Goal: Communication & Community: Answer question/provide support

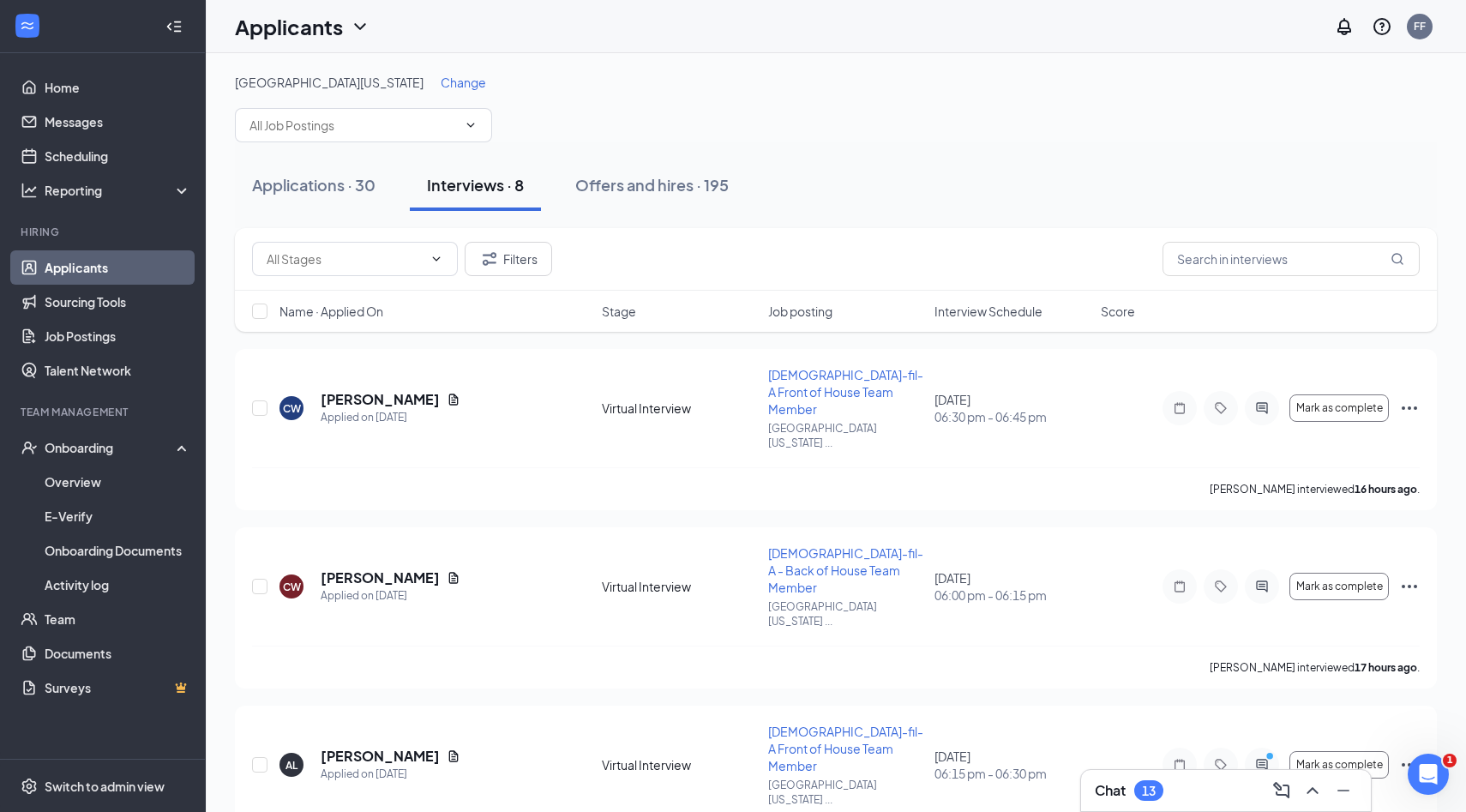
click at [863, 4] on div "Applicants FF" at bounding box center [837, 26] width 1261 height 53
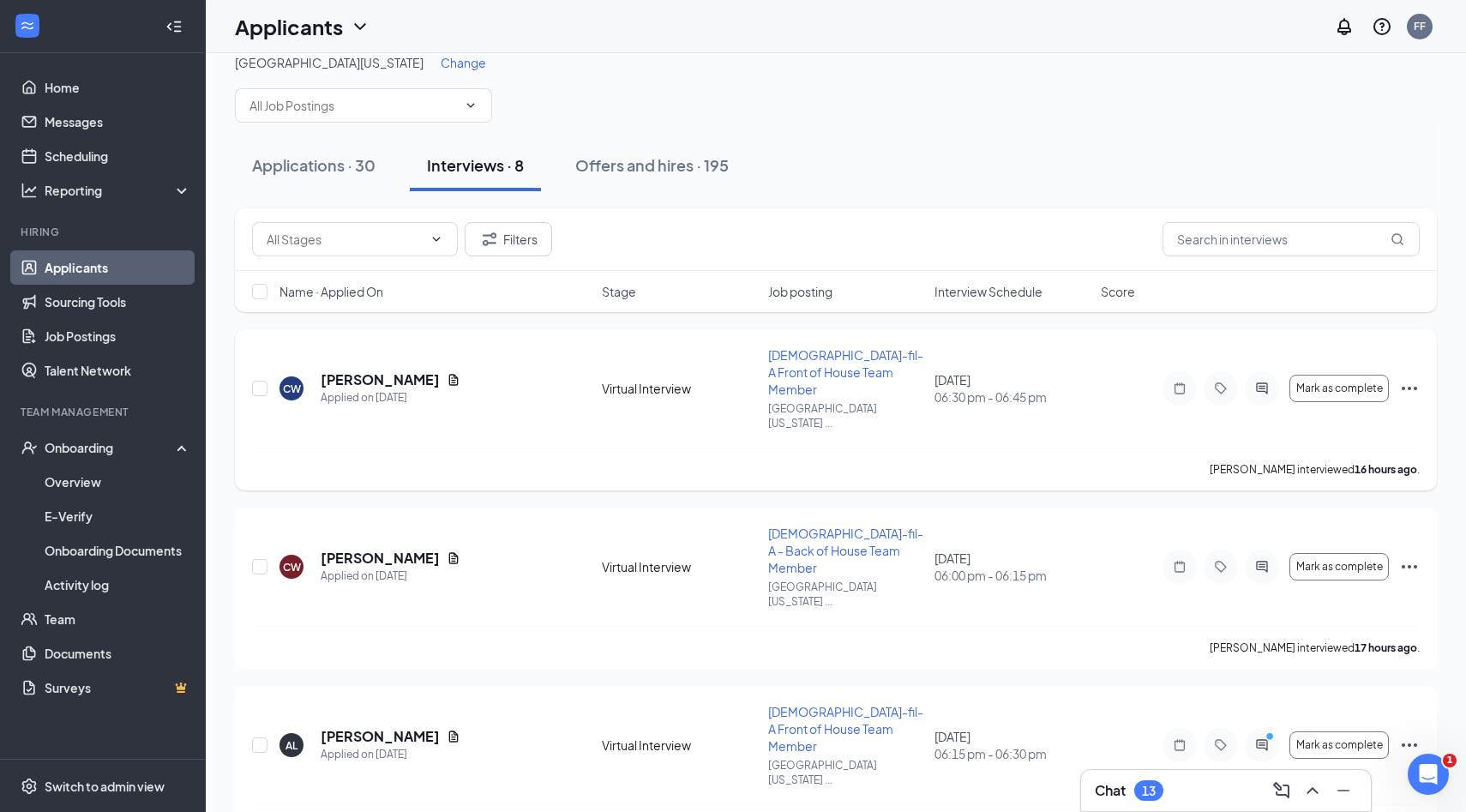
scroll to position [29, 0]
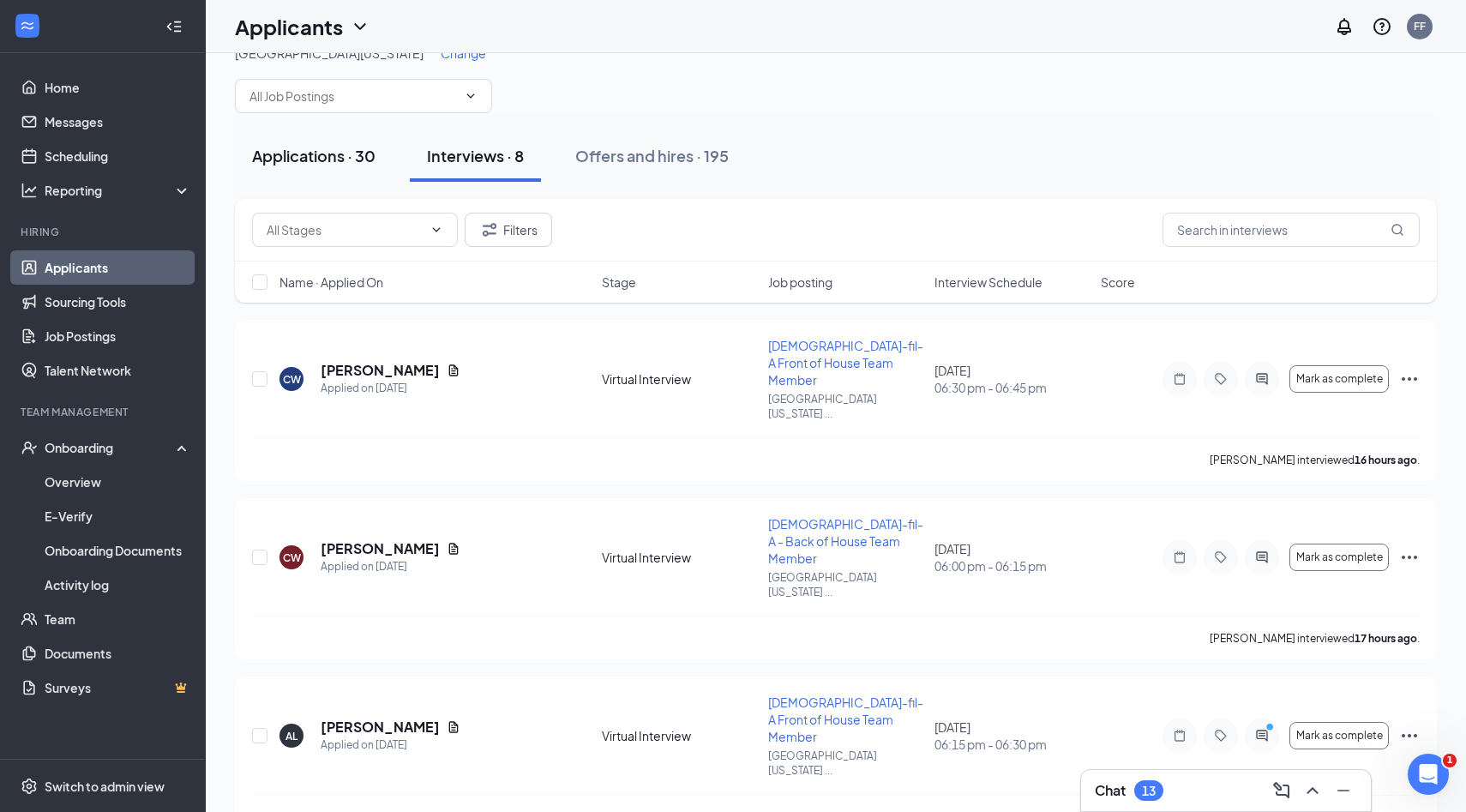
click at [332, 156] on div "Applications · 30" at bounding box center [314, 155] width 123 height 21
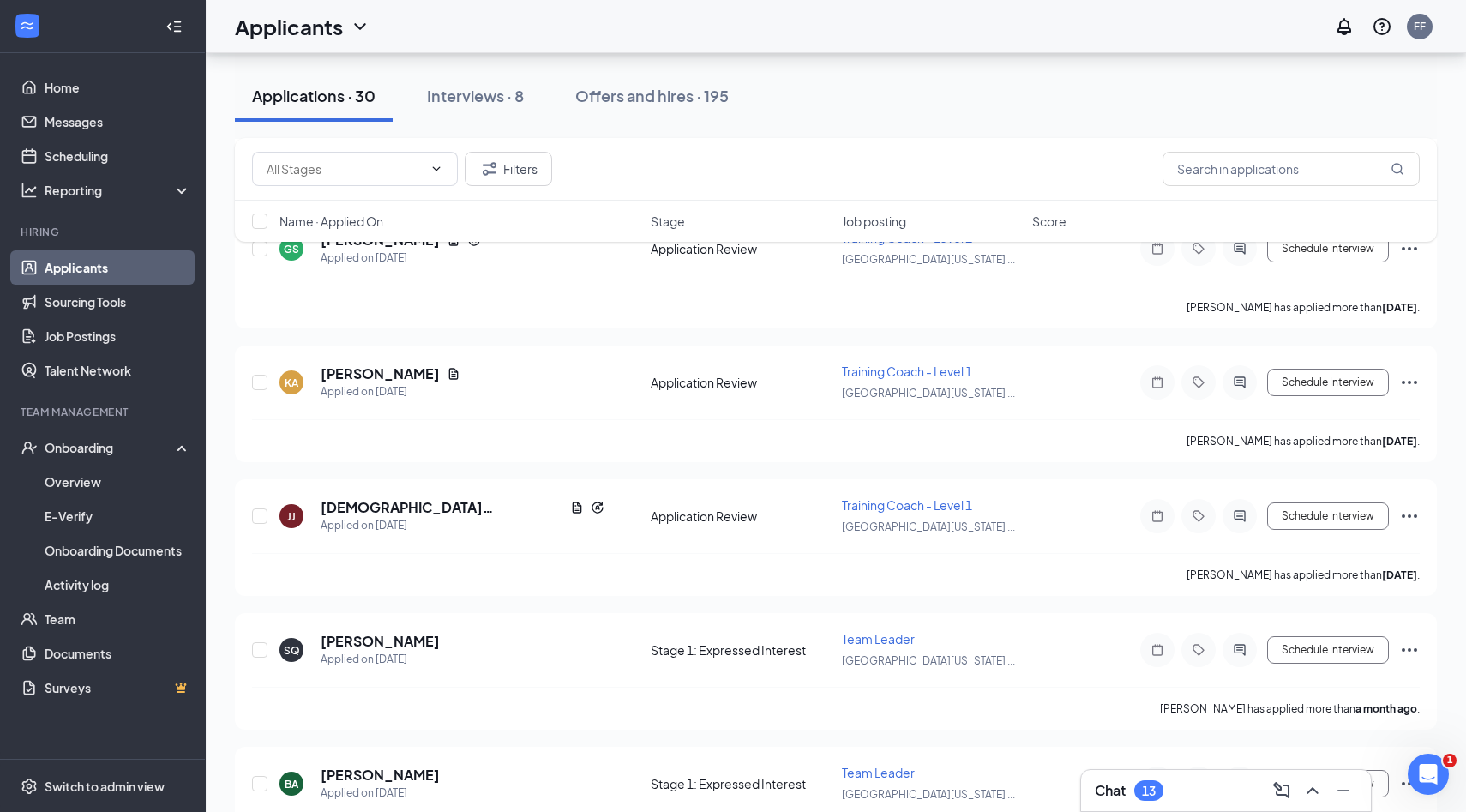
scroll to position [3582, 0]
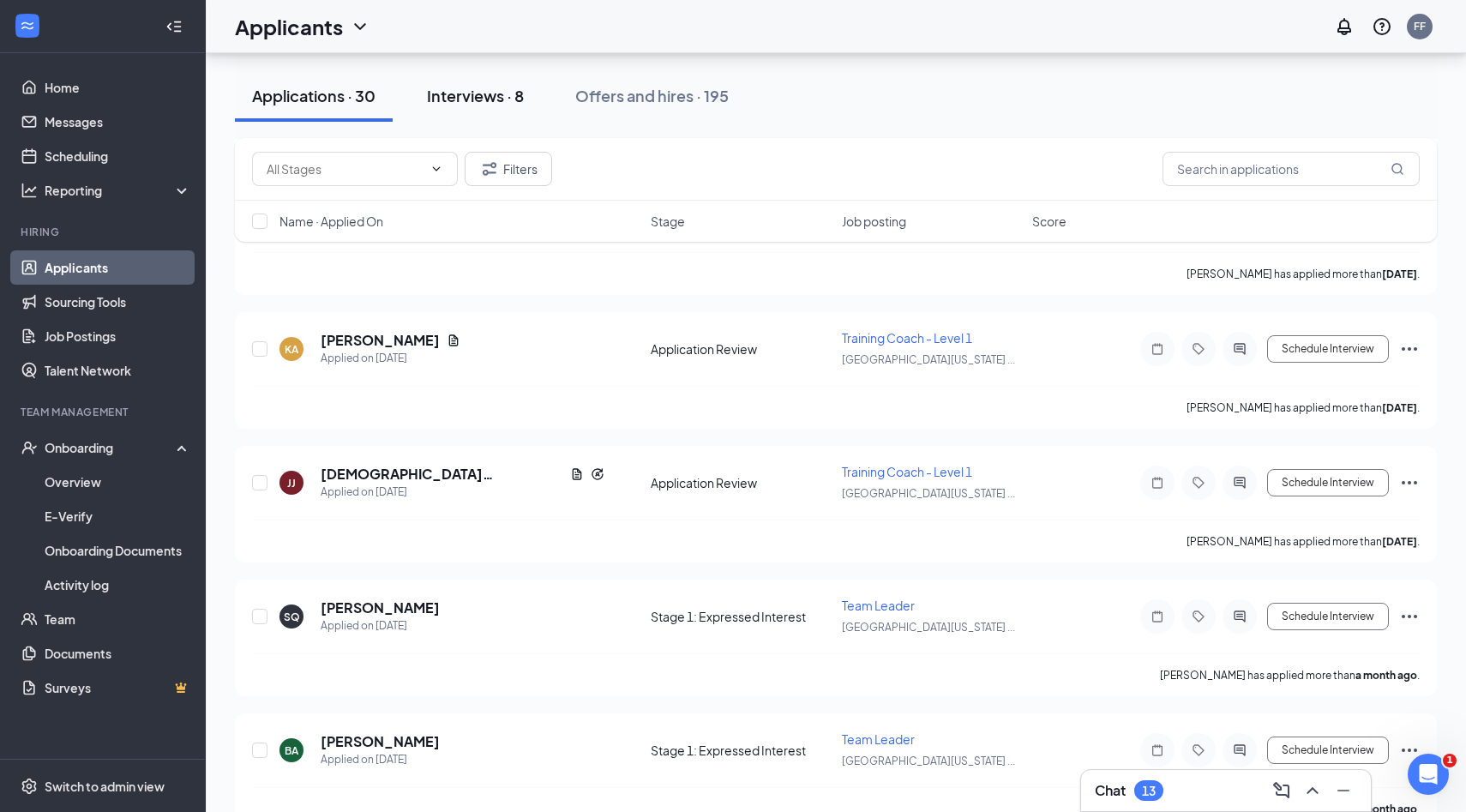
click at [480, 102] on div "Interviews · 8" at bounding box center [475, 96] width 97 height 21
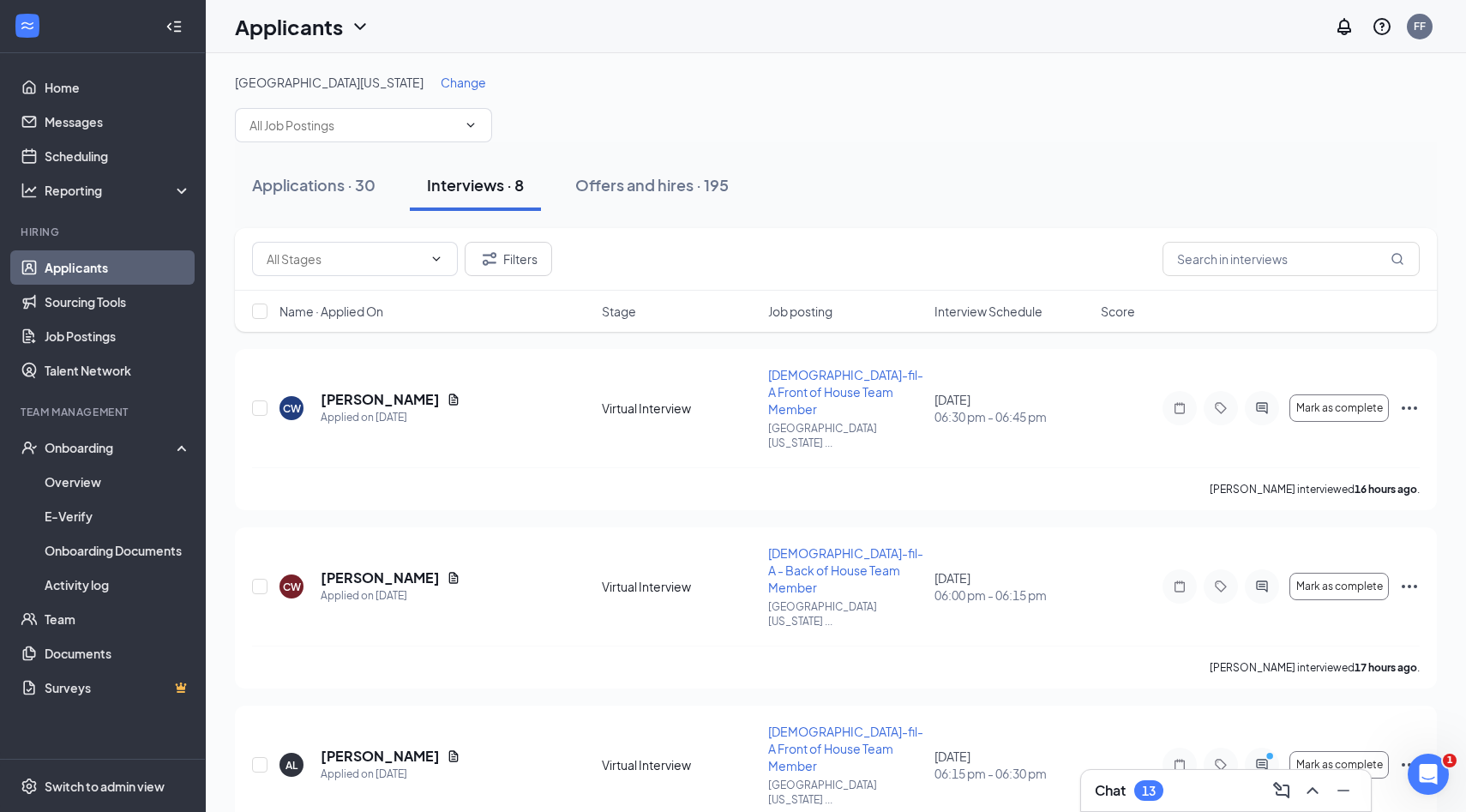
click at [1202, 791] on div "Chat 13" at bounding box center [1226, 791] width 262 height 27
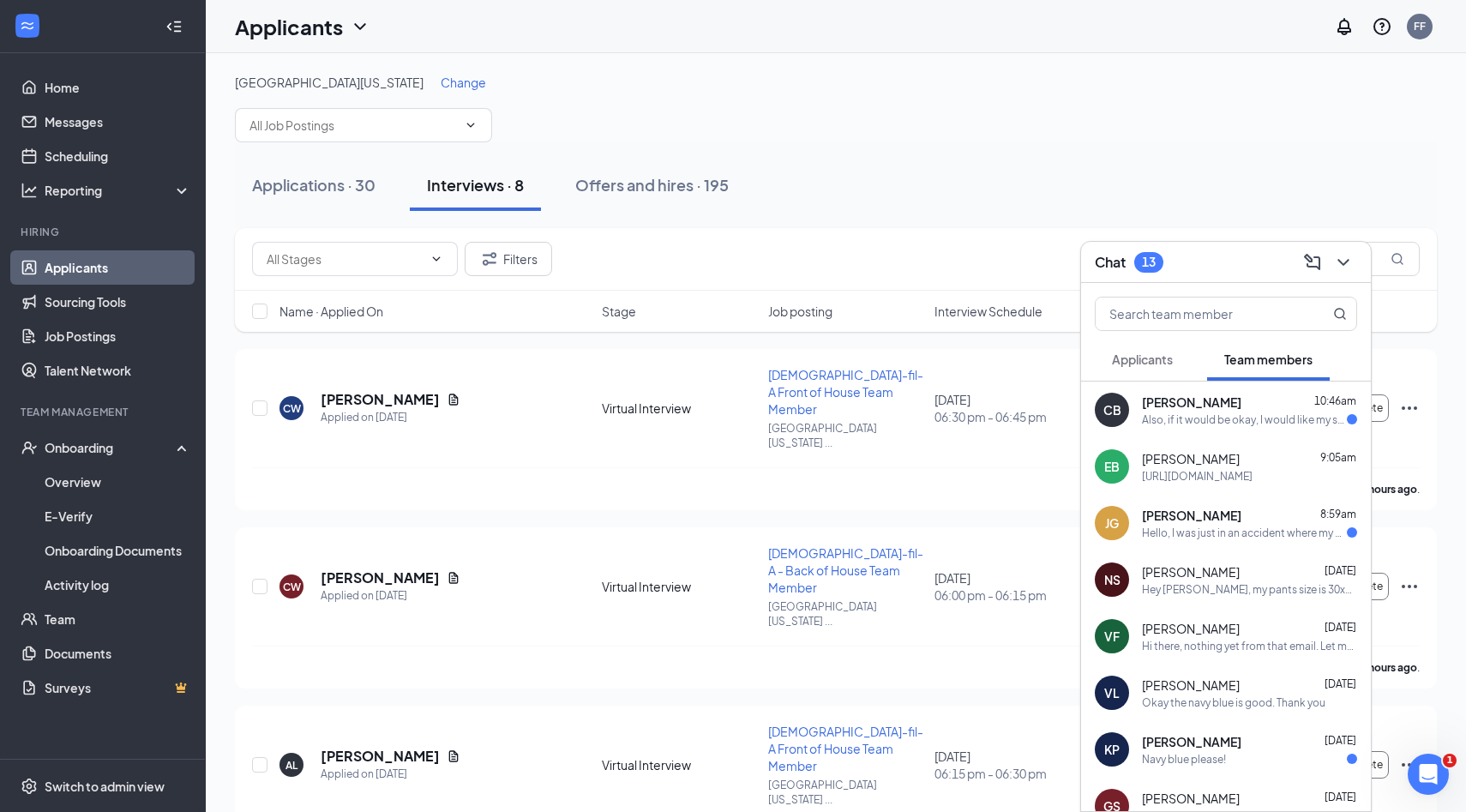
click at [1226, 404] on span "[PERSON_NAME]" at bounding box center [1192, 403] width 100 height 18
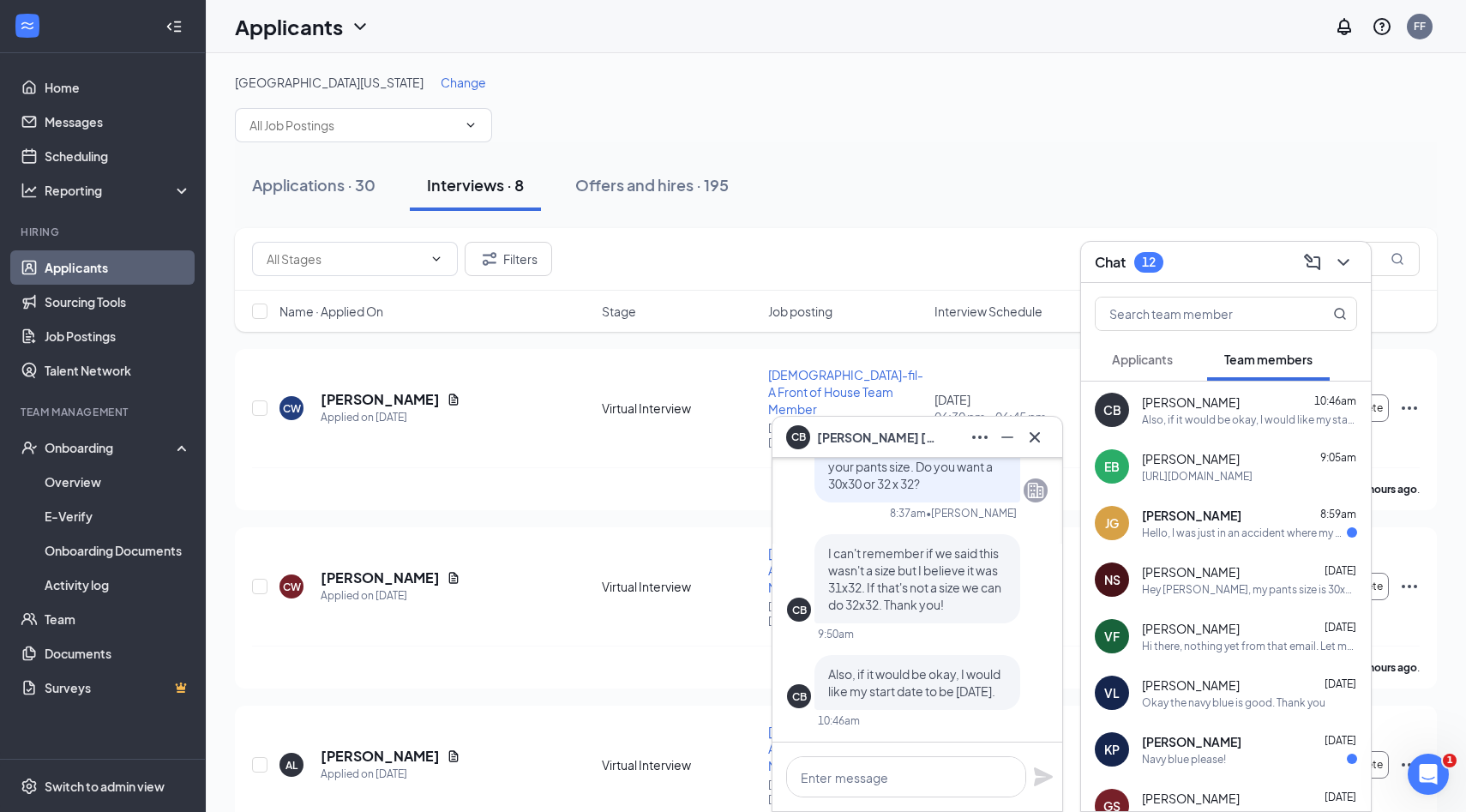
click at [1195, 534] on div "Hello, I was just in an accident where my car was totaled, I wanted to know if …" at bounding box center [1245, 533] width 205 height 15
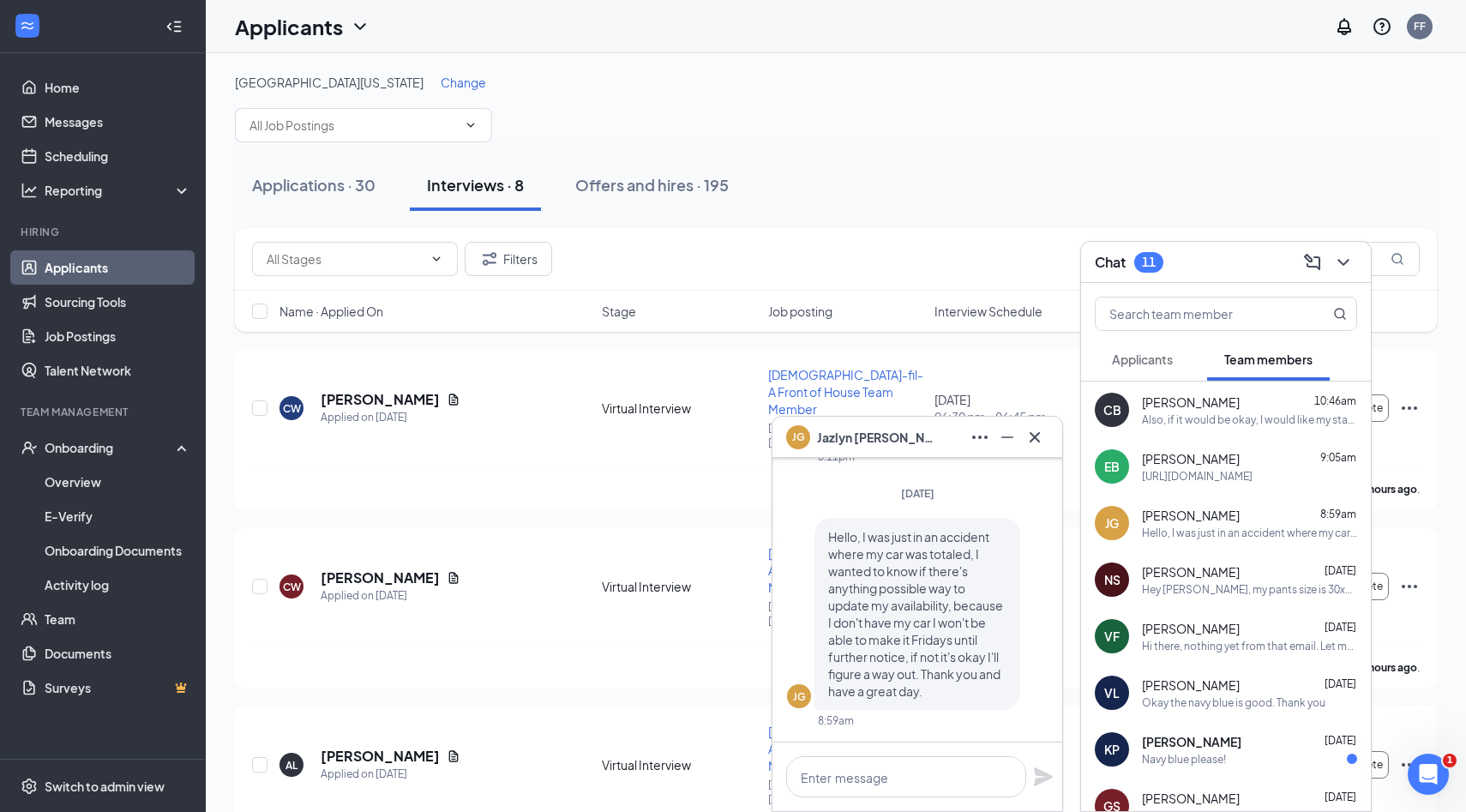
click at [1235, 424] on div "Also, if it would be okay, I would like my start date to be [DATE]." at bounding box center [1250, 419] width 215 height 15
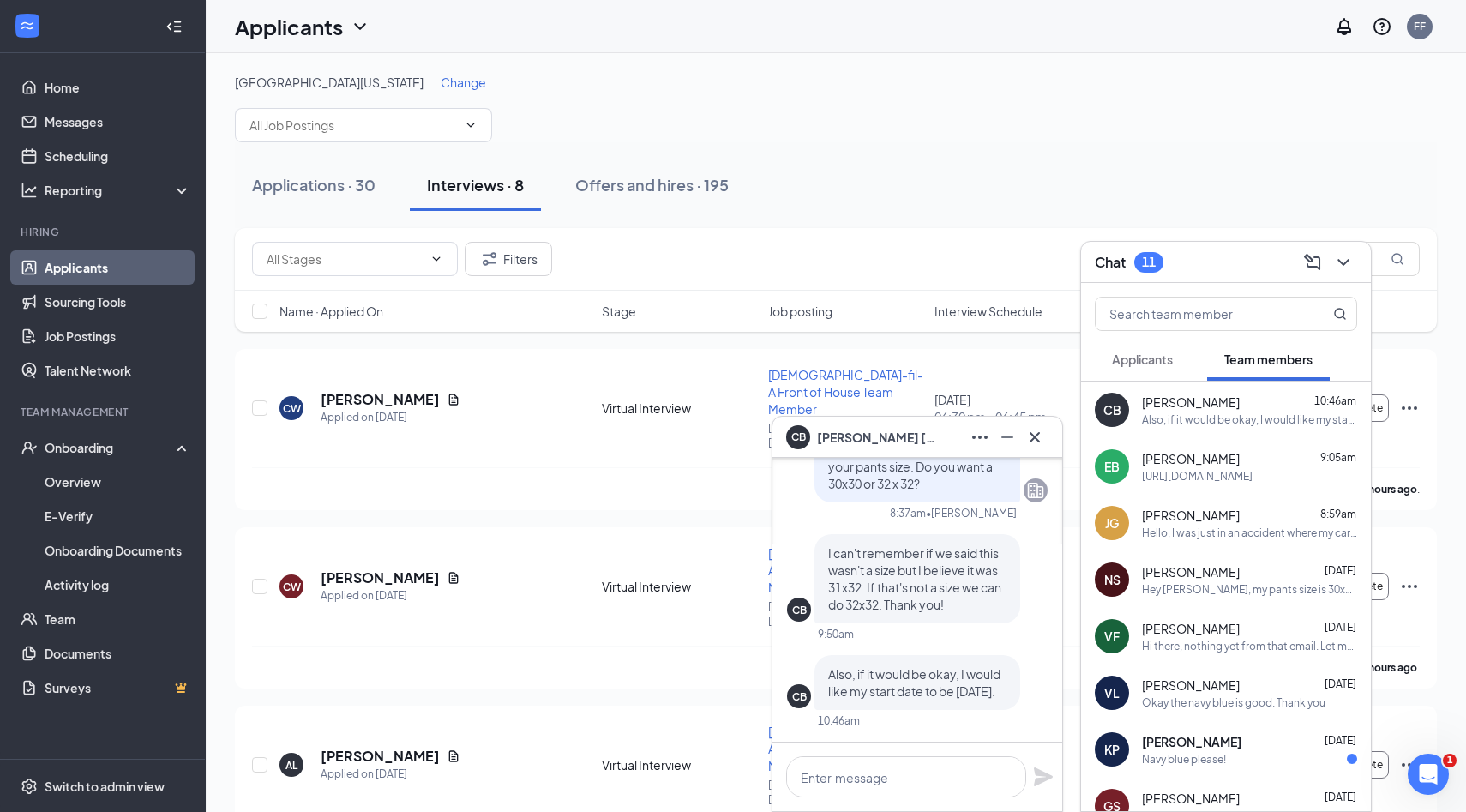
scroll to position [21, 0]
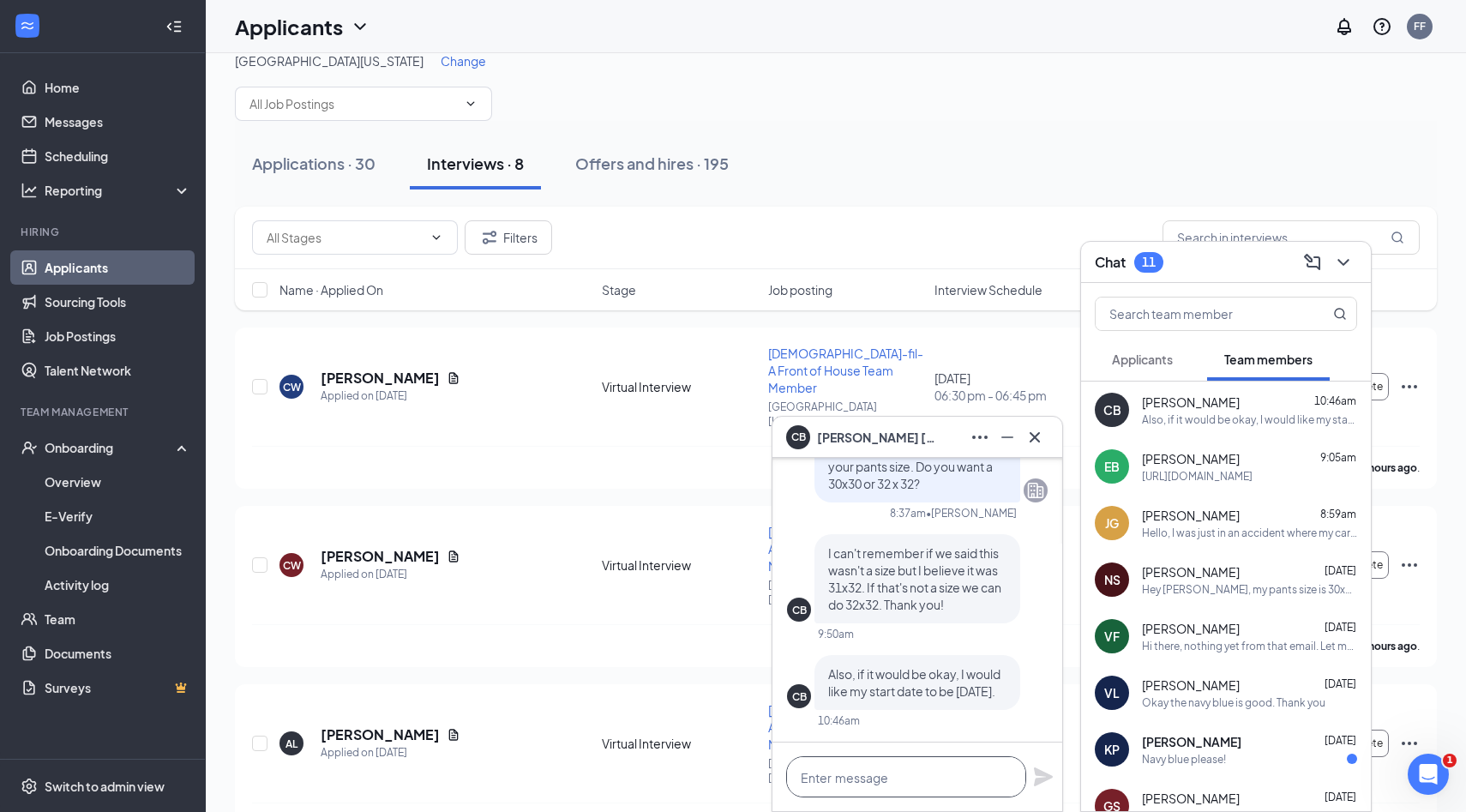
click at [989, 787] on textarea at bounding box center [907, 777] width 240 height 41
click at [1036, 425] on button at bounding box center [1035, 437] width 27 height 27
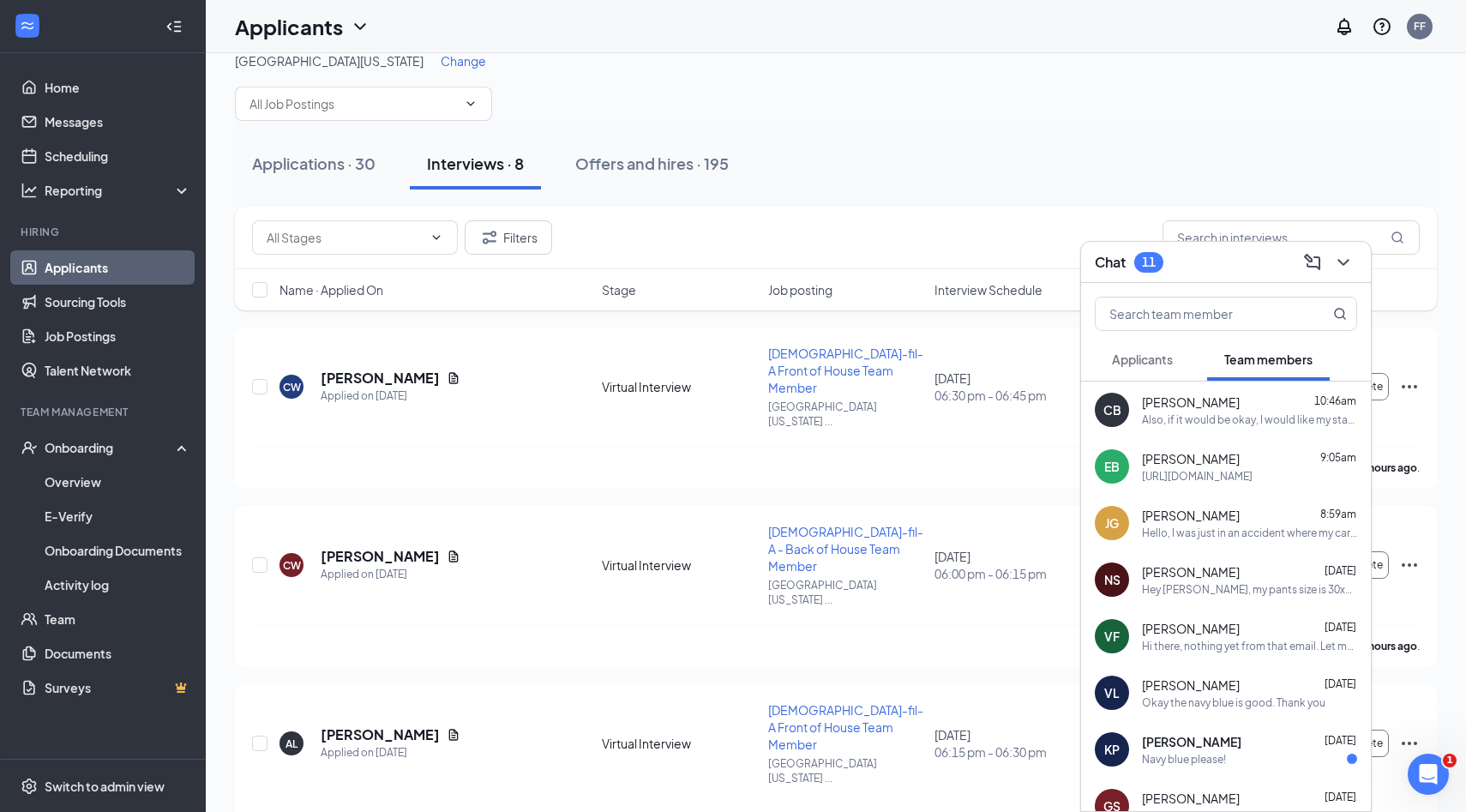
scroll to position [6, 0]
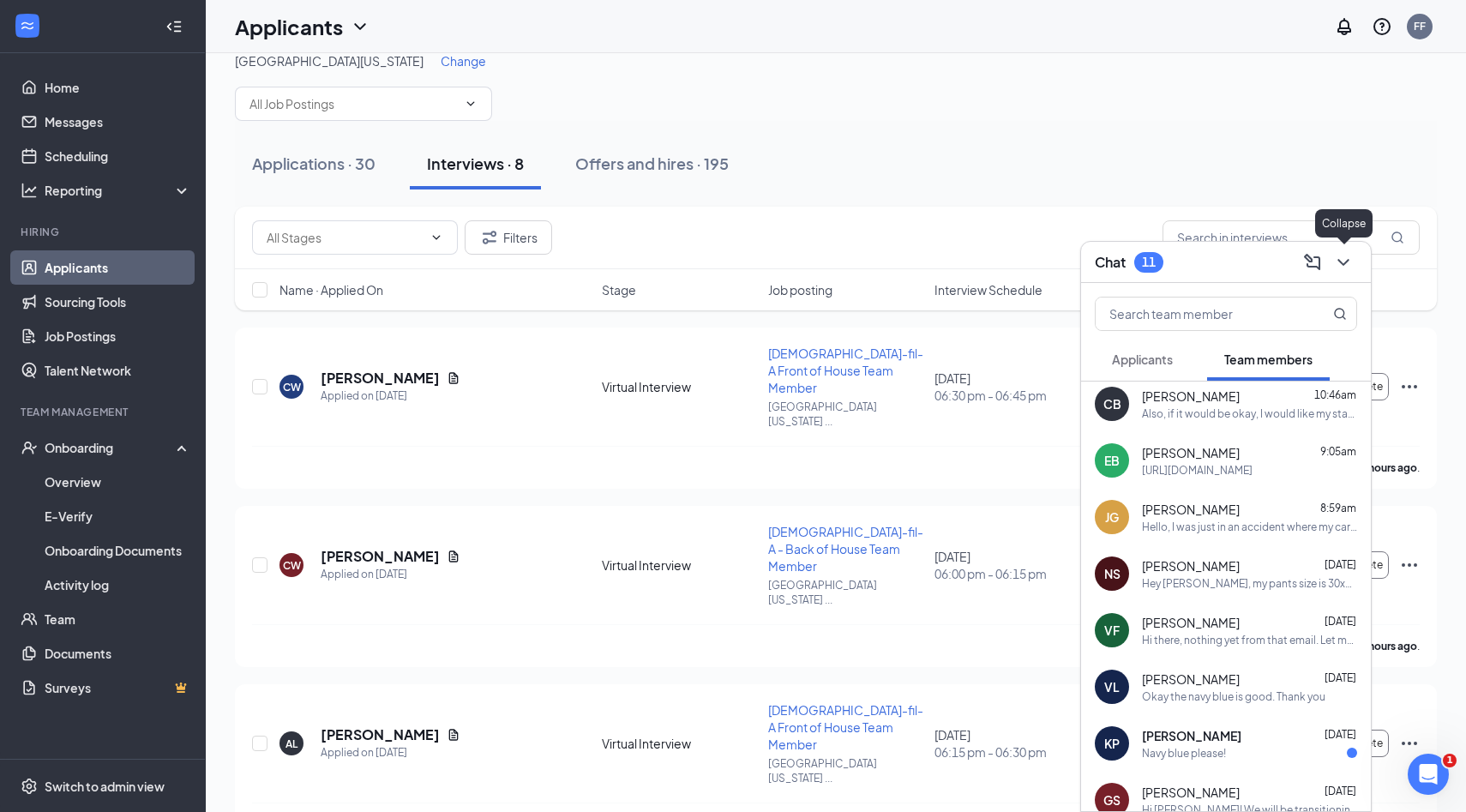
click at [1339, 273] on button at bounding box center [1344, 262] width 27 height 27
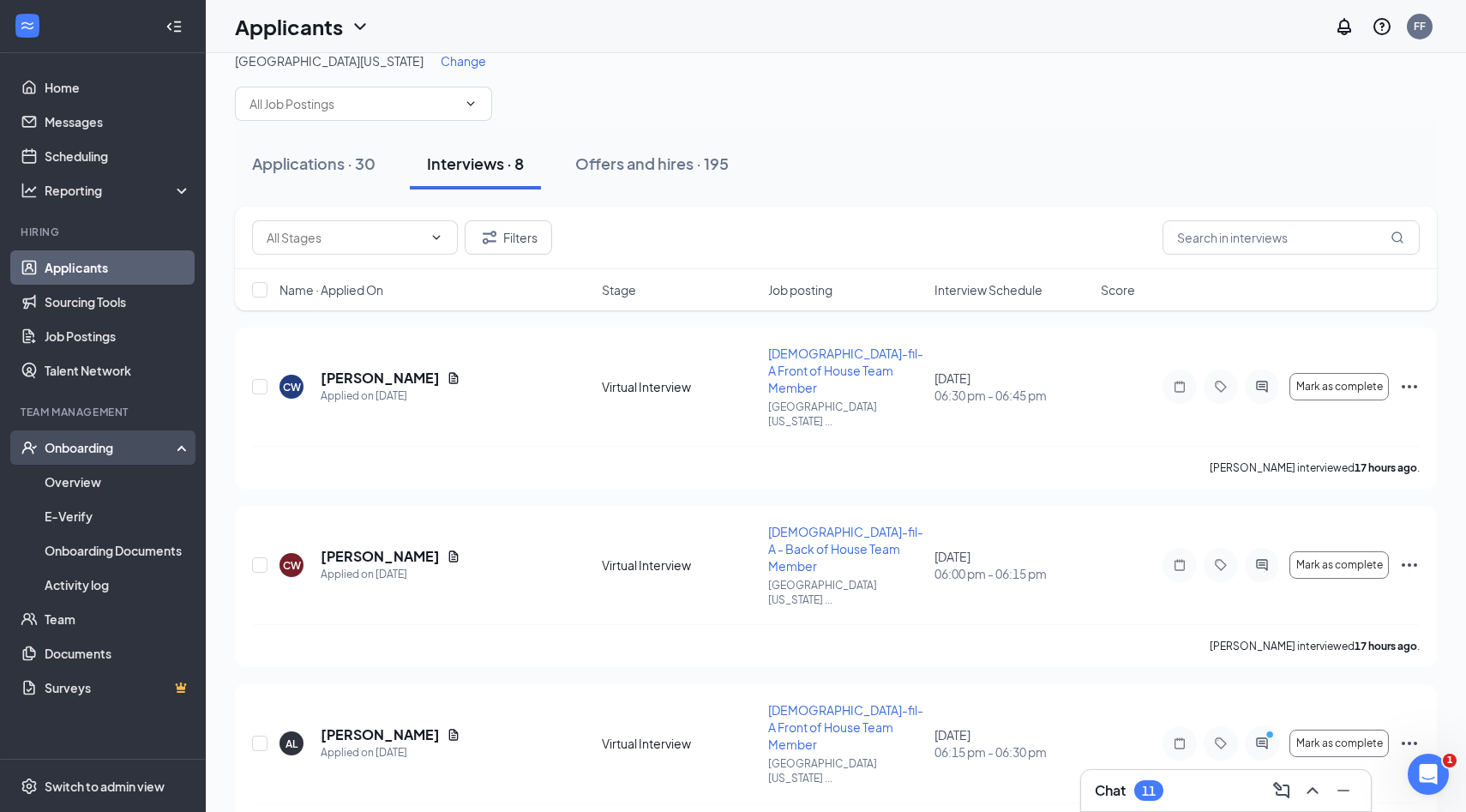
click at [131, 449] on div "Onboarding" at bounding box center [110, 448] width 132 height 18
click at [115, 454] on div "Onboarding" at bounding box center [110, 448] width 132 height 18
click at [122, 484] on link "Overview" at bounding box center [118, 482] width 147 height 34
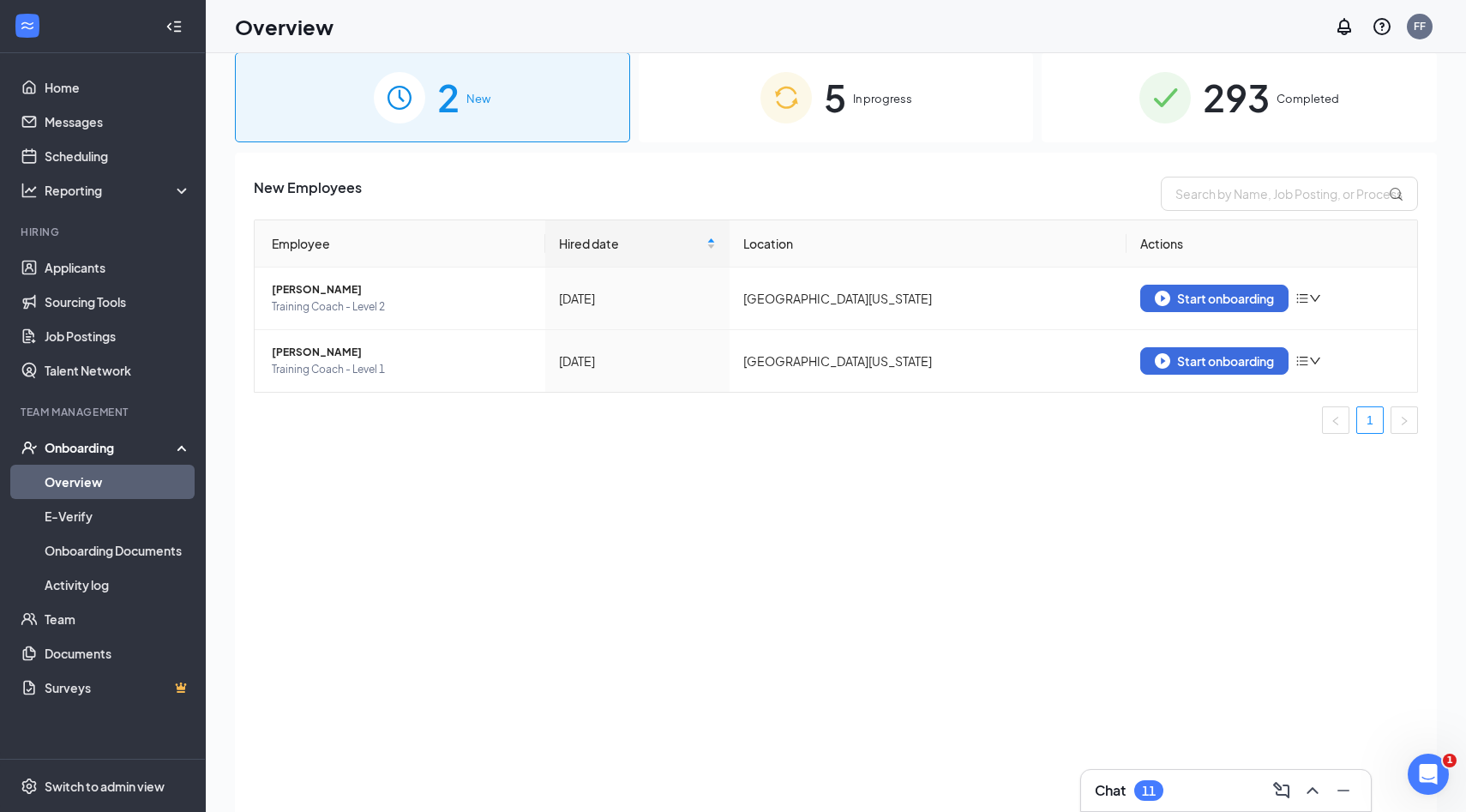
click at [1210, 99] on span "293" at bounding box center [1236, 97] width 66 height 60
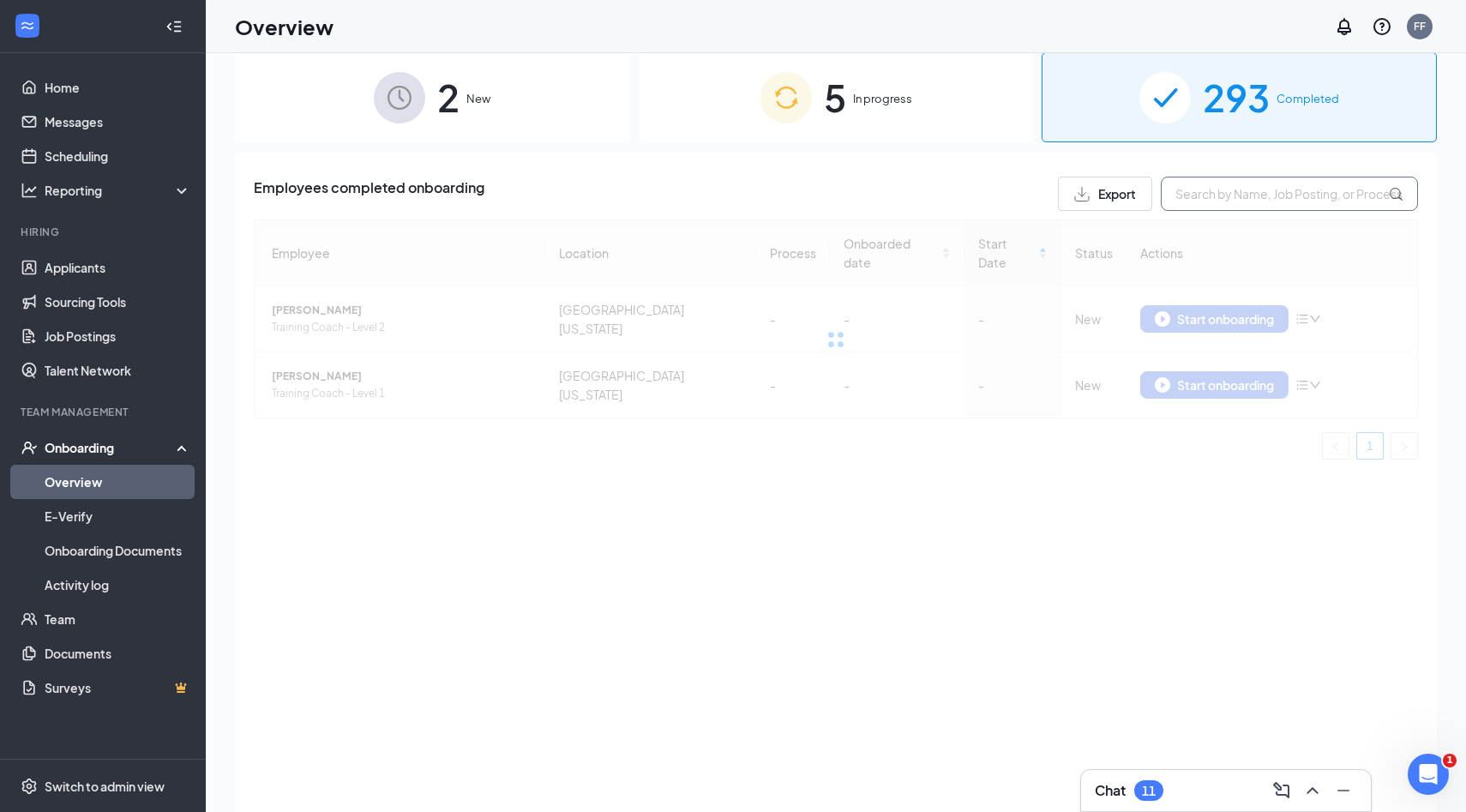
click at [1218, 199] on input "text" at bounding box center [1289, 193] width 257 height 34
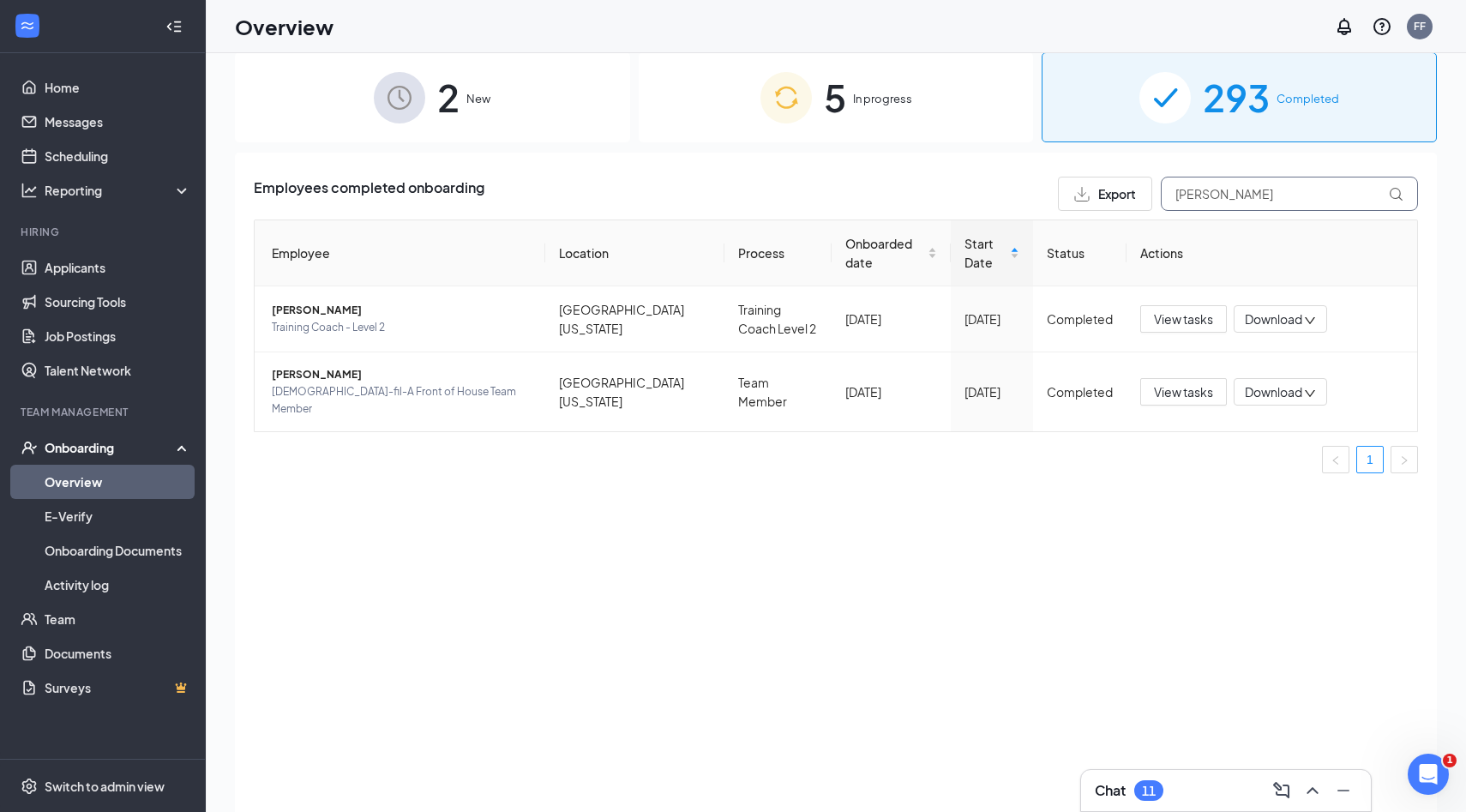
type input "[PERSON_NAME]"
click at [825, 123] on span "5" at bounding box center [835, 97] width 22 height 60
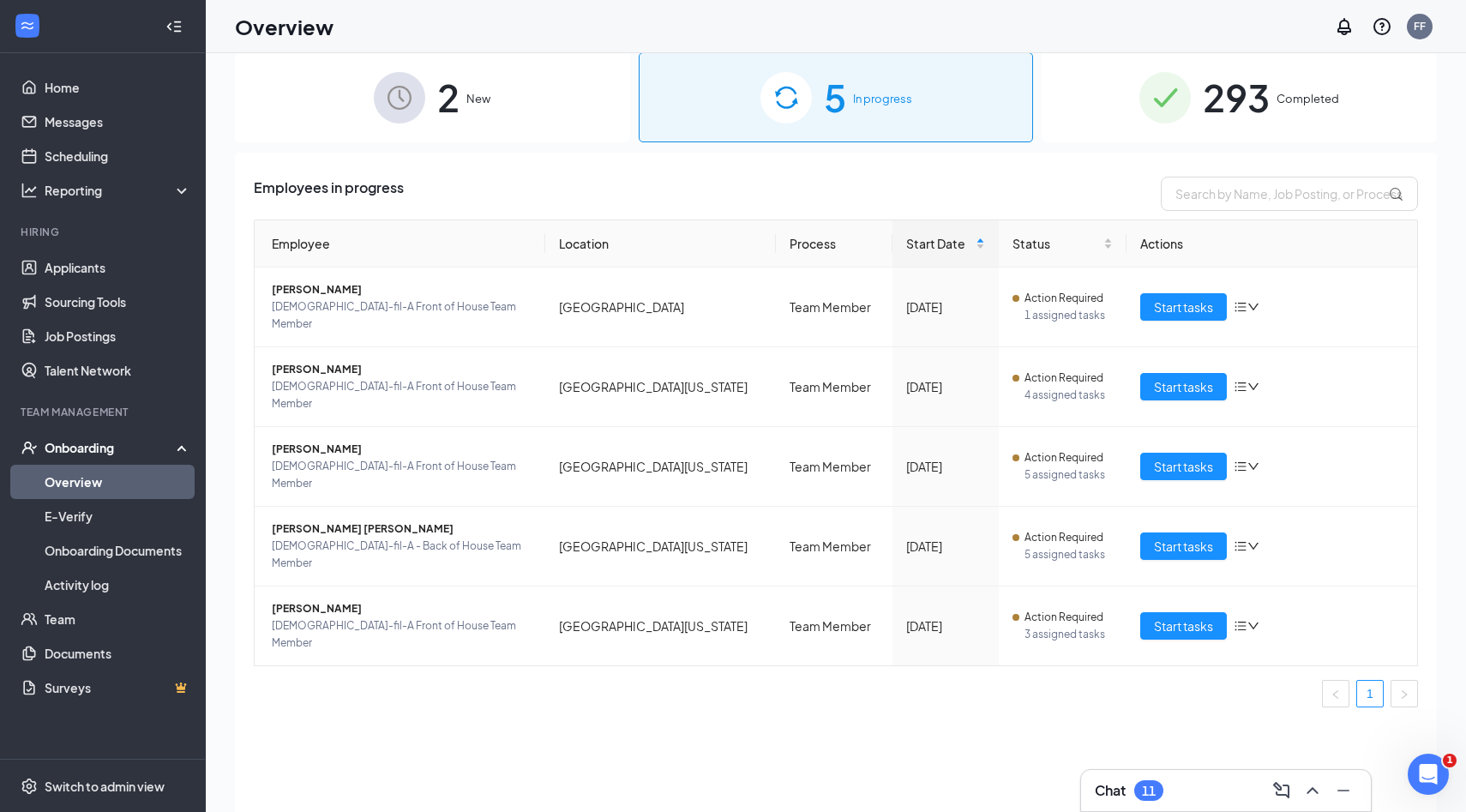
click at [1207, 116] on span "293" at bounding box center [1236, 97] width 66 height 60
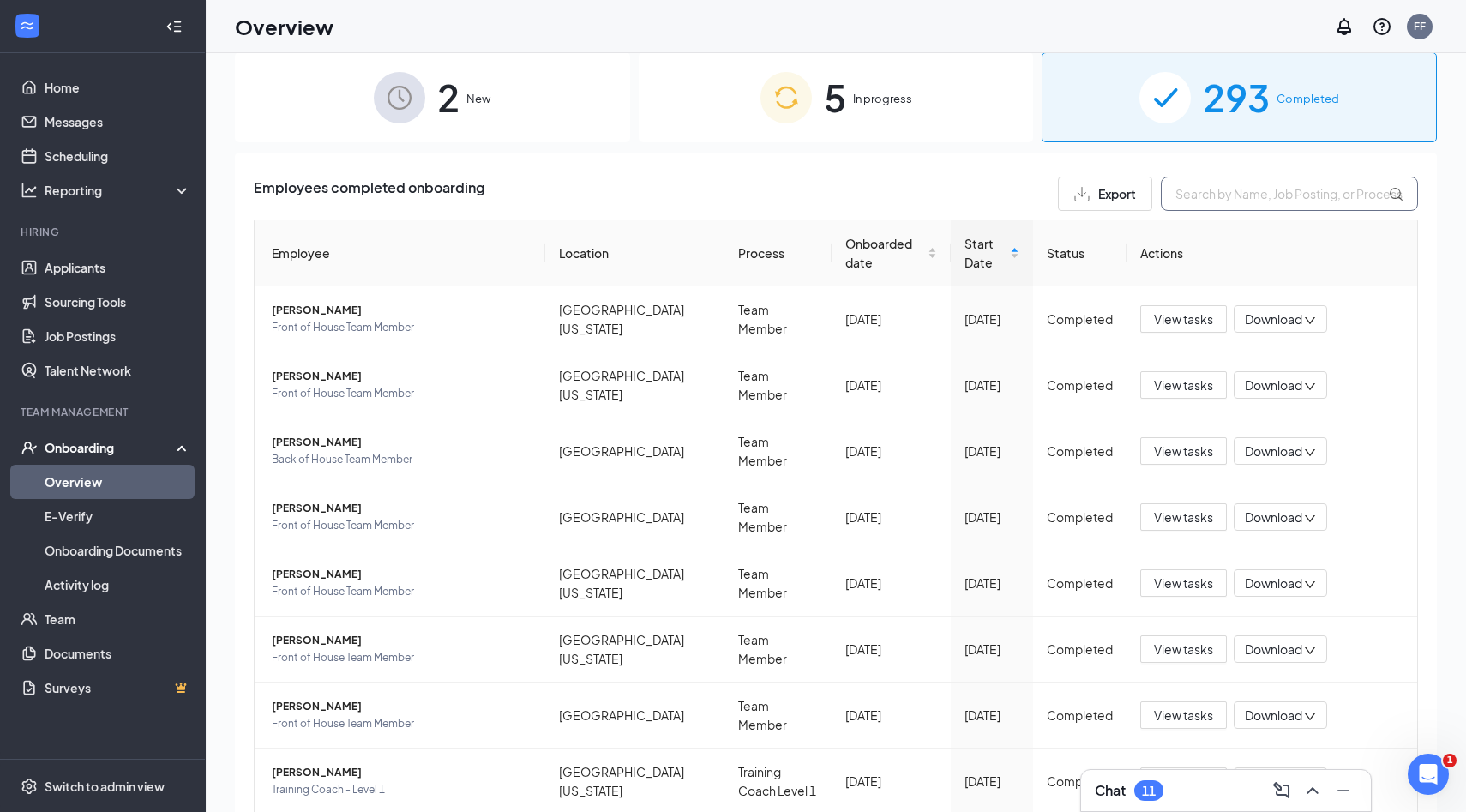
click at [1237, 199] on input "text" at bounding box center [1289, 193] width 257 height 34
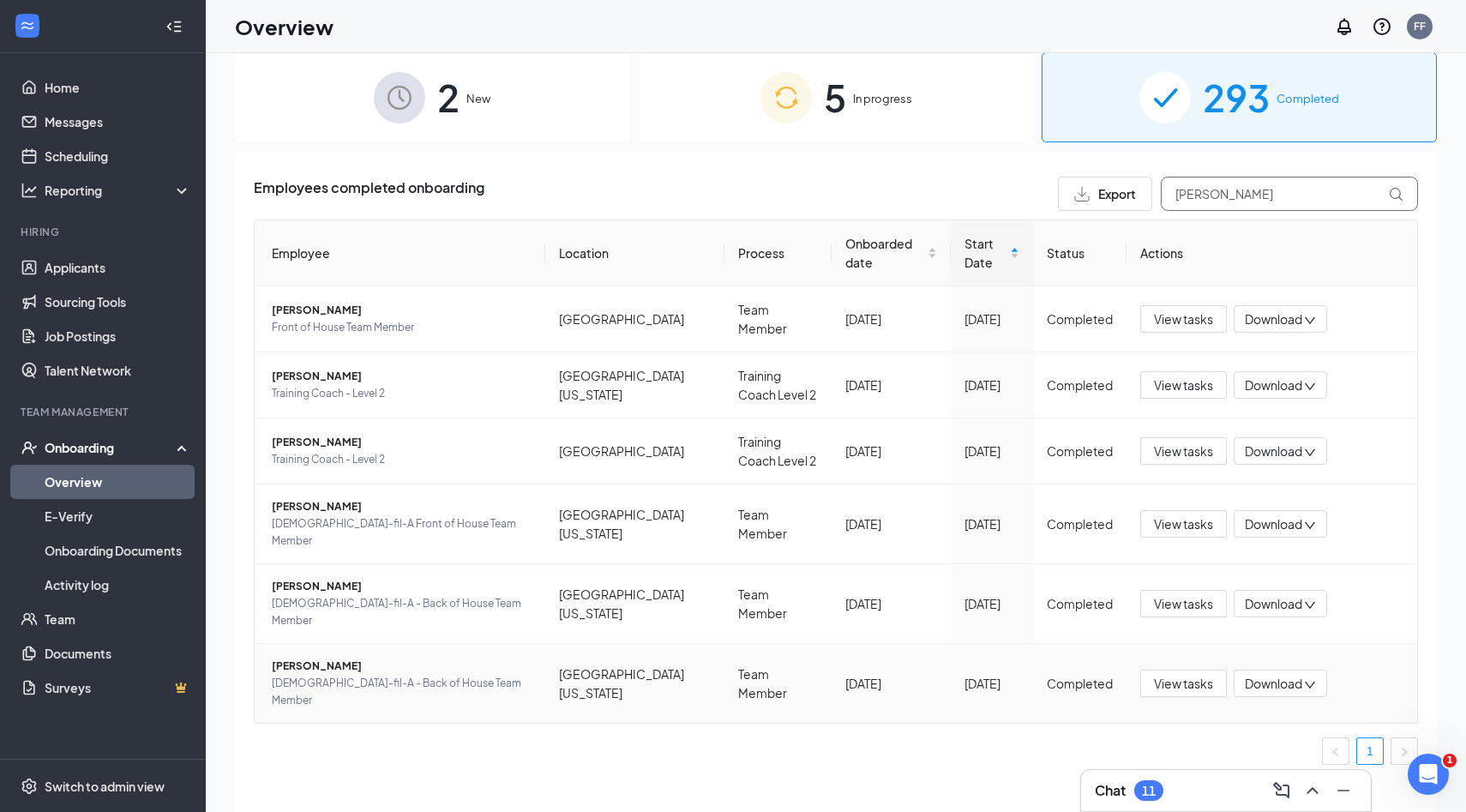
type input "[PERSON_NAME]"
click at [346, 674] on span "[DEMOGRAPHIC_DATA]-fil-A - Back of House Team Member" at bounding box center [402, 691] width 260 height 34
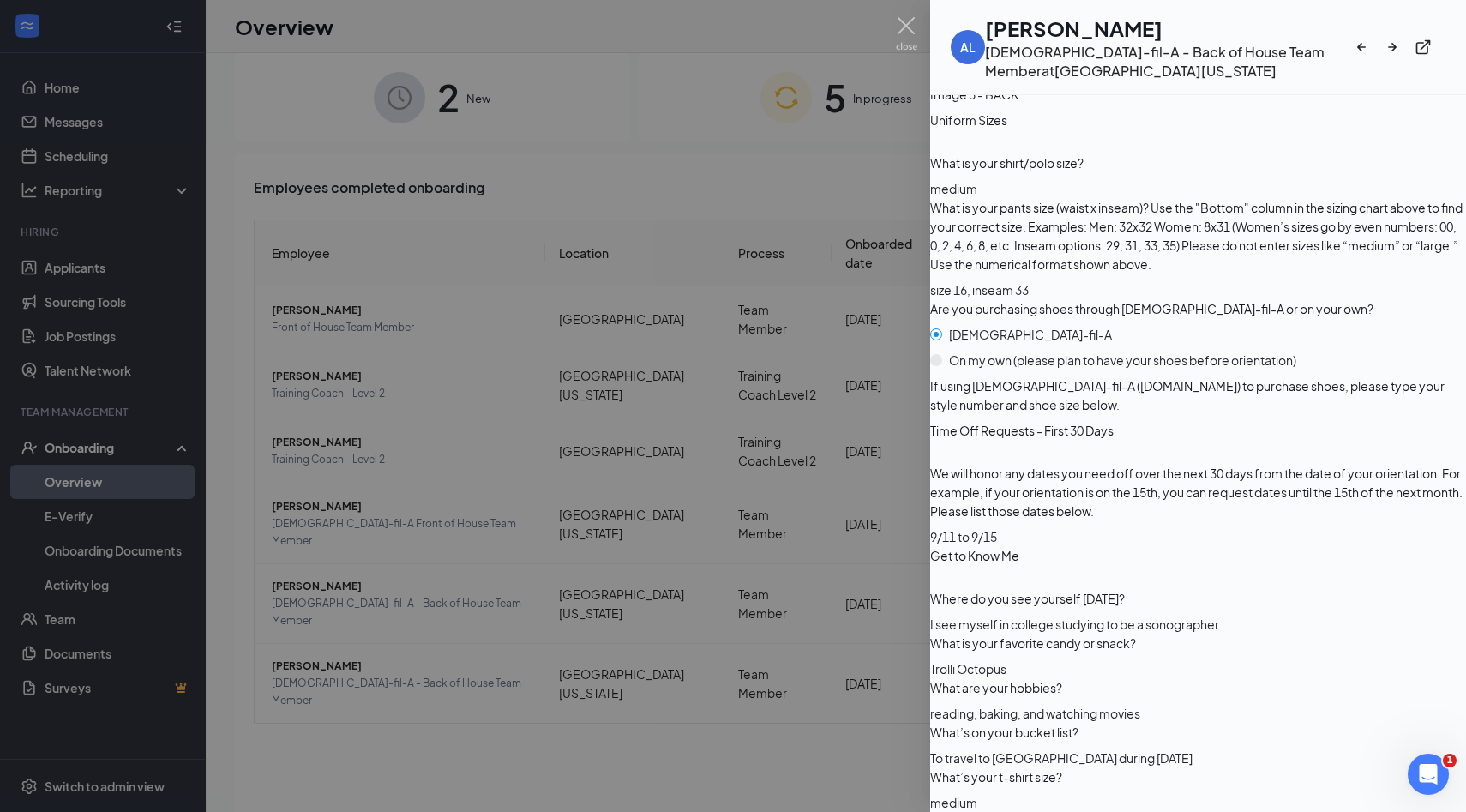
scroll to position [2937, 0]
click at [913, 26] on img at bounding box center [907, 34] width 22 height 33
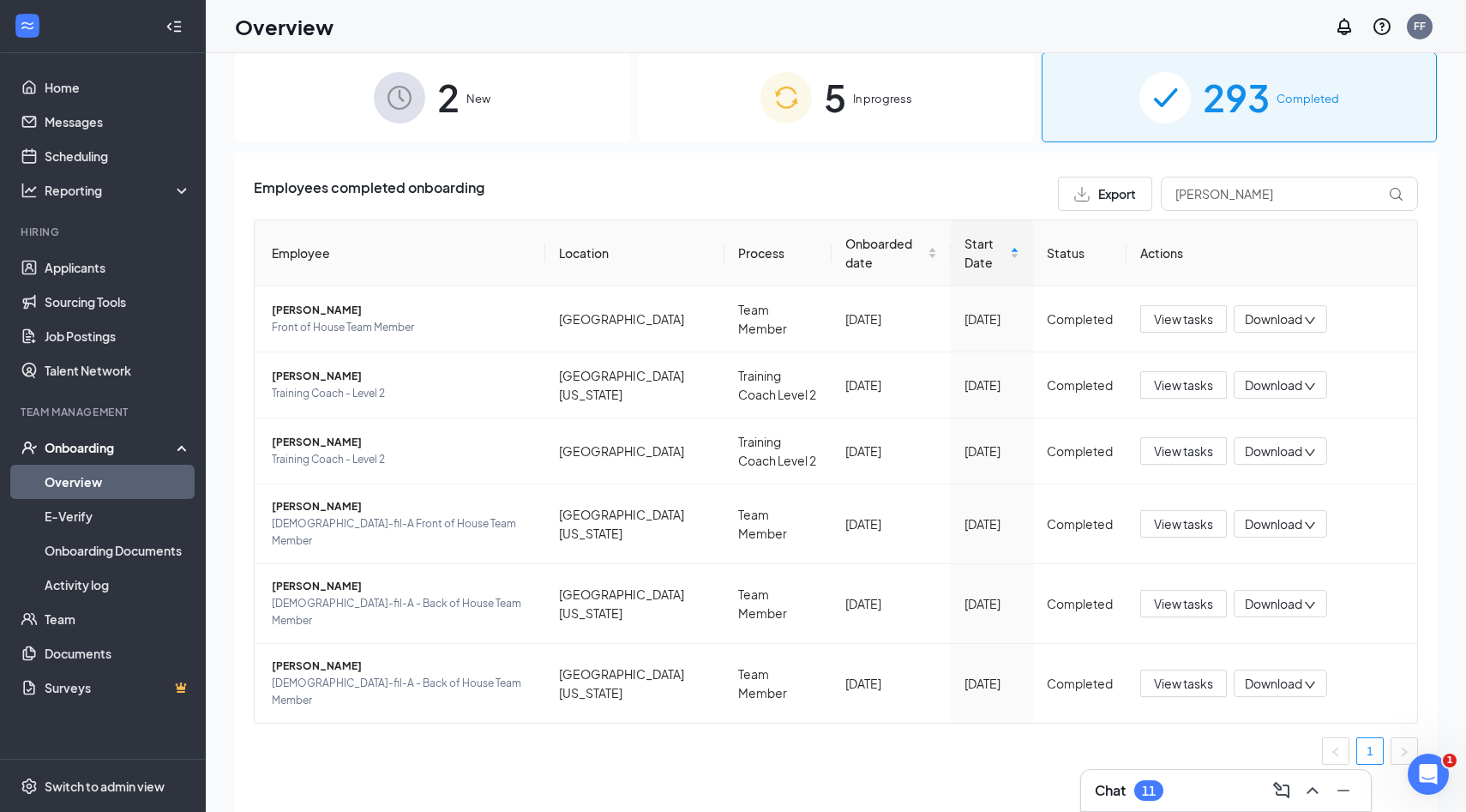
click at [259, 35] on h1 "Overview" at bounding box center [283, 26] width 99 height 29
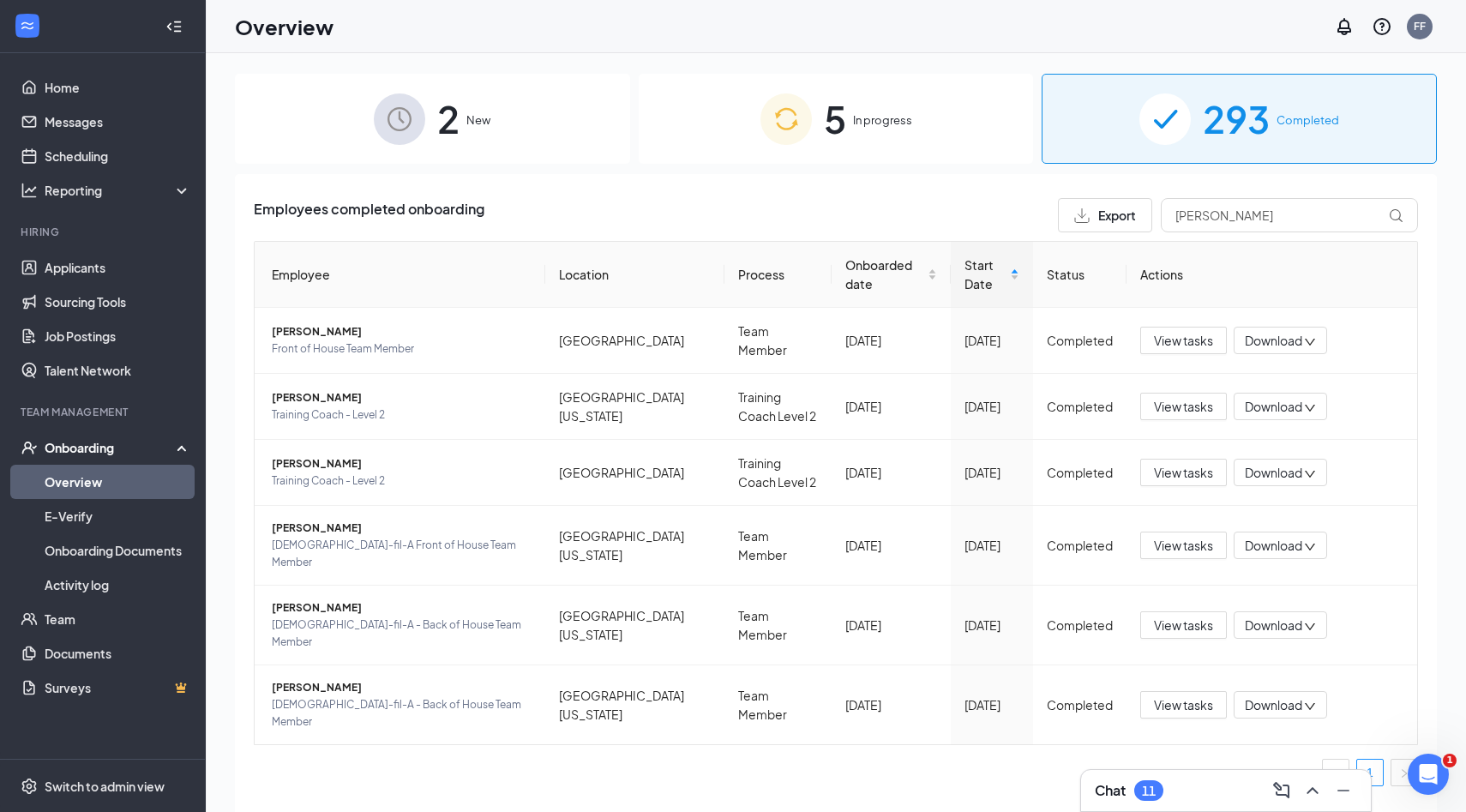
click at [932, 107] on div "5 In progress" at bounding box center [837, 118] width 395 height 90
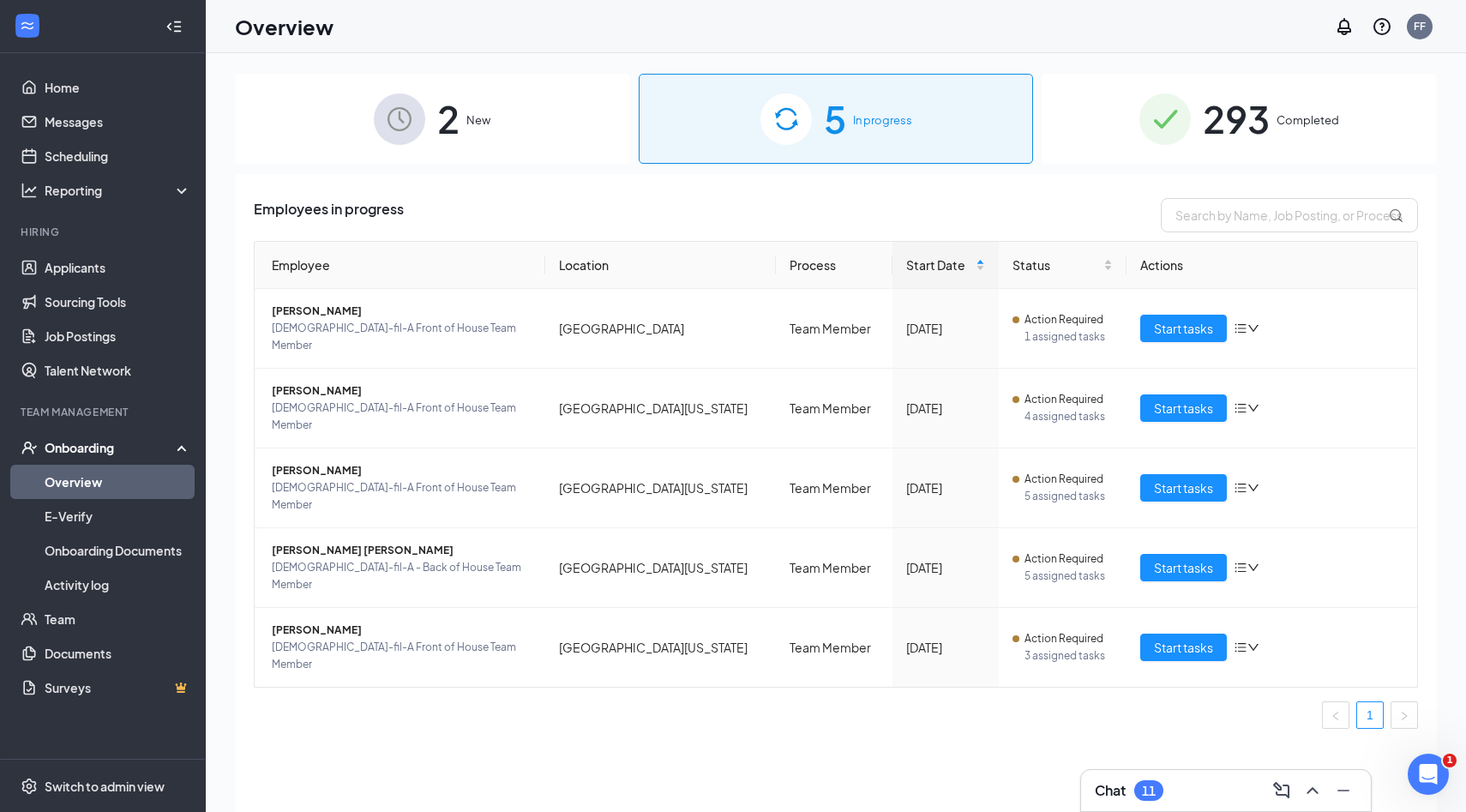
click at [1172, 807] on div "Chat 11" at bounding box center [1226, 791] width 290 height 41
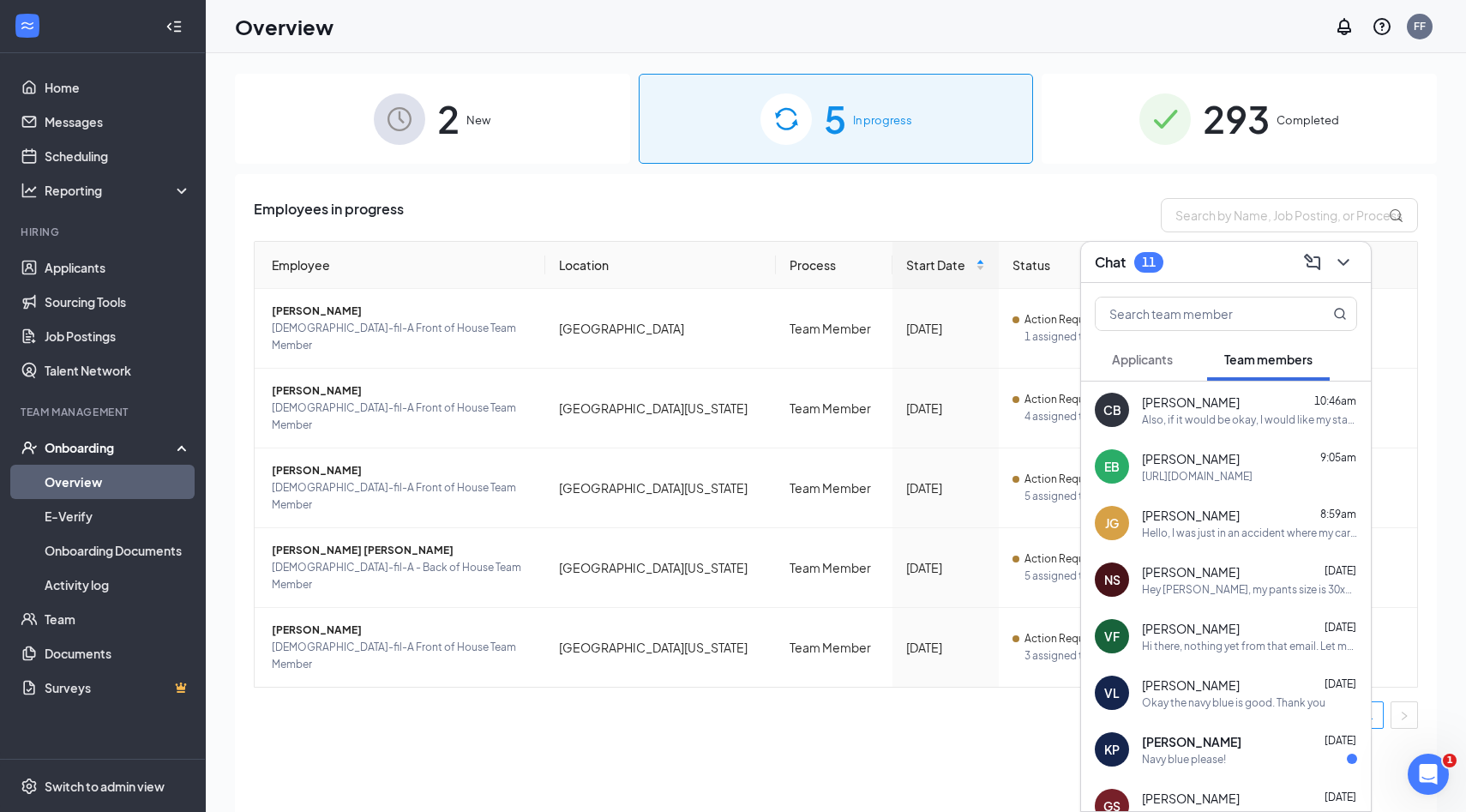
click at [1297, 586] on div "Hey [PERSON_NAME], my pants size is 30x36, I would like my start day to be [DAT…" at bounding box center [1250, 589] width 215 height 15
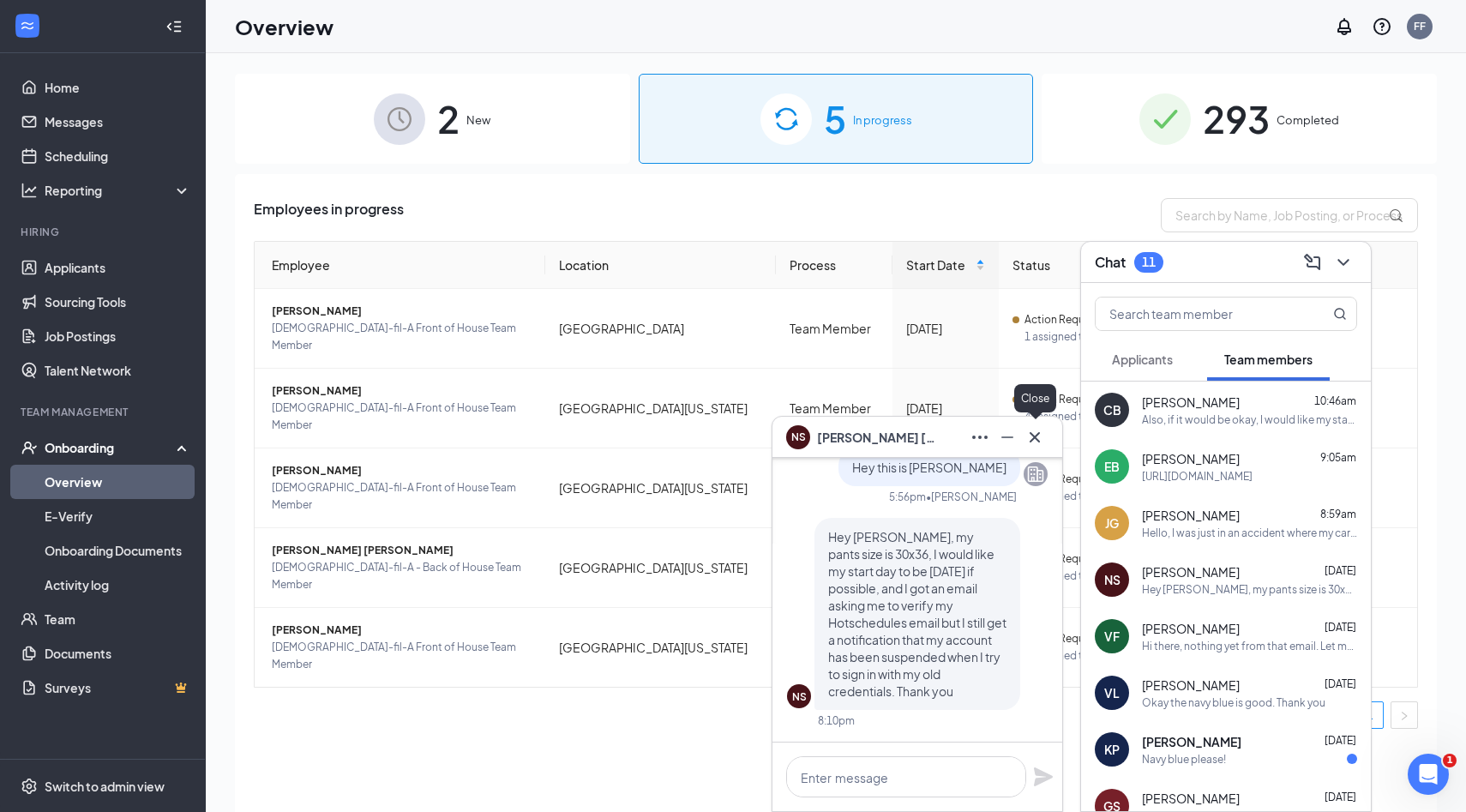
click at [1041, 443] on icon "Cross" at bounding box center [1034, 437] width 21 height 21
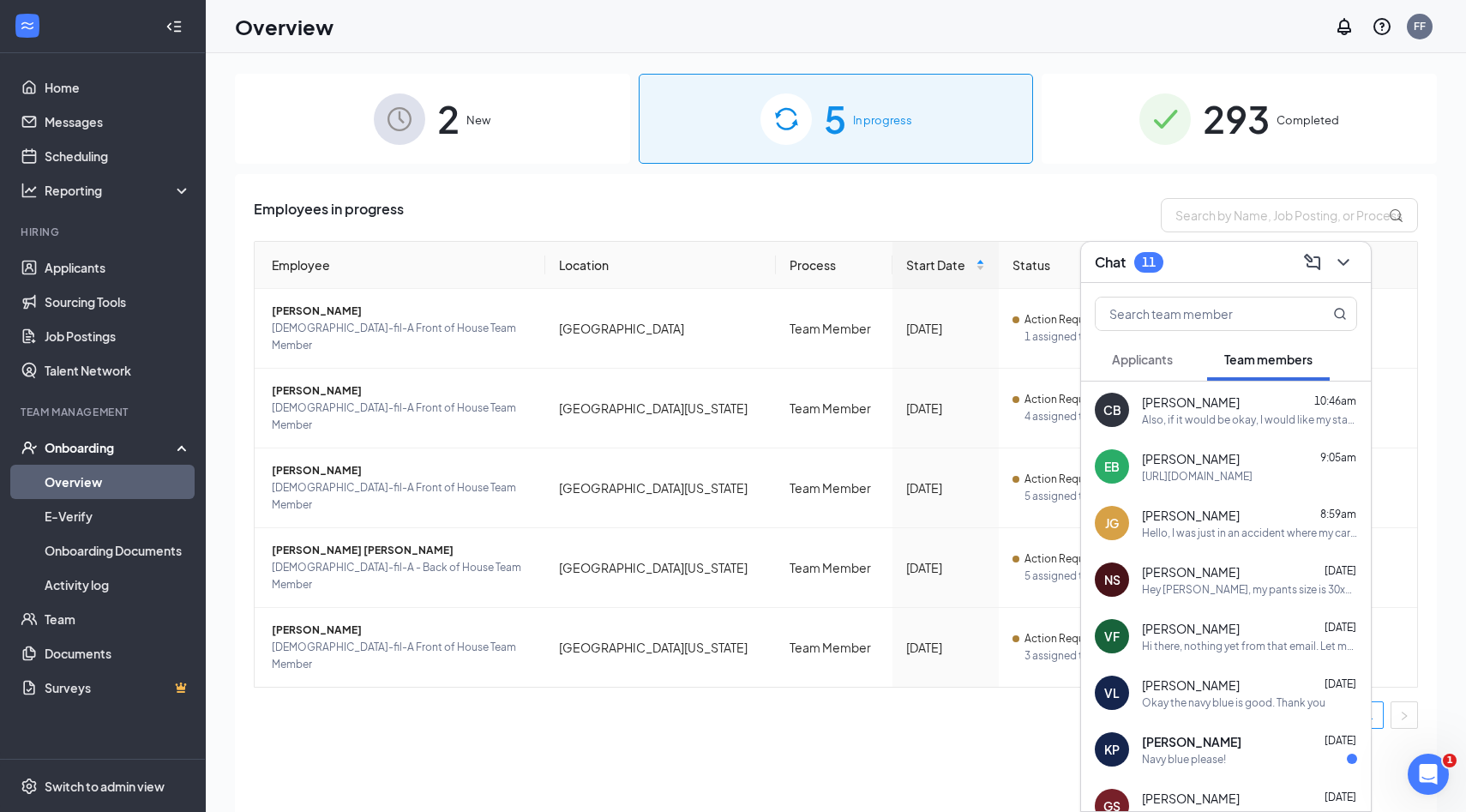
click at [1238, 639] on div "Hi there, nothing yet from that email. Let me know if I can do anything to help…" at bounding box center [1250, 646] width 215 height 15
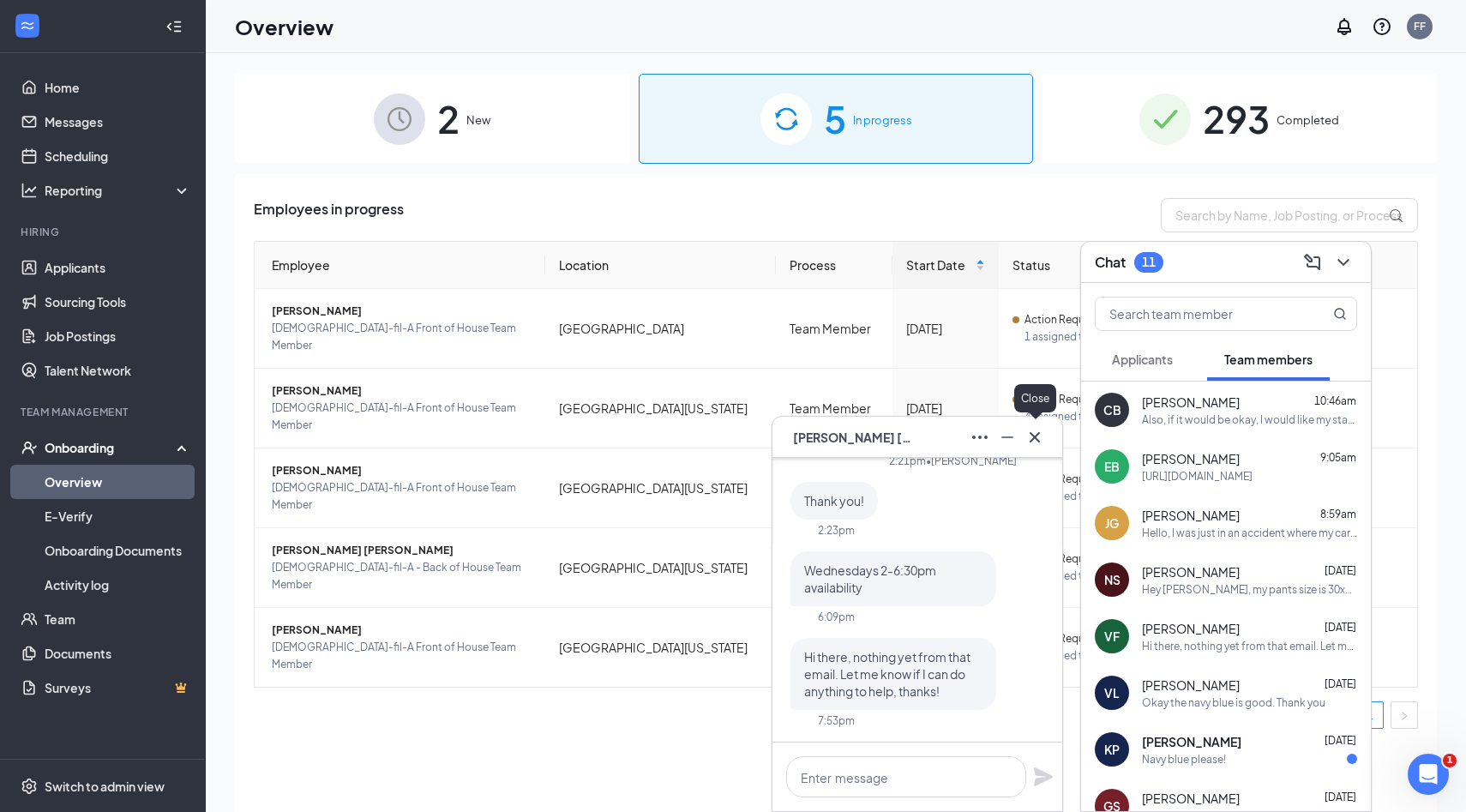
click at [1037, 443] on icon "Cross" at bounding box center [1034, 437] width 21 height 21
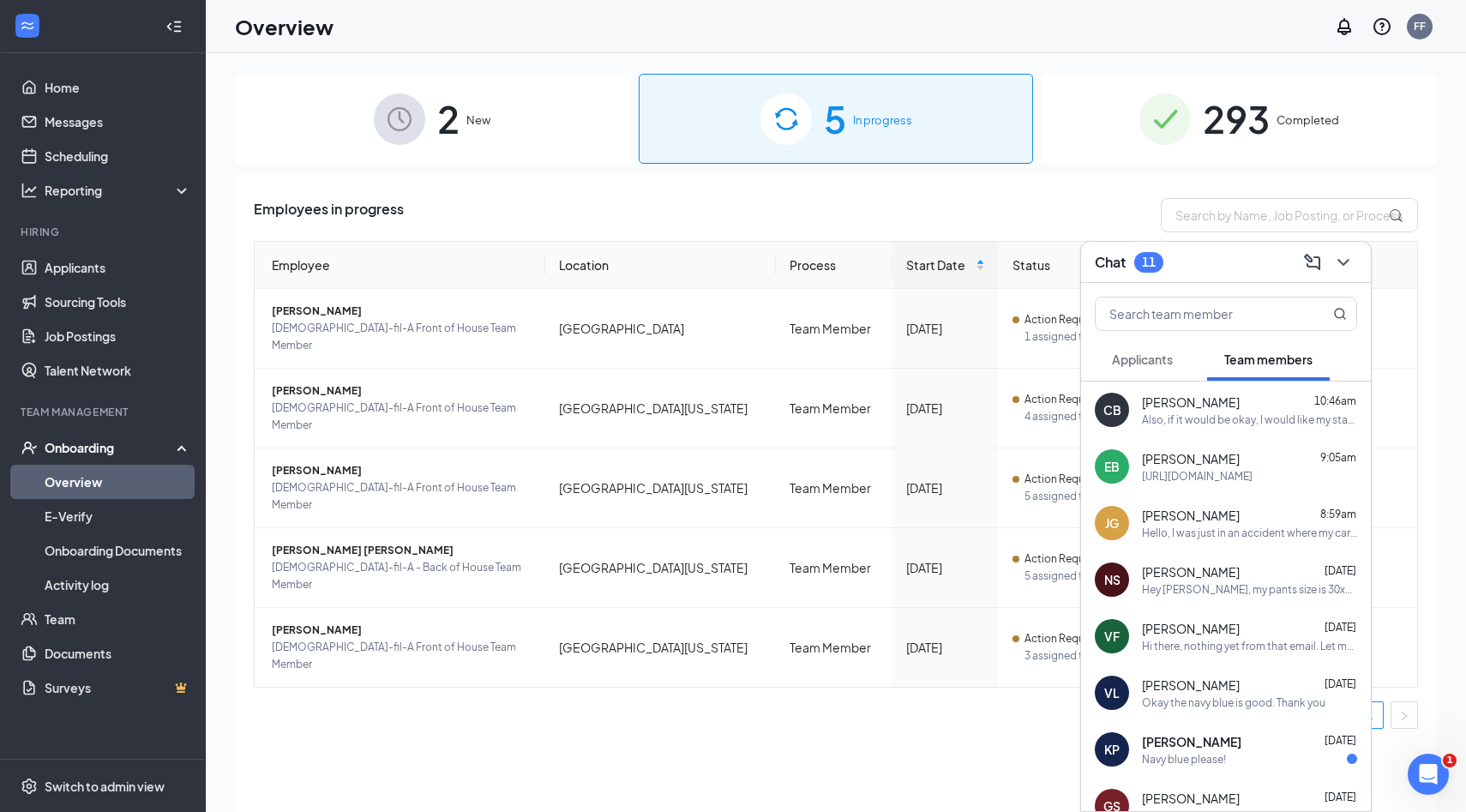
click at [1152, 354] on span "Applicants" at bounding box center [1143, 360] width 61 height 16
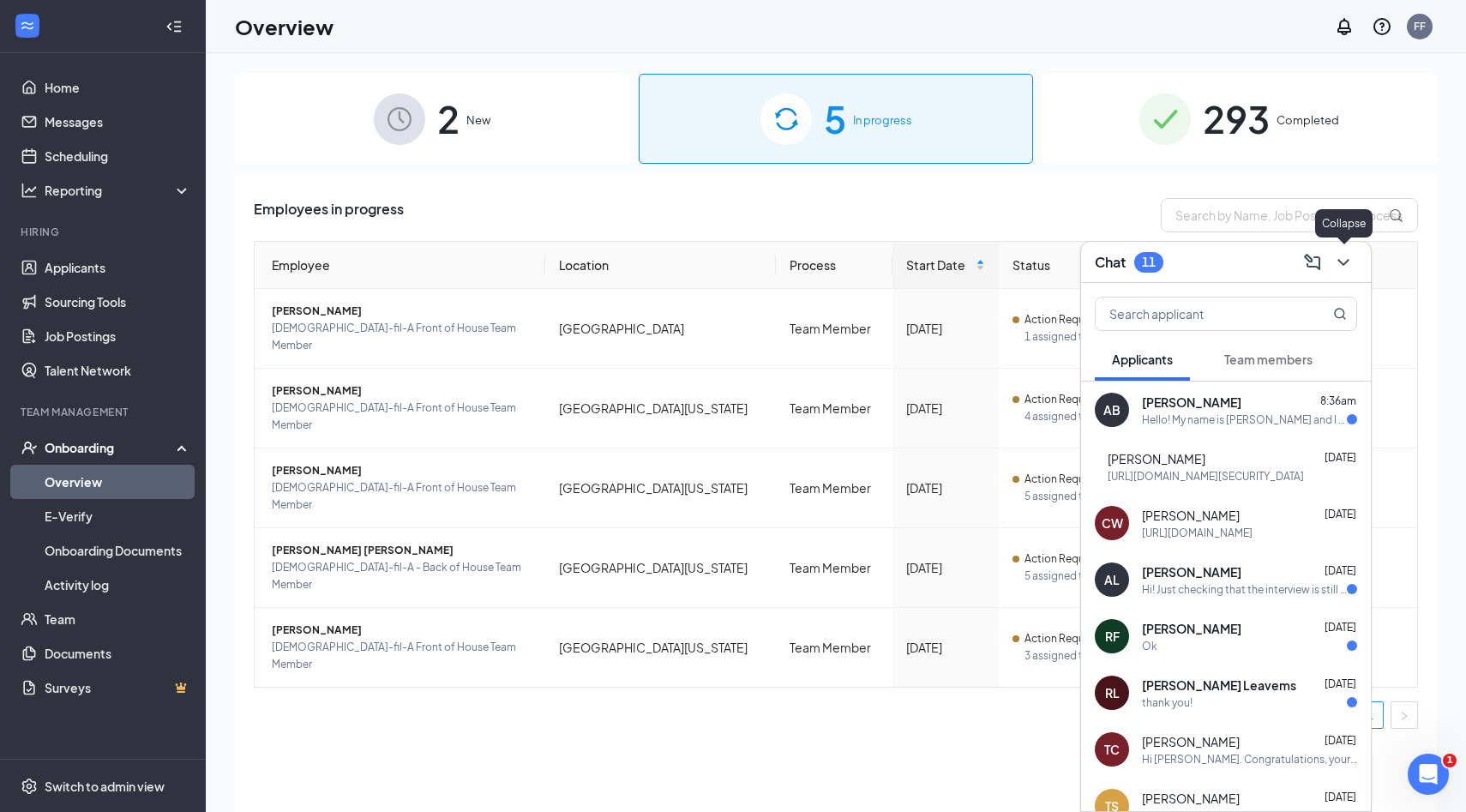
click at [1353, 262] on icon "ChevronDown" at bounding box center [1343, 262] width 21 height 21
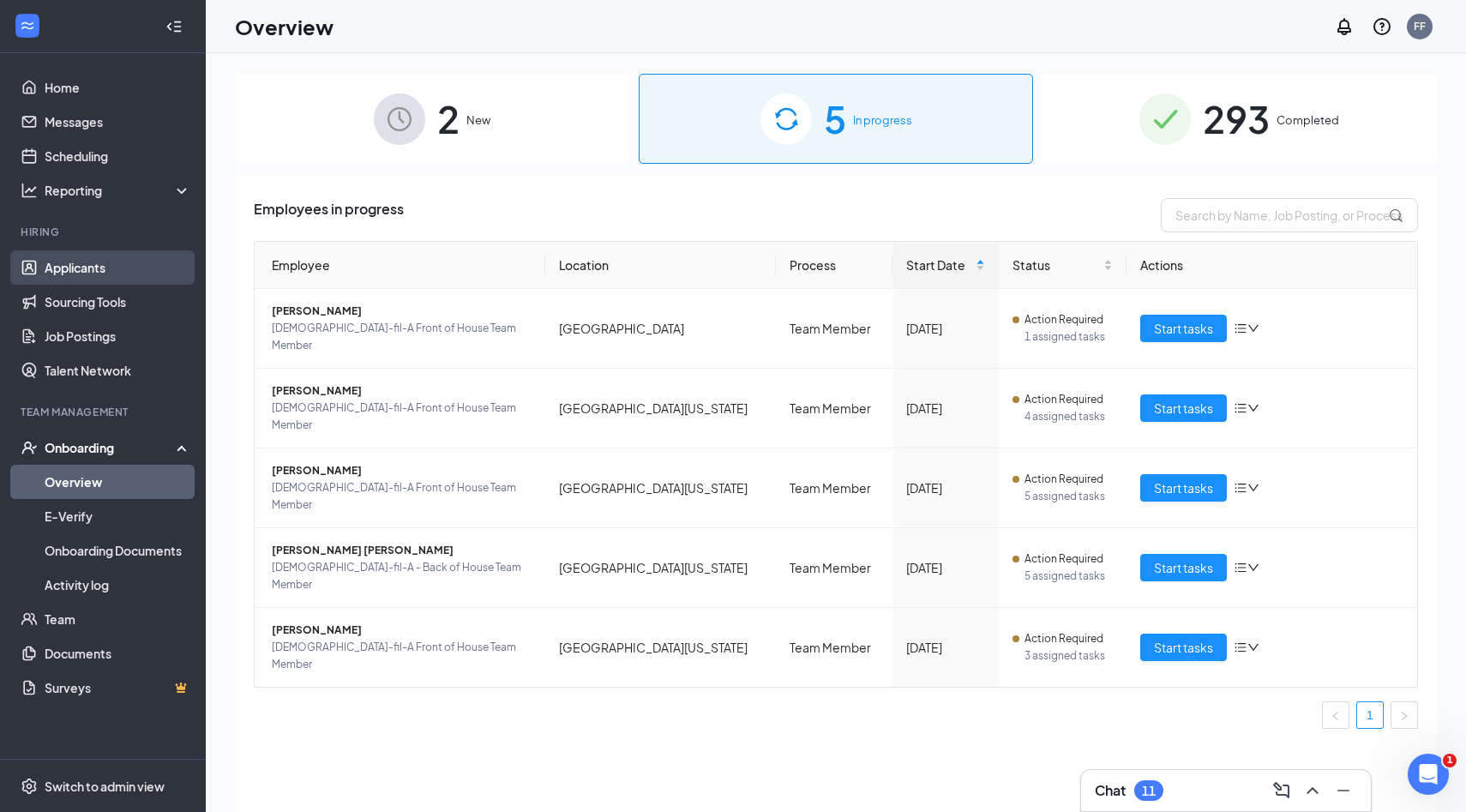
click at [75, 276] on link "Applicants" at bounding box center [118, 267] width 147 height 34
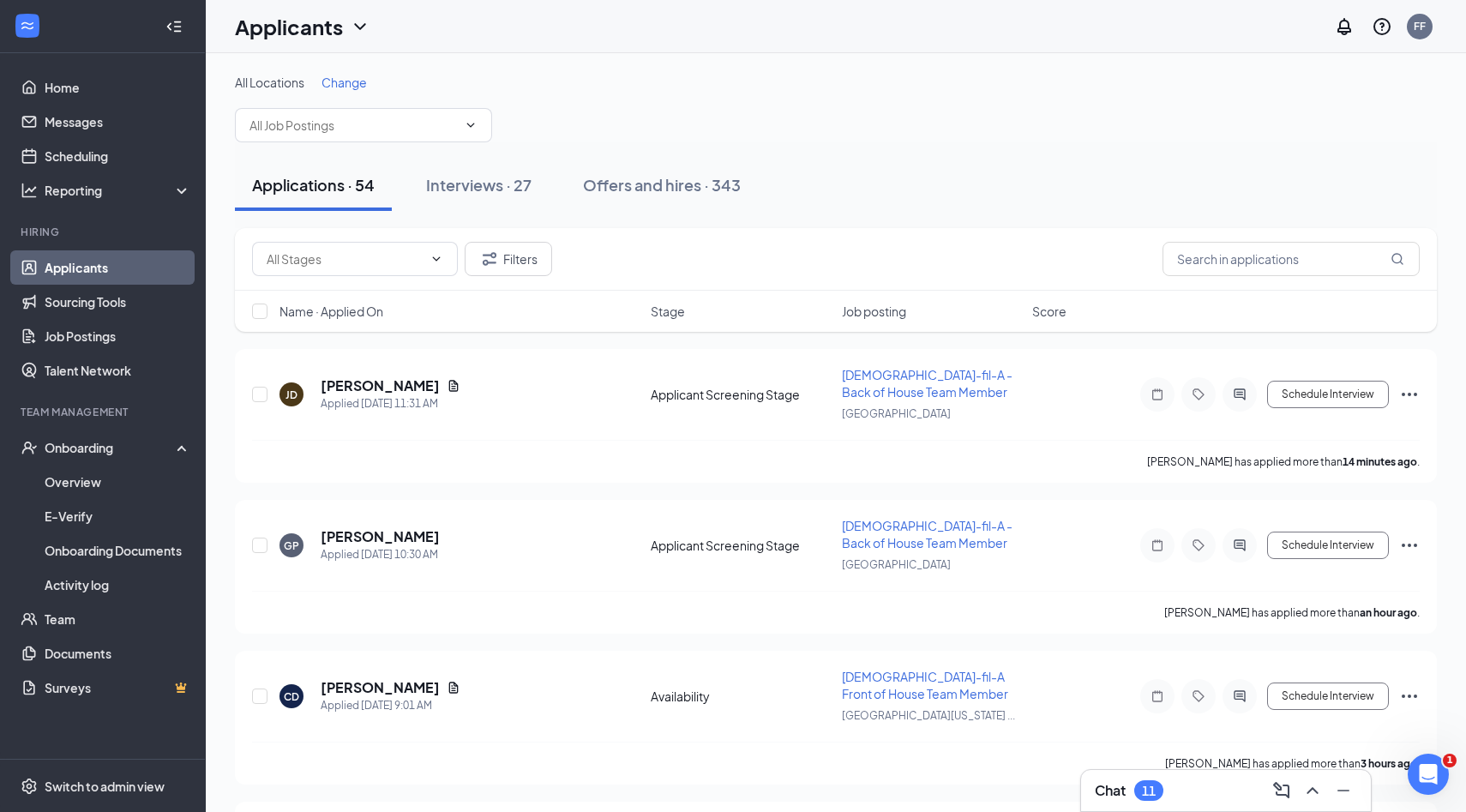
click at [345, 85] on span "Change" at bounding box center [344, 82] width 45 height 16
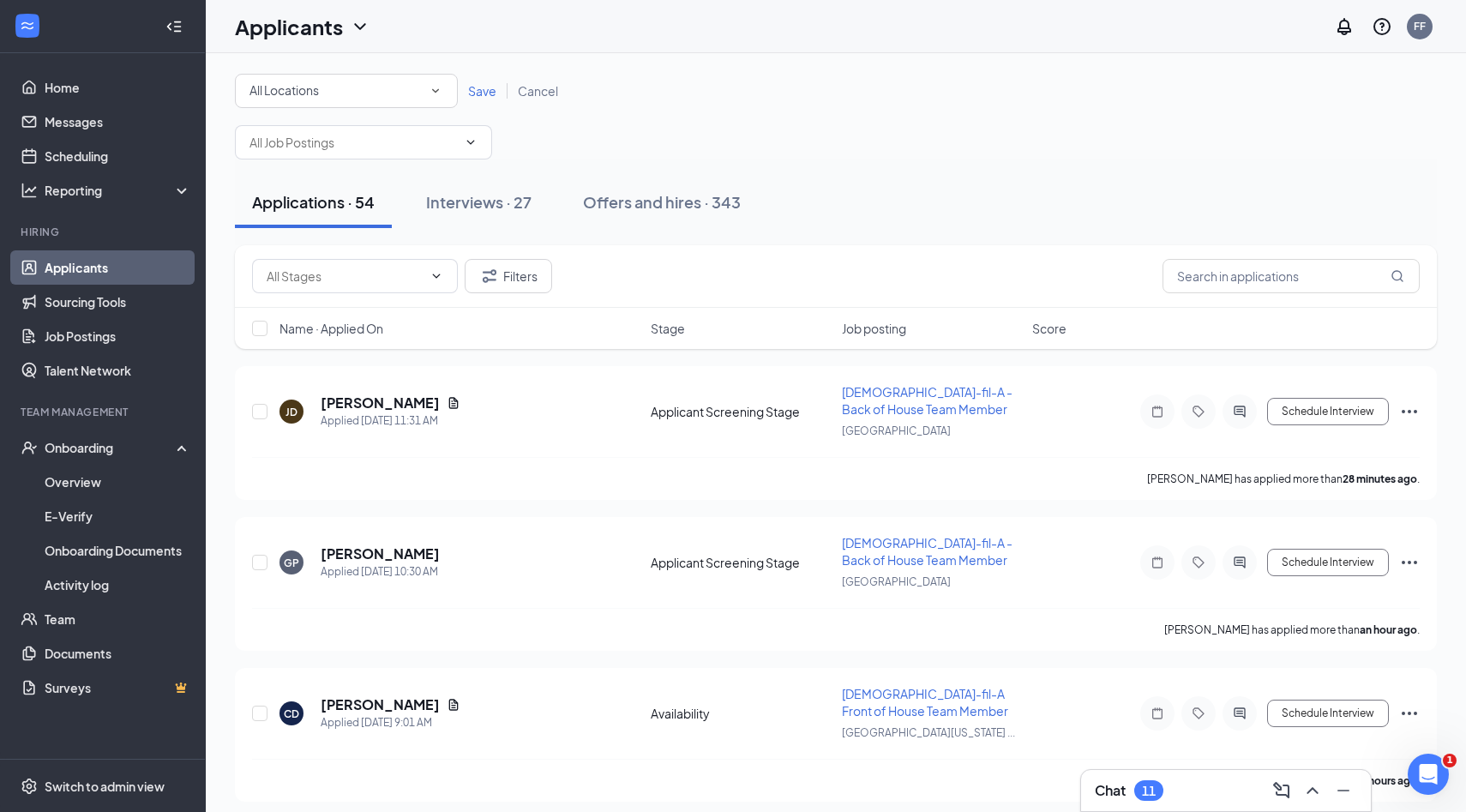
click at [1220, 811] on div "Chat 11" at bounding box center [1226, 791] width 291 height 43
click at [1207, 790] on div "Chat 11" at bounding box center [1226, 791] width 262 height 27
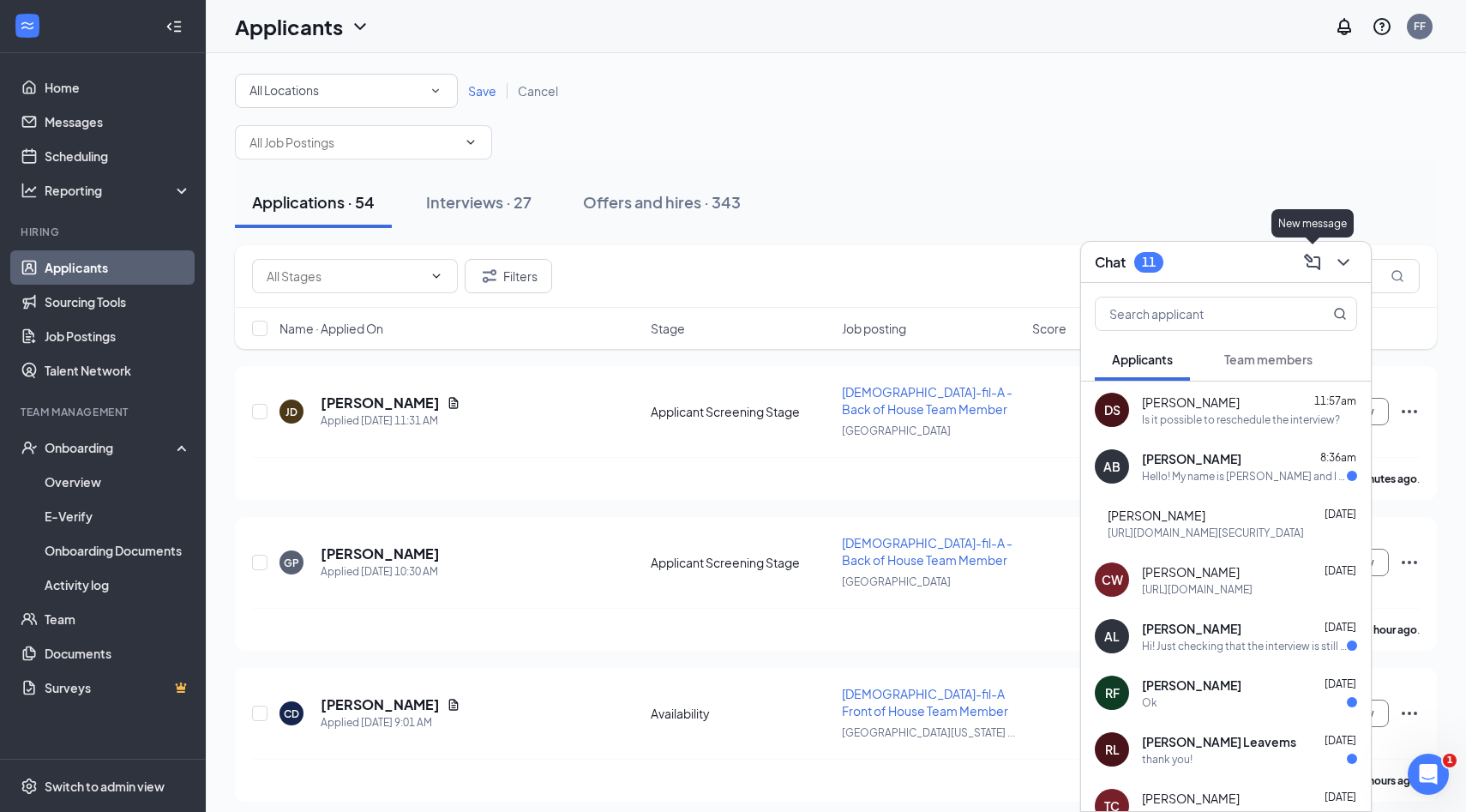
click at [1304, 265] on icon "ComposeMessage" at bounding box center [1313, 262] width 21 height 21
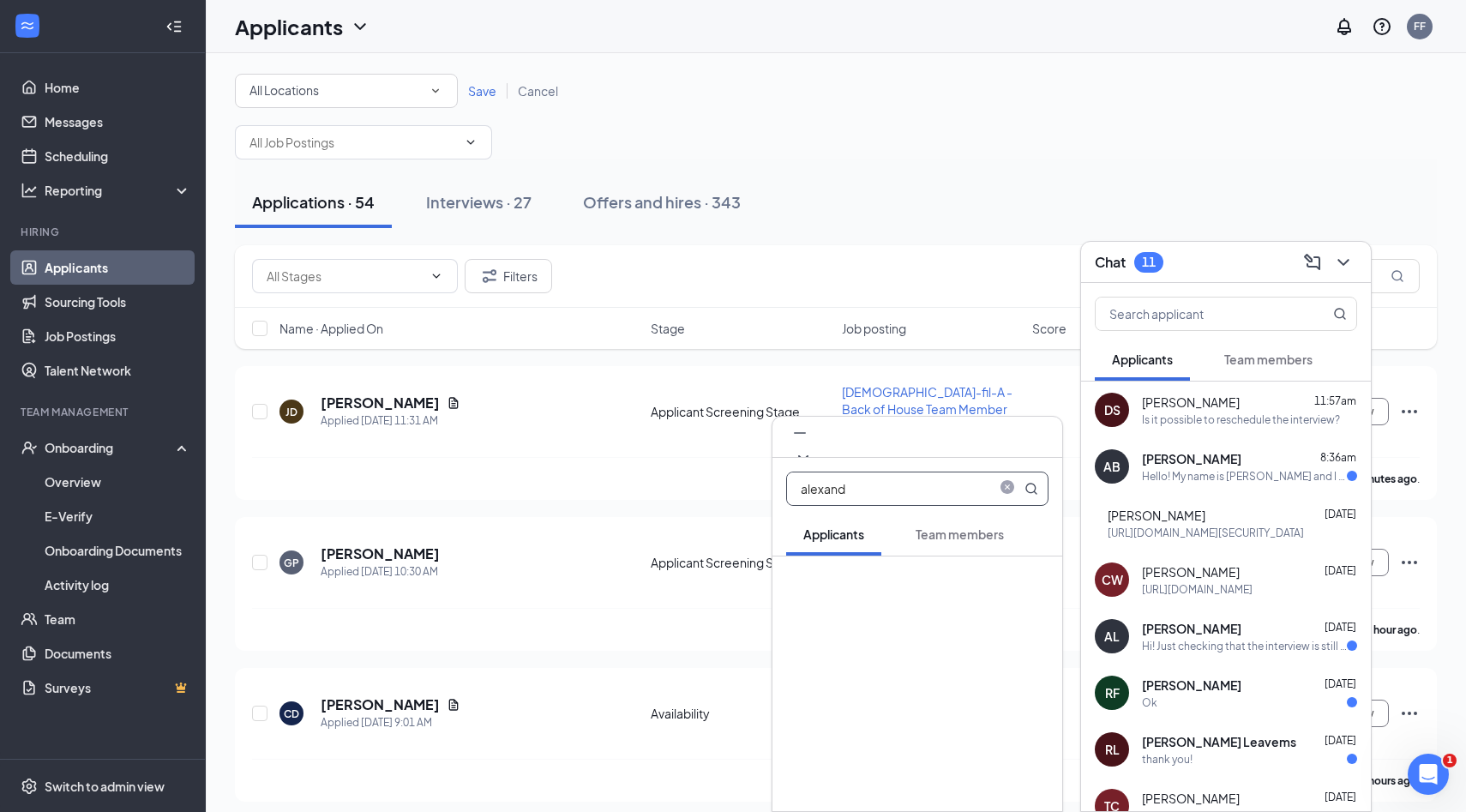
type input "alexand"
click at [964, 540] on span "Team members" at bounding box center [960, 534] width 88 height 16
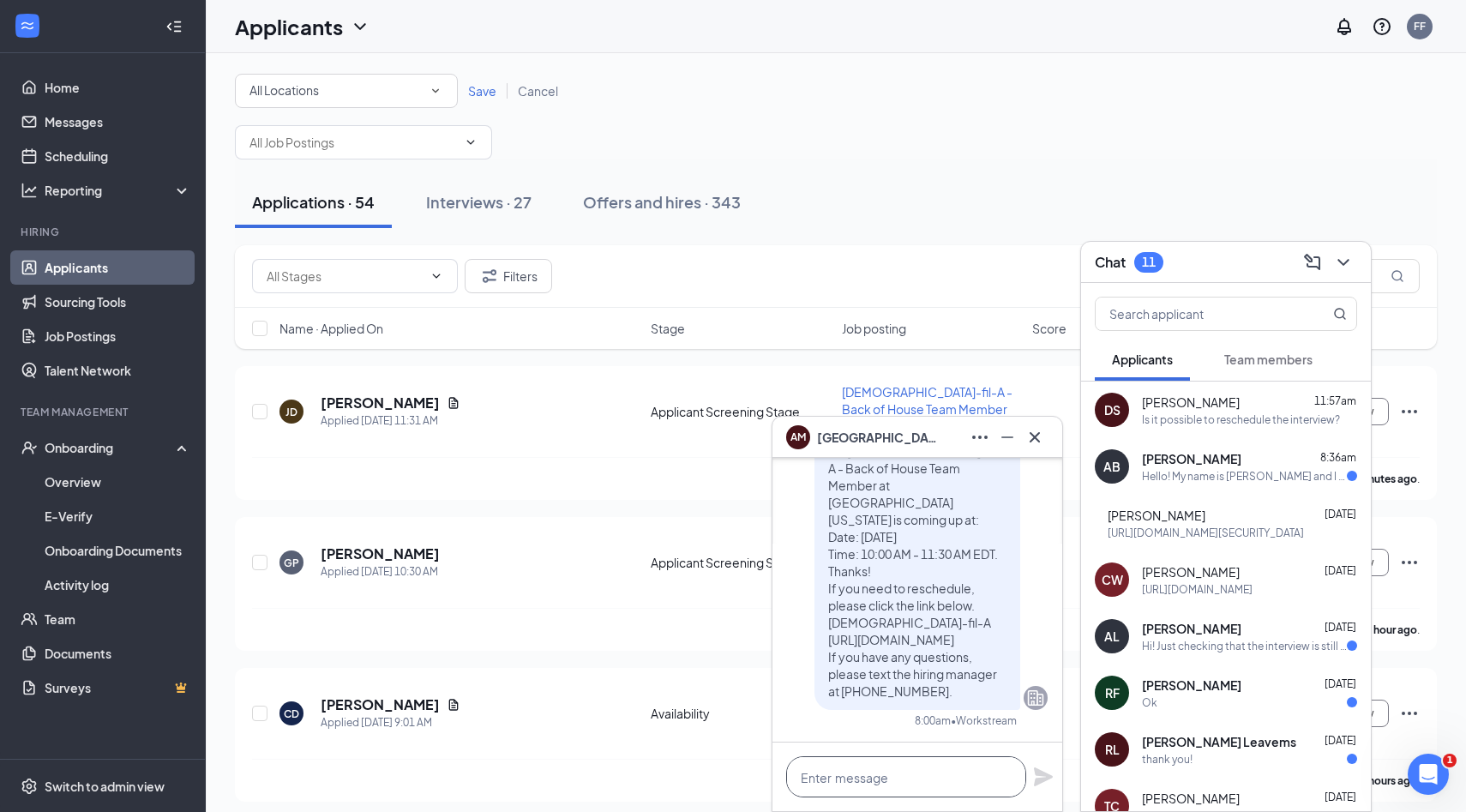
click at [878, 781] on textarea at bounding box center [907, 777] width 240 height 41
click at [811, 777] on textarea "HI Alexandria!" at bounding box center [907, 777] width 240 height 41
click at [810, 780] on textarea "HI Alexandria!" at bounding box center [907, 777] width 240 height 41
click at [917, 783] on textarea "Hi Alexandria!" at bounding box center [907, 777] width 240 height 41
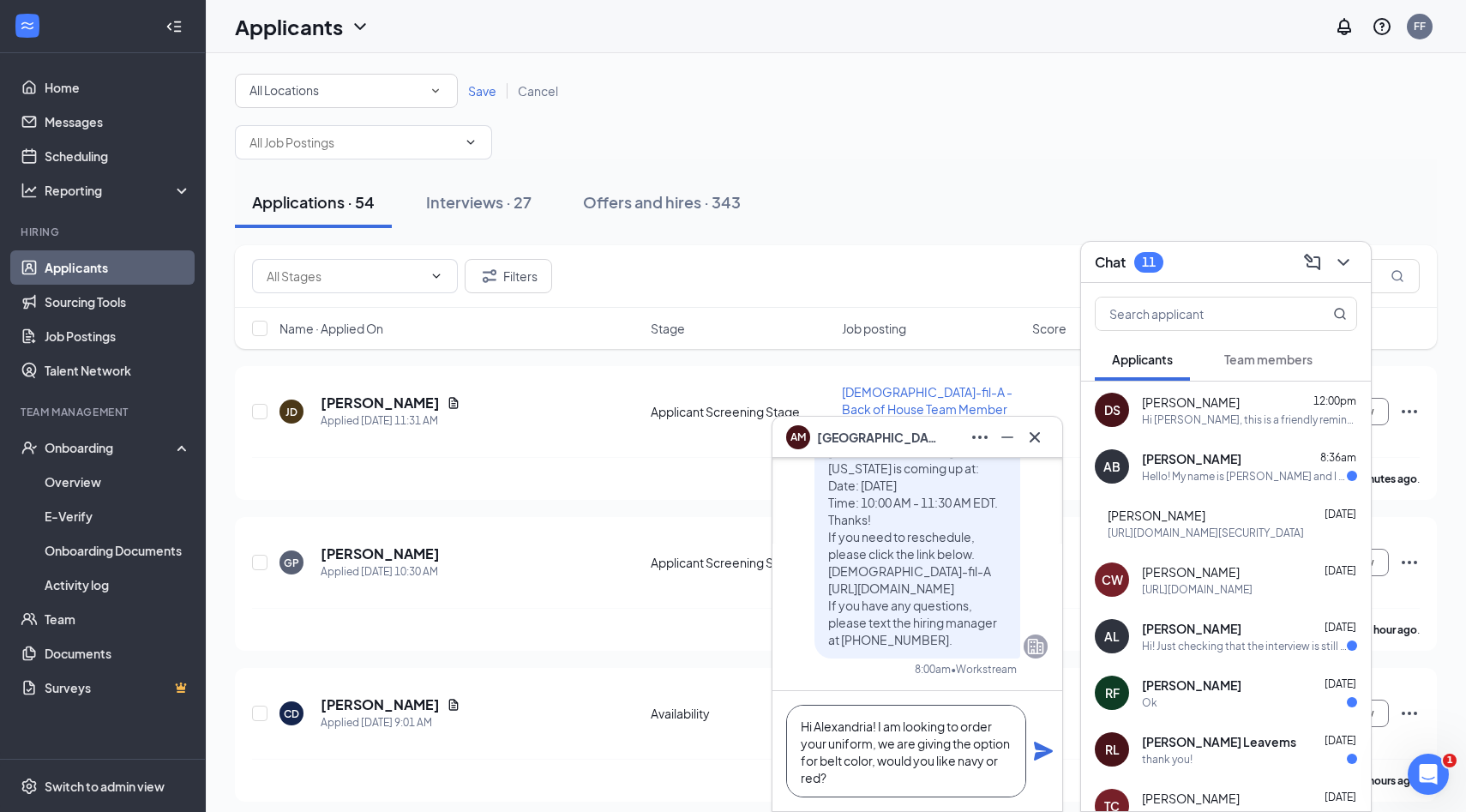
type textarea "Hi Alexandria! I am looking to order your uniform, we are giving the option for…"
click at [1041, 748] on icon "Plane" at bounding box center [1043, 750] width 19 height 19
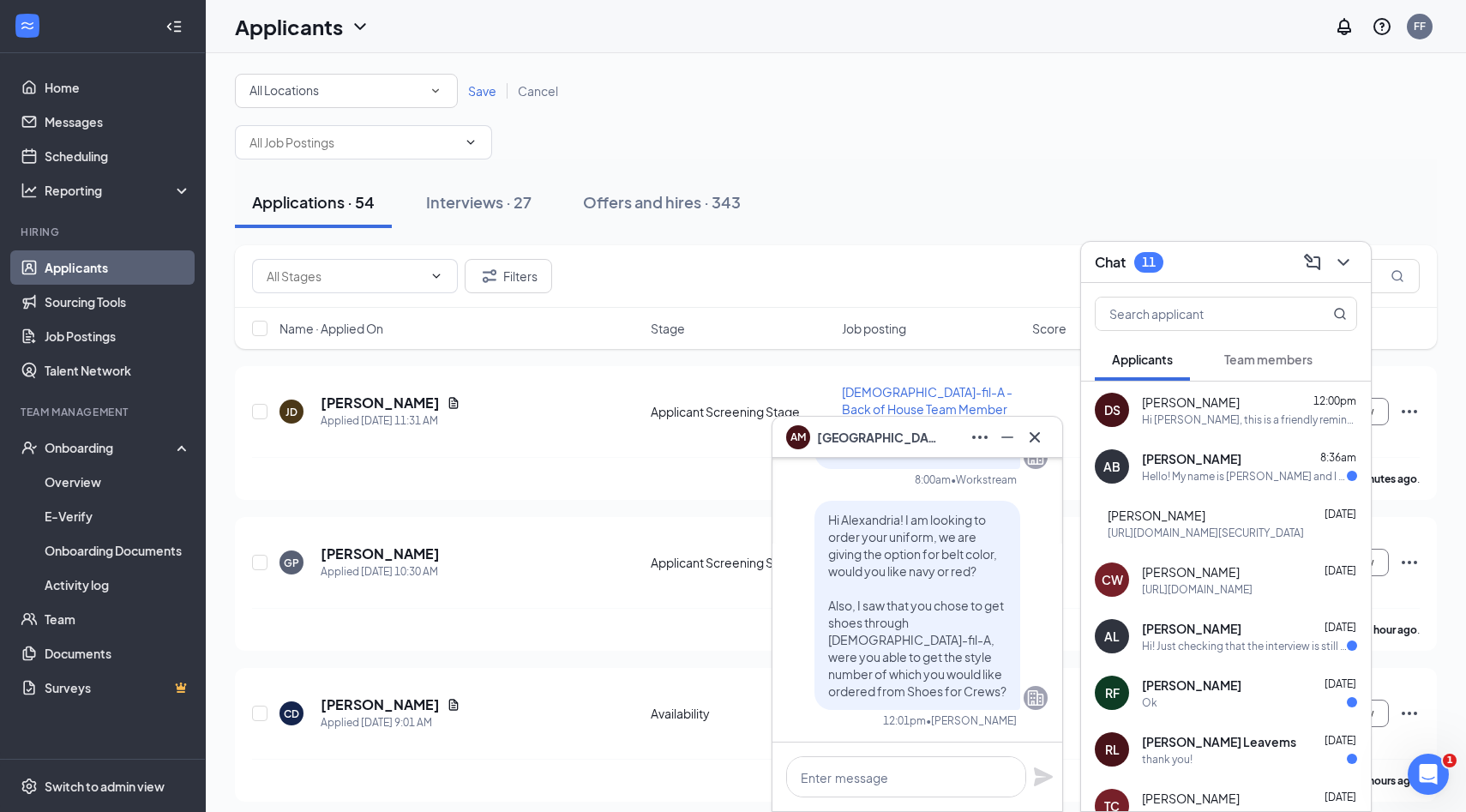
click at [1252, 363] on span "Team members" at bounding box center [1269, 360] width 88 height 16
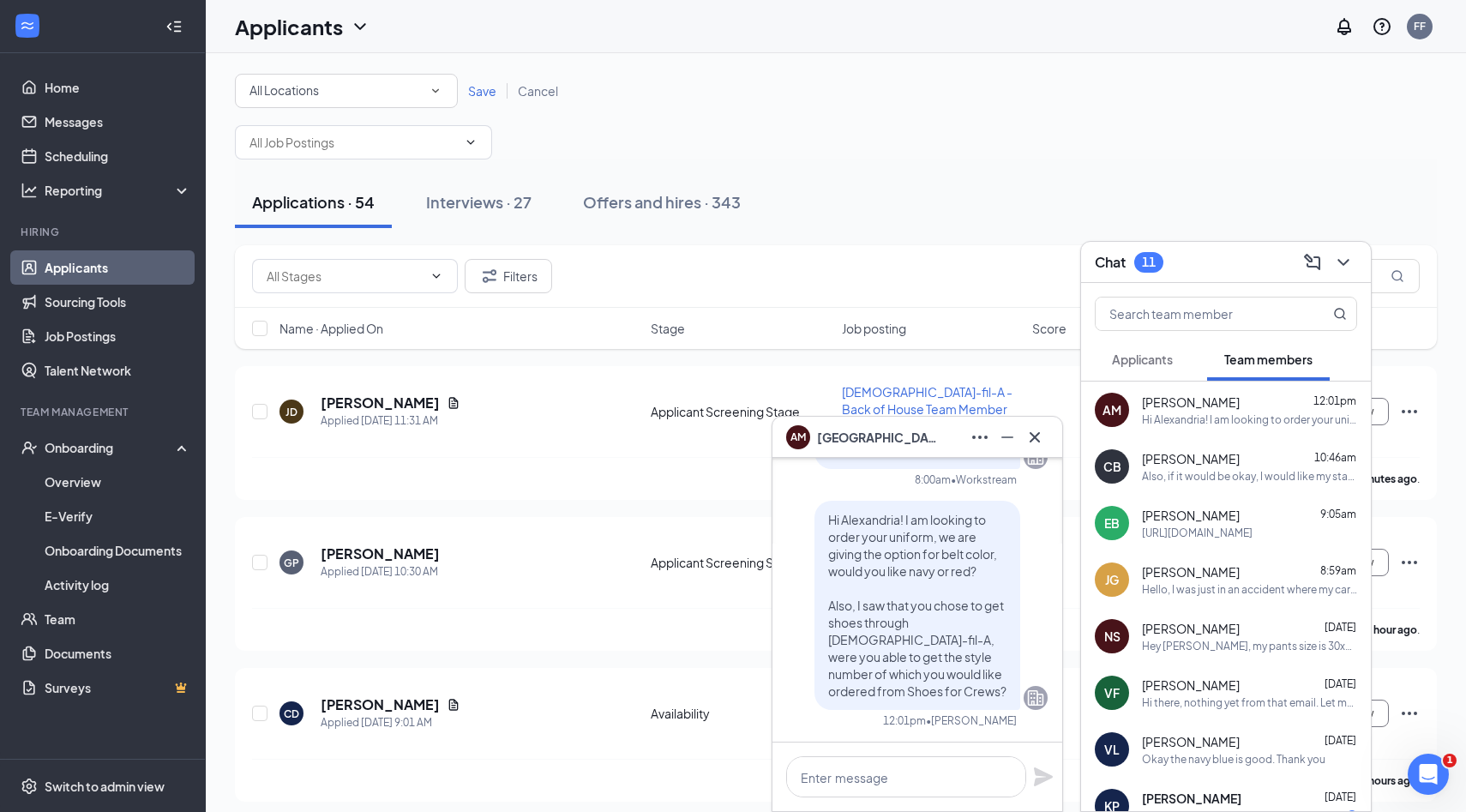
click at [1231, 475] on div "Also, if it would be okay, I would like my start date to be [DATE]." at bounding box center [1250, 476] width 215 height 15
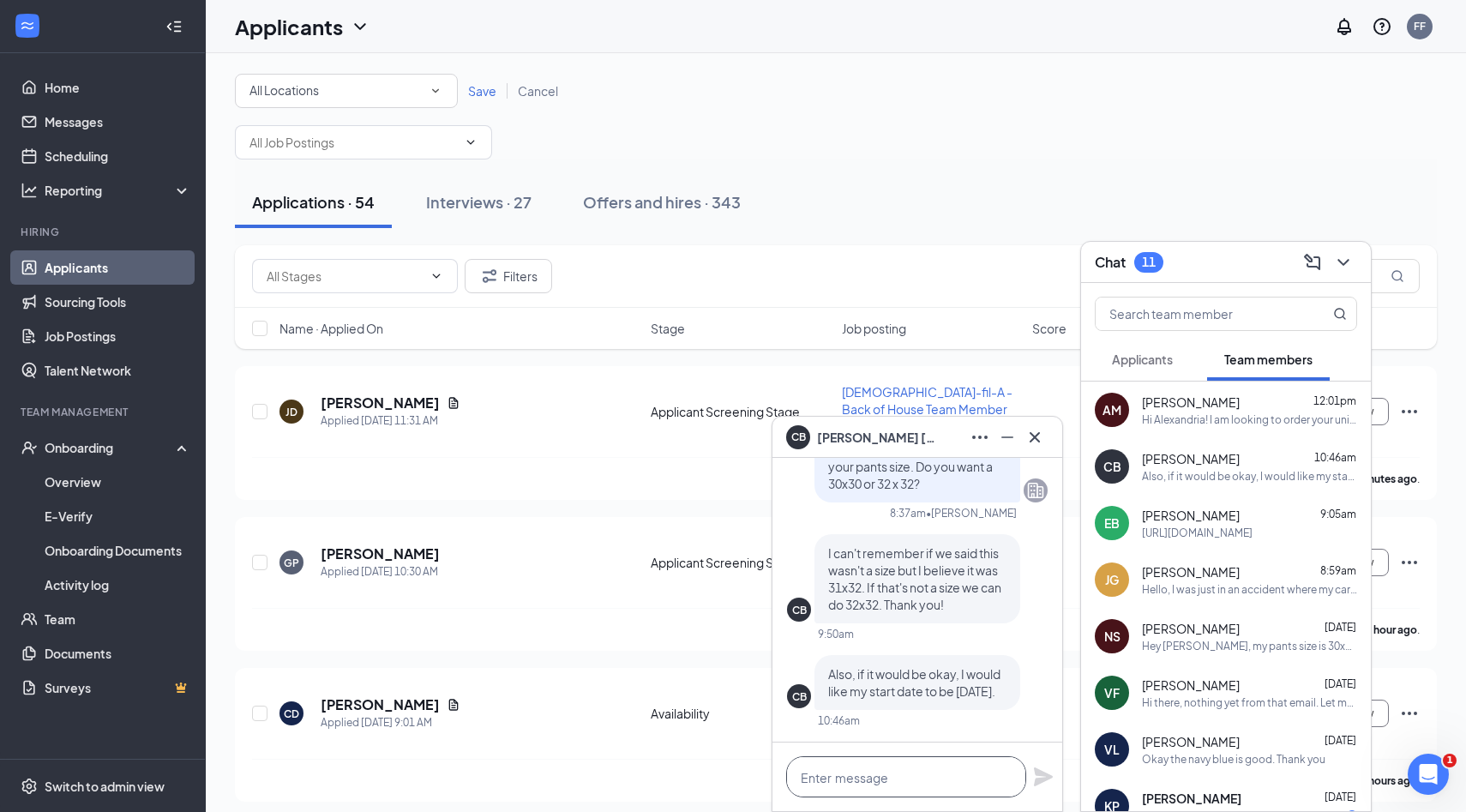
click at [867, 757] on textarea at bounding box center [907, 777] width 240 height 41
click at [867, 771] on textarea at bounding box center [907, 777] width 240 height 41
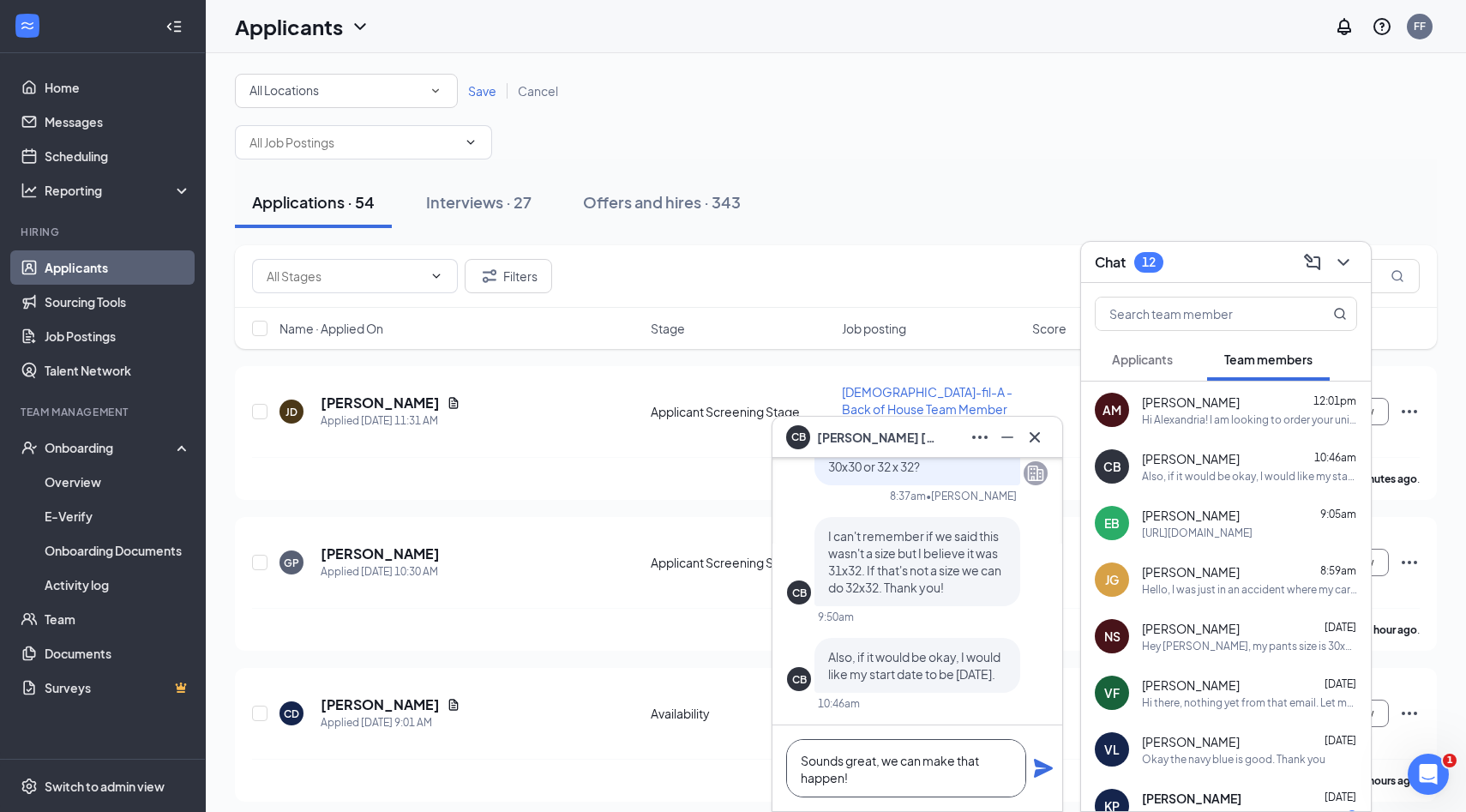
type textarea "Sounds great, we can make that happen!"
click at [1040, 768] on icon "Plane" at bounding box center [1043, 767] width 19 height 19
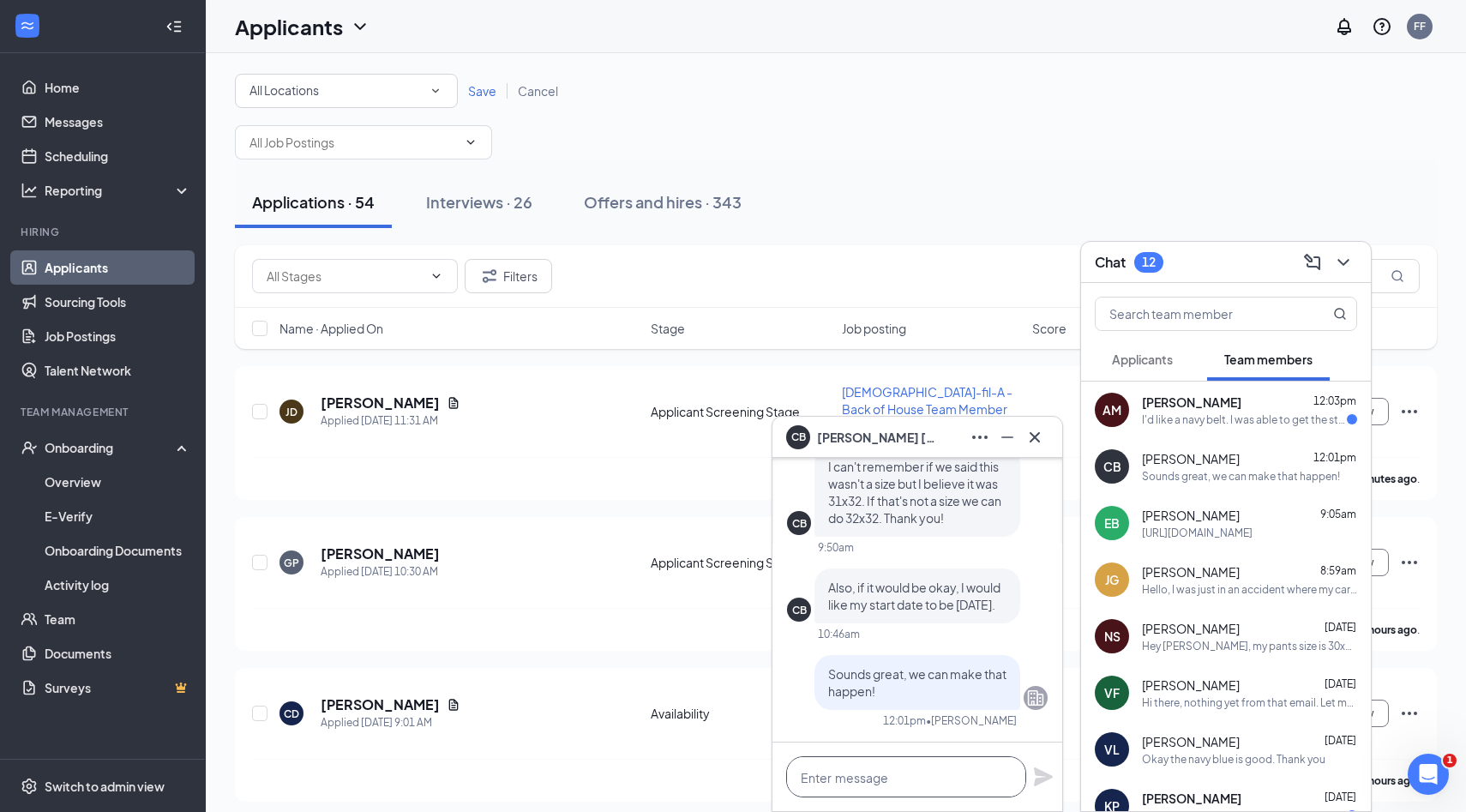
click at [854, 791] on textarea at bounding box center [907, 777] width 240 height 41
click at [1207, 414] on div "I'd like a navy belt. I was able to get the style of shoes, they got delivered …" at bounding box center [1245, 419] width 205 height 15
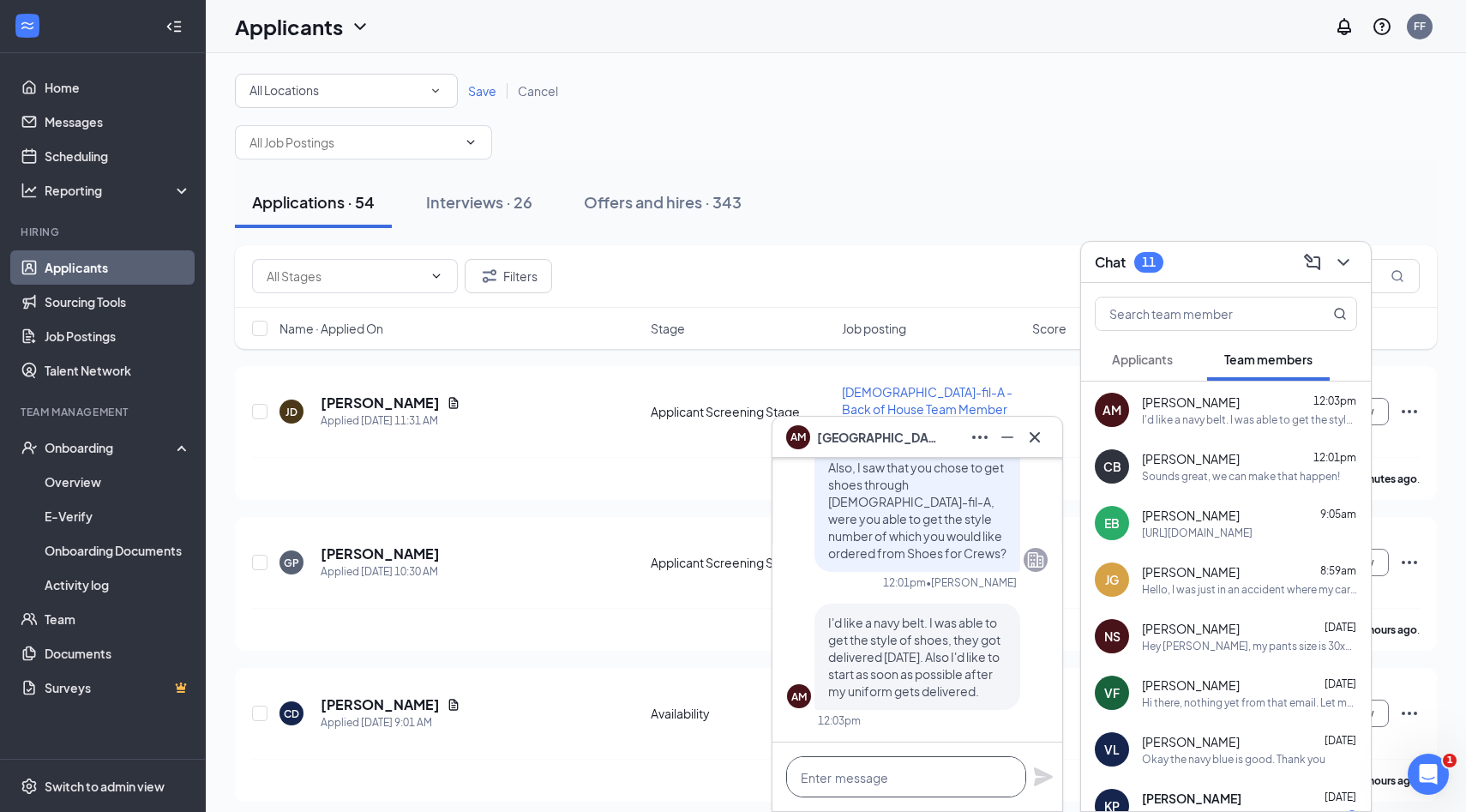
click at [884, 778] on textarea at bounding box center [907, 777] width 240 height 41
type textarea "Sounds great, we will"
drag, startPoint x: 936, startPoint y: 778, endPoint x: 692, endPoint y: 757, distance: 244.9
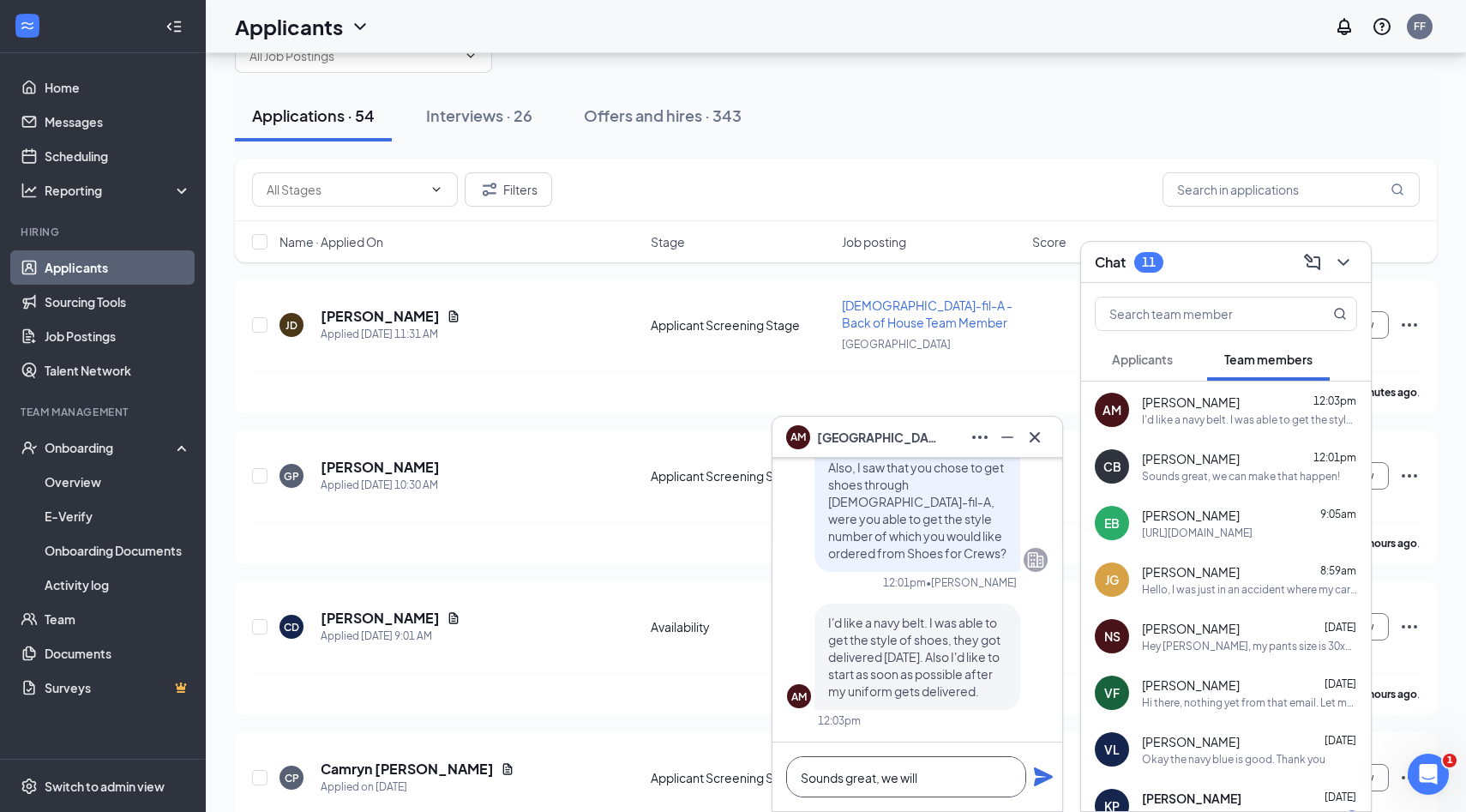
click at [937, 786] on textarea "Sounds great, we will" at bounding box center [907, 777] width 240 height 41
drag, startPoint x: 930, startPoint y: 774, endPoint x: 817, endPoint y: 767, distance: 113.2
click at [817, 767] on textarea "Sounds great, we will" at bounding box center [907, 777] width 240 height 41
click at [941, 775] on textarea "Sounds great, we will" at bounding box center [907, 777] width 240 height 41
click at [931, 787] on textarea "Sounds great, we will" at bounding box center [907, 777] width 240 height 41
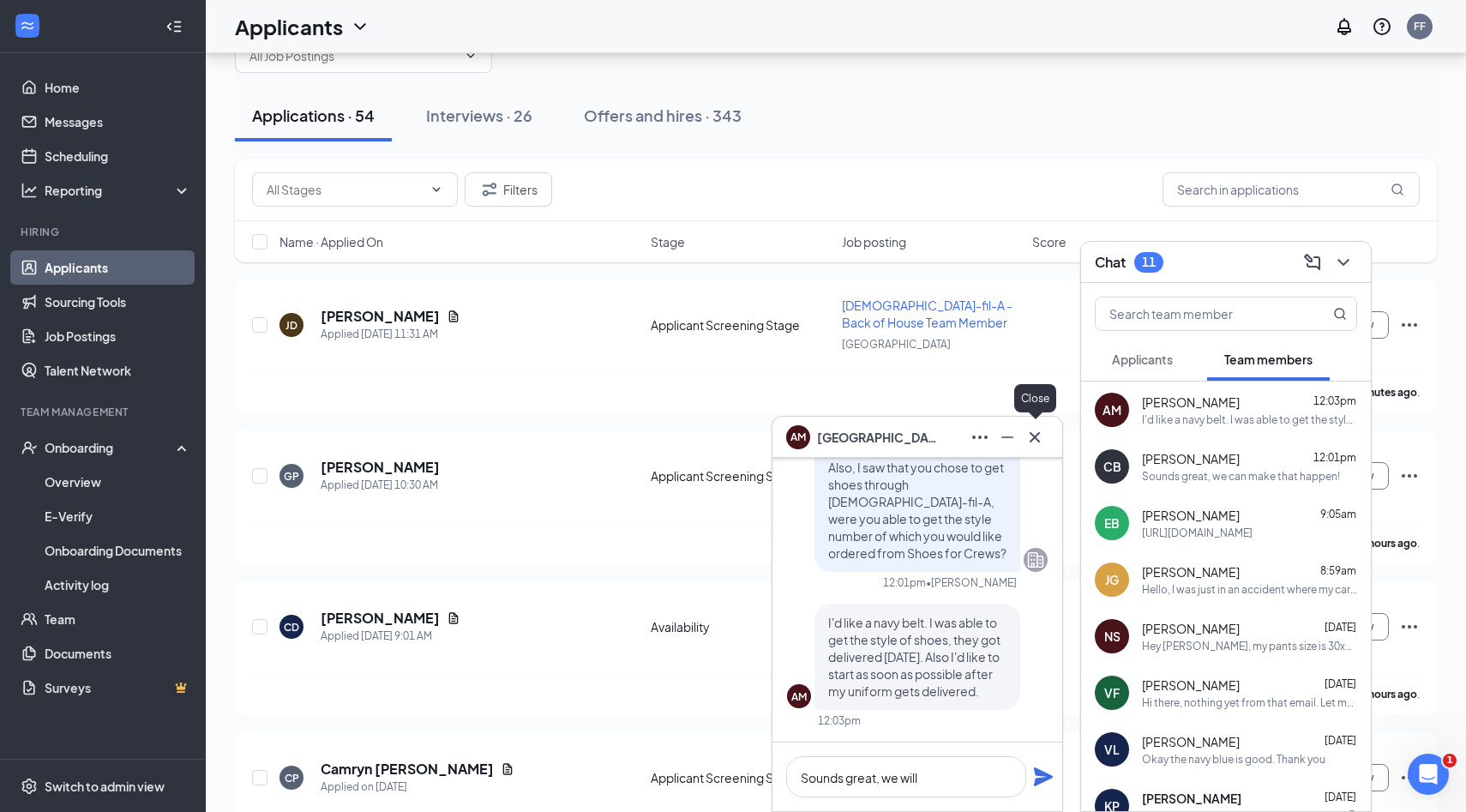
click at [1035, 434] on icon "Cross" at bounding box center [1034, 437] width 21 height 21
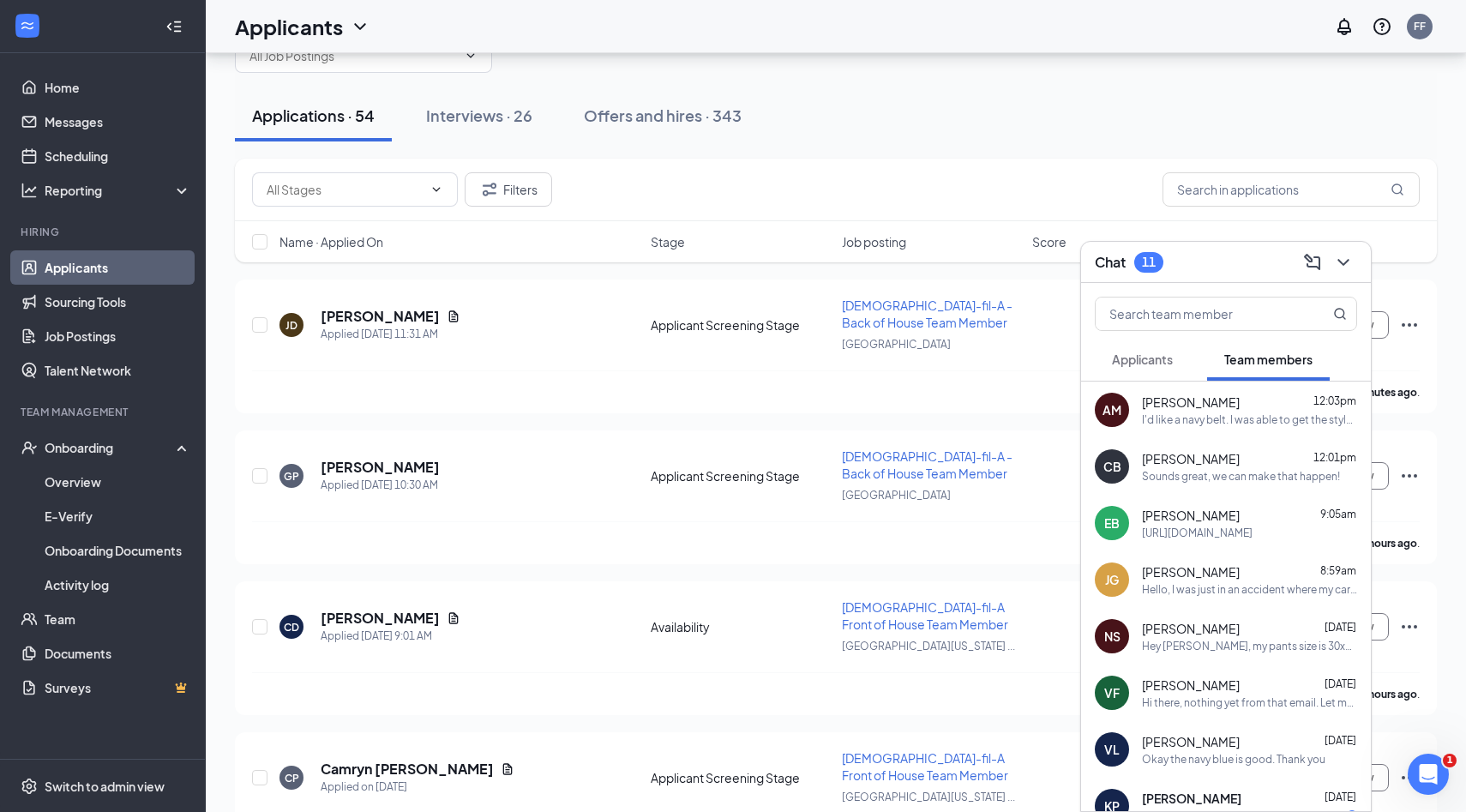
click at [1195, 515] on span "[PERSON_NAME]" at bounding box center [1191, 516] width 98 height 18
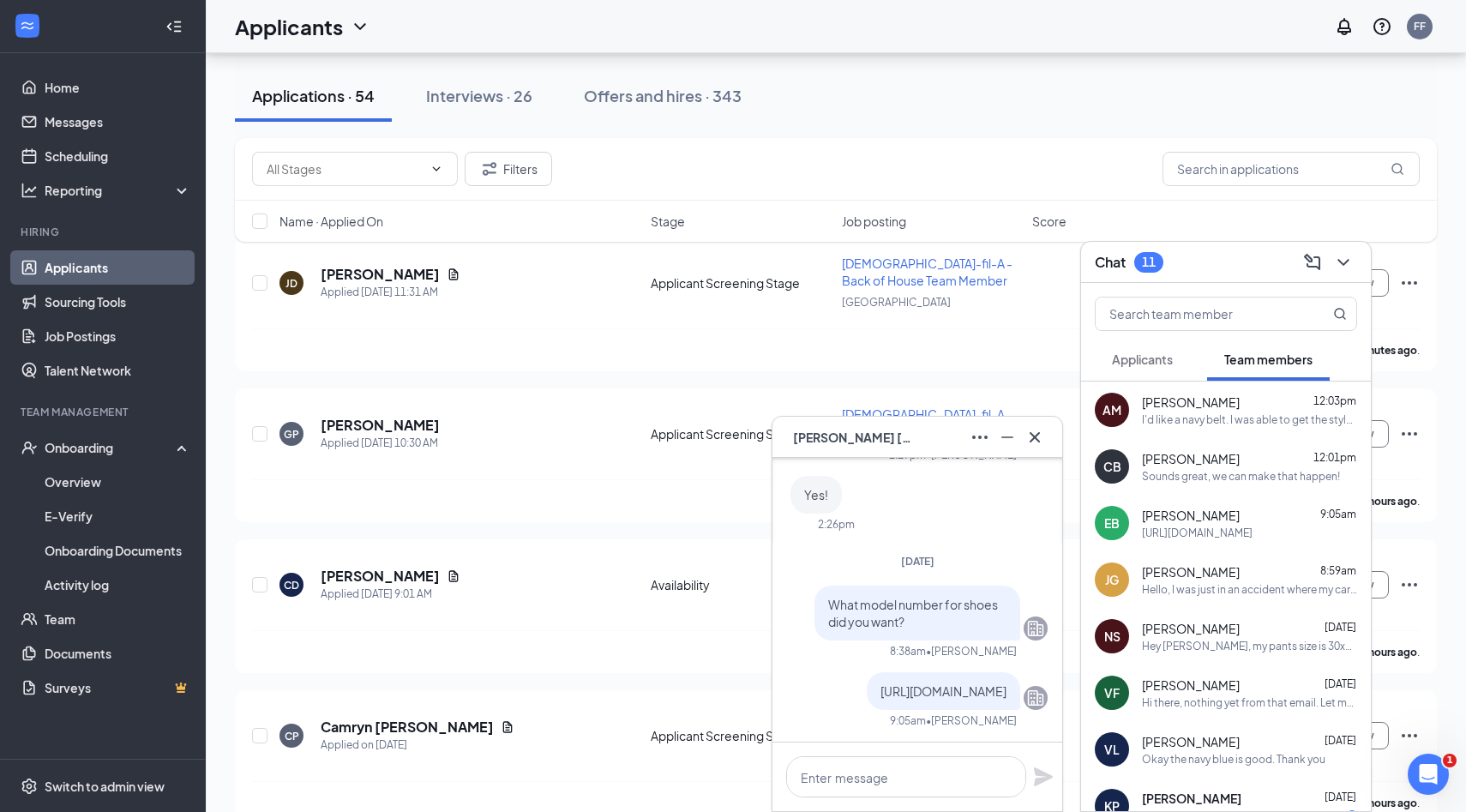
scroll to position [128, 0]
click at [1031, 432] on icon "Cross" at bounding box center [1035, 436] width 11 height 11
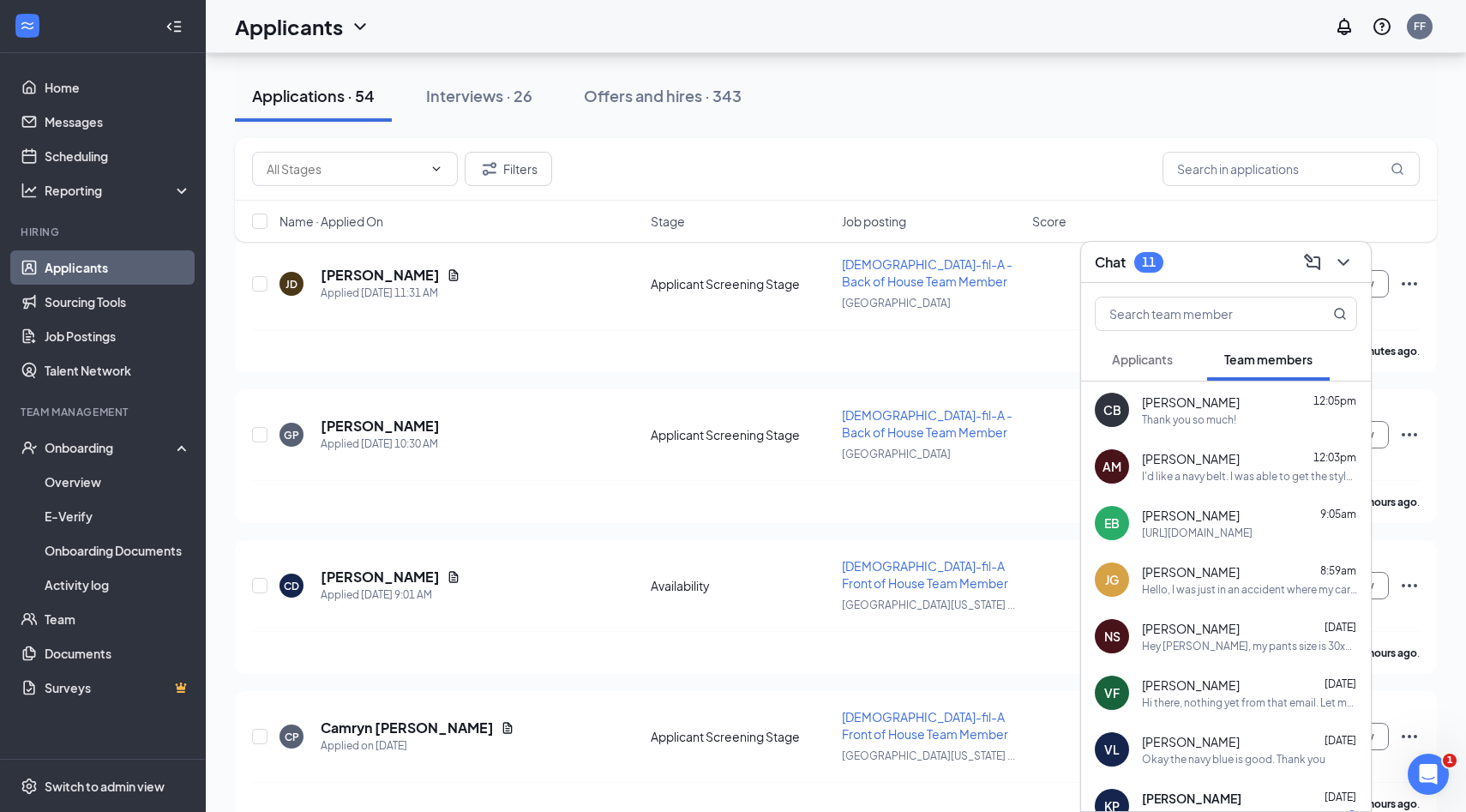
click at [1203, 472] on div "I'd like a navy belt. I was able to get the style of shoes, they got delivered …" at bounding box center [1250, 476] width 215 height 15
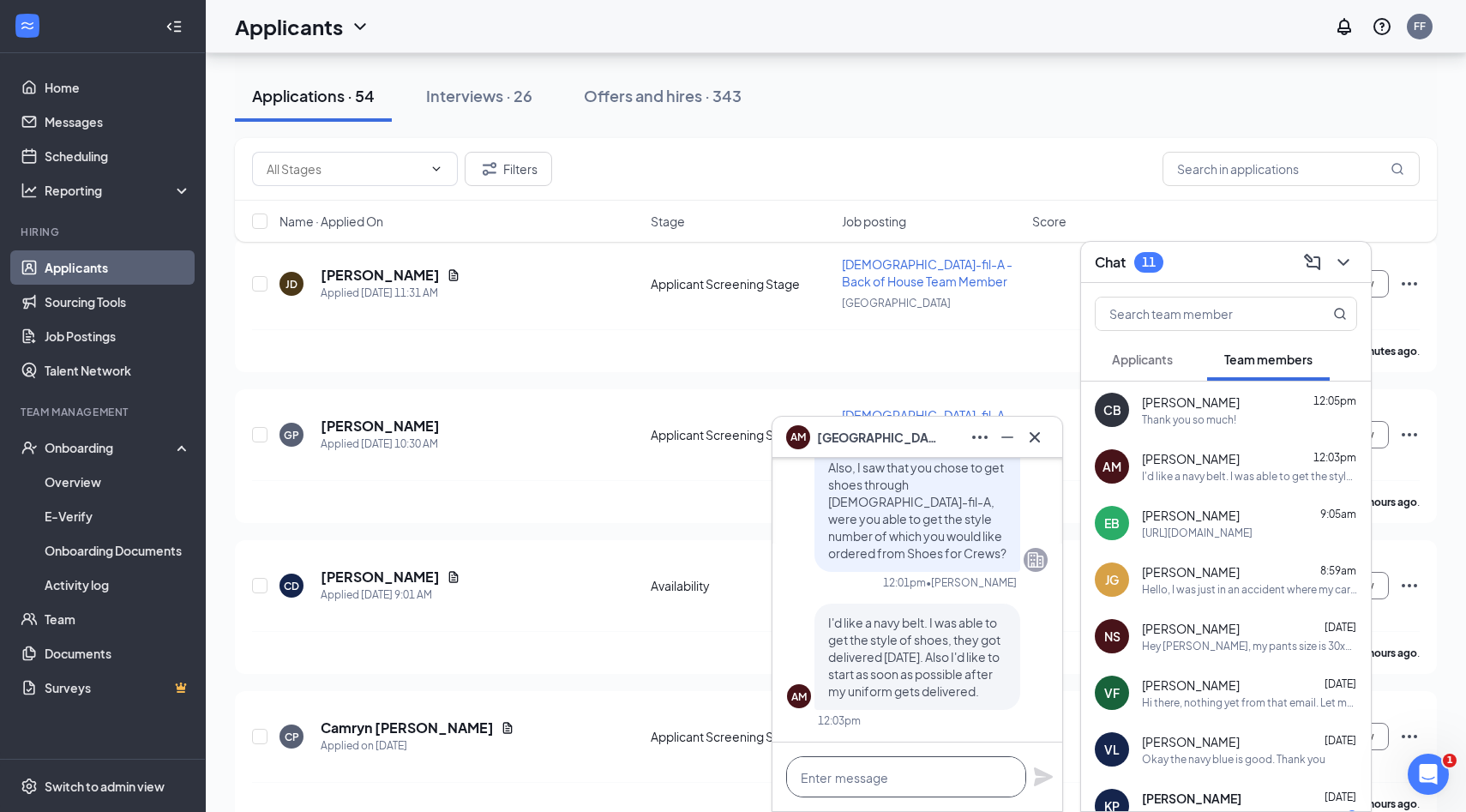
click at [852, 777] on textarea at bounding box center [907, 777] width 240 height 41
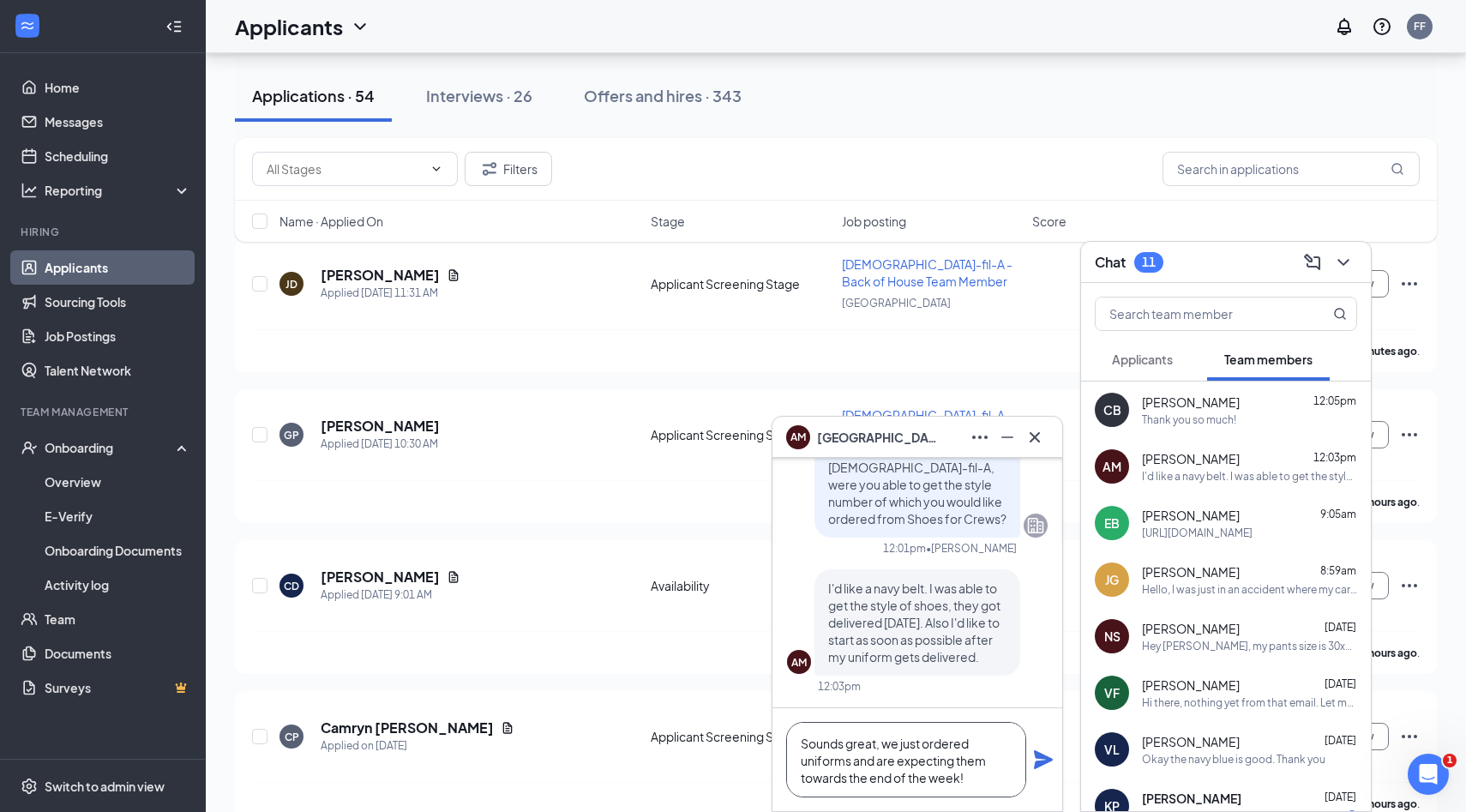
type textarea "Sounds great, we just ordered uniforms and are expecting them towards the end o…"
click at [1049, 763] on icon "Plane" at bounding box center [1043, 759] width 21 height 21
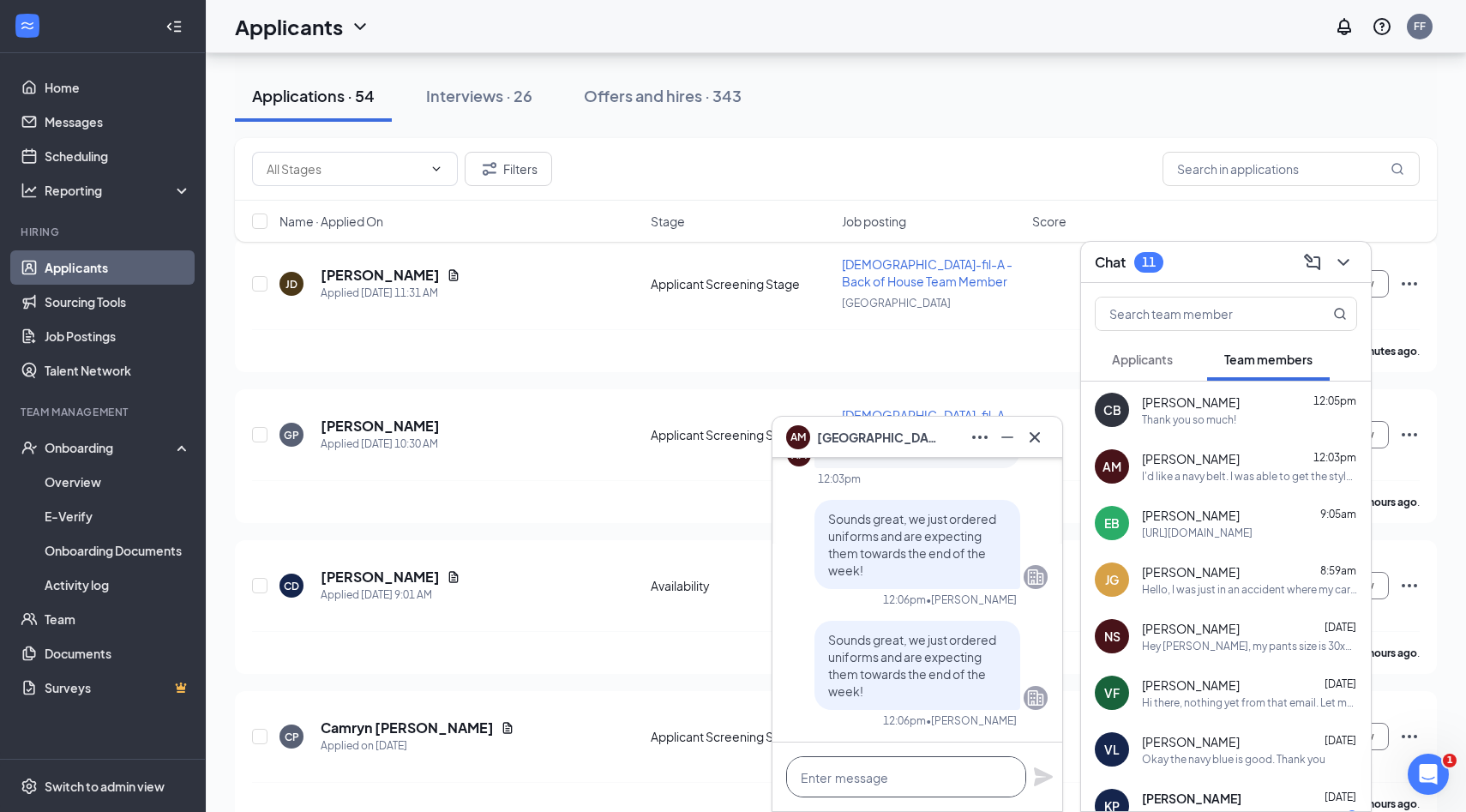
click at [884, 759] on textarea at bounding box center [907, 777] width 240 height 41
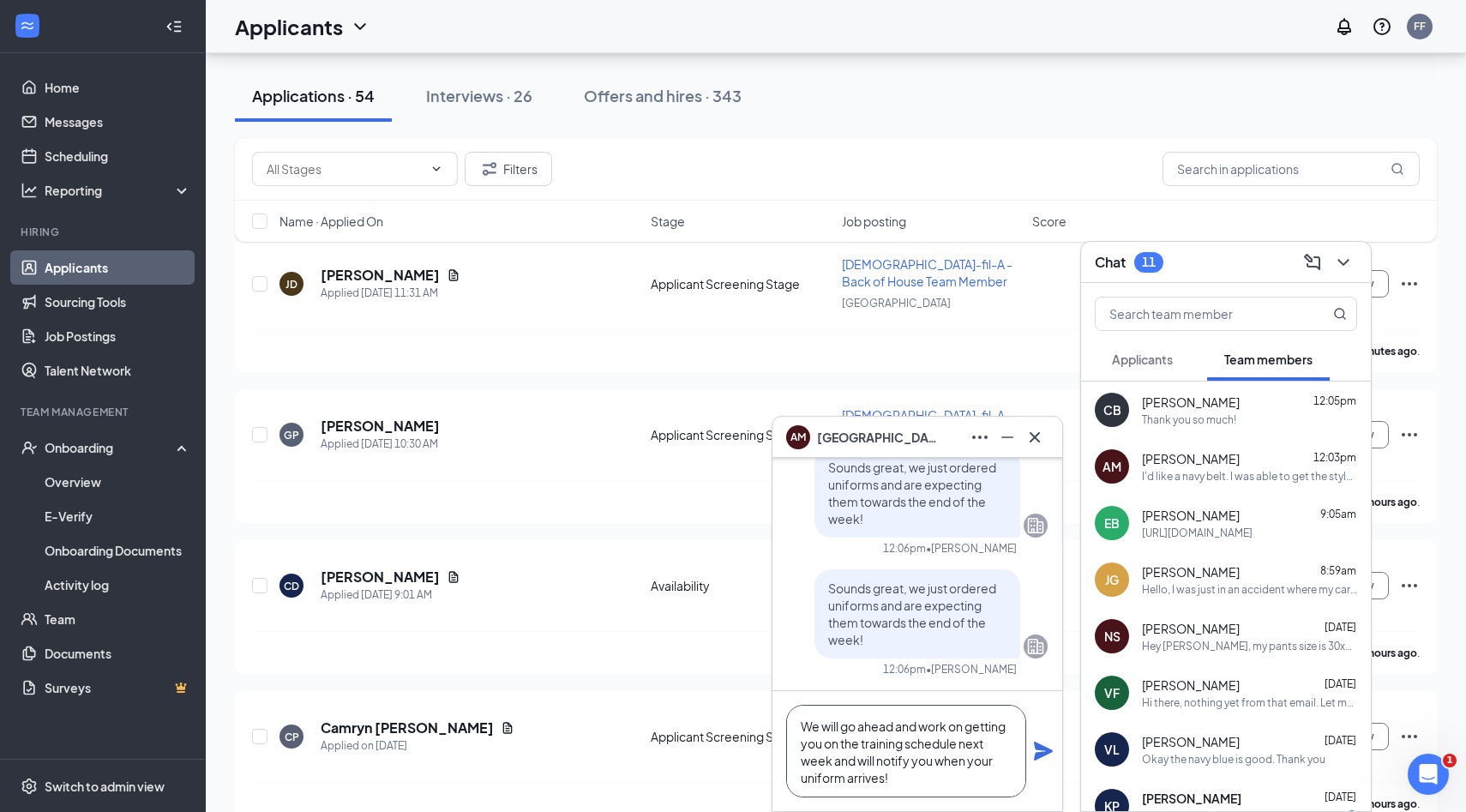
scroll to position [18, 0]
click at [1052, 761] on div "We will go ahead and work on getting you on the training schedule next week and…" at bounding box center [917, 750] width 290 height 120
click at [954, 774] on textarea "We will go ahead and work on getting you on the training schedule next week and…" at bounding box center [907, 750] width 240 height 93
type textarea "We will go ahead and work on getting you on the training schedule next week and…"
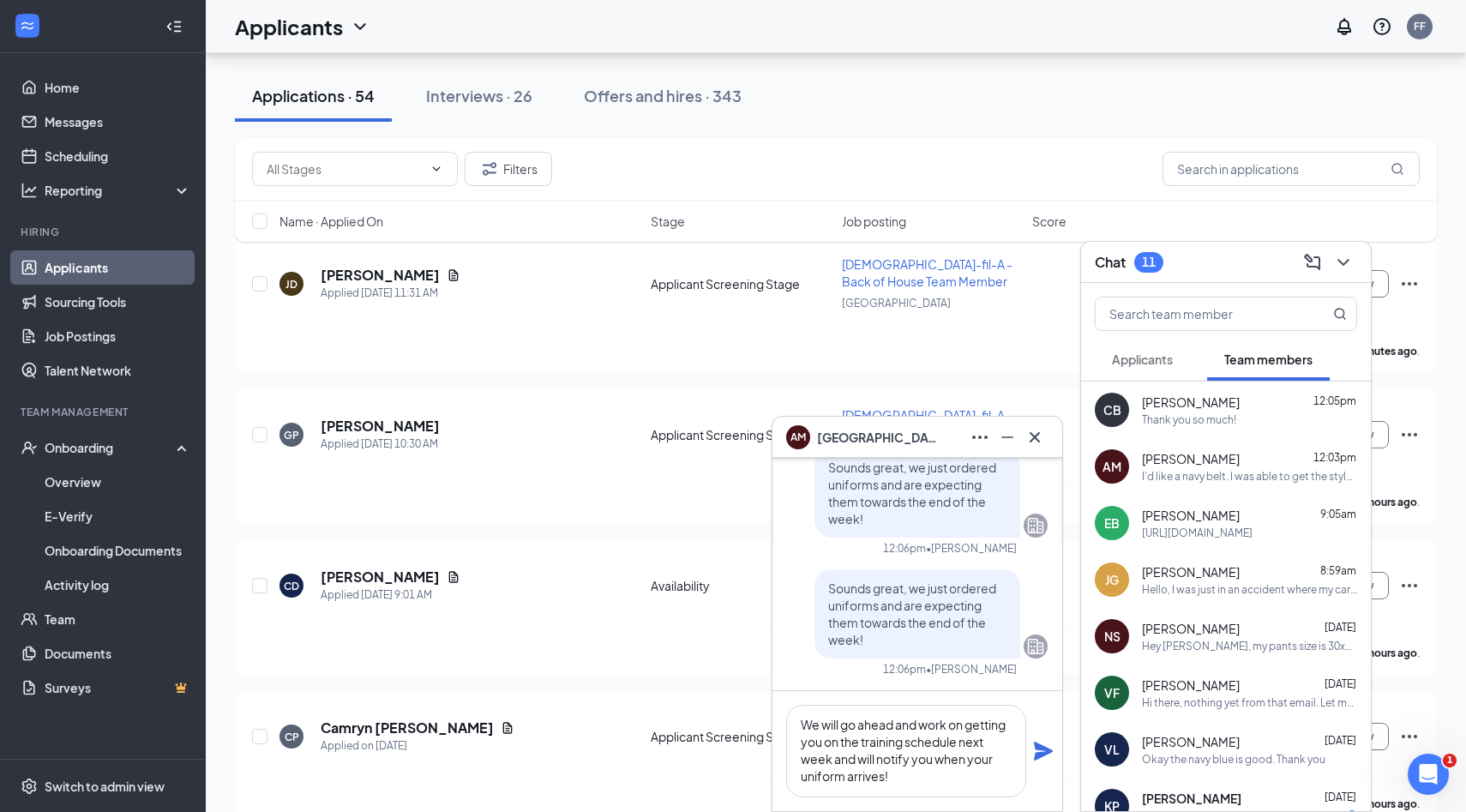
click at [1029, 755] on div "We will go ahead and work on getting you on the training schedule next week and…" at bounding box center [917, 750] width 290 height 120
click at [1037, 755] on icon "Plane" at bounding box center [1043, 750] width 19 height 19
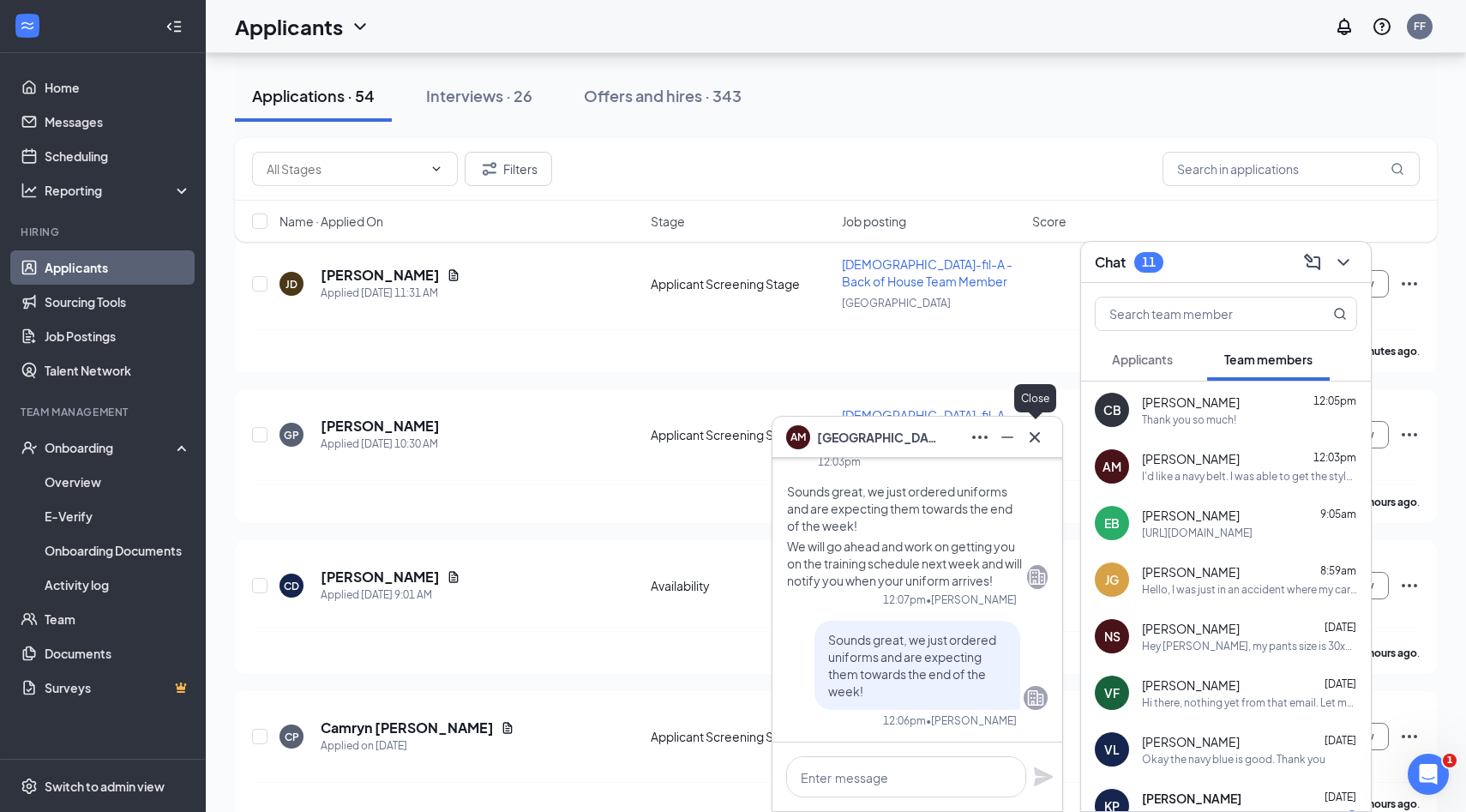
click at [1031, 437] on icon "Cross" at bounding box center [1034, 437] width 21 height 21
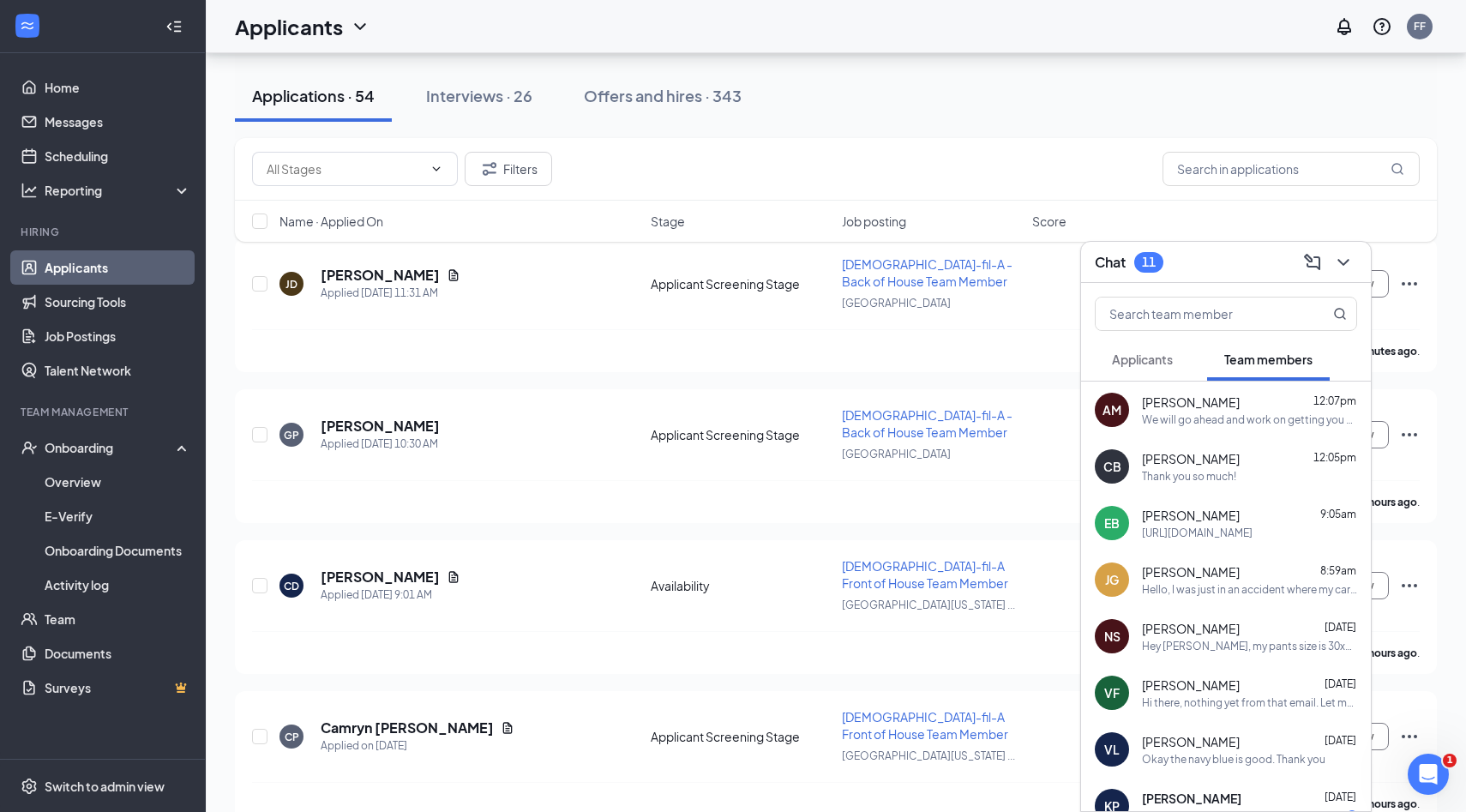
click at [1240, 479] on div "Thank you so much!" at bounding box center [1250, 476] width 215 height 15
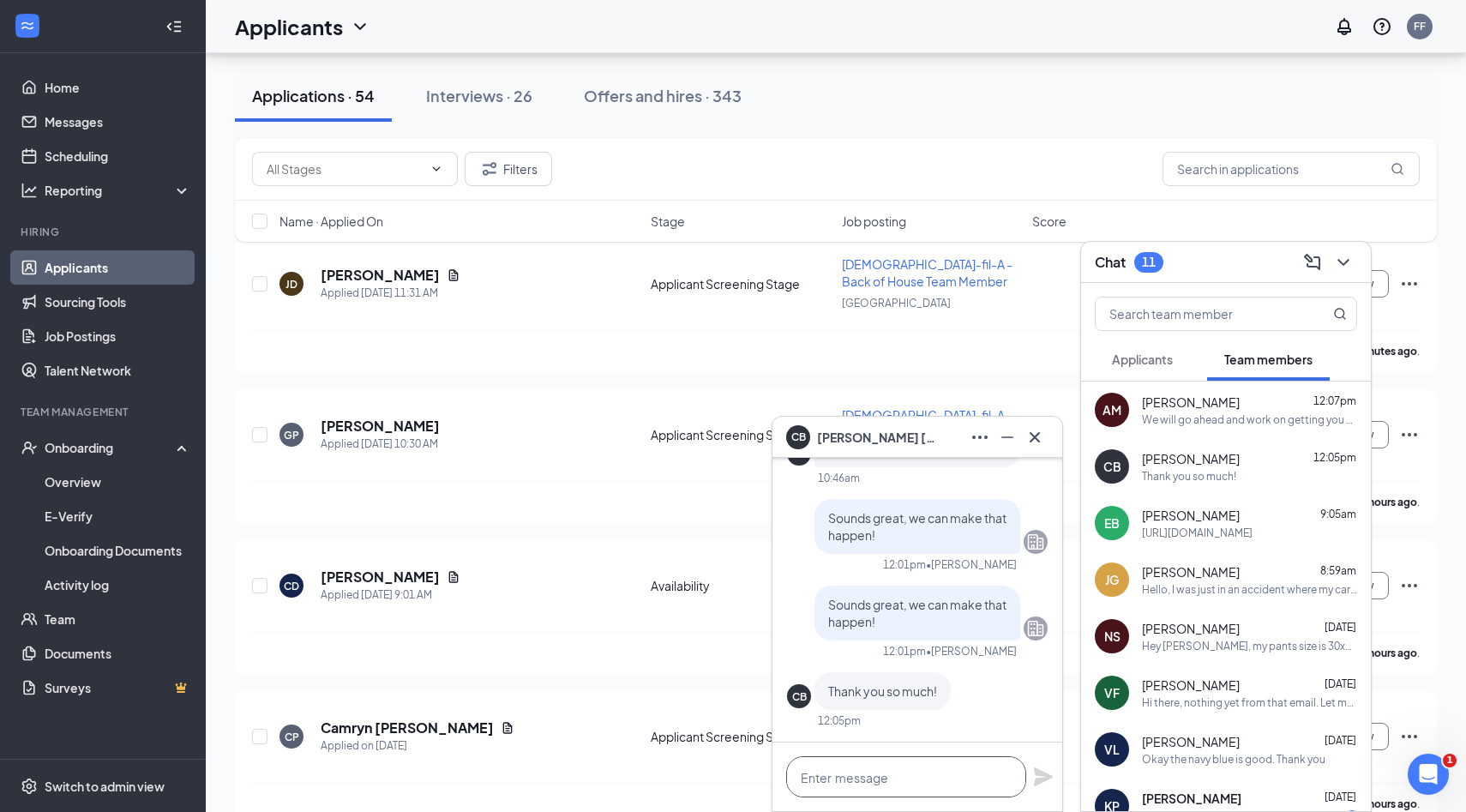
click at [920, 770] on textarea at bounding box center [907, 777] width 240 height 41
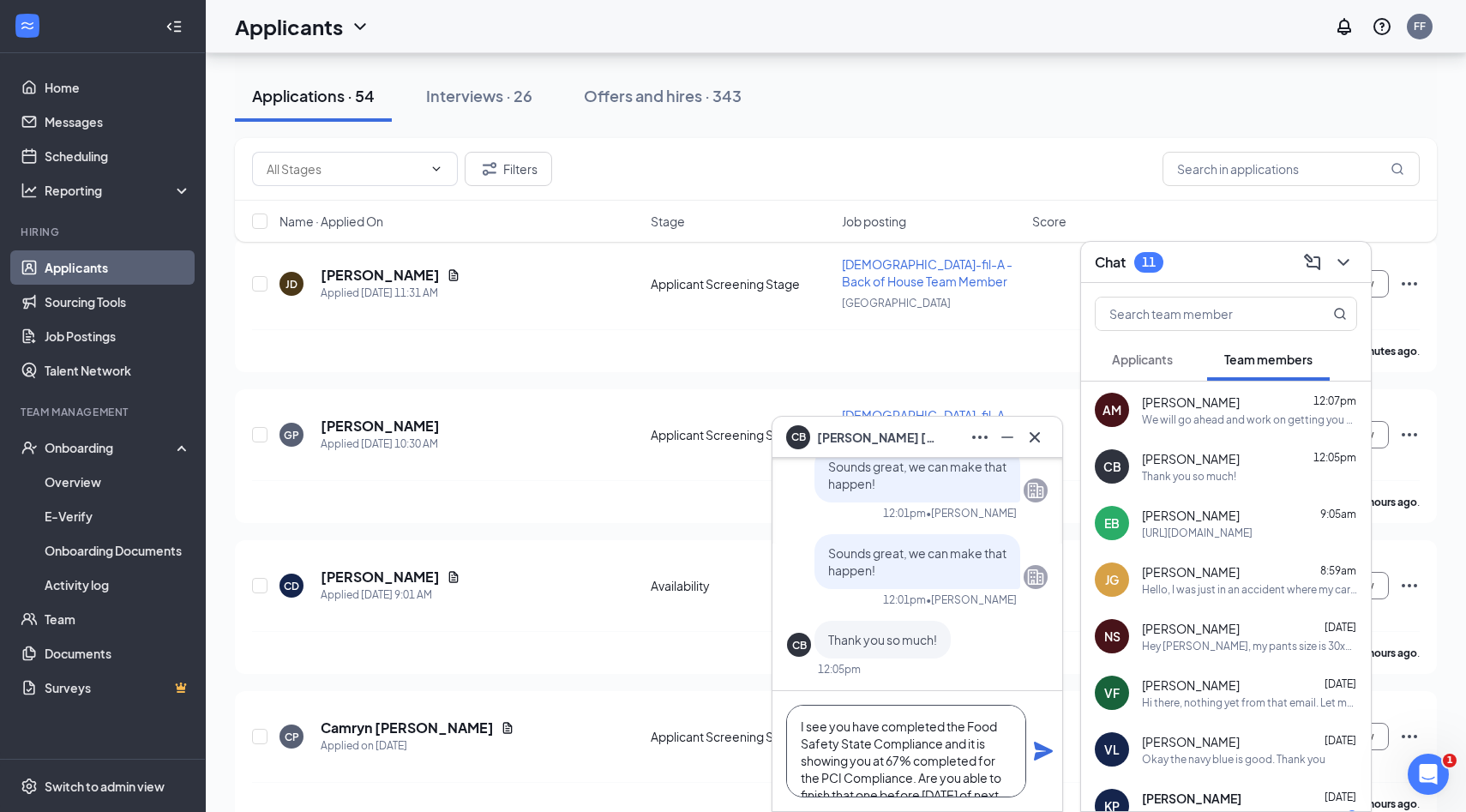
type textarea "I see you have completed the Food Safety State Compliance and it is showing you…"
click at [1051, 752] on icon "Plane" at bounding box center [1043, 750] width 21 height 21
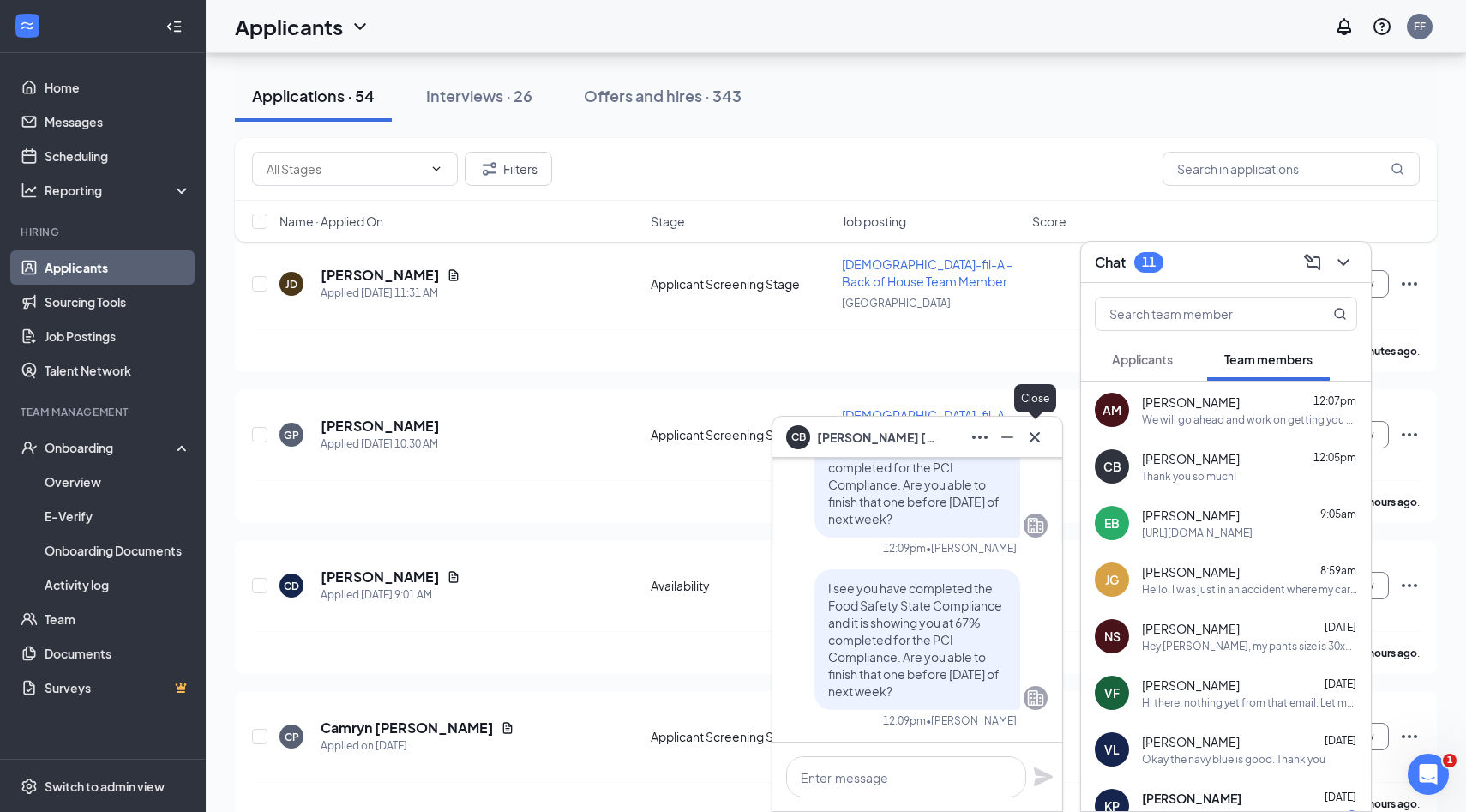
click at [1037, 432] on icon "Cross" at bounding box center [1034, 437] width 21 height 21
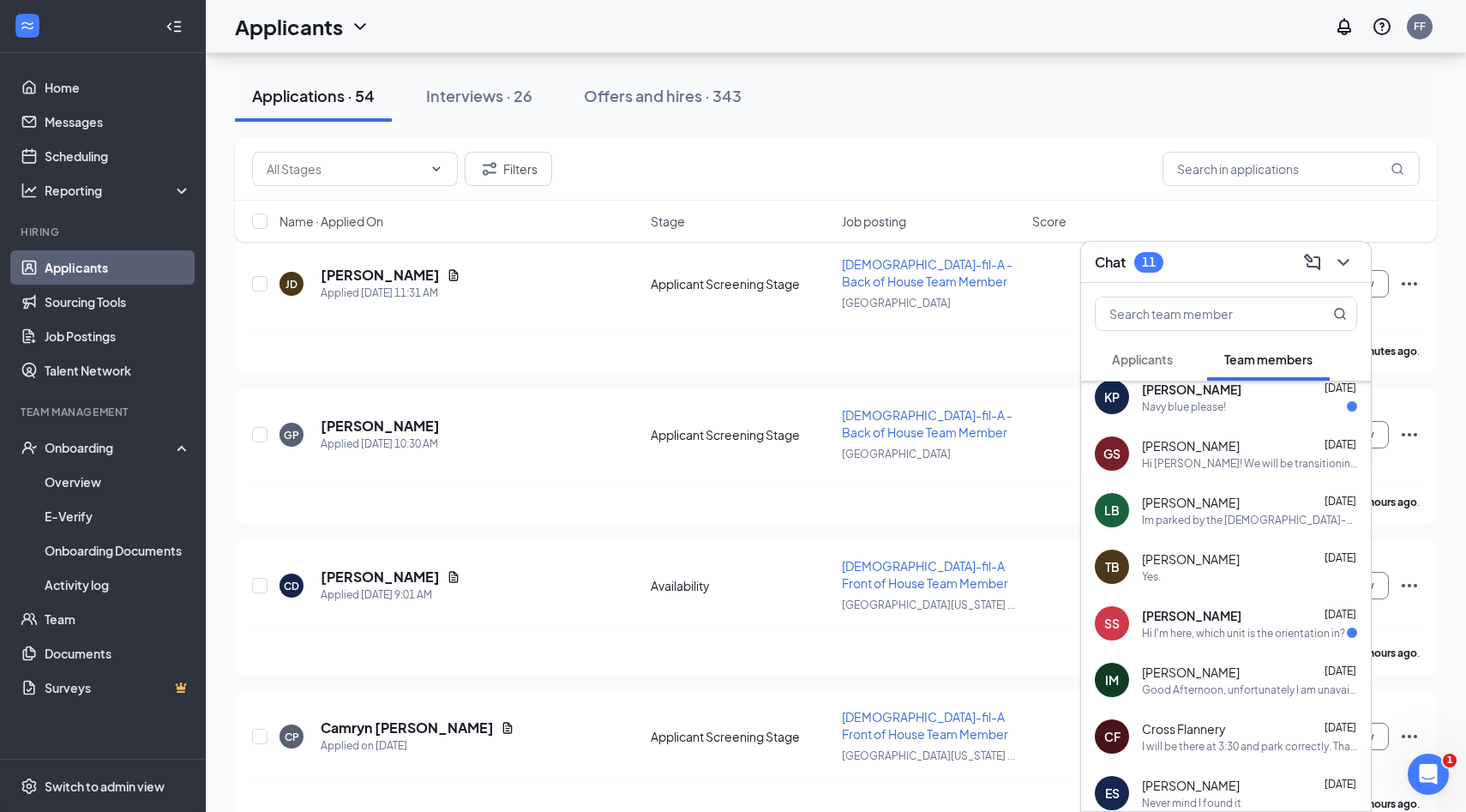
scroll to position [417, 0]
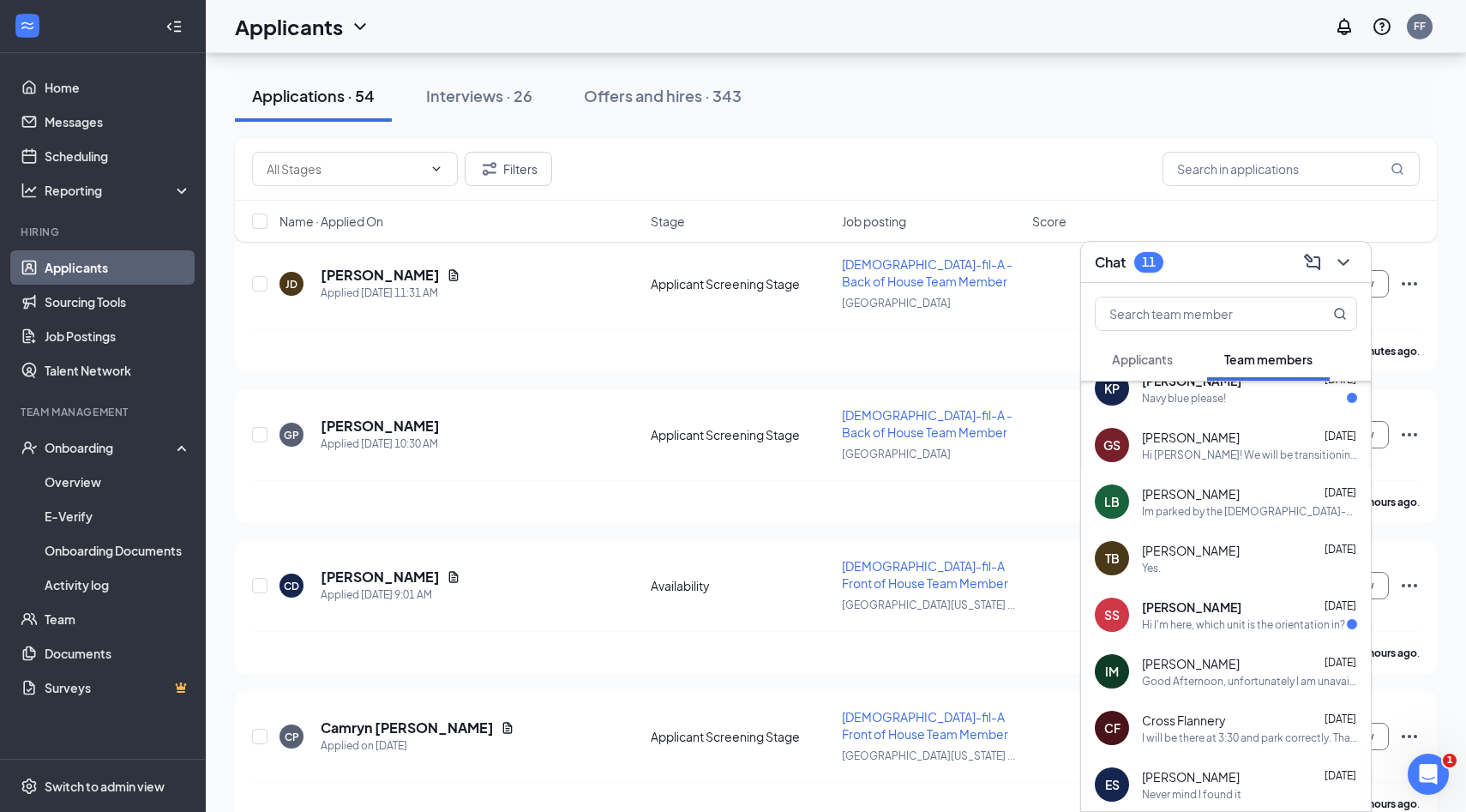
click at [1203, 740] on div "I will be there at 3:30 and park correctly. Thank you so much." at bounding box center [1250, 738] width 215 height 15
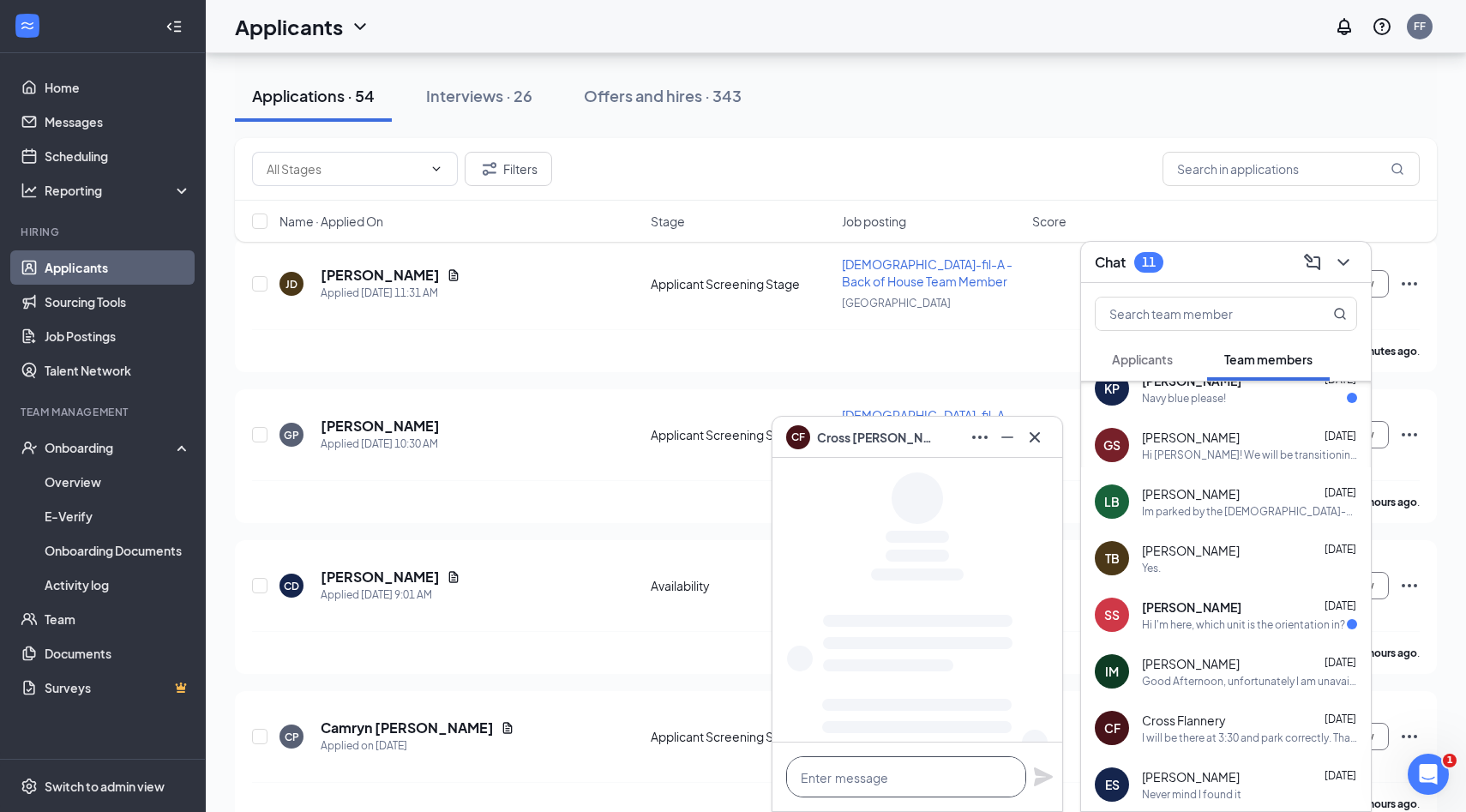
click at [904, 785] on textarea at bounding box center [907, 777] width 240 height 41
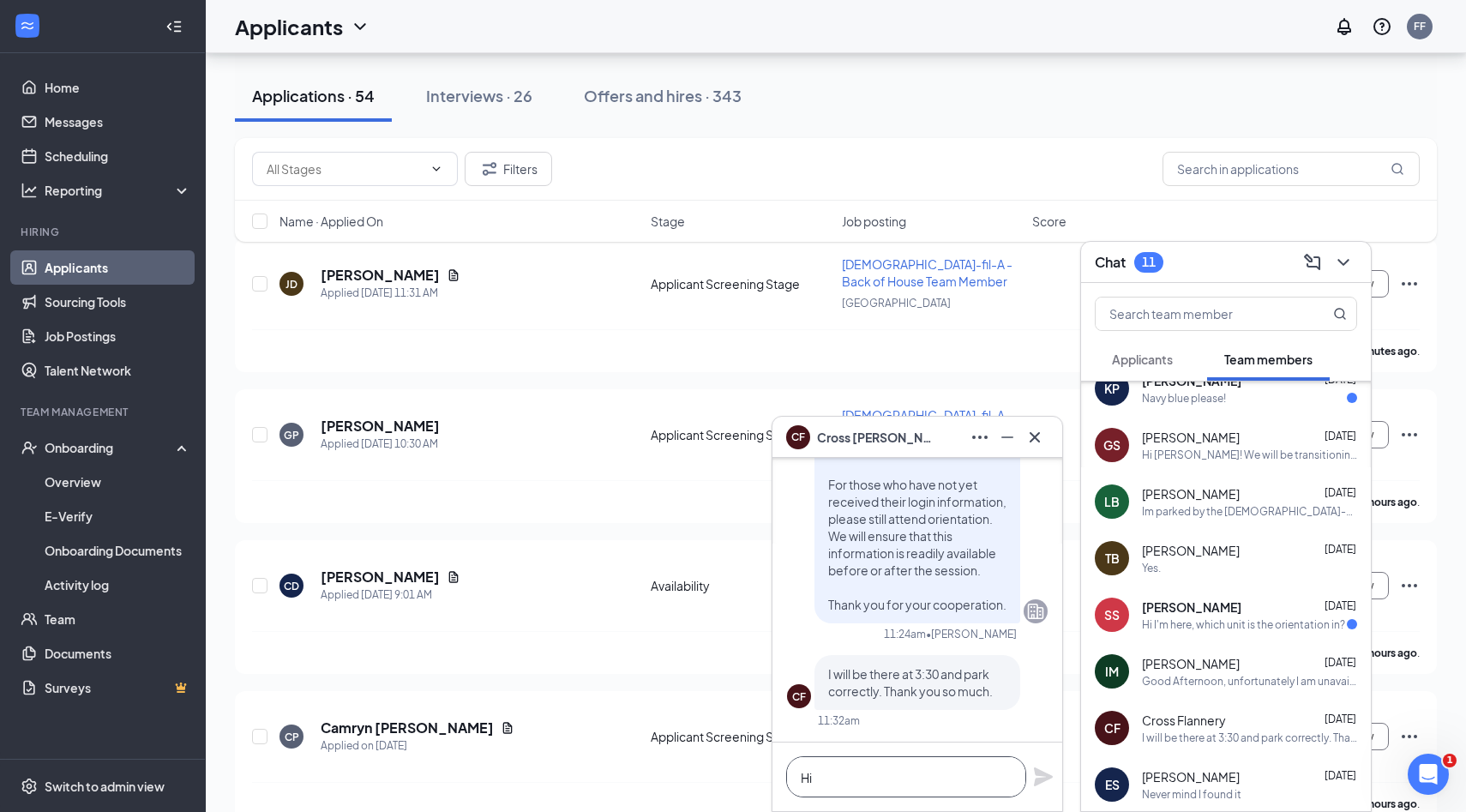
scroll to position [0, 0]
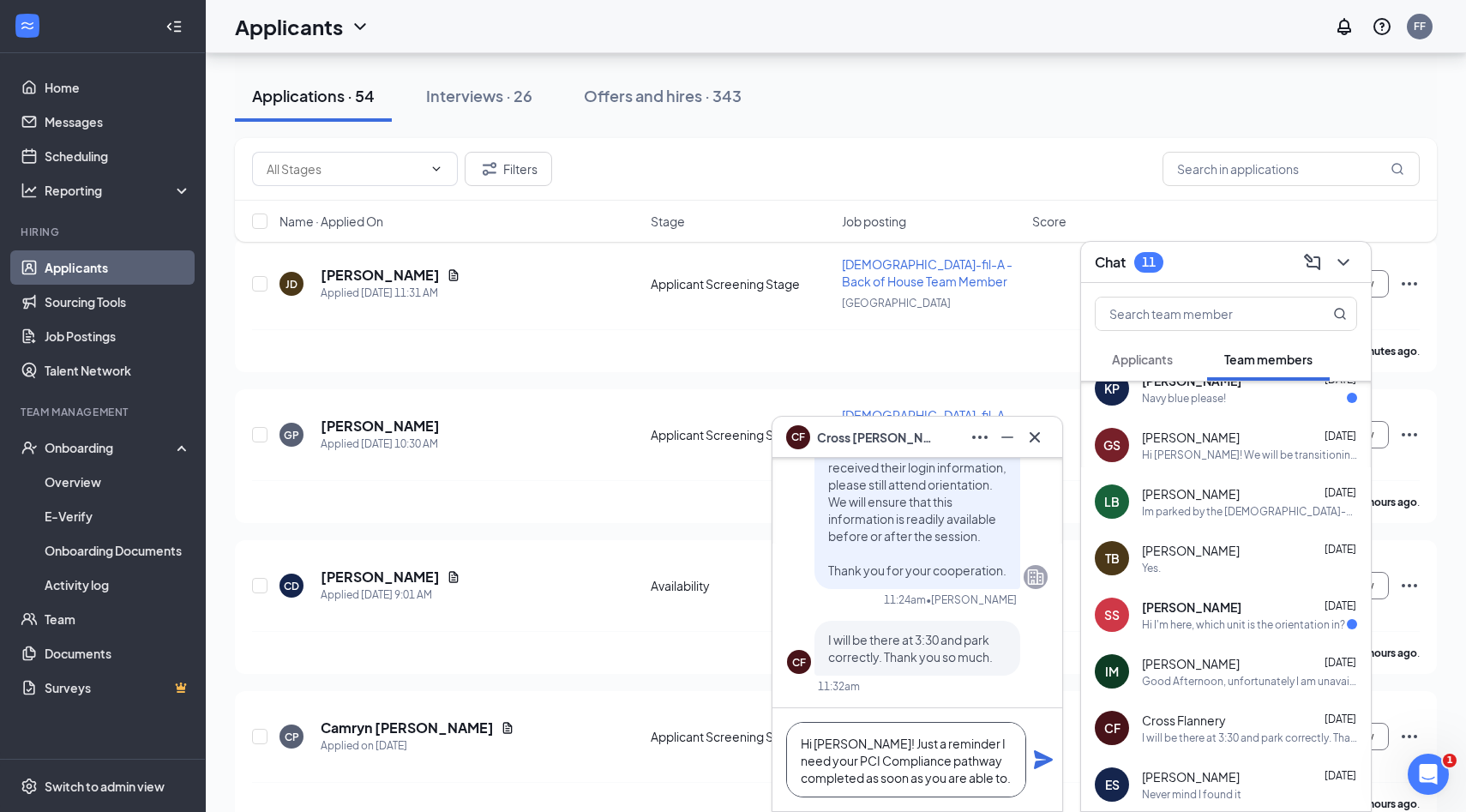
type textarea "Hi [PERSON_NAME]! Just a reminder I need your PCI Compliance pathway completed …"
click at [1038, 758] on icon "Plane" at bounding box center [1043, 759] width 19 height 19
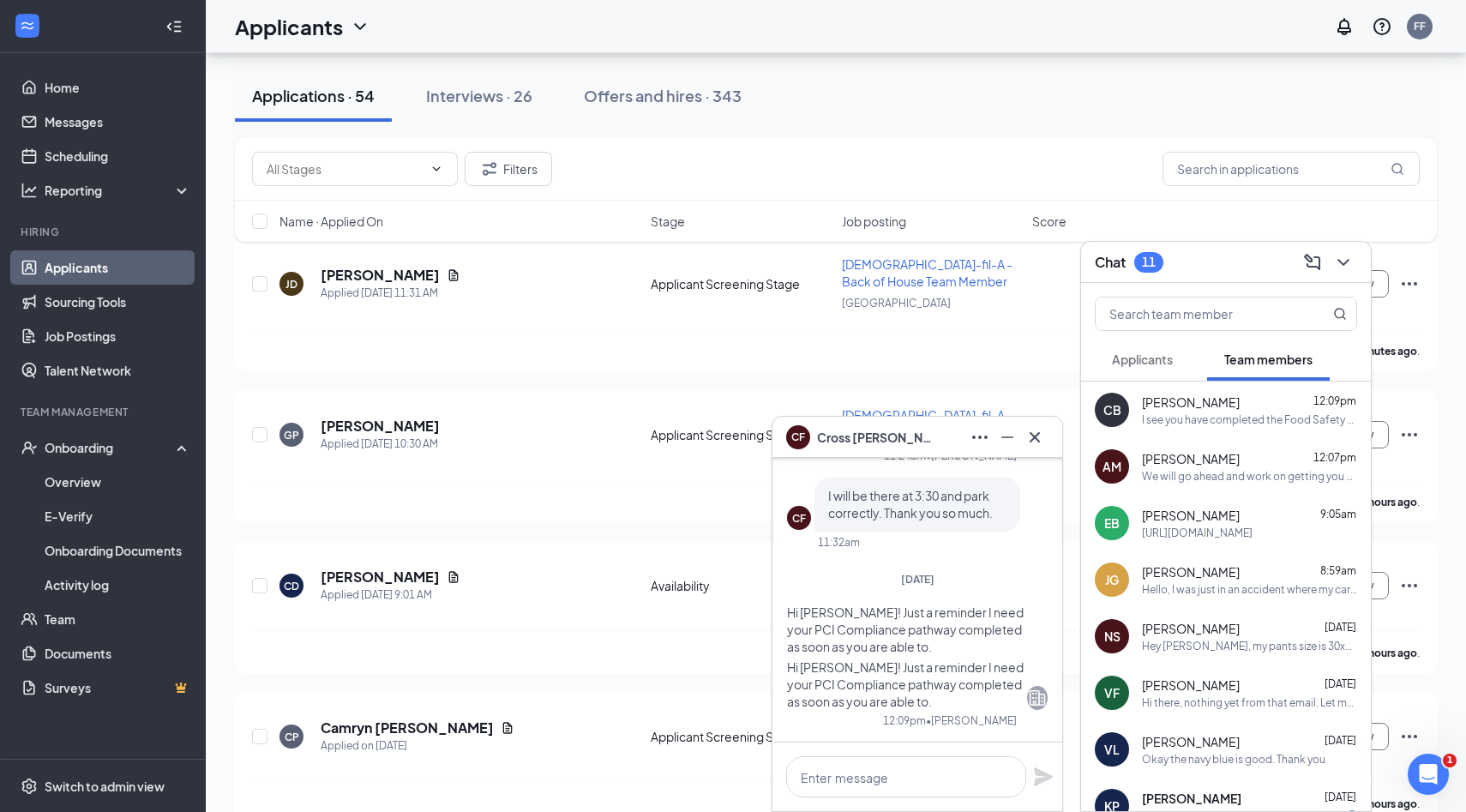
click at [1041, 437] on icon "Cross" at bounding box center [1034, 437] width 21 height 21
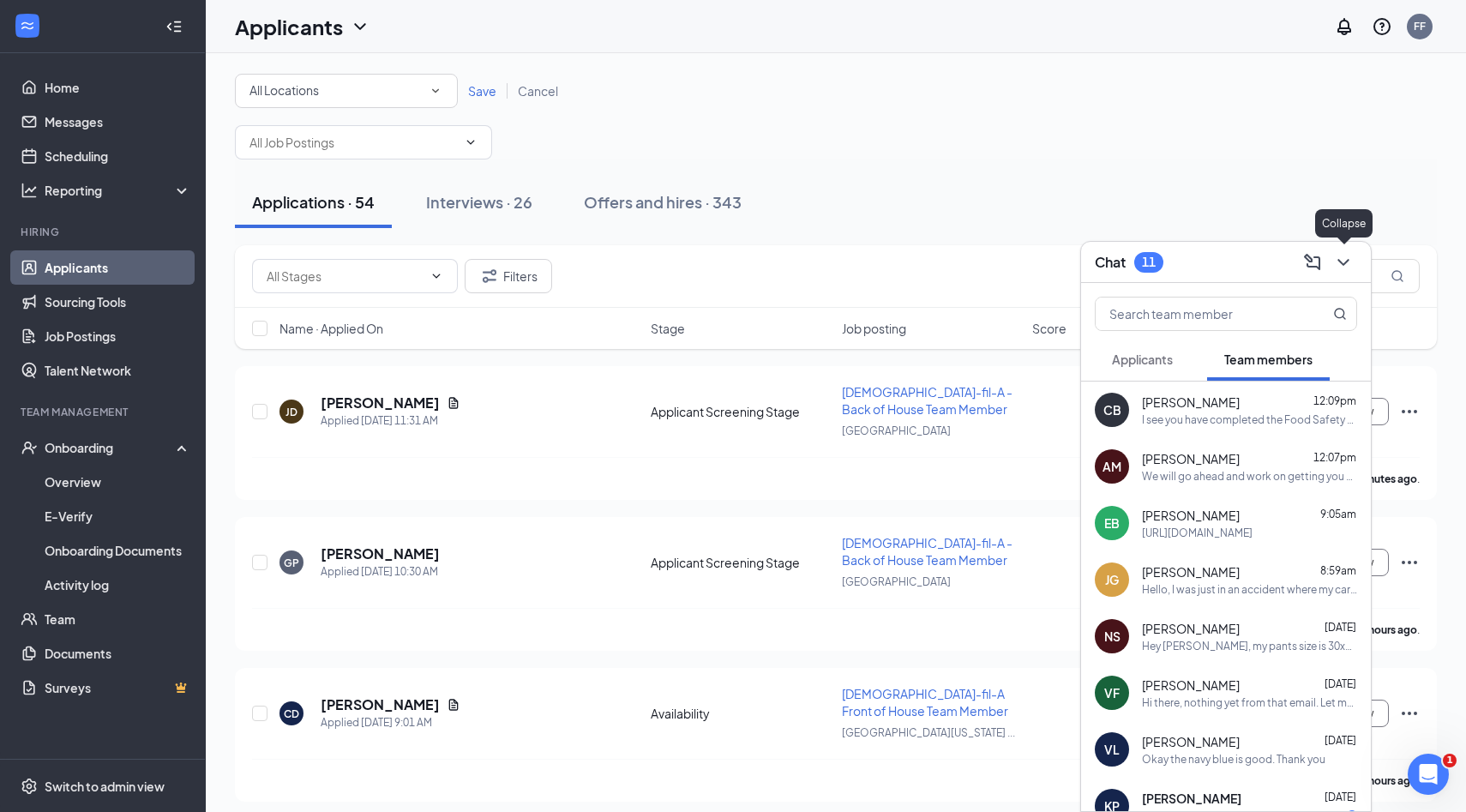
click at [1340, 269] on icon "ChevronDown" at bounding box center [1343, 262] width 21 height 21
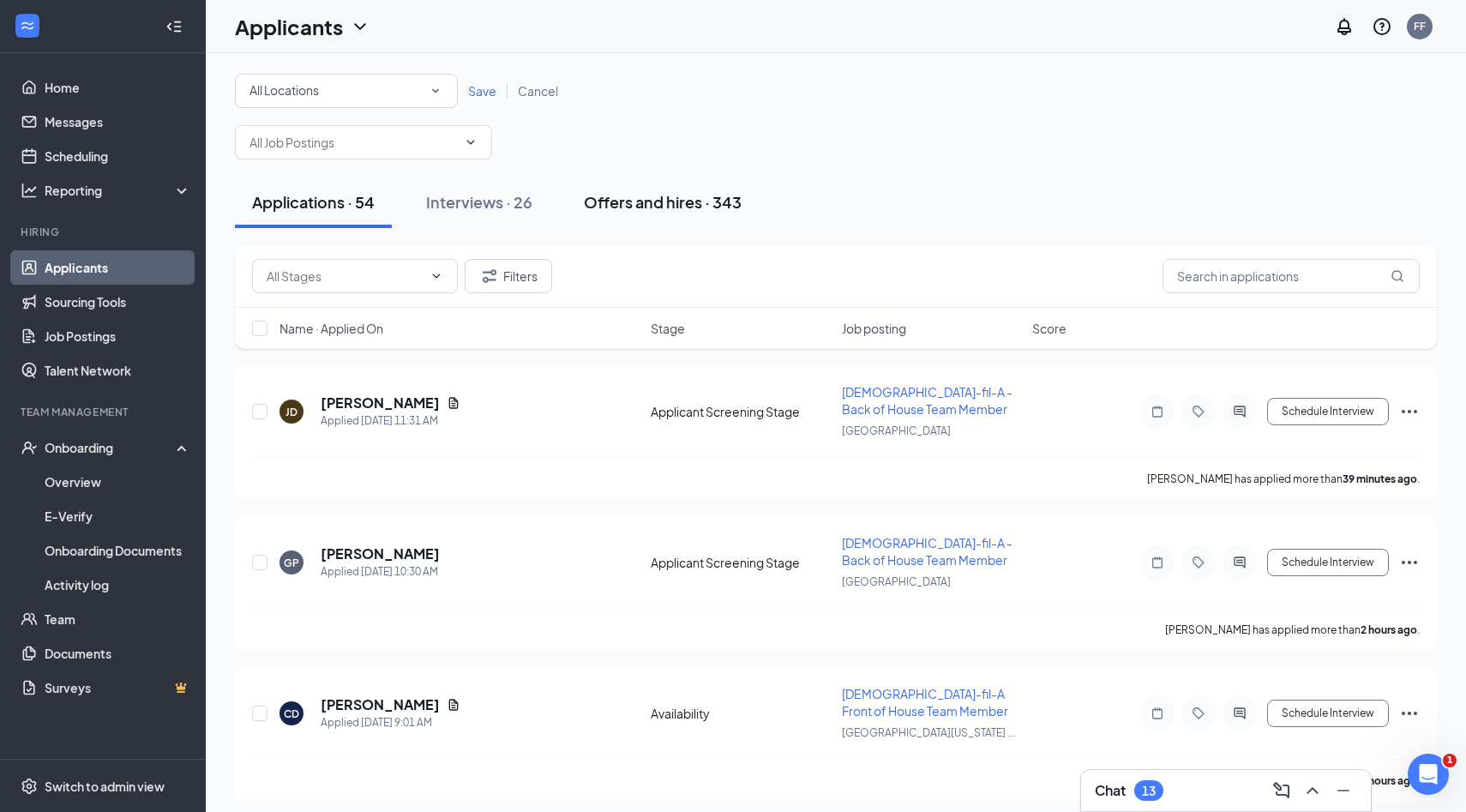
click at [583, 187] on button "Offers and hires · 343" at bounding box center [663, 202] width 193 height 52
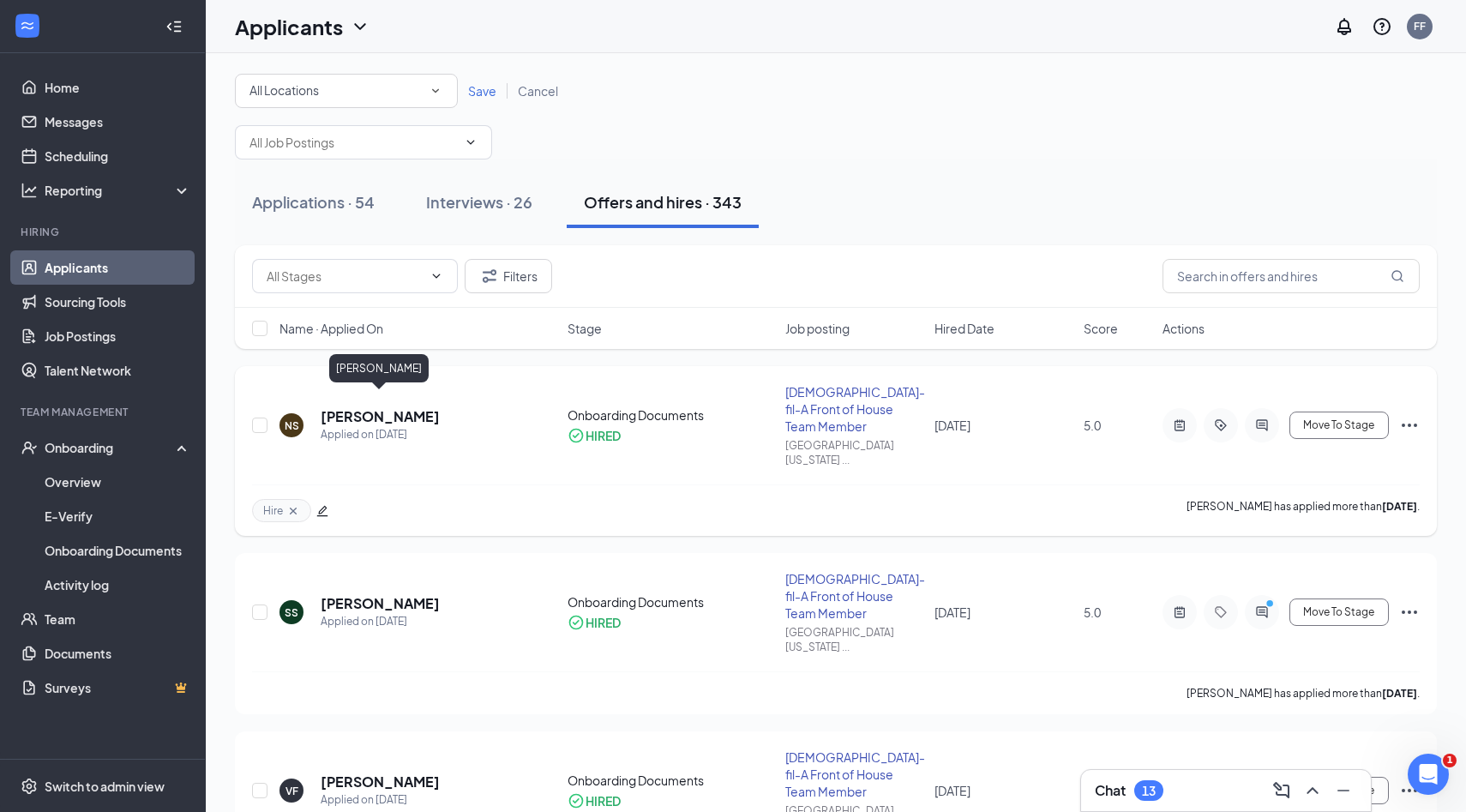
click at [395, 407] on h5 "[PERSON_NAME]" at bounding box center [380, 416] width 119 height 19
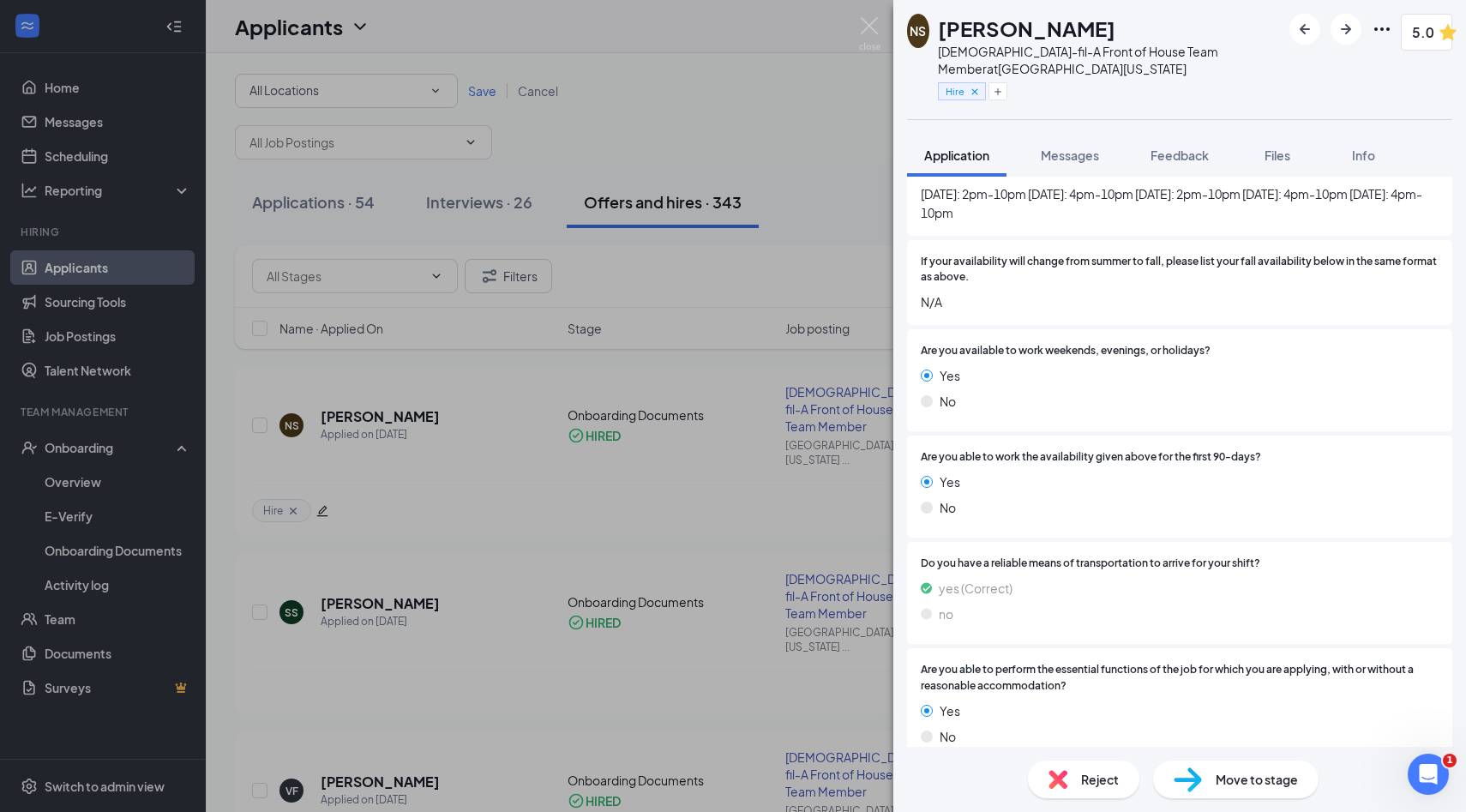
scroll to position [3339, 0]
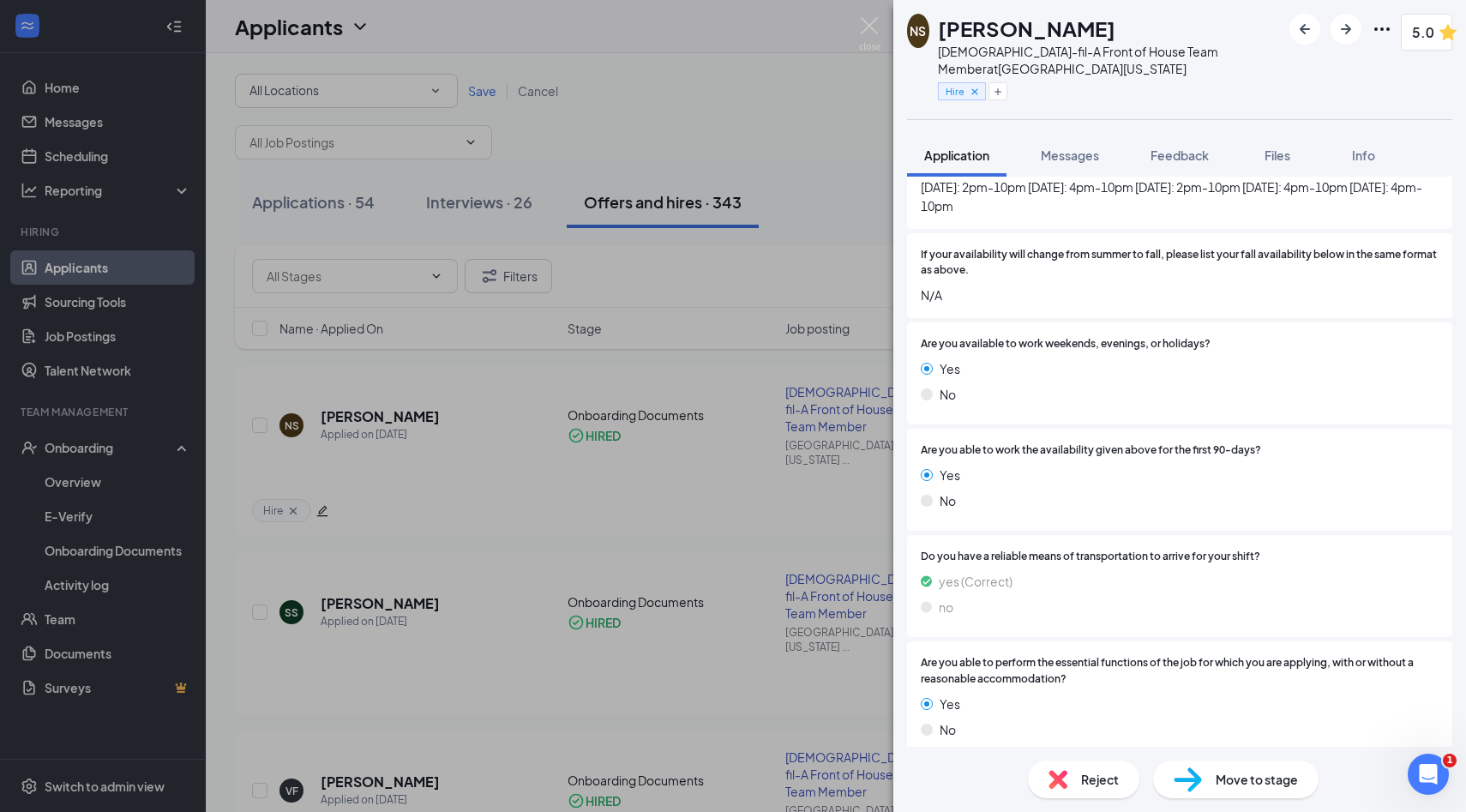
click at [958, 772] on div "Offer Letter" at bounding box center [968, 781] width 67 height 18
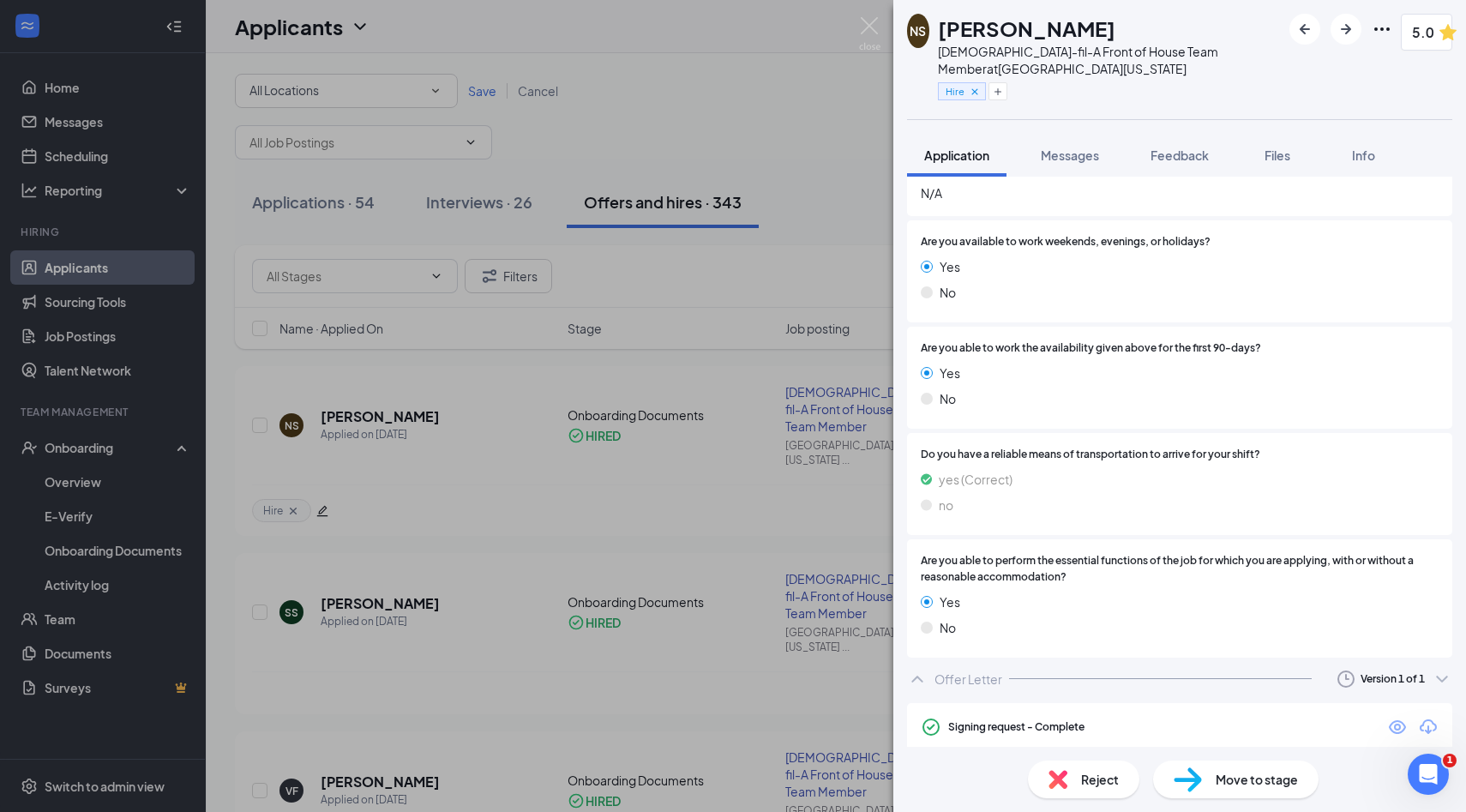
scroll to position [3442, 0]
click at [1388, 716] on icon "Eye" at bounding box center [1398, 726] width 21 height 21
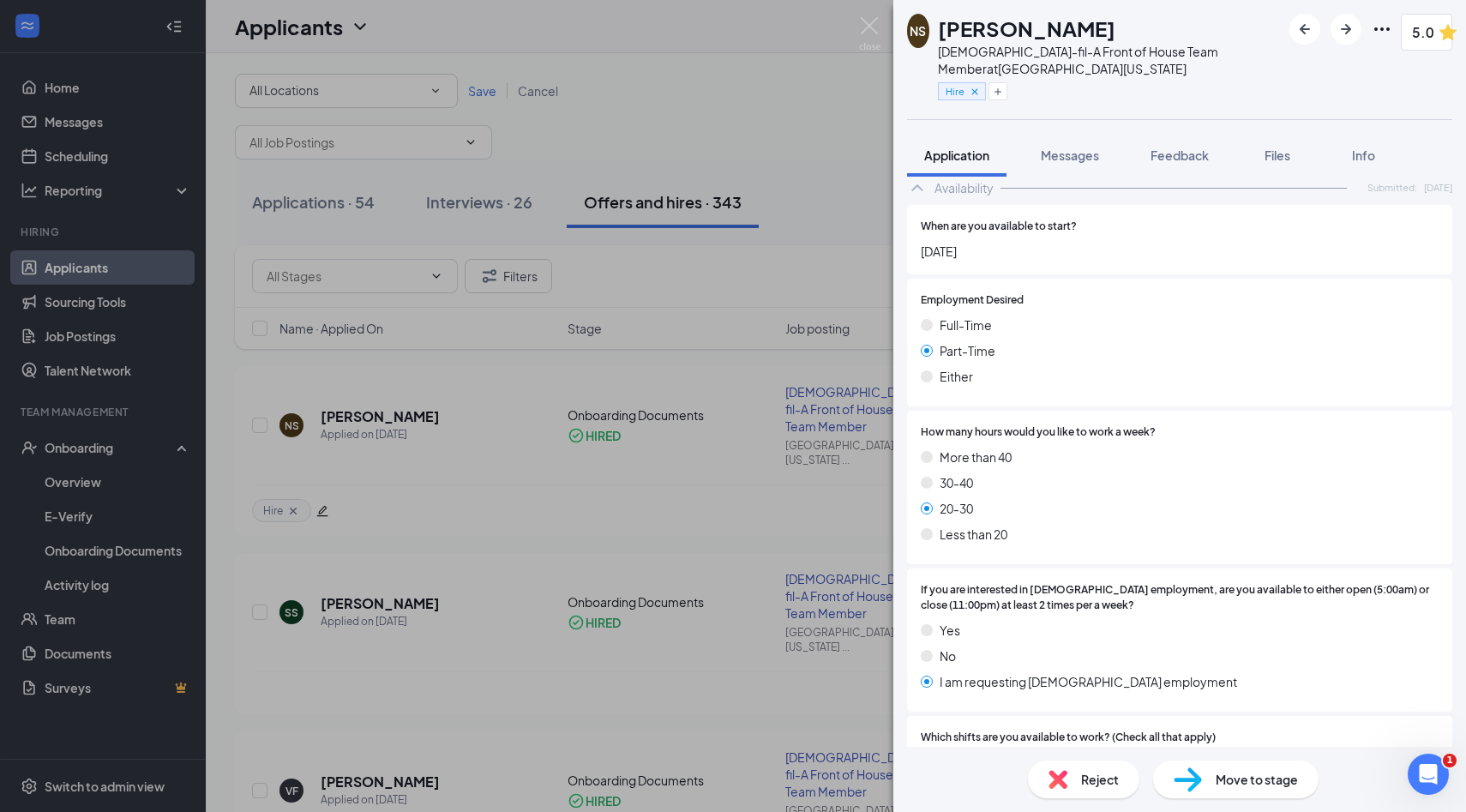
scroll to position [2502, 0]
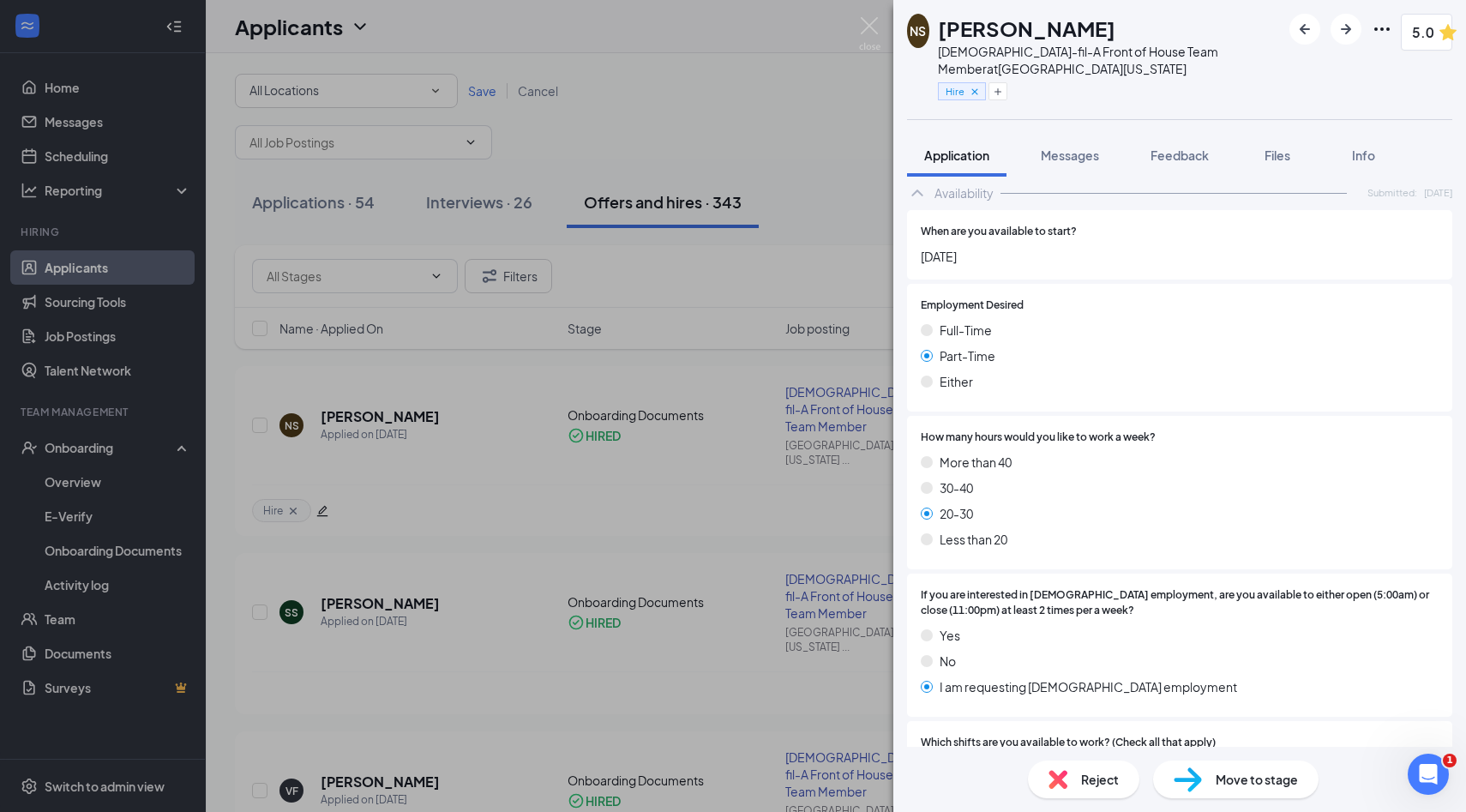
click at [879, 12] on div "NS [PERSON_NAME] [DEMOGRAPHIC_DATA]-fil-A Front of House Team Member at [GEOGRA…" at bounding box center [733, 406] width 1466 height 812
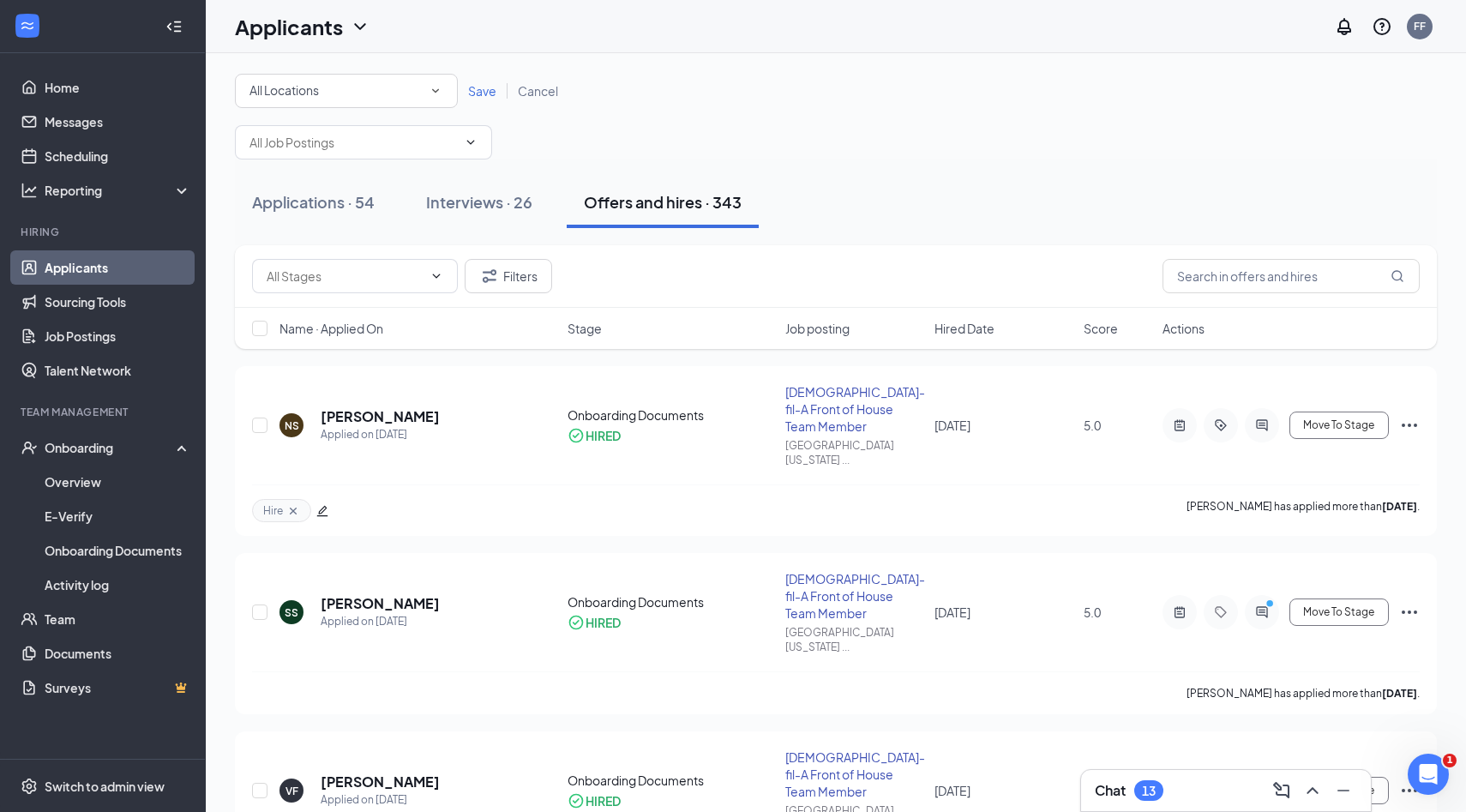
click at [871, 37] on div "Applicants FF" at bounding box center [837, 26] width 1261 height 53
click at [100, 450] on div "Onboarding" at bounding box center [110, 448] width 132 height 18
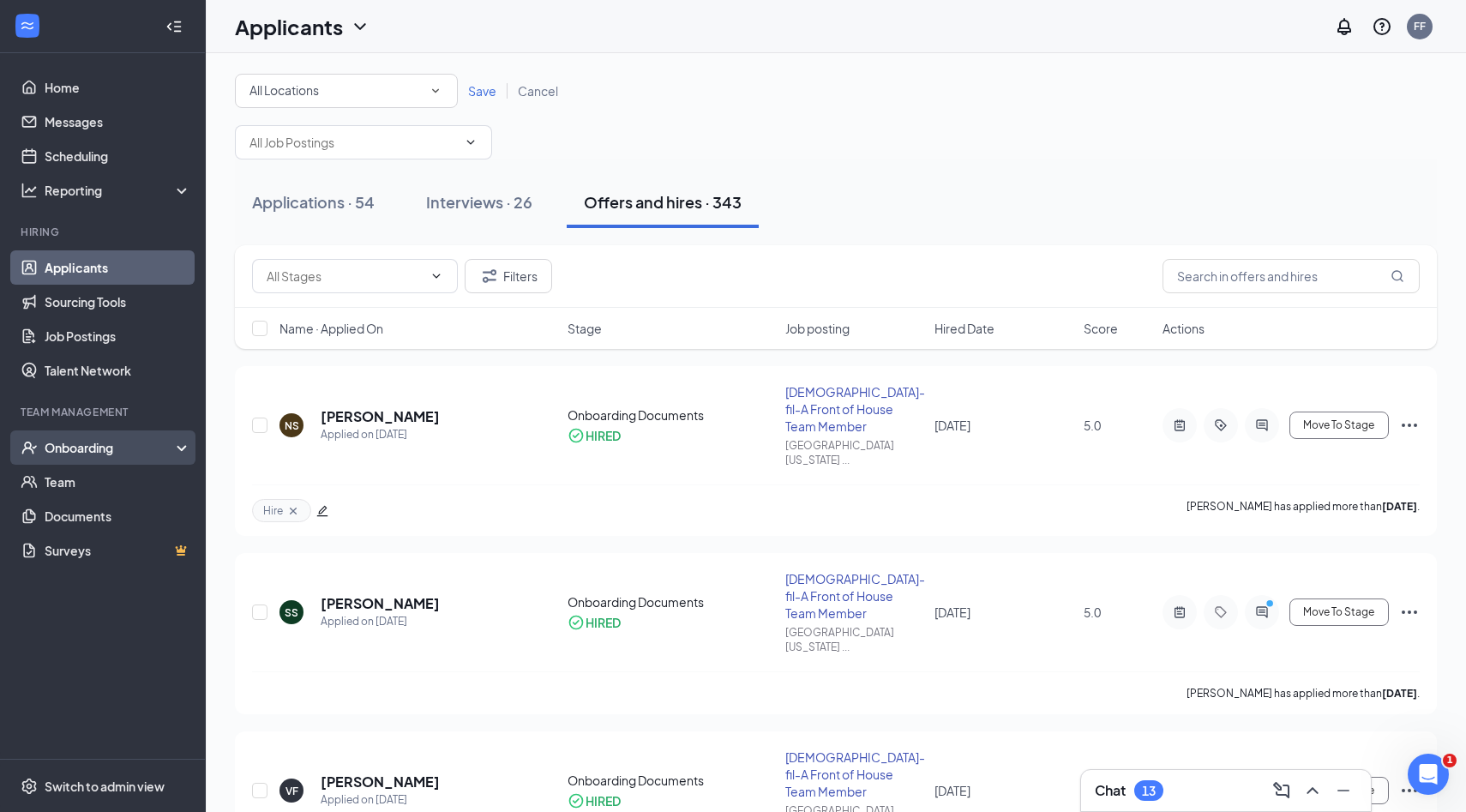
click at [95, 449] on div "Onboarding" at bounding box center [110, 448] width 132 height 18
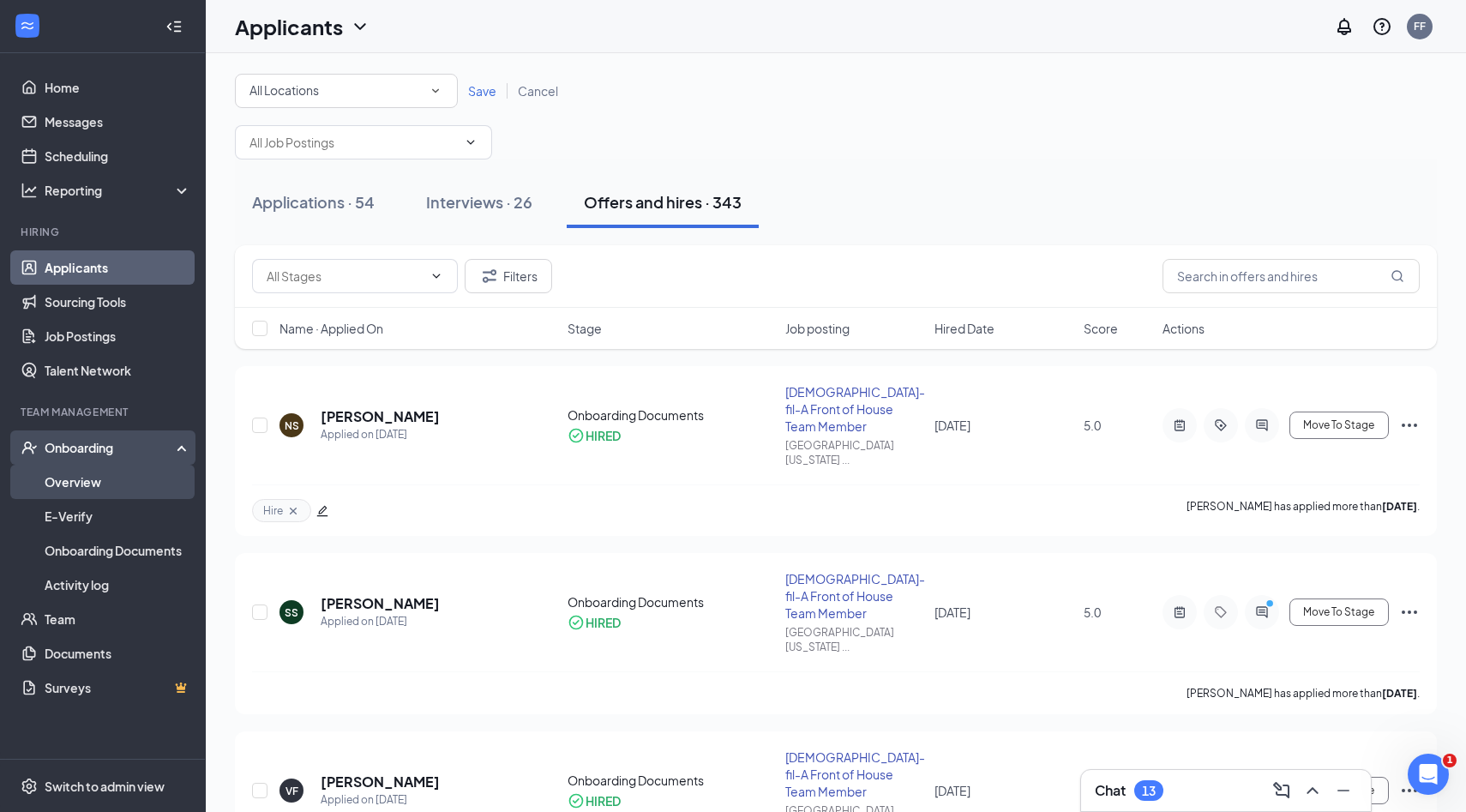
click at [99, 483] on link "Overview" at bounding box center [118, 482] width 147 height 34
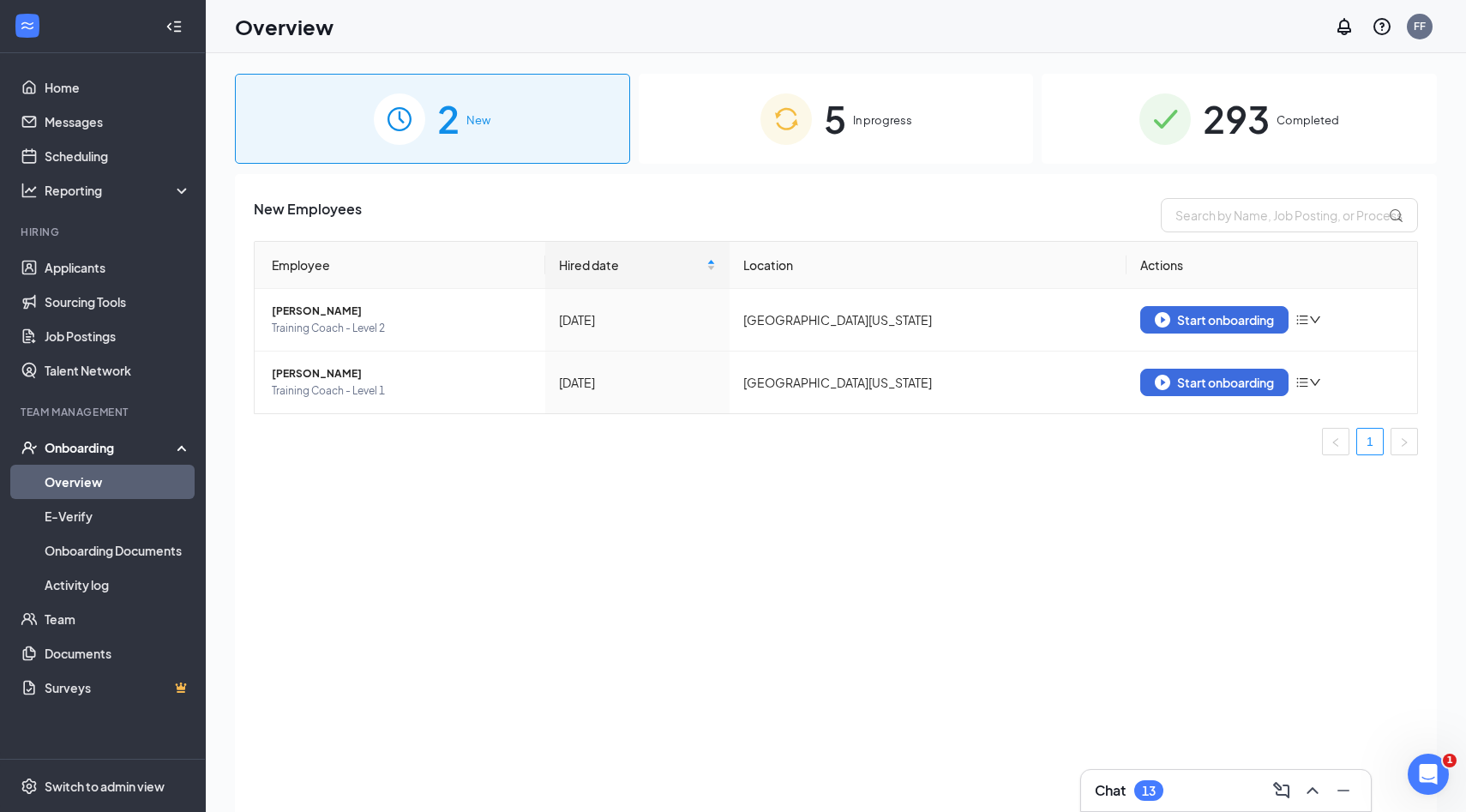
click at [882, 109] on div "5 In progress" at bounding box center [837, 118] width 395 height 90
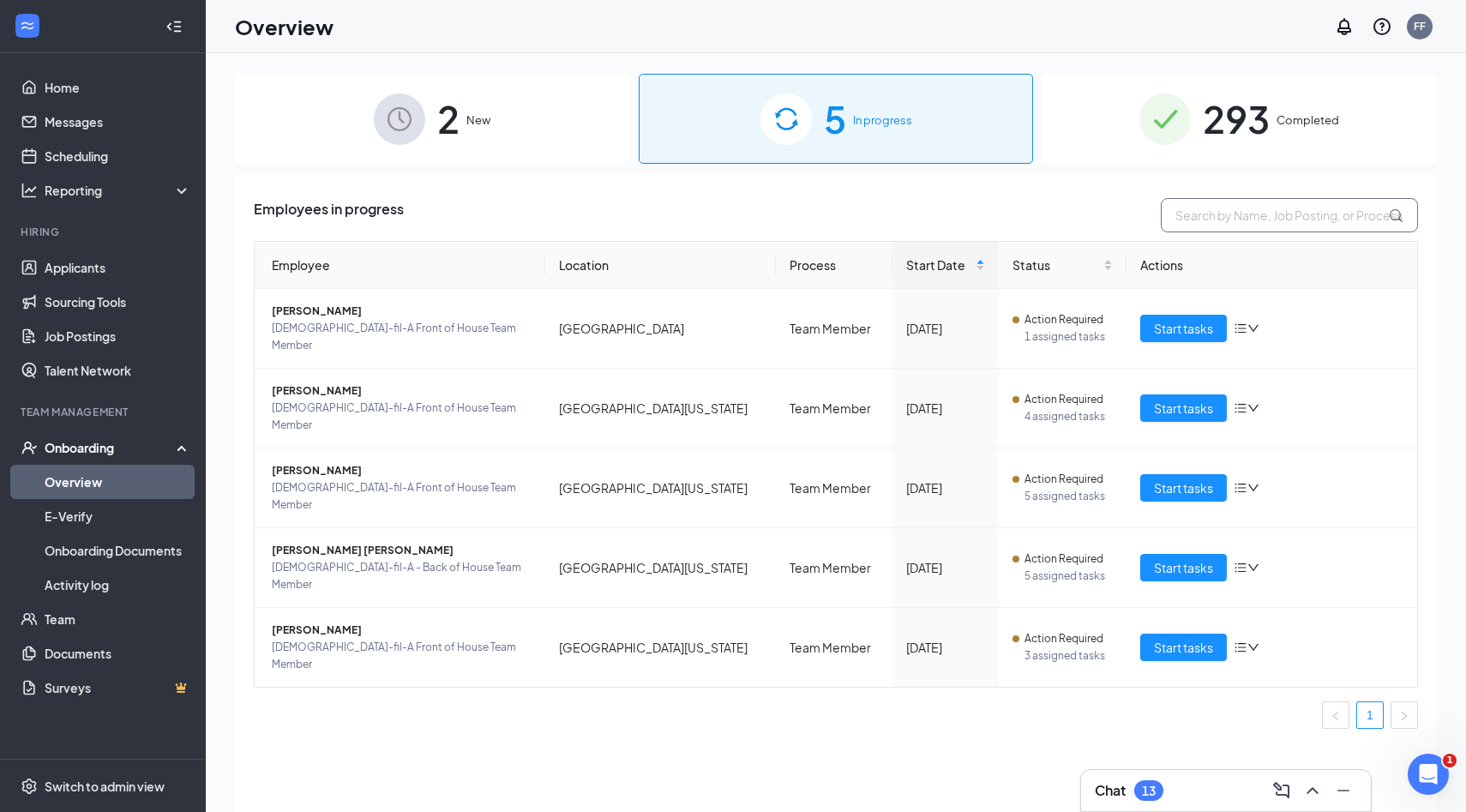
click at [1273, 215] on input "text" at bounding box center [1289, 215] width 257 height 34
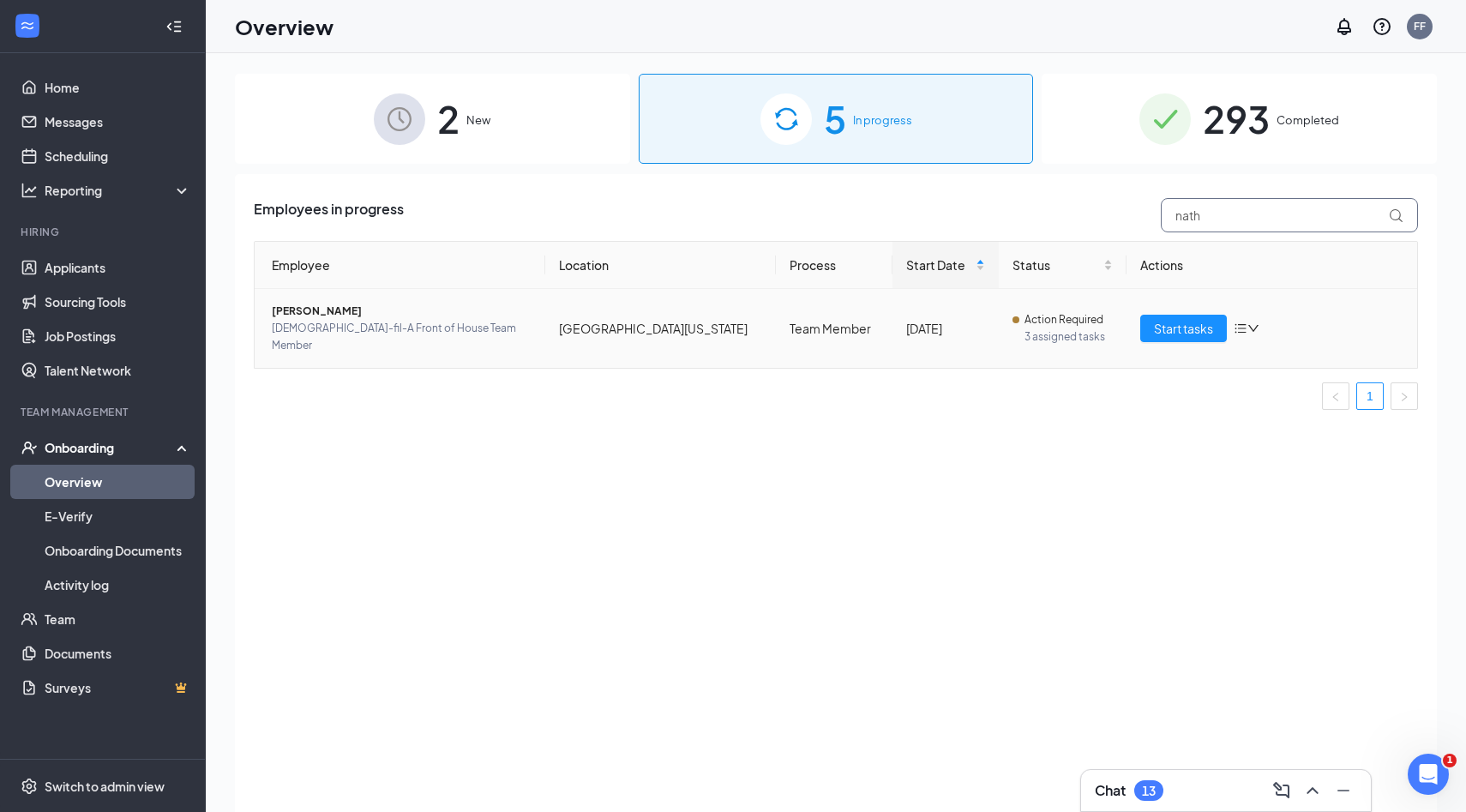
type input "nath"
click at [347, 307] on span "[PERSON_NAME]" at bounding box center [402, 312] width 260 height 18
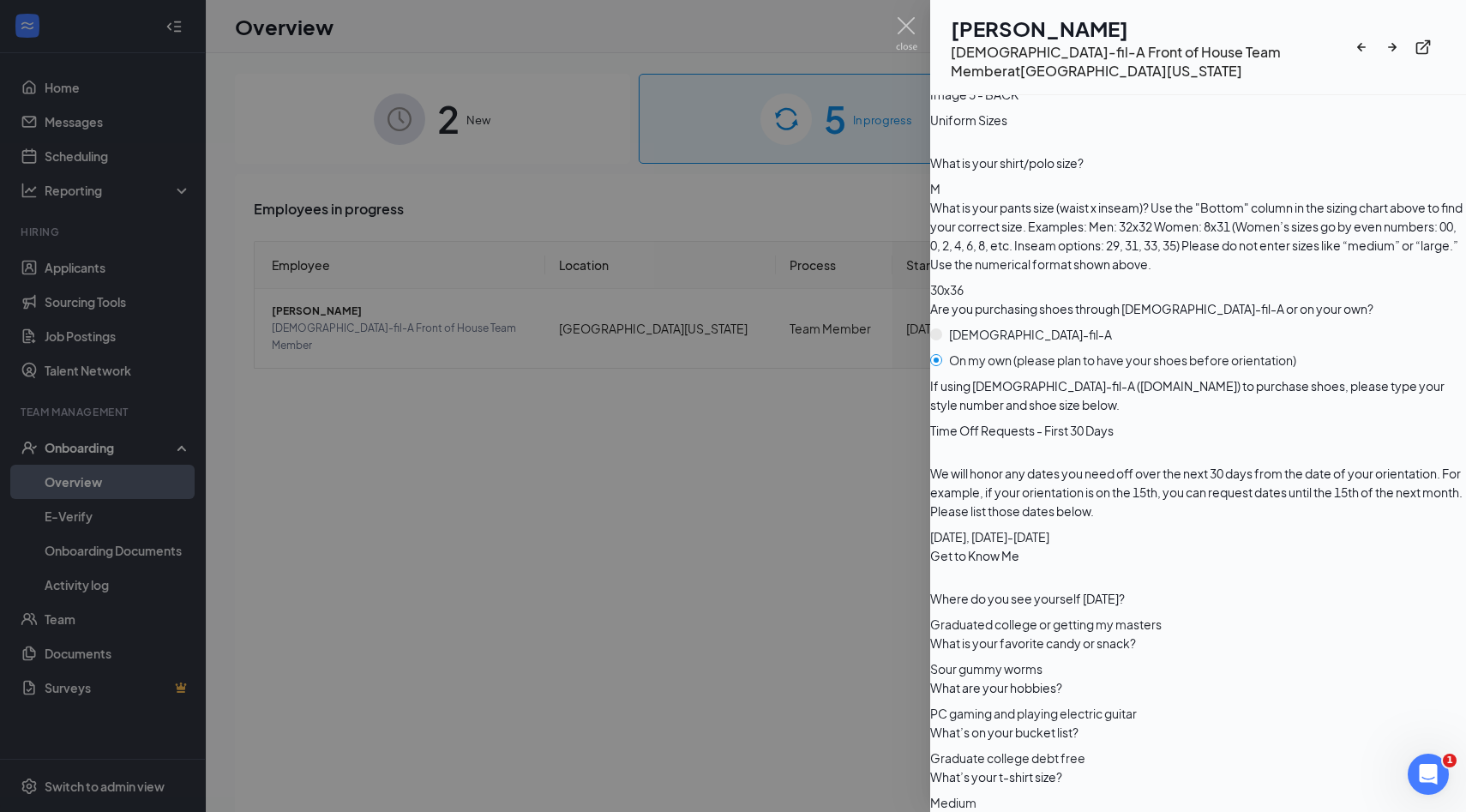
scroll to position [2870, 0]
click at [904, 25] on img at bounding box center [907, 34] width 22 height 33
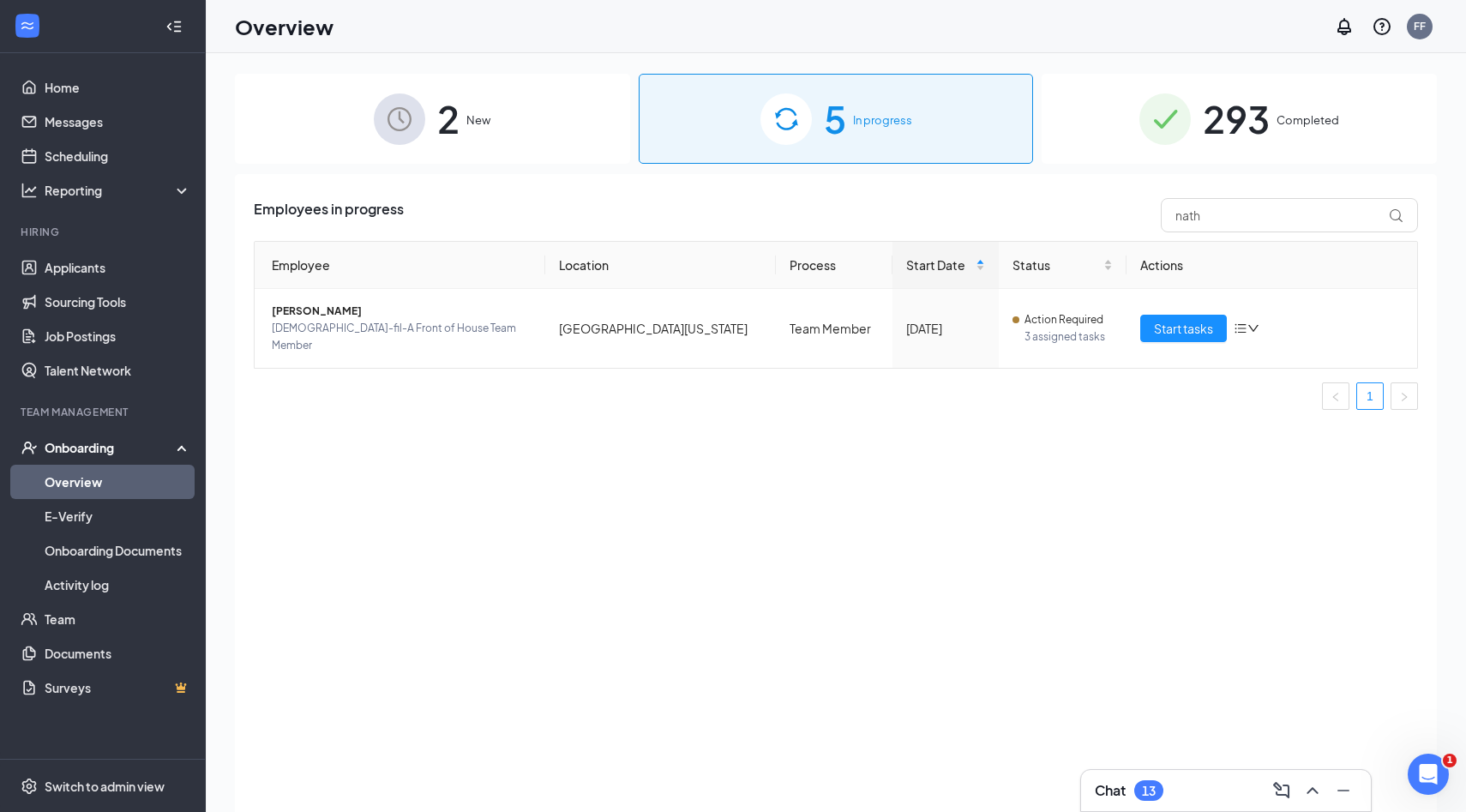
click at [1232, 236] on div "Employees in progress nath Employee Location Process Start Date Status Actions …" at bounding box center [836, 311] width 1164 height 226
click at [1230, 229] on input "nath" at bounding box center [1289, 215] width 257 height 34
drag, startPoint x: 1230, startPoint y: 229, endPoint x: 1100, endPoint y: 215, distance: 130.8
click at [1100, 215] on div "Employees in progress nath" at bounding box center [836, 215] width 1164 height 34
click at [1244, 127] on span "293" at bounding box center [1236, 118] width 66 height 60
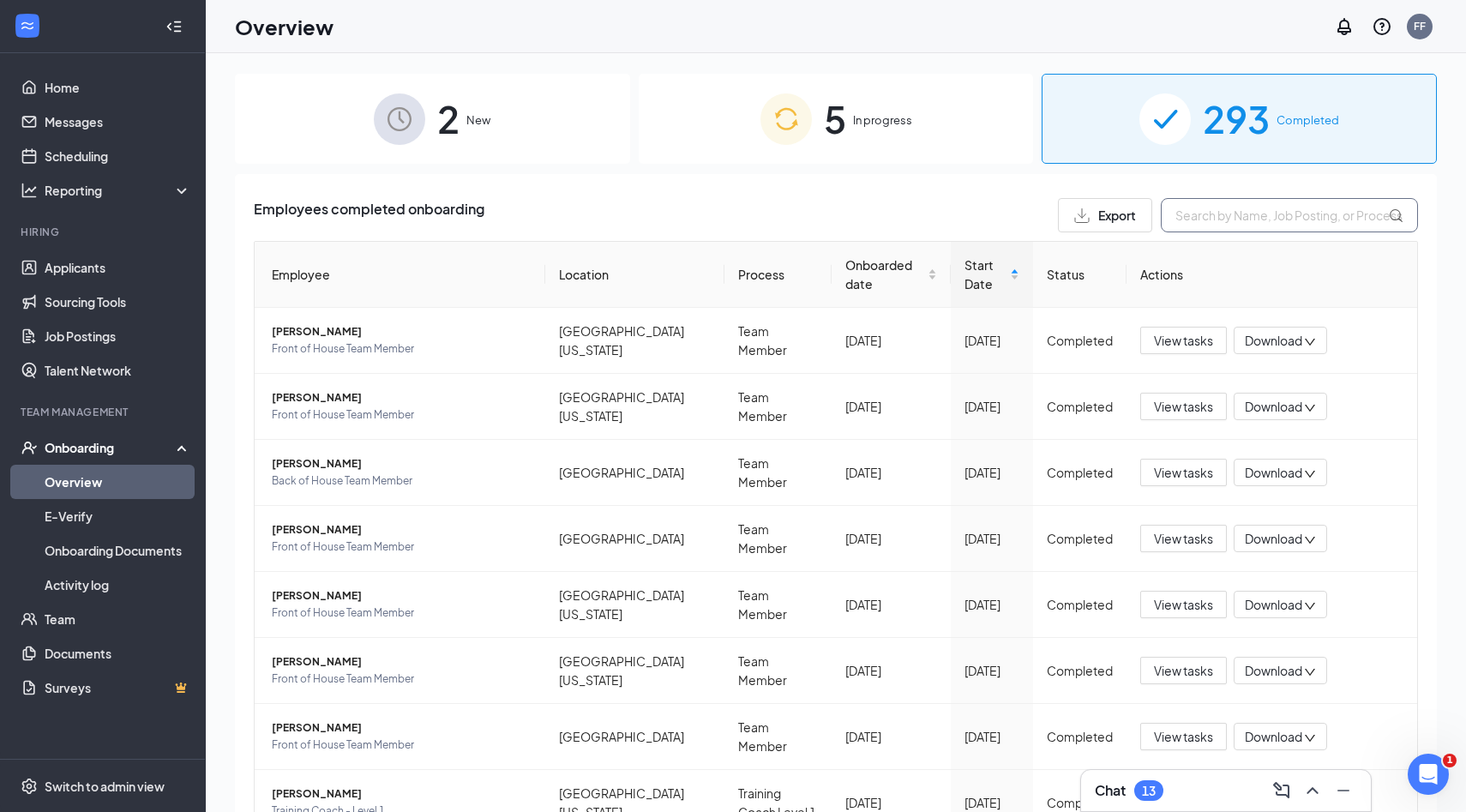
click at [1185, 217] on input "text" at bounding box center [1289, 215] width 257 height 34
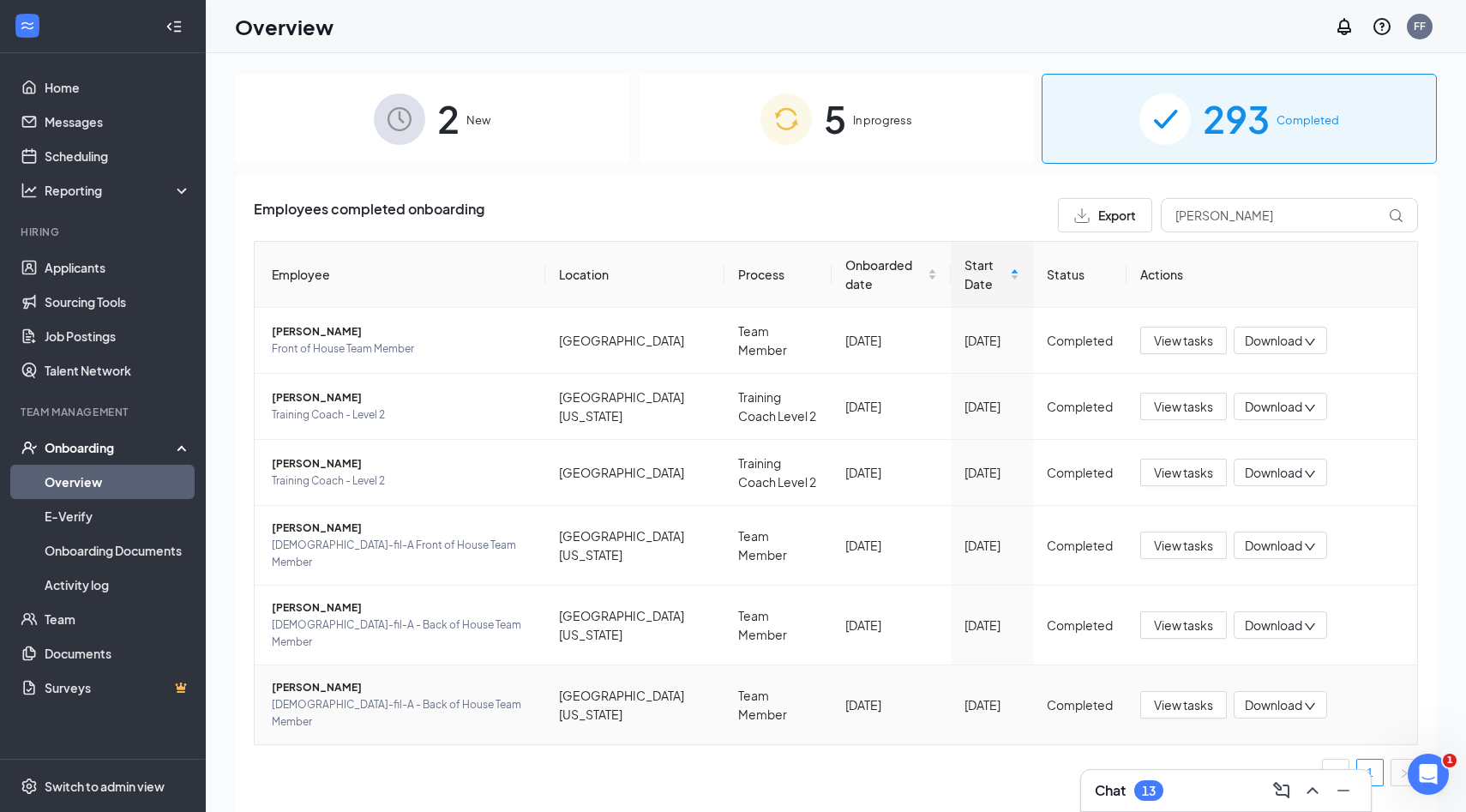
click at [332, 679] on span "[PERSON_NAME]" at bounding box center [402, 688] width 260 height 18
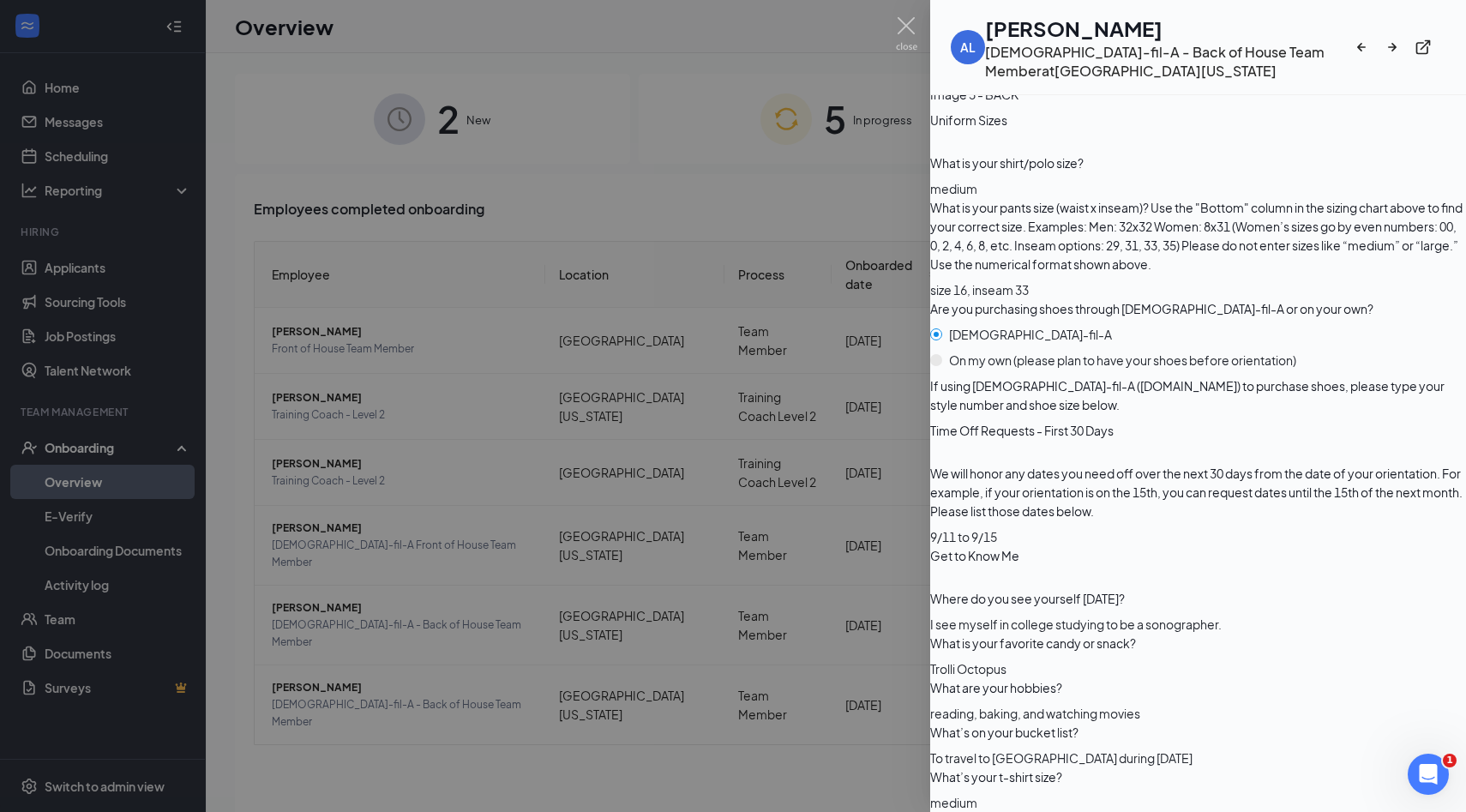
scroll to position [3407, 0]
click at [910, 24] on img at bounding box center [907, 34] width 22 height 33
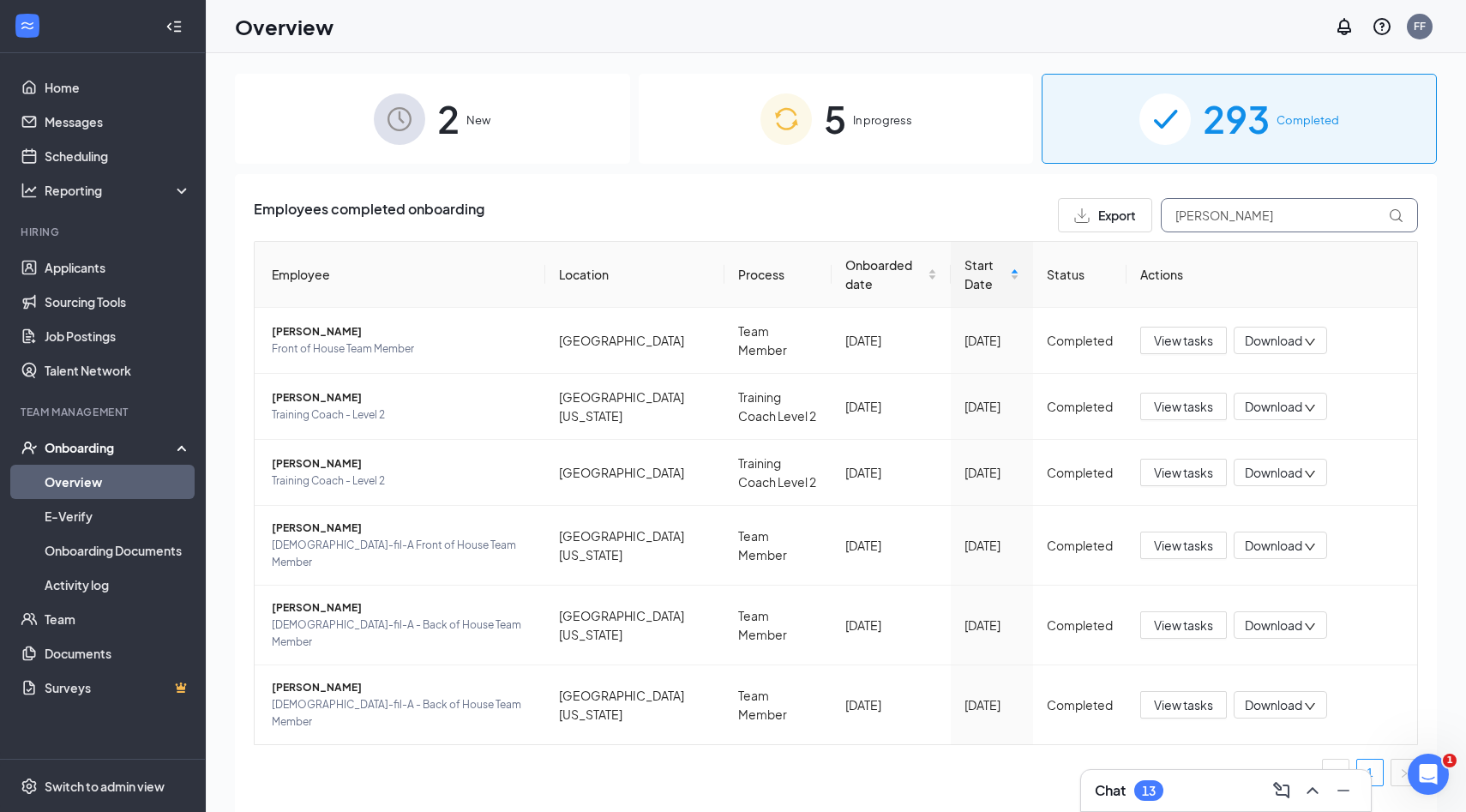
drag, startPoint x: 1207, startPoint y: 224, endPoint x: 1112, endPoint y: 213, distance: 95.6
click at [1112, 213] on div "Export alex" at bounding box center [1238, 215] width 360 height 34
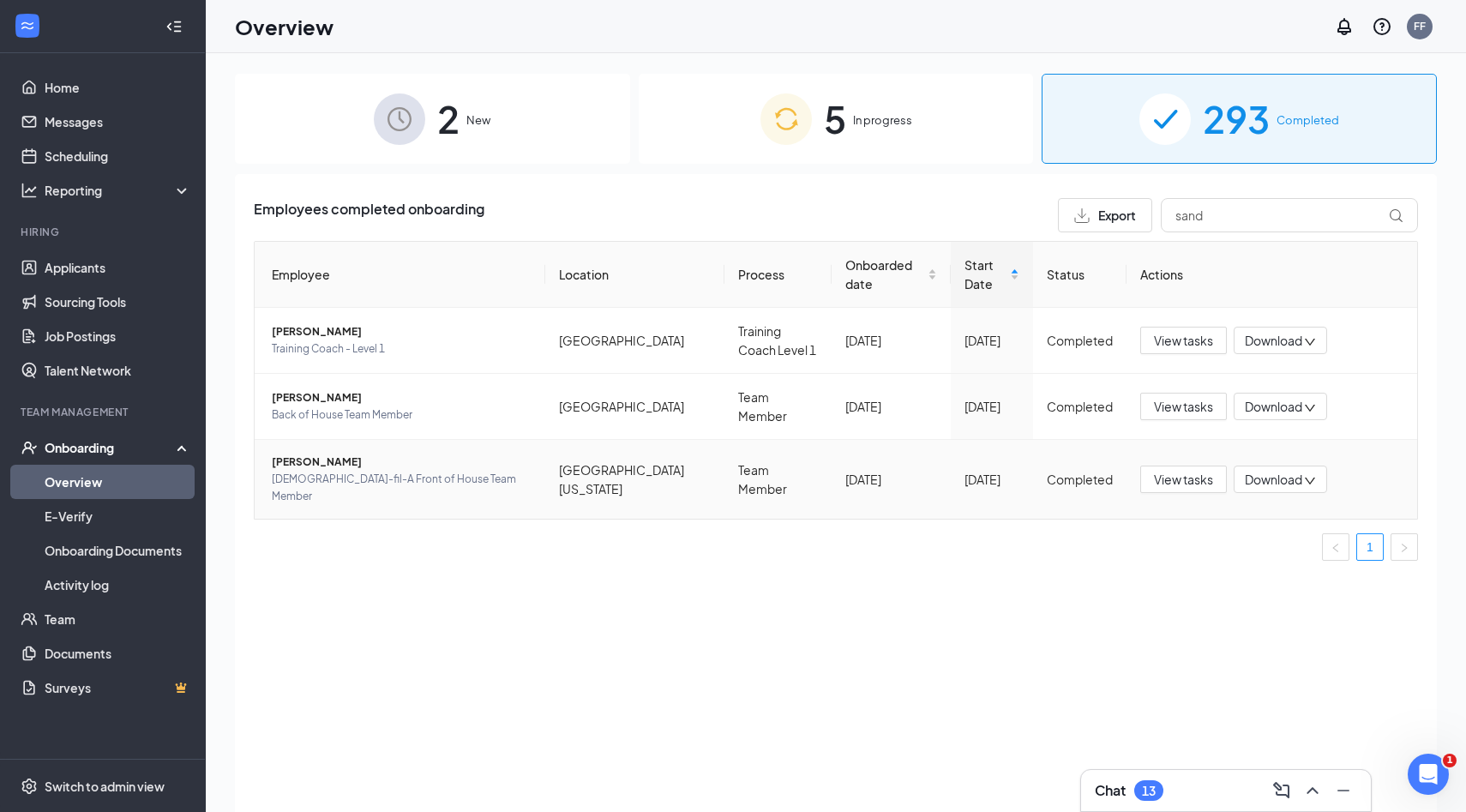
click at [318, 461] on span "[PERSON_NAME]" at bounding box center [402, 462] width 260 height 18
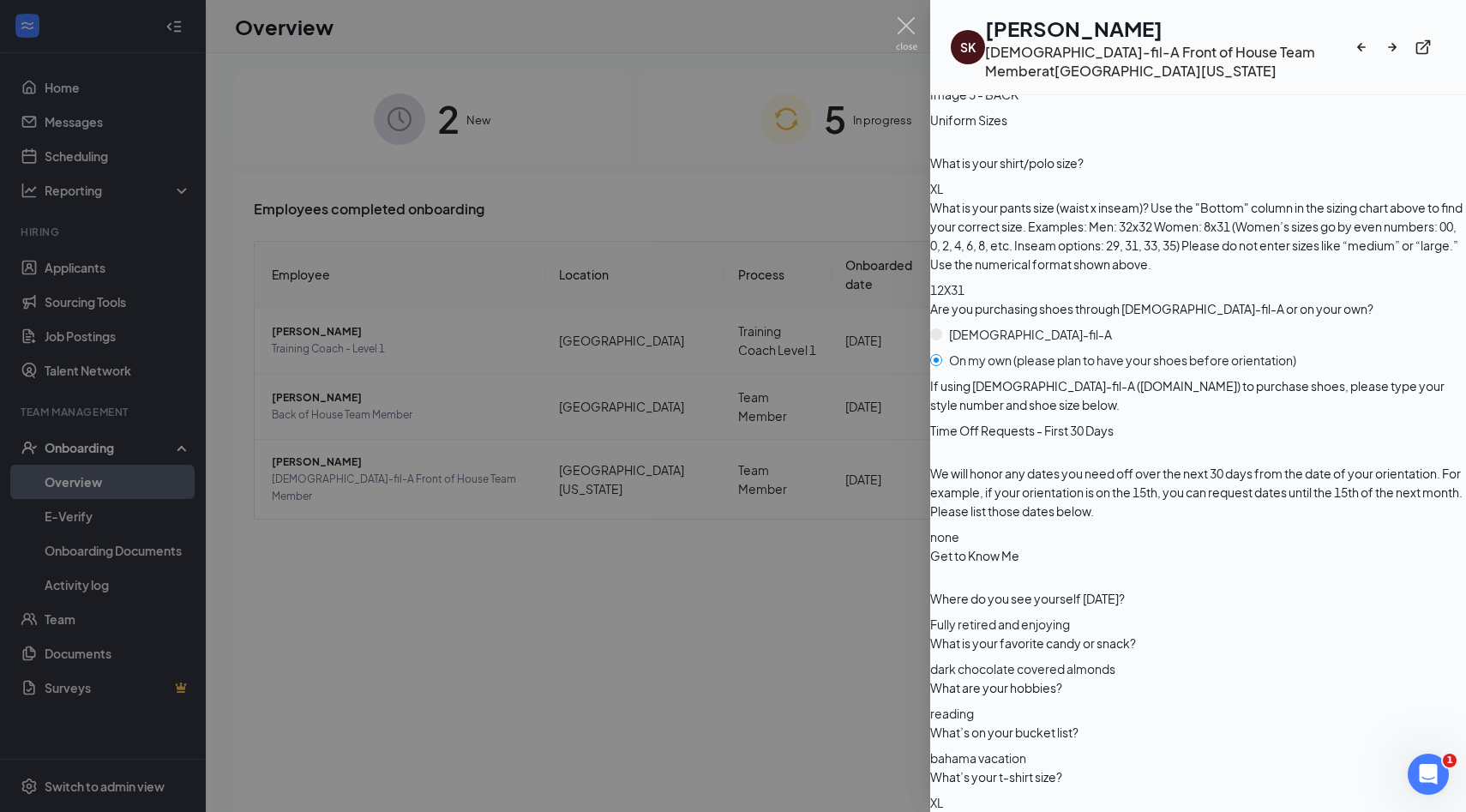
scroll to position [3330, 0]
click at [912, 24] on img at bounding box center [907, 34] width 22 height 33
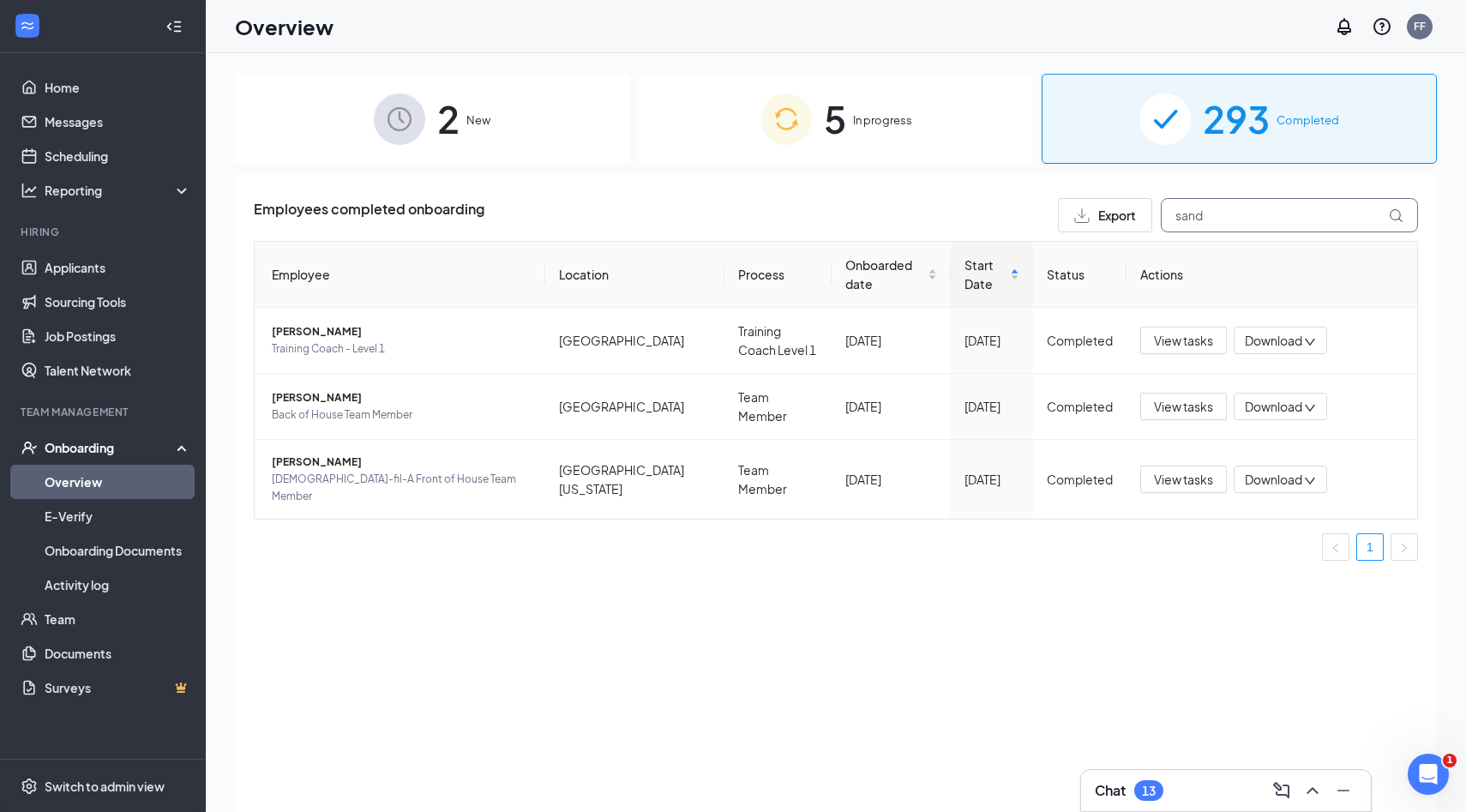
drag, startPoint x: 1271, startPoint y: 209, endPoint x: 1057, endPoint y: 183, distance: 215.6
click at [1058, 183] on div "Employees completed onboarding Export sand Employee Location Process Onboarded …" at bounding box center [836, 514] width 1202 height 681
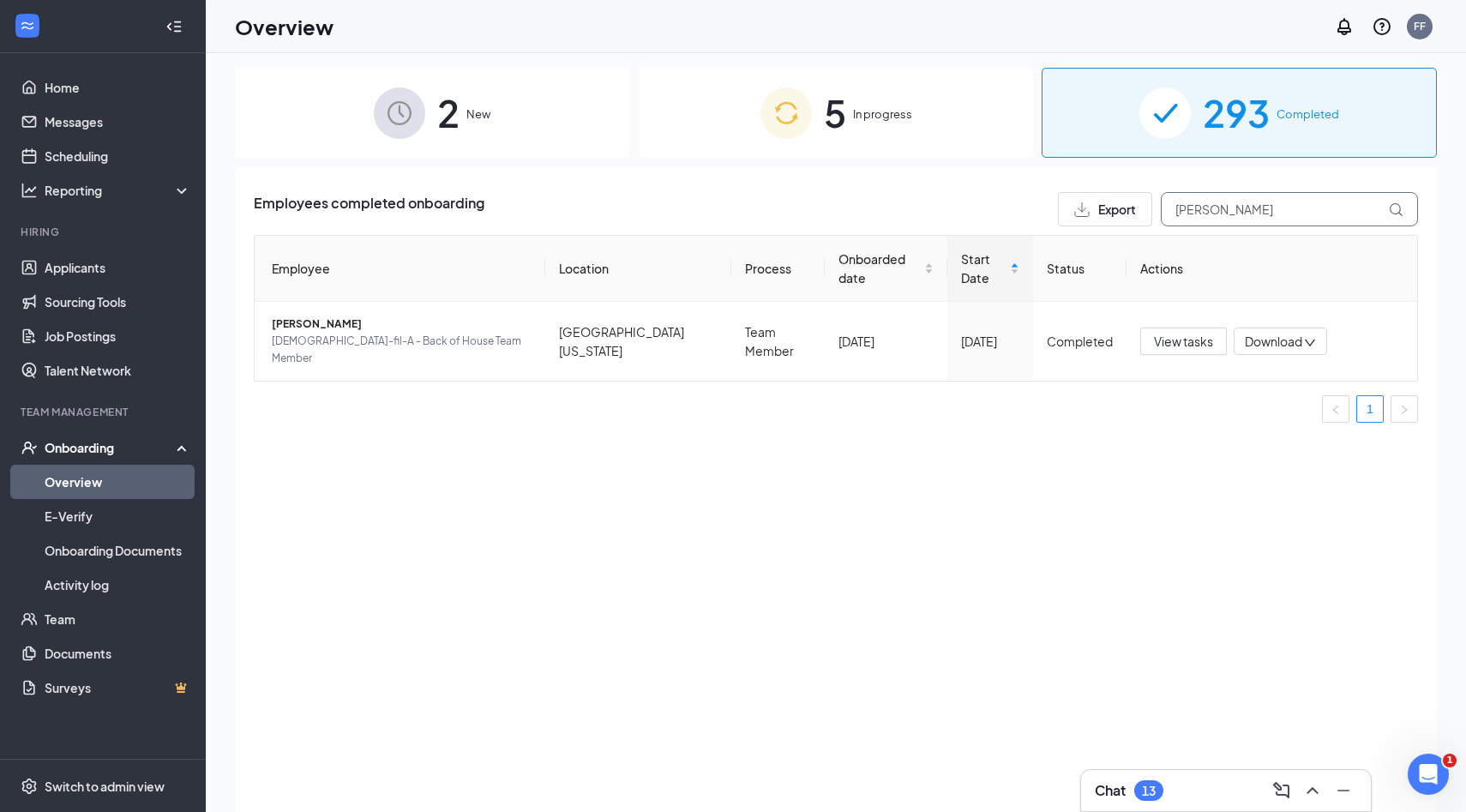
scroll to position [7, 0]
click at [348, 332] on span "[PERSON_NAME]" at bounding box center [402, 323] width 260 height 18
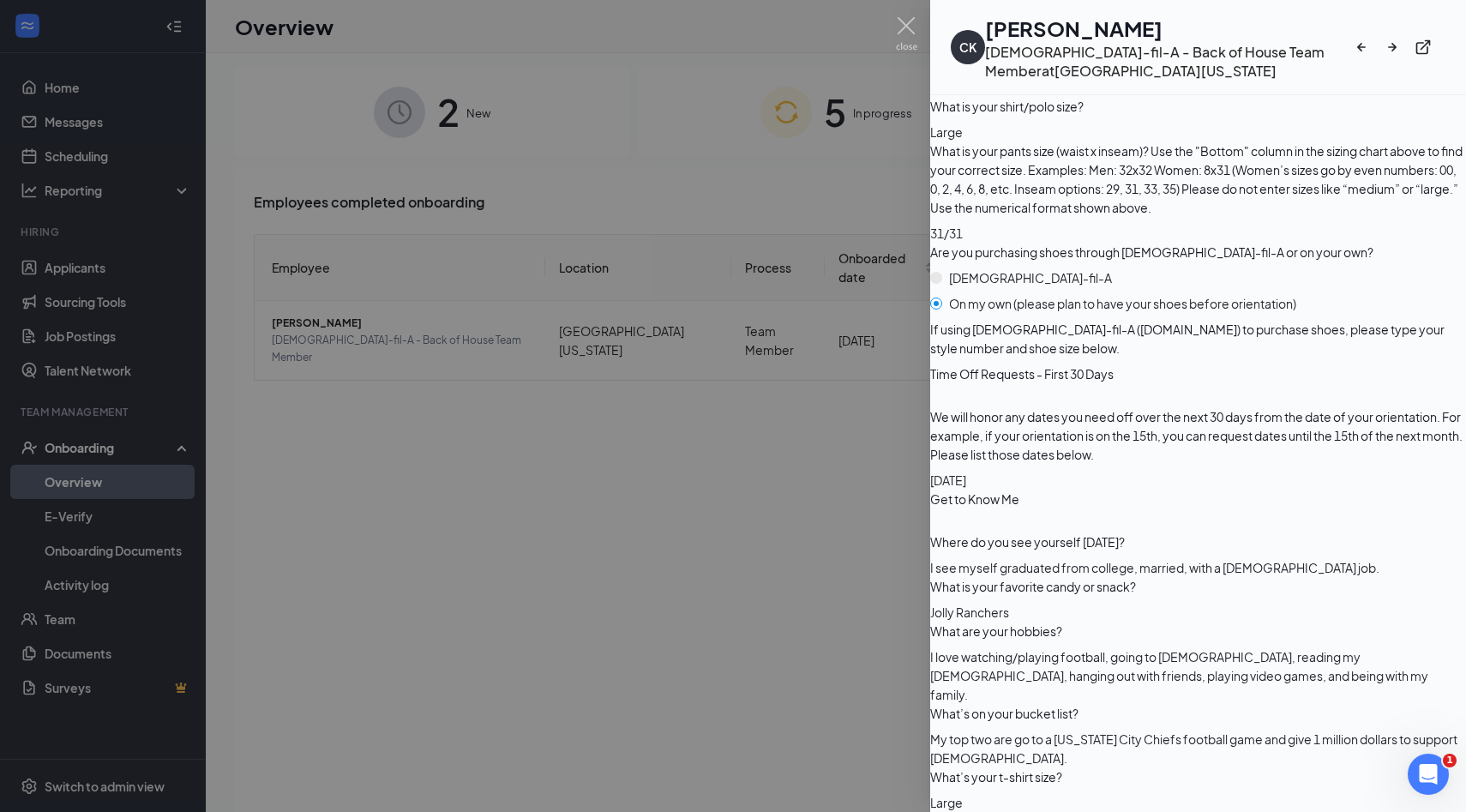
scroll to position [3234, 0]
click at [913, 37] on img at bounding box center [907, 34] width 22 height 33
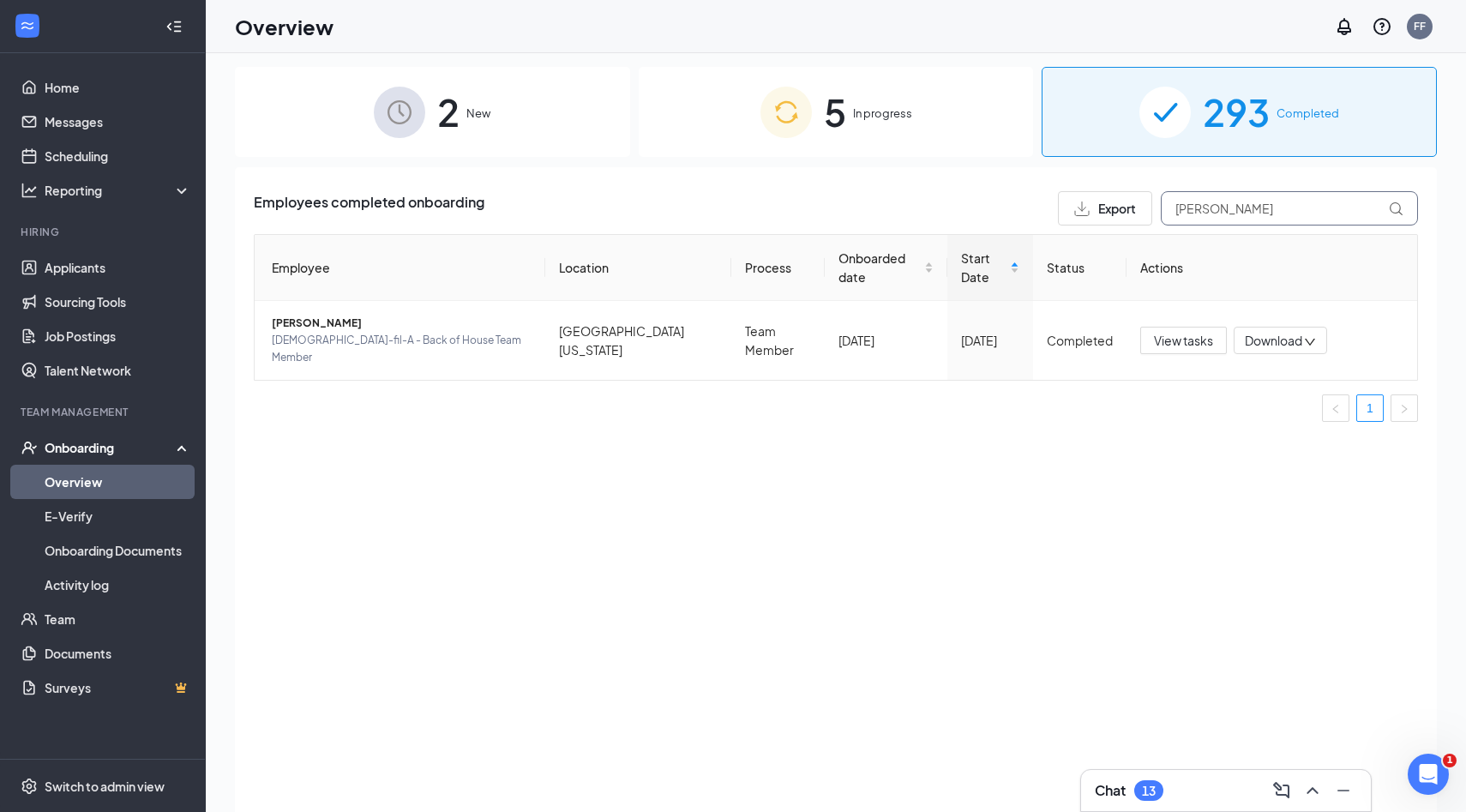
drag, startPoint x: 1221, startPoint y: 213, endPoint x: 1093, endPoint y: 213, distance: 128.0
click at [1093, 213] on div "Export [PERSON_NAME]" at bounding box center [1238, 208] width 360 height 34
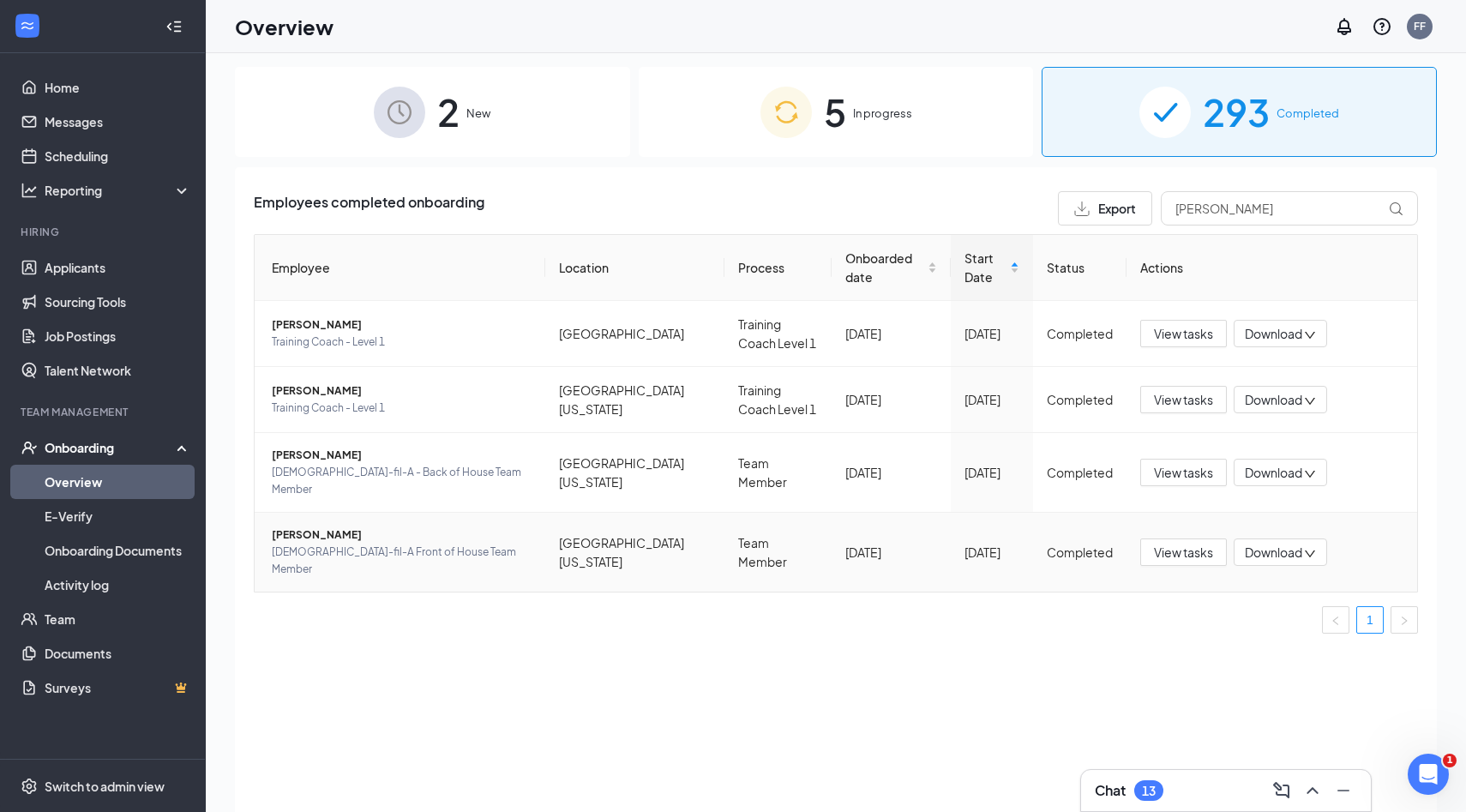
click at [306, 543] on span "[DEMOGRAPHIC_DATA]-fil-A Front of House Team Member" at bounding box center [402, 560] width 260 height 34
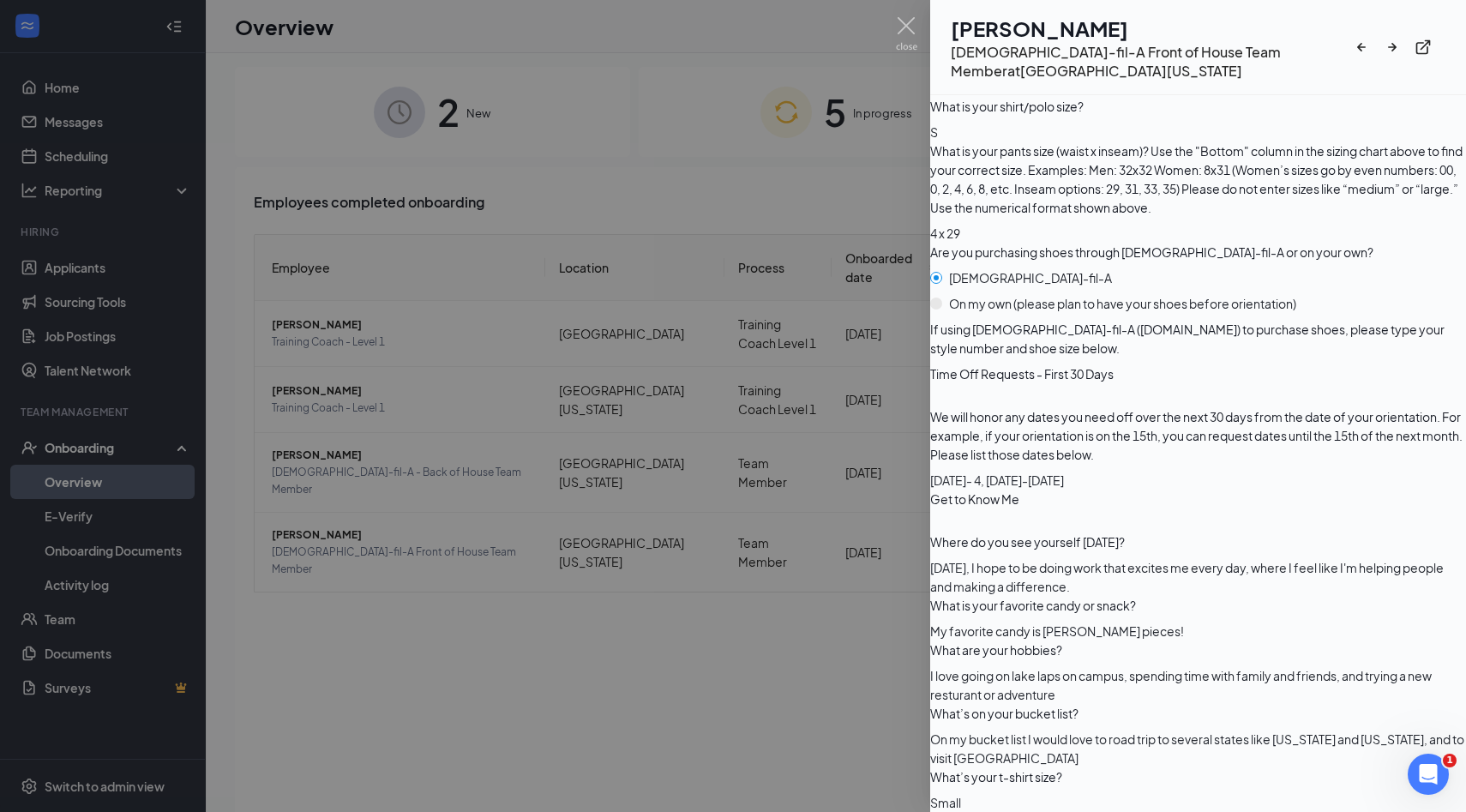
scroll to position [3039, 0]
click at [911, 25] on img at bounding box center [907, 34] width 22 height 33
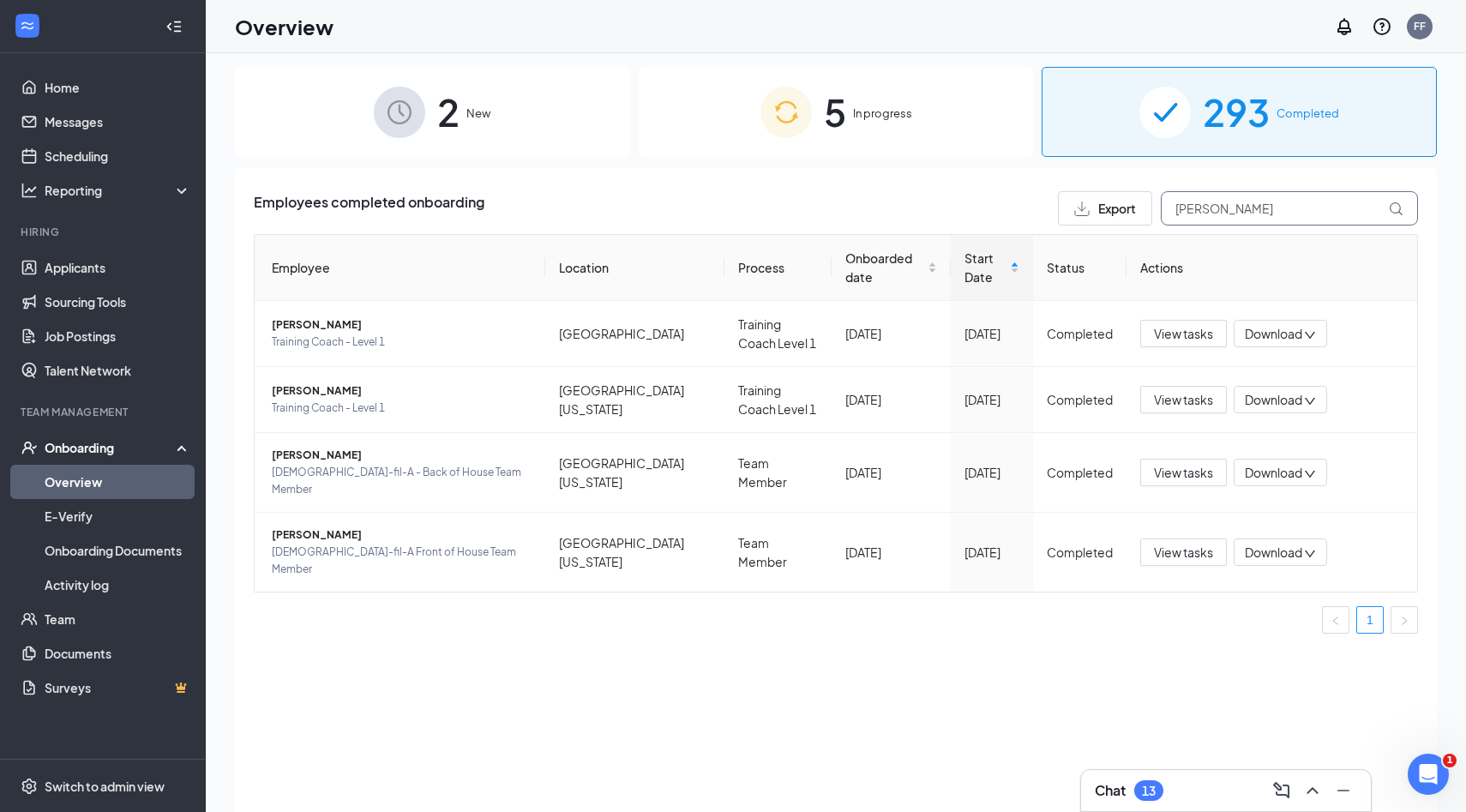
drag, startPoint x: 1218, startPoint y: 210, endPoint x: 1039, endPoint y: 187, distance: 180.5
click at [1039, 187] on div "Employees completed onboarding Export [PERSON_NAME] Employee Location Process O…" at bounding box center [836, 507] width 1202 height 681
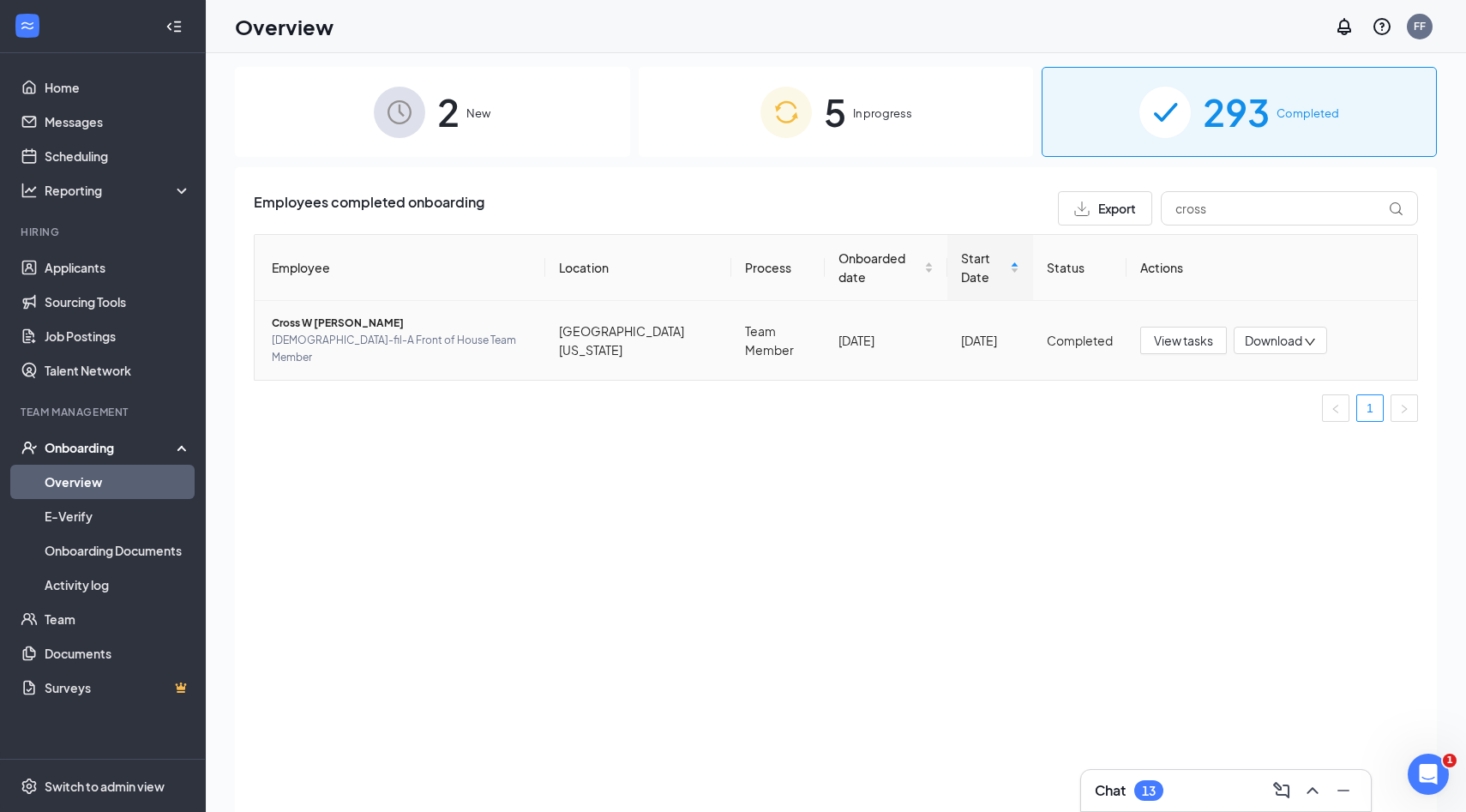
click at [311, 331] on span "Cross W [PERSON_NAME]" at bounding box center [402, 323] width 260 height 18
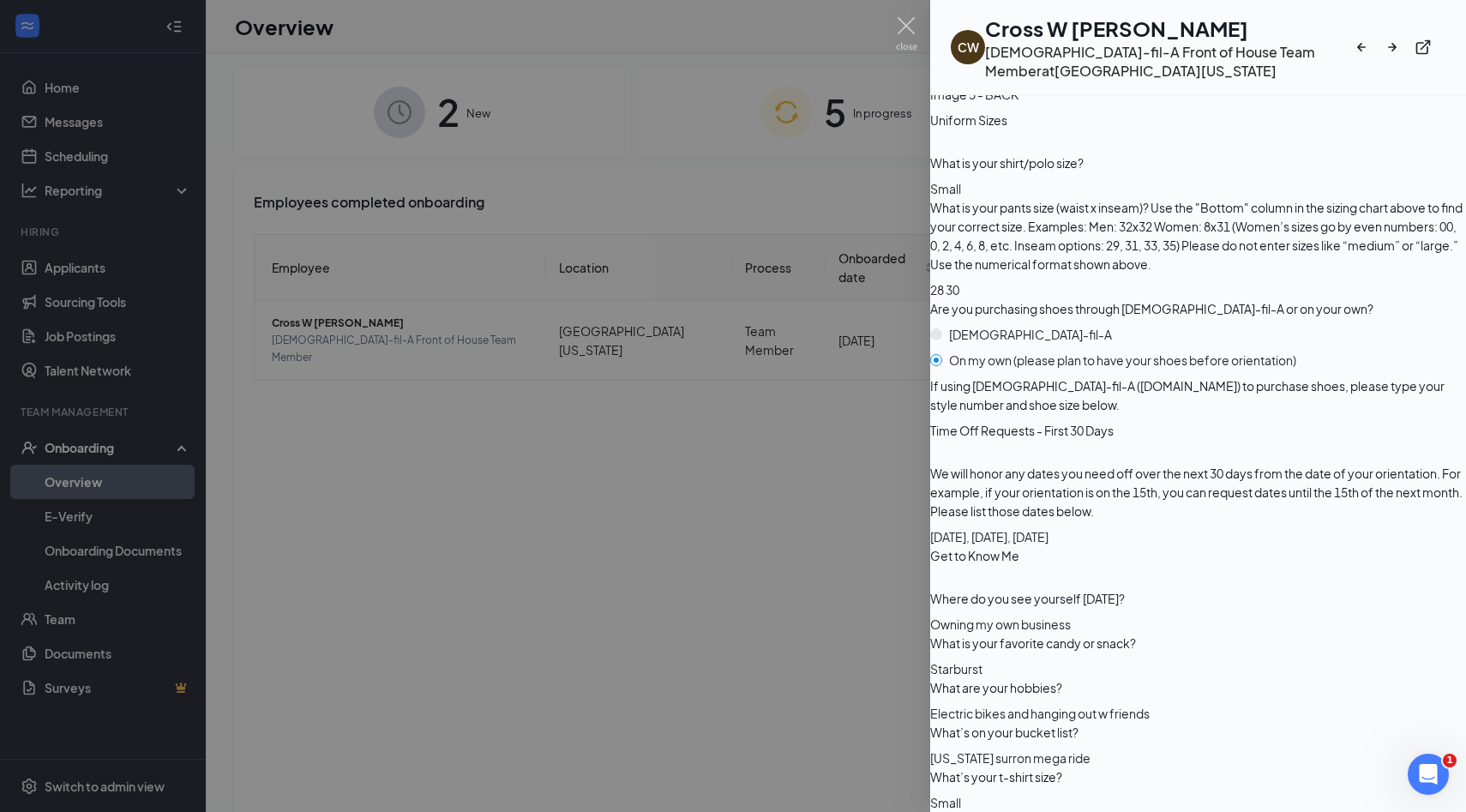
scroll to position [3079, 0]
click at [902, 29] on img at bounding box center [907, 34] width 22 height 33
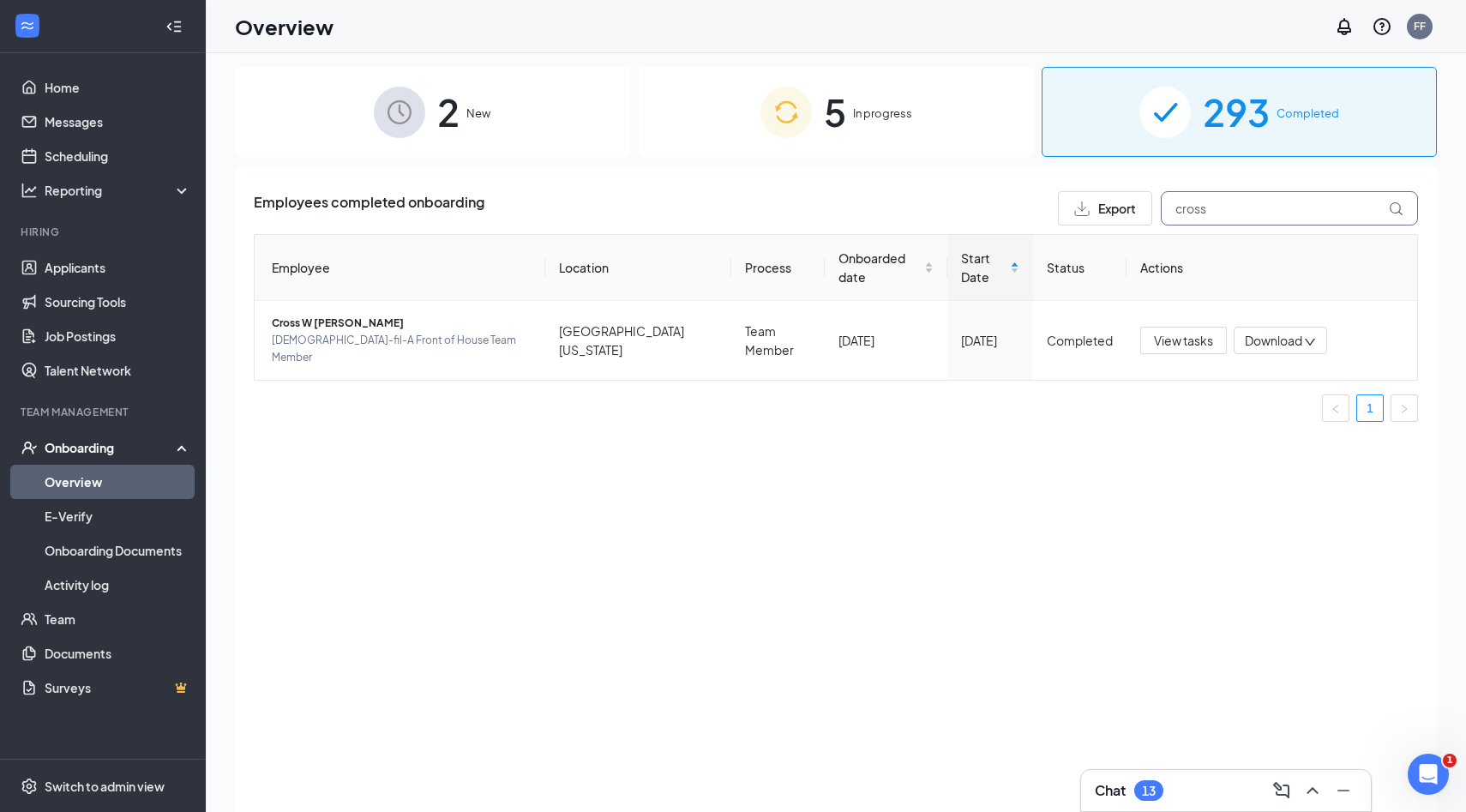
drag, startPoint x: 1229, startPoint y: 209, endPoint x: 1056, endPoint y: 187, distance: 174.4
click at [1056, 187] on div "Employees completed onboarding Export cross Employee Location Process Onboarded…" at bounding box center [836, 507] width 1202 height 681
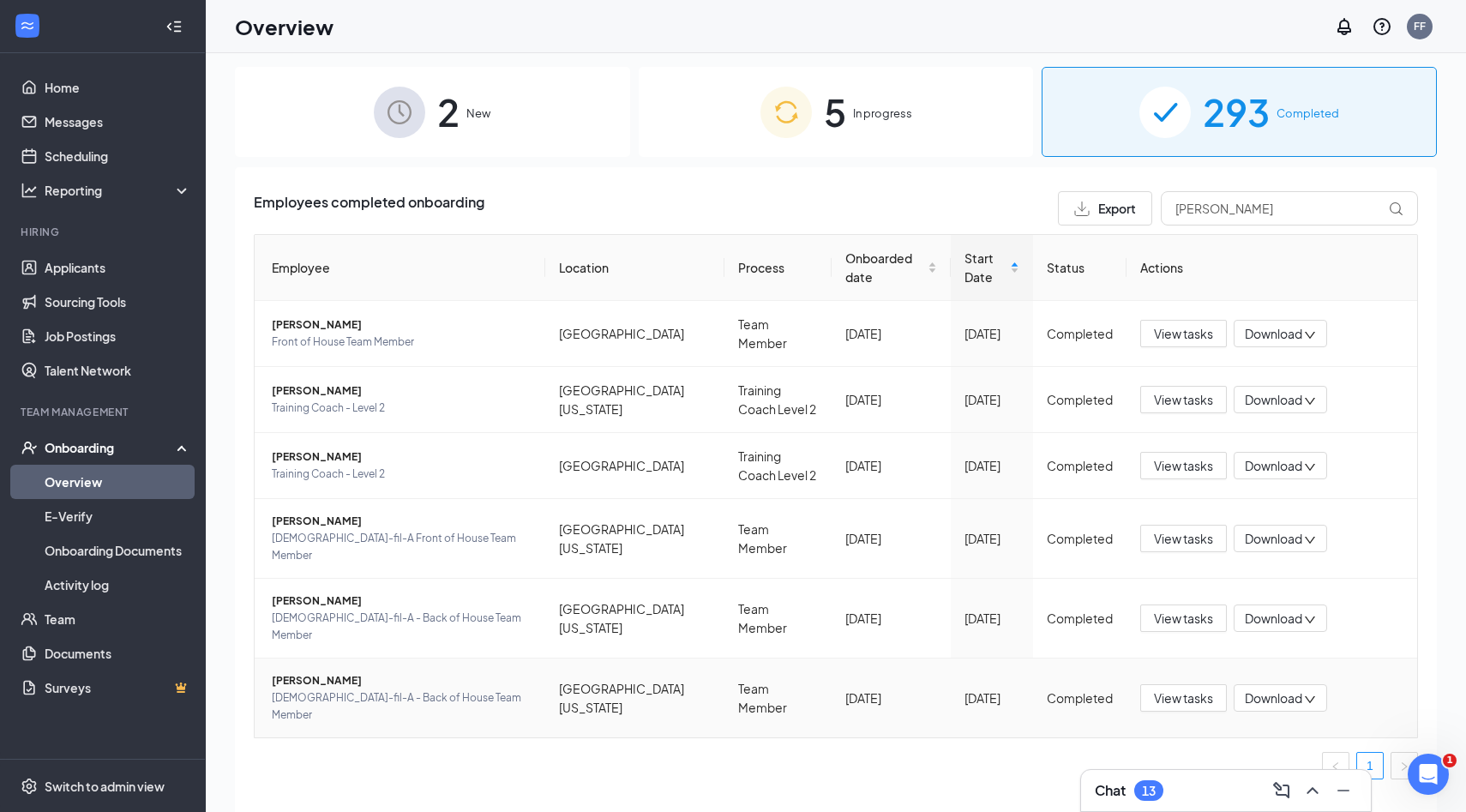
click at [395, 659] on td "[PERSON_NAME] [DEMOGRAPHIC_DATA]-fil-A - Back of House Team Member" at bounding box center [400, 698] width 290 height 79
click at [361, 672] on span "[PERSON_NAME]" at bounding box center [402, 681] width 260 height 18
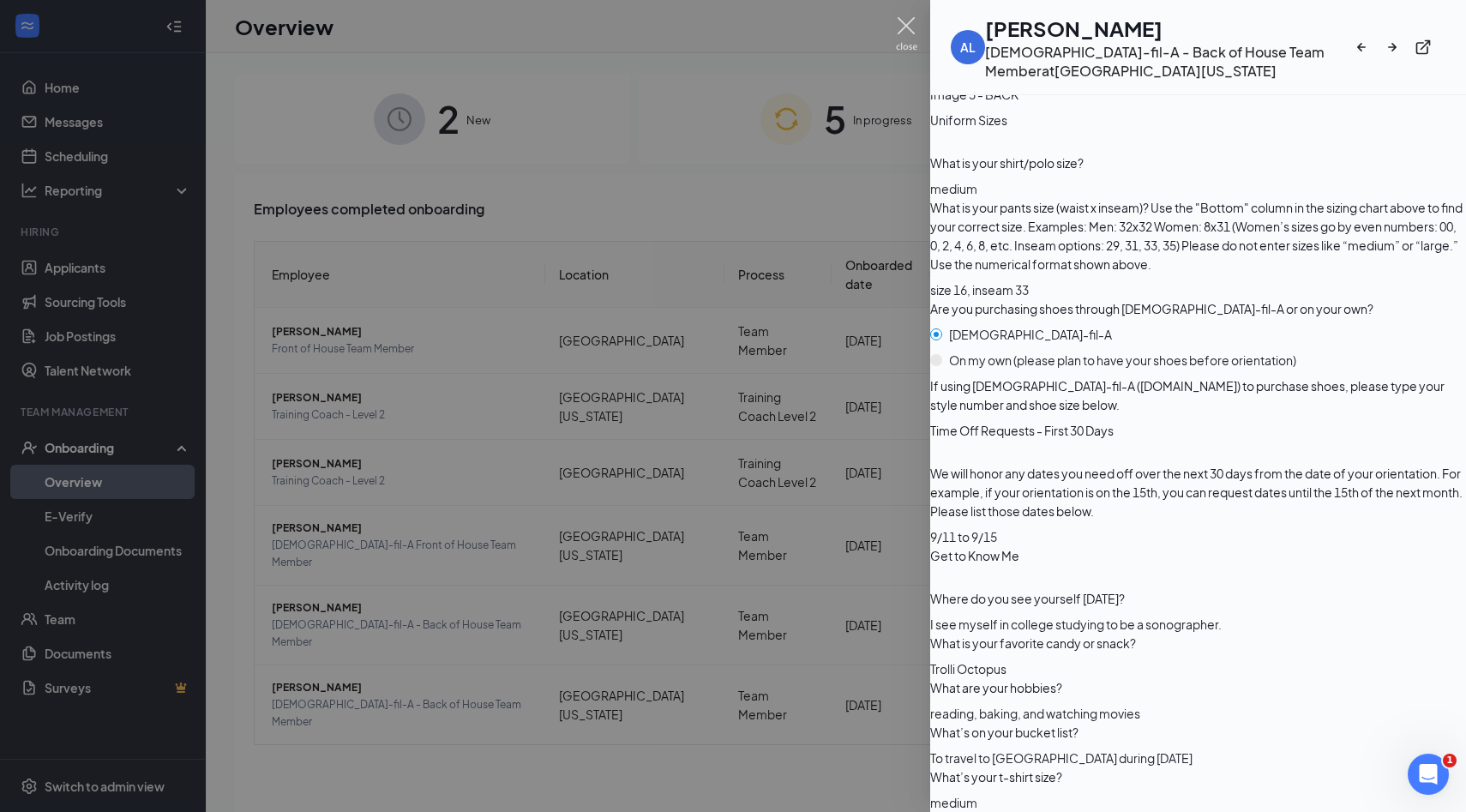
click at [908, 35] on img at bounding box center [907, 34] width 22 height 33
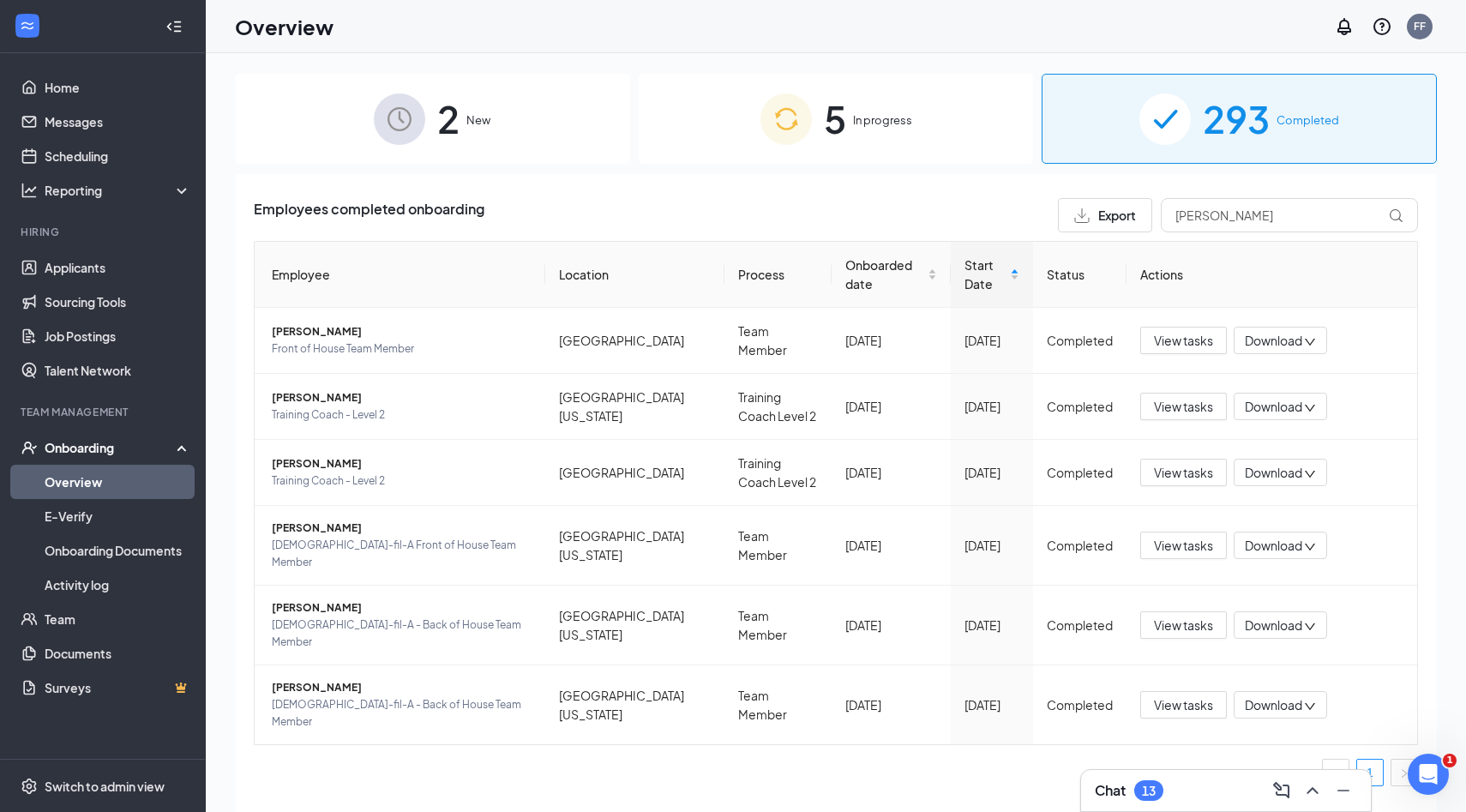
click at [1185, 786] on div "Chat 13" at bounding box center [1226, 791] width 262 height 27
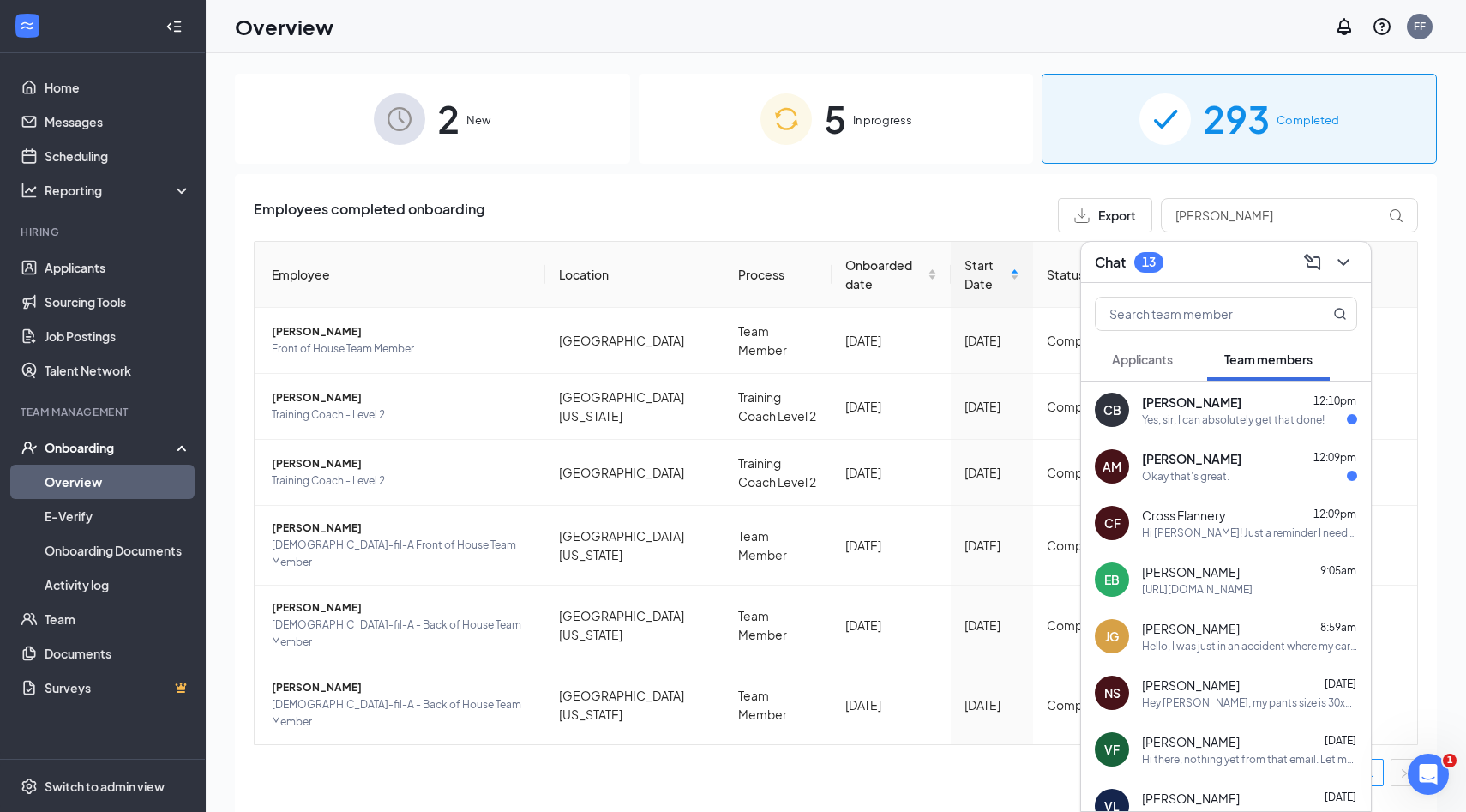
click at [1343, 266] on icon "ChevronDown" at bounding box center [1343, 262] width 21 height 21
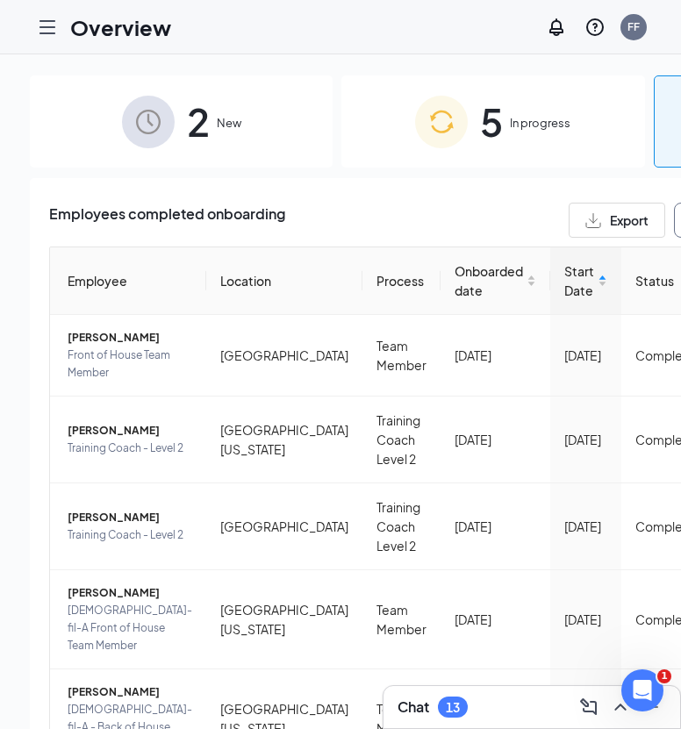
drag, startPoint x: 597, startPoint y: 218, endPoint x: 484, endPoint y: 218, distance: 113.2
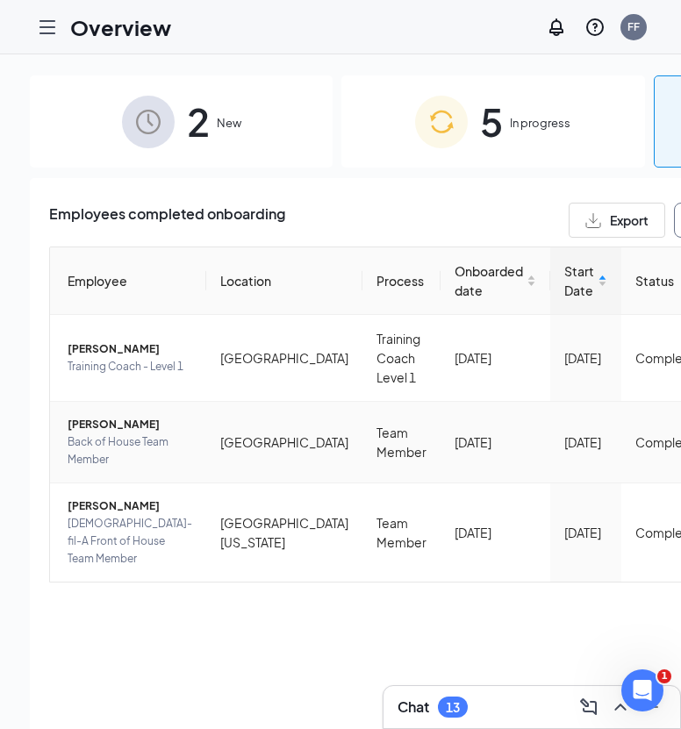
scroll to position [49, 0]
click at [98, 515] on span "[PERSON_NAME]" at bounding box center [130, 506] width 125 height 18
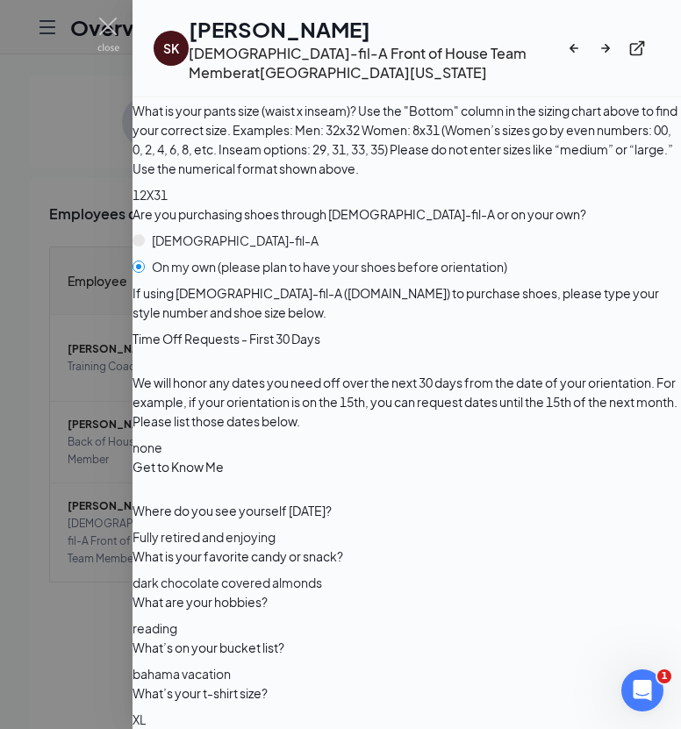
scroll to position [3174, 0]
click at [104, 21] on img at bounding box center [108, 35] width 22 height 34
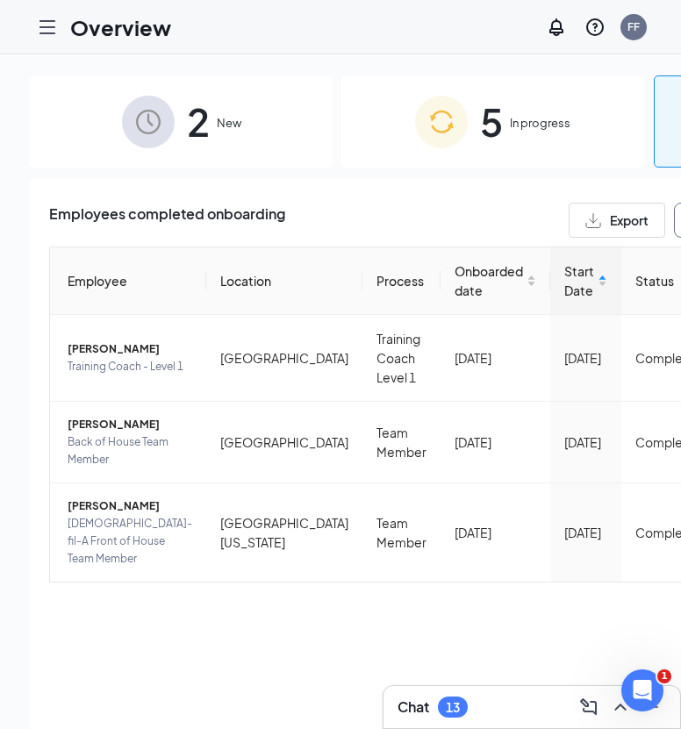
drag, startPoint x: 595, startPoint y: 179, endPoint x: 447, endPoint y: 149, distance: 151.2
click at [448, 178] on div "Employees completed onboarding Export sand Employee Location Process Onboarded …" at bounding box center [493, 475] width 926 height 595
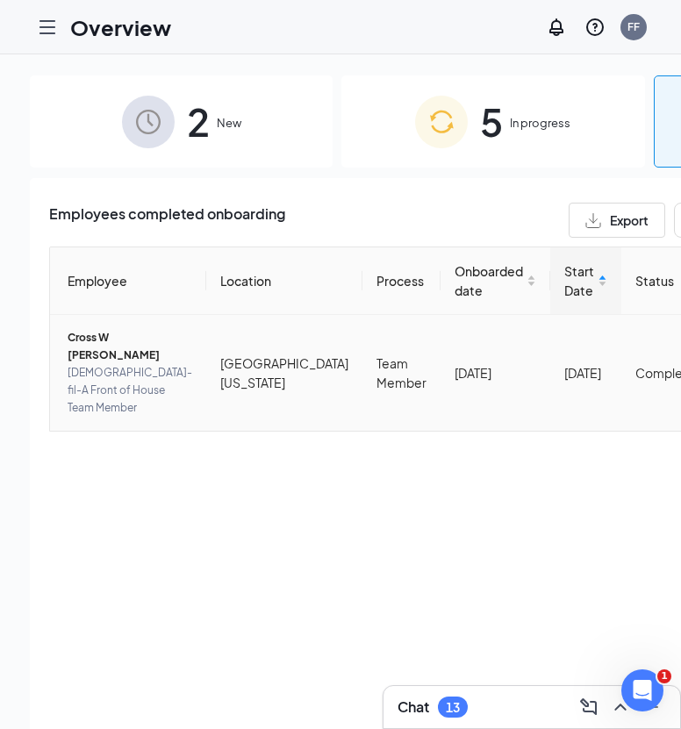
click at [89, 373] on span "[DEMOGRAPHIC_DATA]-fil-A Front of House Team Member" at bounding box center [130, 390] width 125 height 53
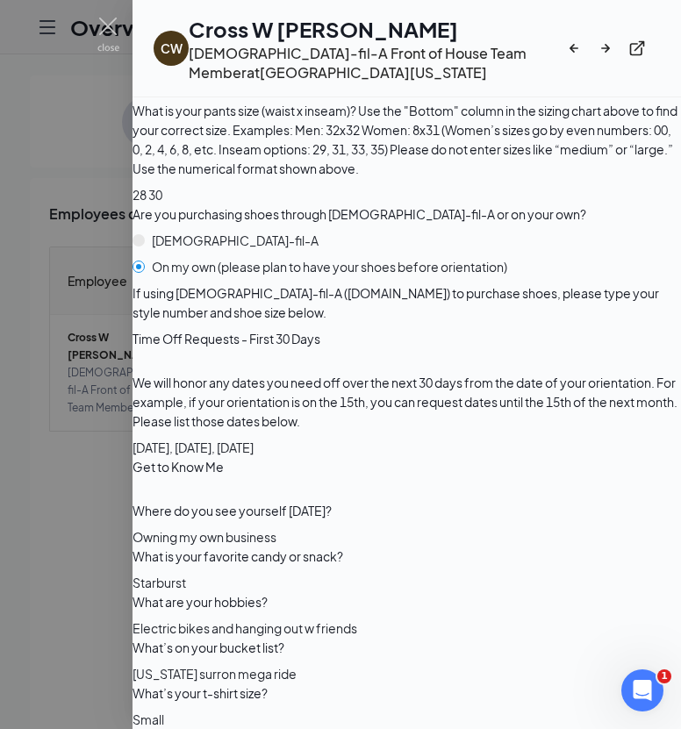
scroll to position [2831, 0]
click at [106, 25] on img at bounding box center [108, 35] width 22 height 34
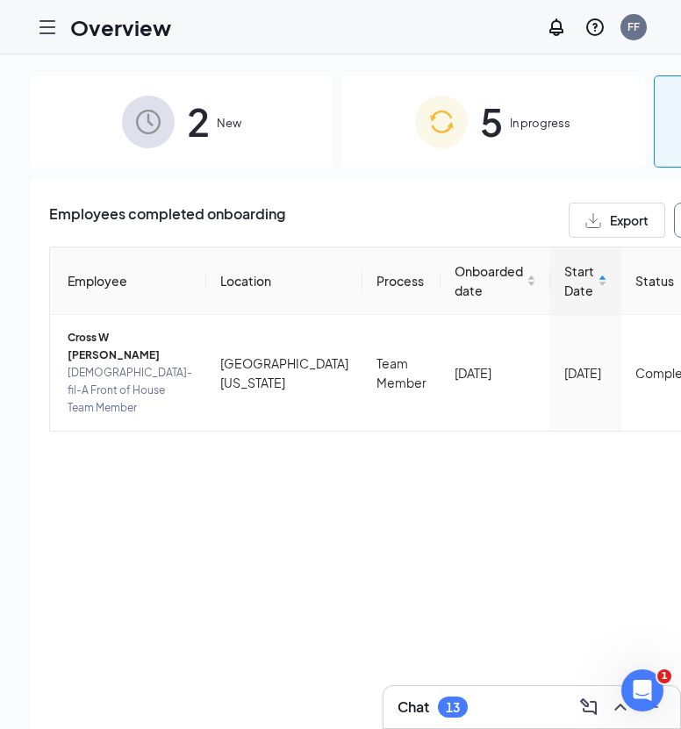
drag, startPoint x: 593, startPoint y: 222, endPoint x: 537, endPoint y: 219, distance: 56.2
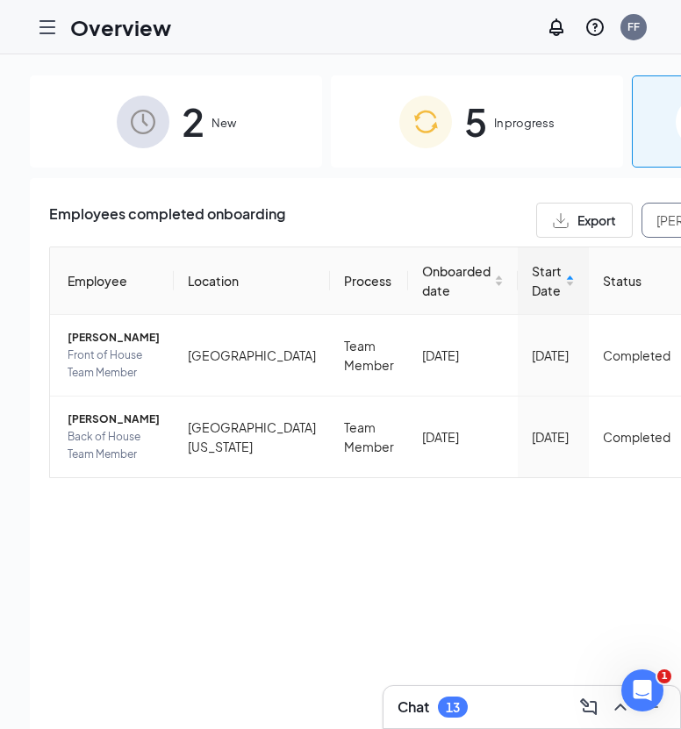
type input "[PERSON_NAME]"
click at [464, 130] on span "5" at bounding box center [475, 121] width 23 height 61
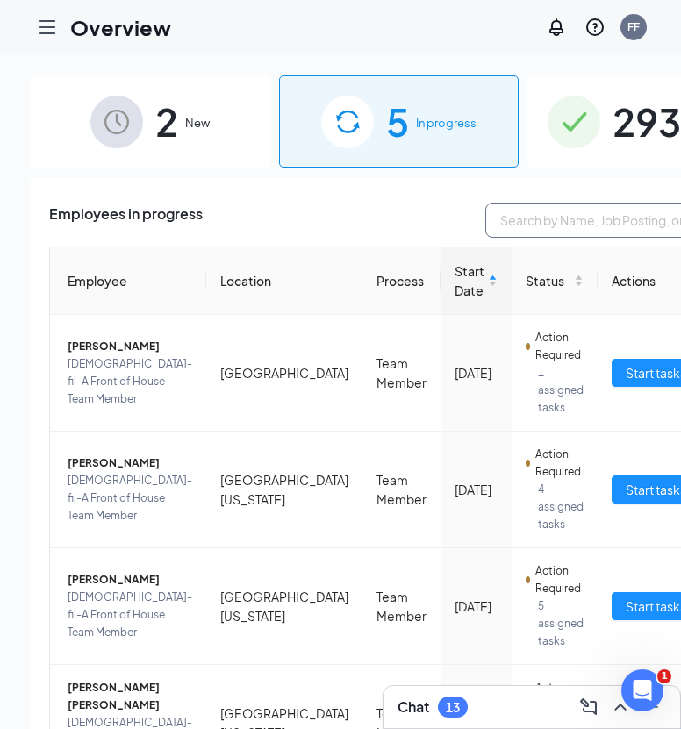
click at [551, 227] on input "text" at bounding box center [616, 220] width 263 height 35
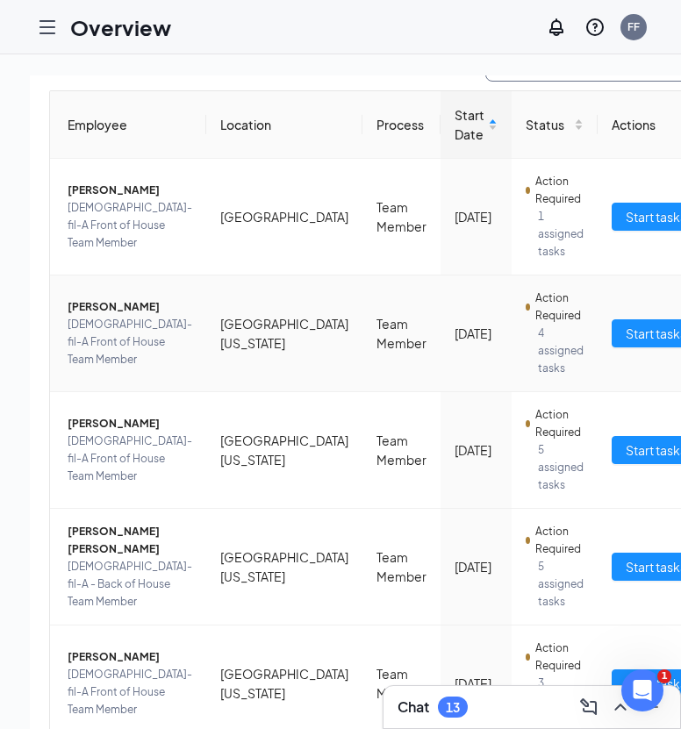
scroll to position [230, 0]
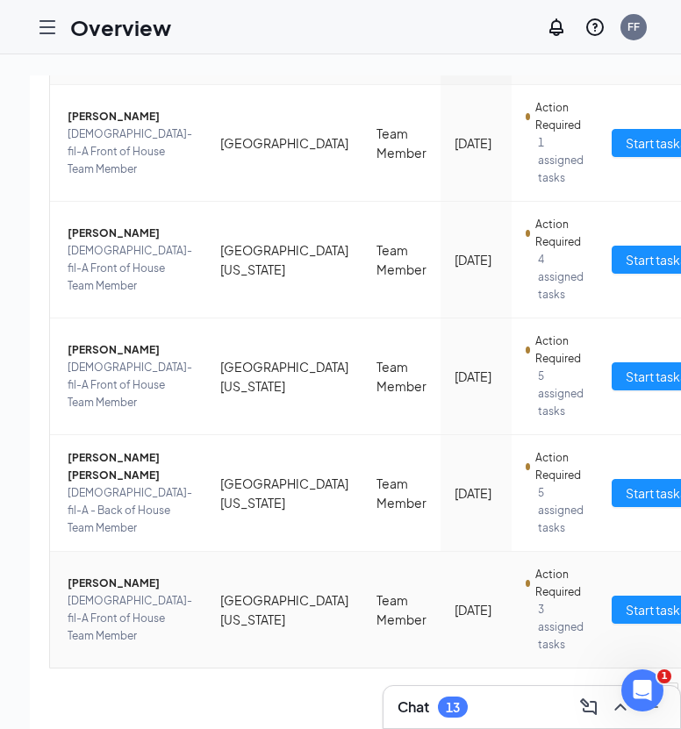
click at [80, 619] on span "[DEMOGRAPHIC_DATA]-fil-A Front of House Team Member" at bounding box center [130, 618] width 125 height 53
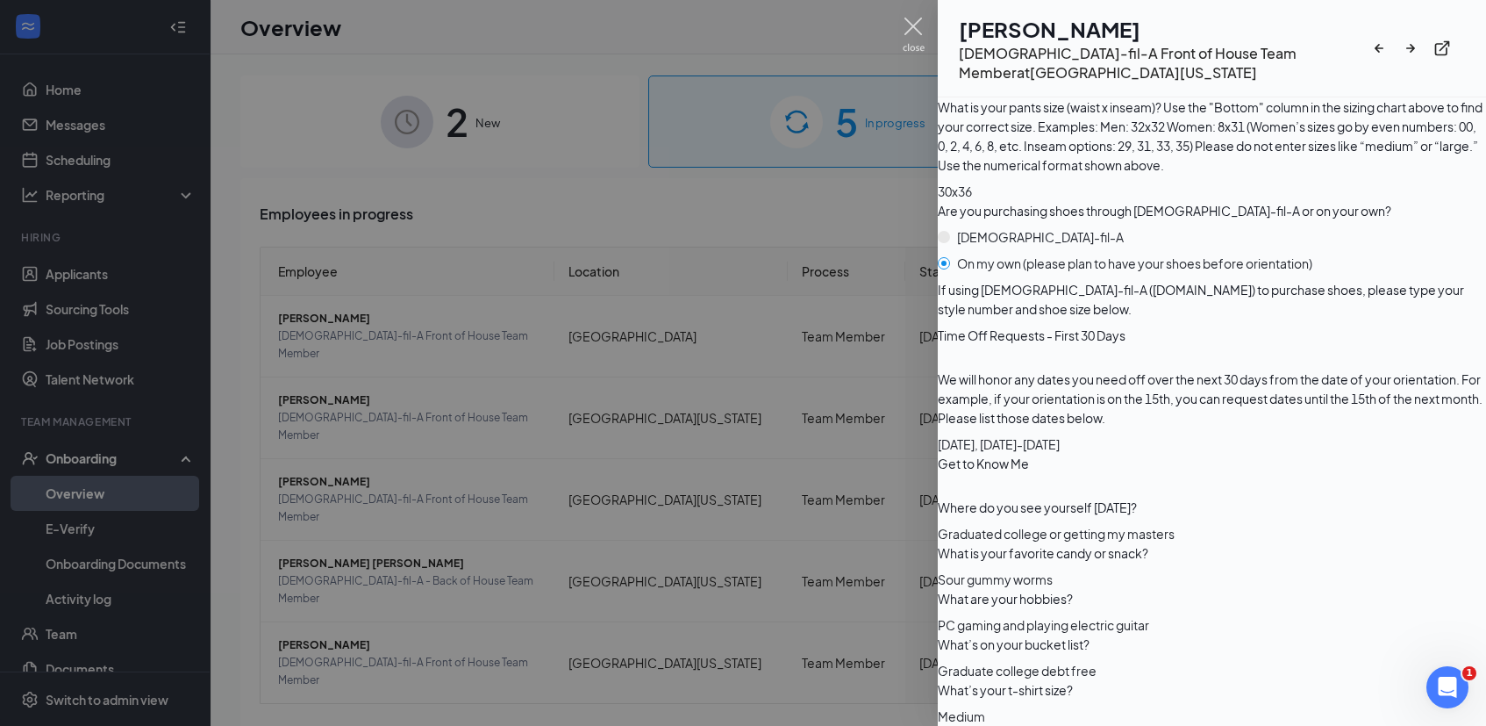
click at [912, 32] on img at bounding box center [914, 35] width 22 height 34
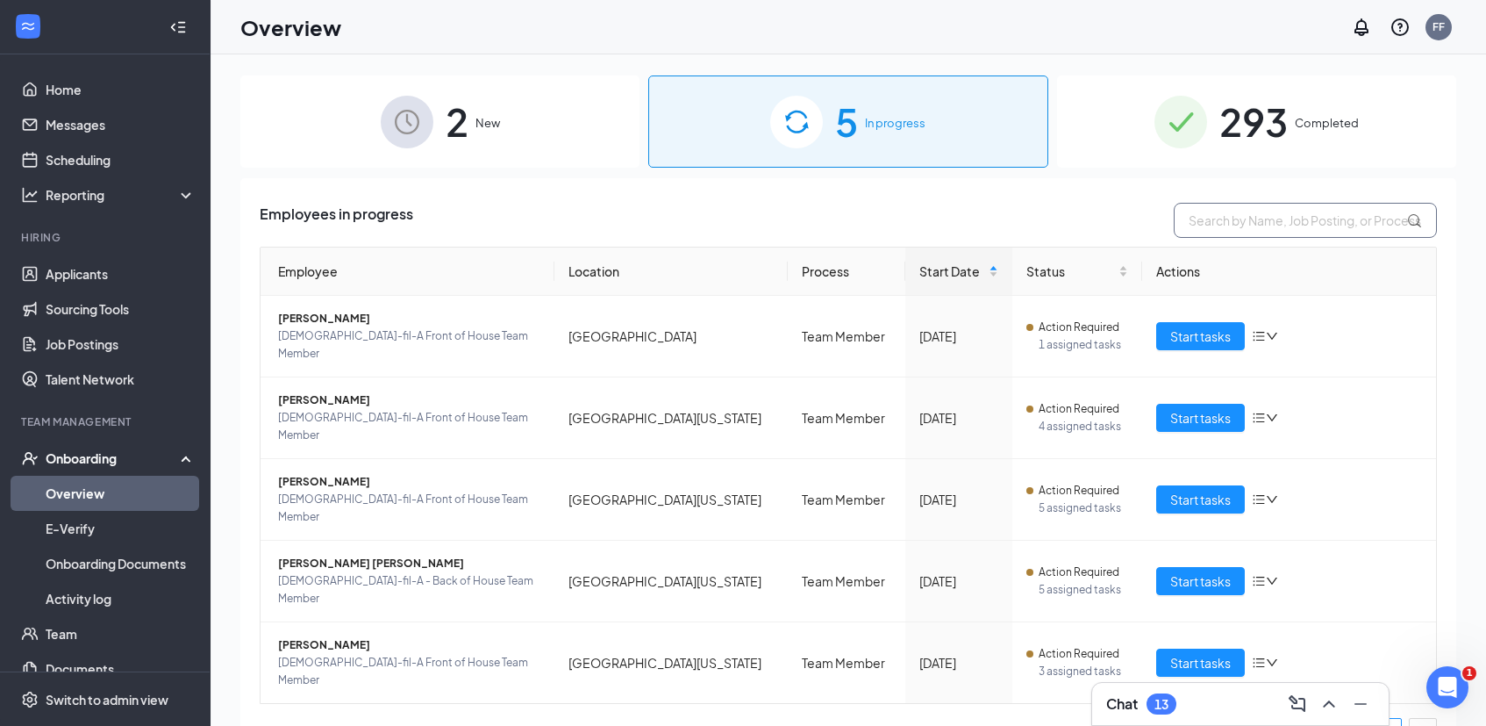
click at [1247, 225] on input "text" at bounding box center [1305, 220] width 263 height 35
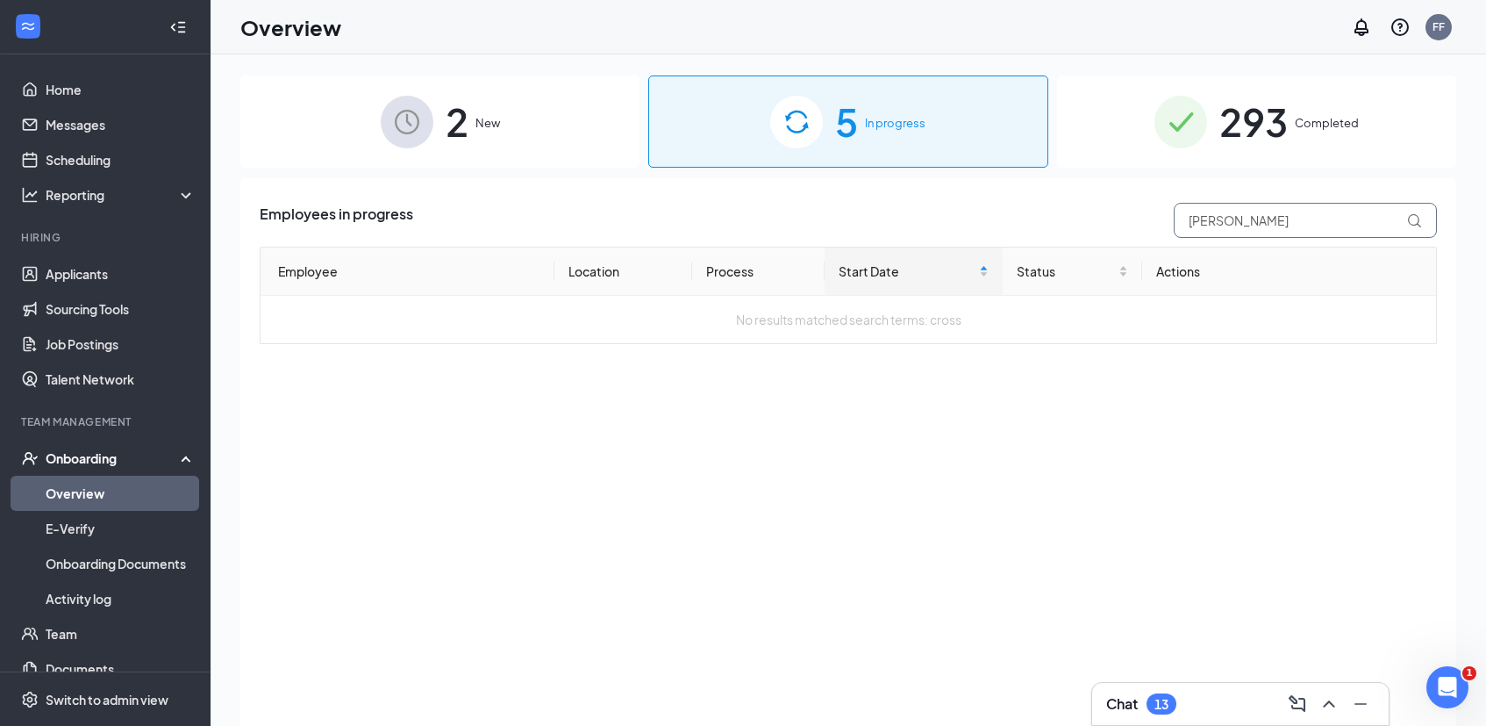
type input "[PERSON_NAME]"
click at [1252, 138] on span "293" at bounding box center [1254, 121] width 68 height 61
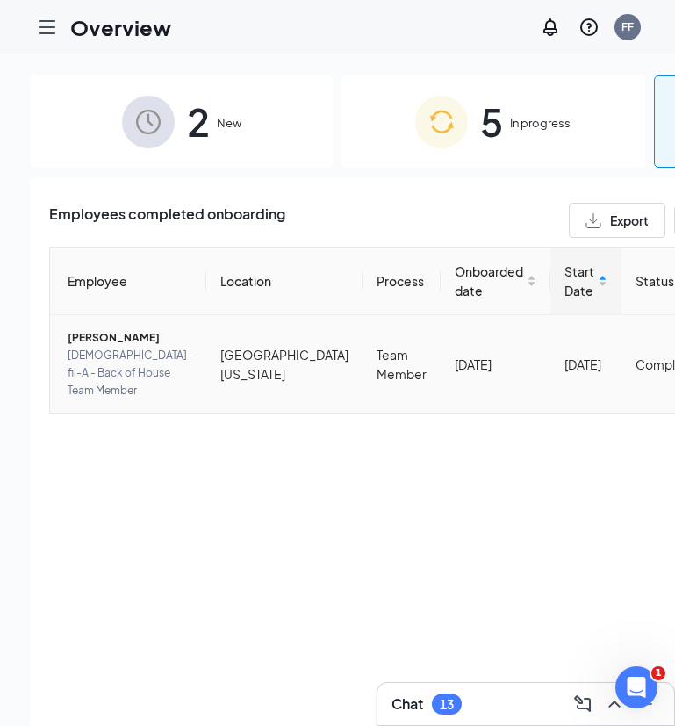
click at [93, 394] on span "[DEMOGRAPHIC_DATA]-fil-A - Back of House Team Member" at bounding box center [130, 373] width 125 height 53
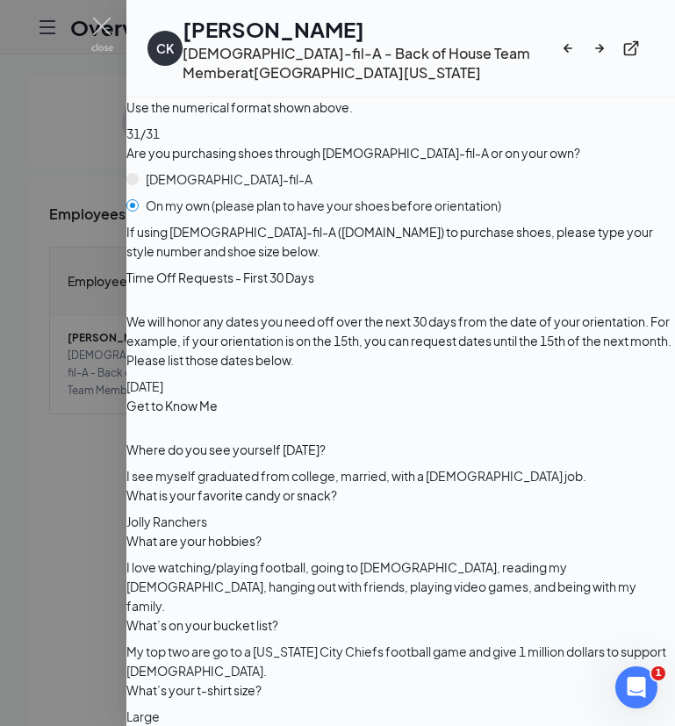
scroll to position [2977, 0]
click at [103, 23] on img at bounding box center [102, 35] width 22 height 34
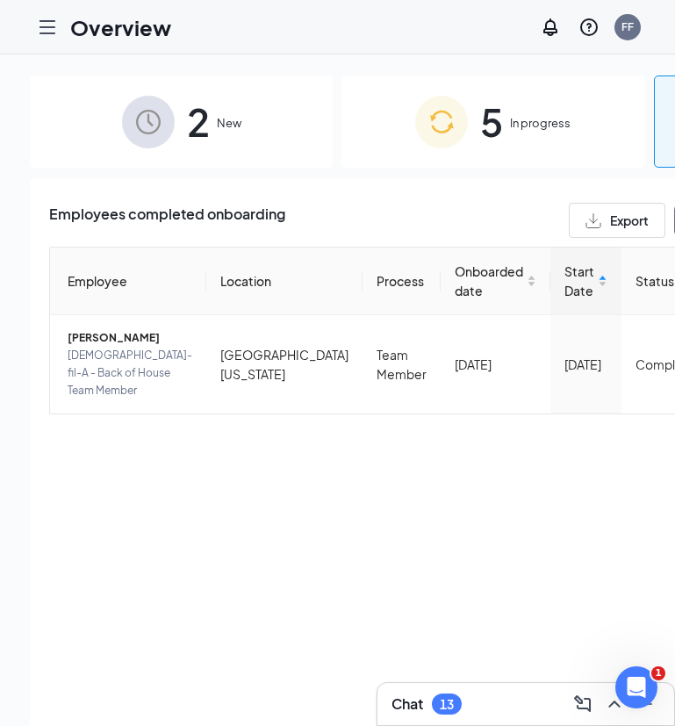
drag, startPoint x: 597, startPoint y: 219, endPoint x: 517, endPoint y: 216, distance: 79.9
type input "="
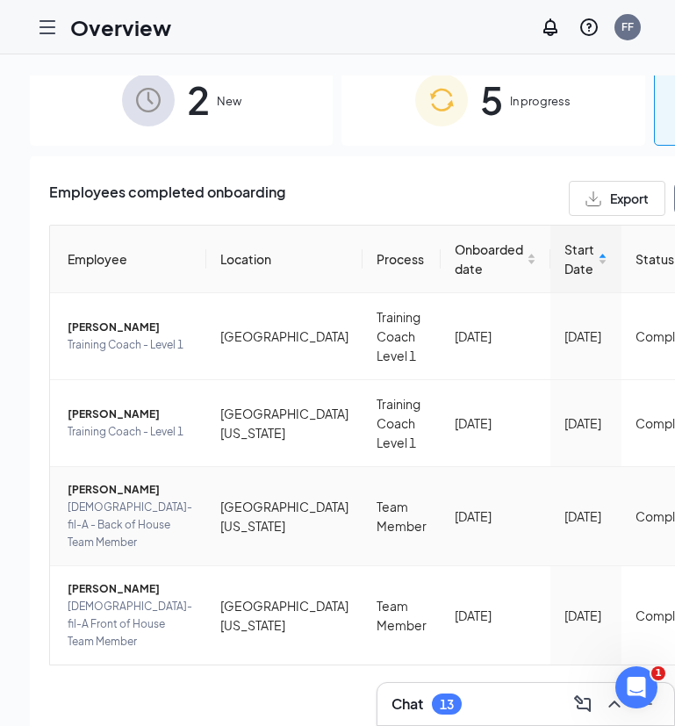
scroll to position [152, 0]
click at [82, 597] on span "[DEMOGRAPHIC_DATA]-fil-A Front of House Team Member" at bounding box center [130, 623] width 125 height 53
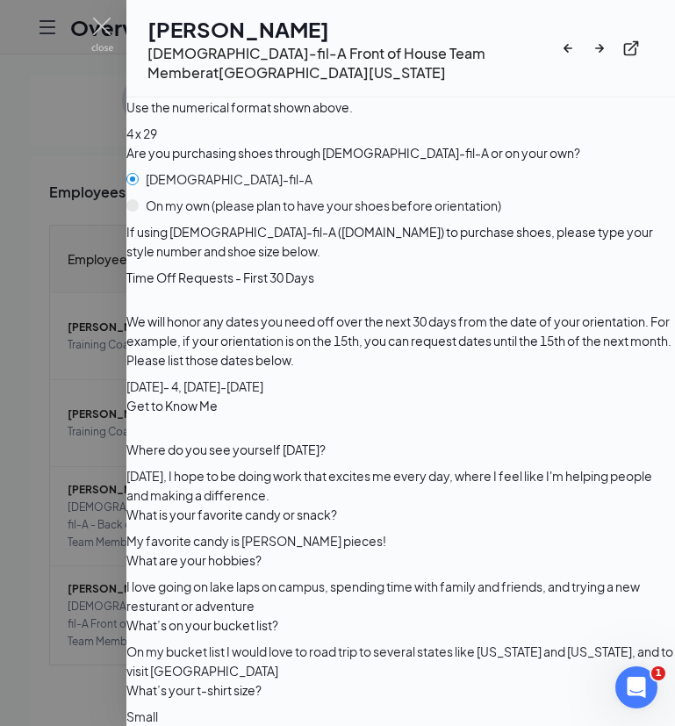
scroll to position [2858, 0]
click at [102, 29] on img at bounding box center [102, 35] width 22 height 34
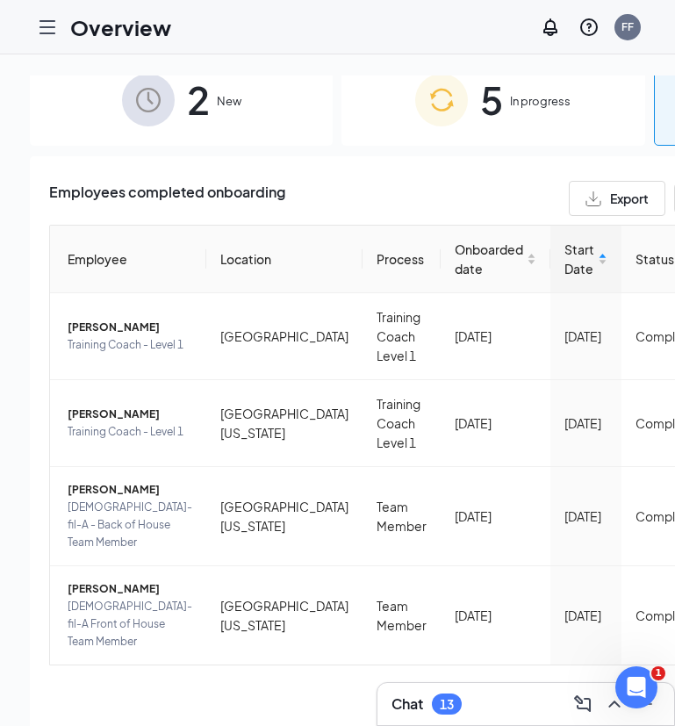
scroll to position [53, 0]
drag, startPoint x: 589, startPoint y: 171, endPoint x: 406, endPoint y: 131, distance: 186.9
click at [409, 156] on div "Employees completed onboarding Export [PERSON_NAME] Employee Location Process O…" at bounding box center [493, 462] width 926 height 613
type input "[PERSON_NAME]"
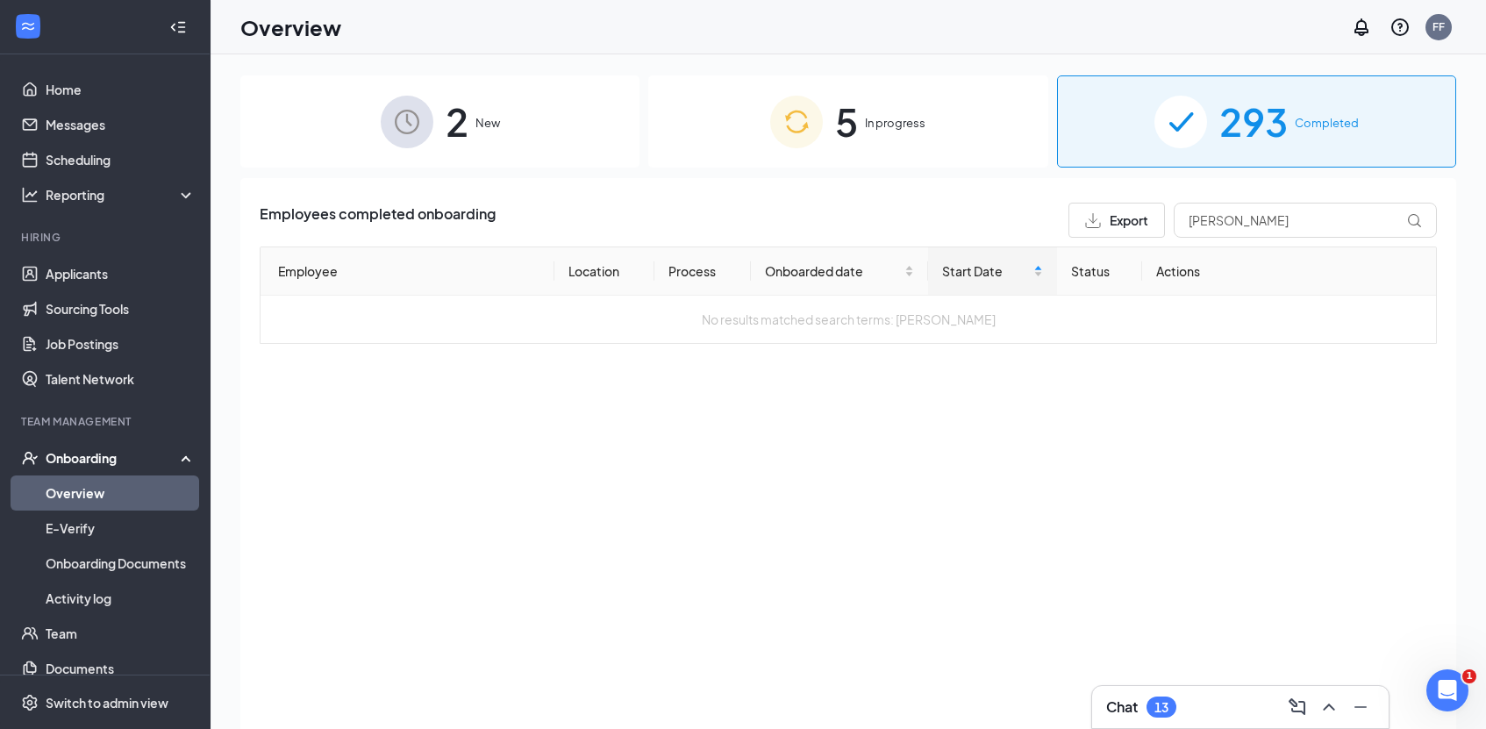
click at [882, 112] on div "5 In progress" at bounding box center [847, 121] width 399 height 92
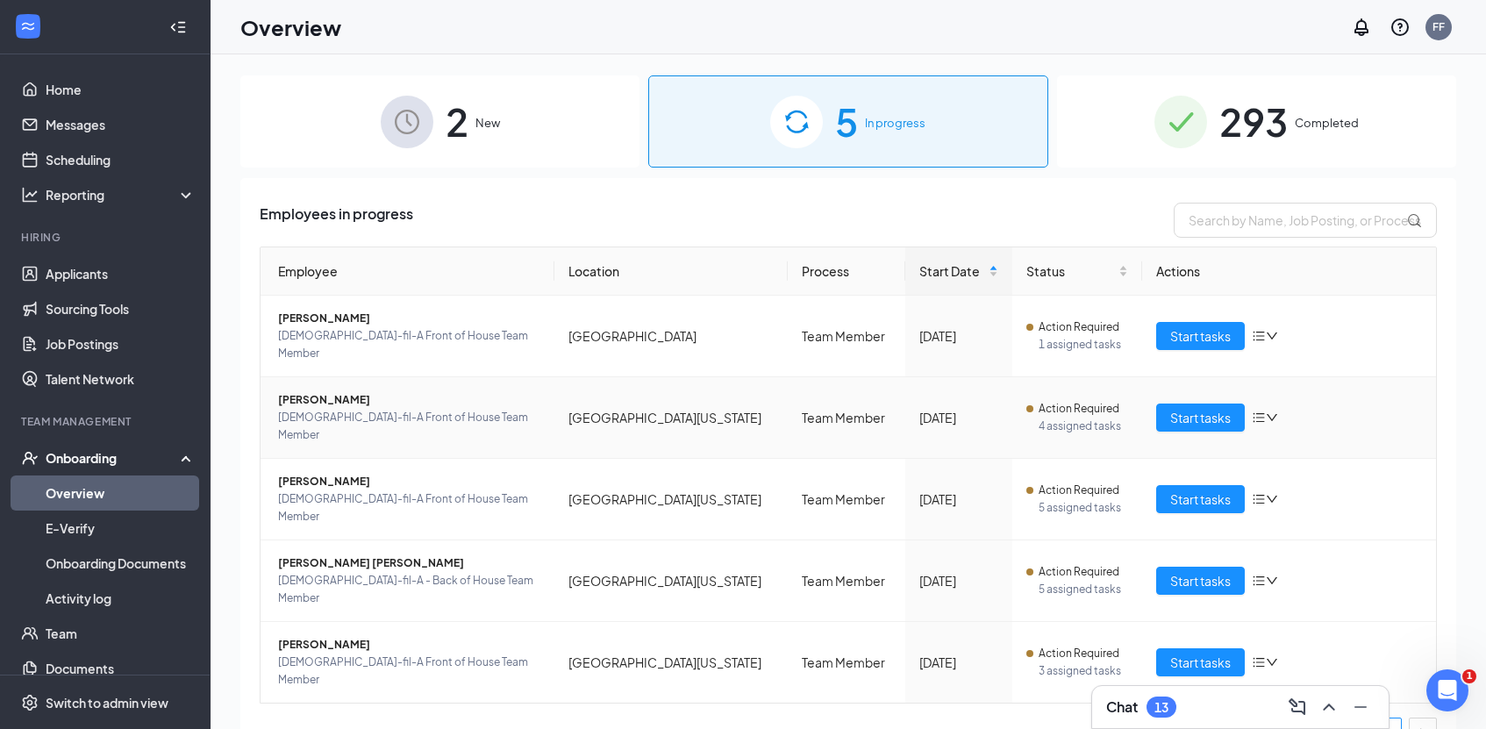
click at [326, 409] on span "[DEMOGRAPHIC_DATA]-fil-A Front of House Team Member" at bounding box center [409, 426] width 262 height 35
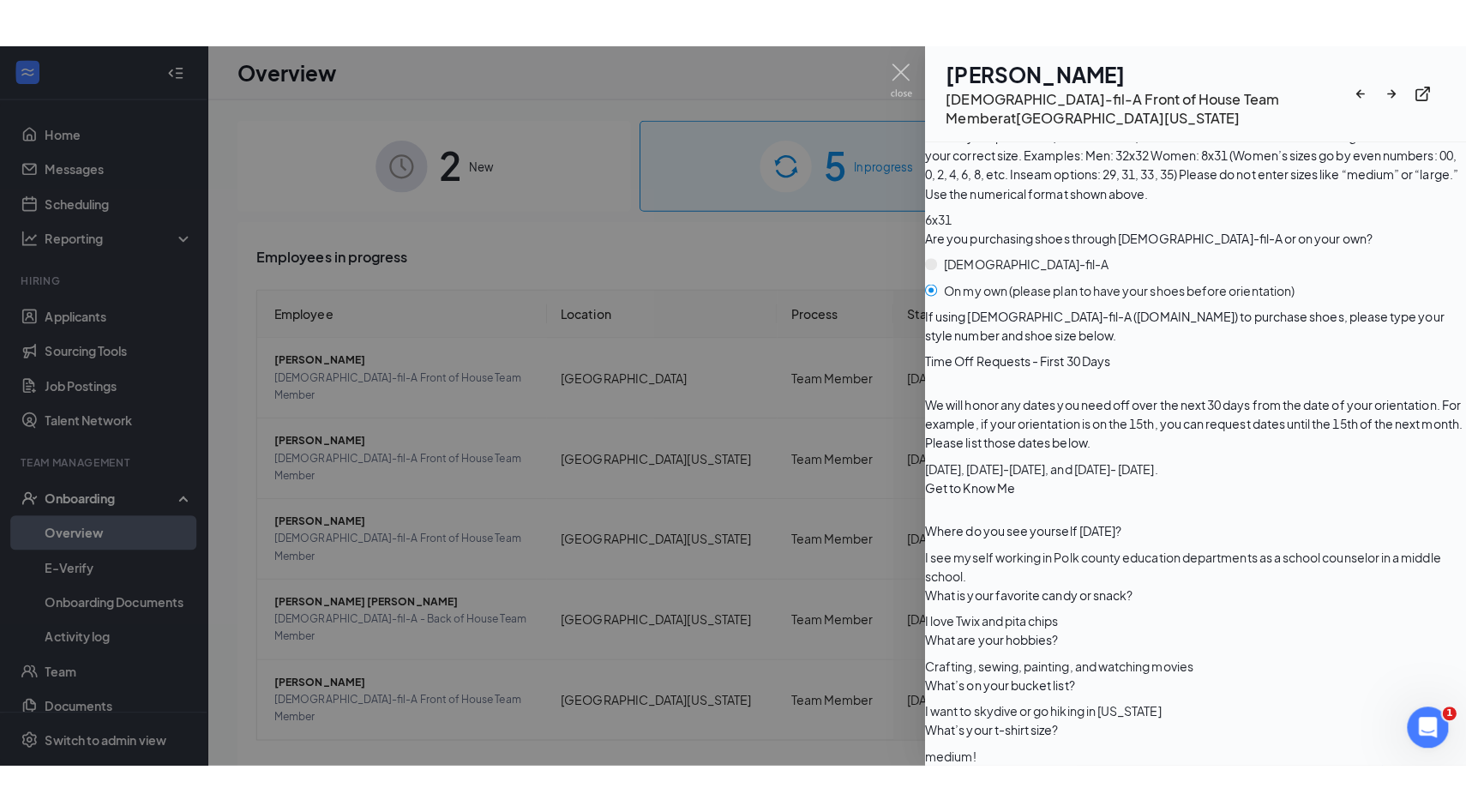
scroll to position [2737, 0]
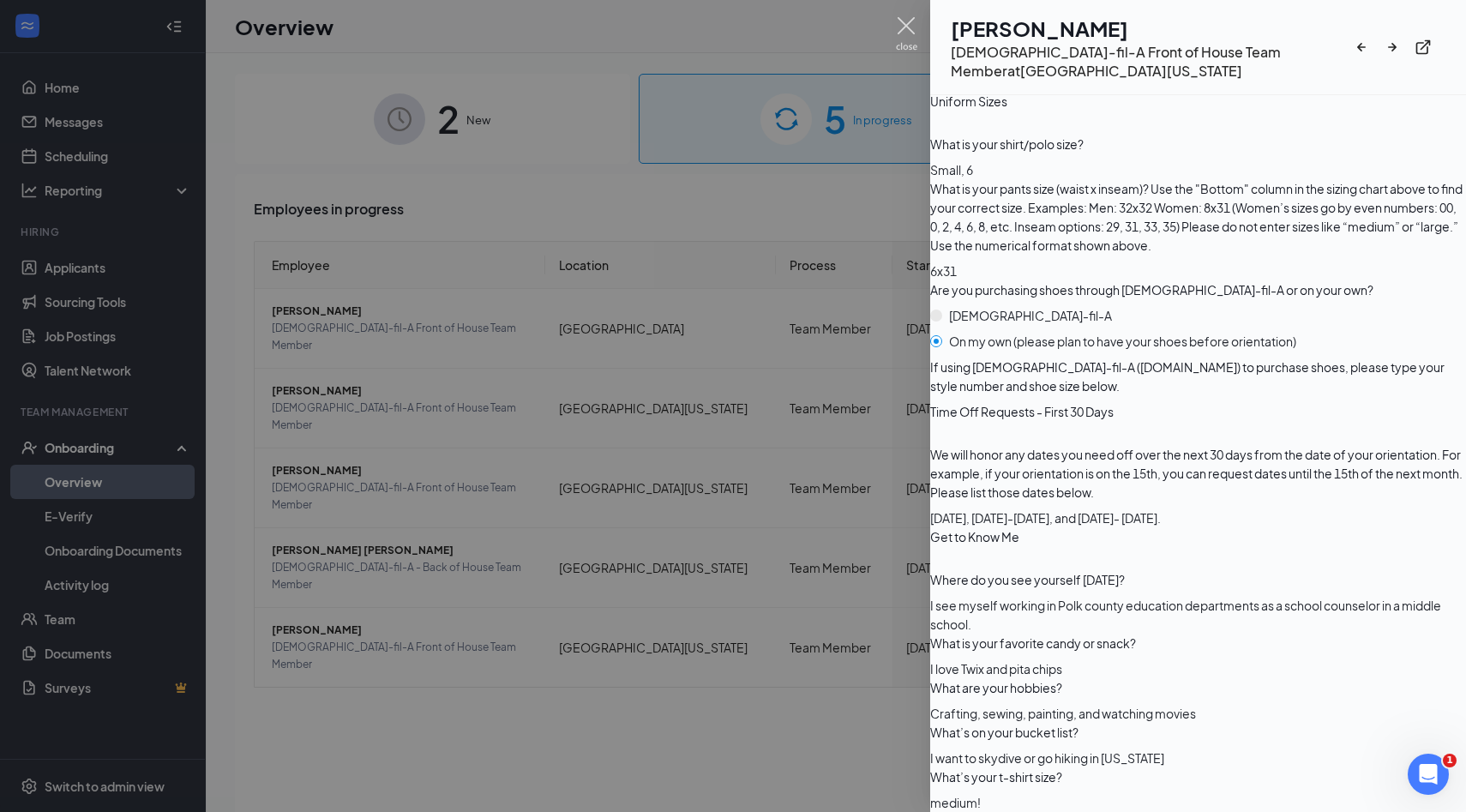
click at [905, 23] on img at bounding box center [907, 34] width 22 height 33
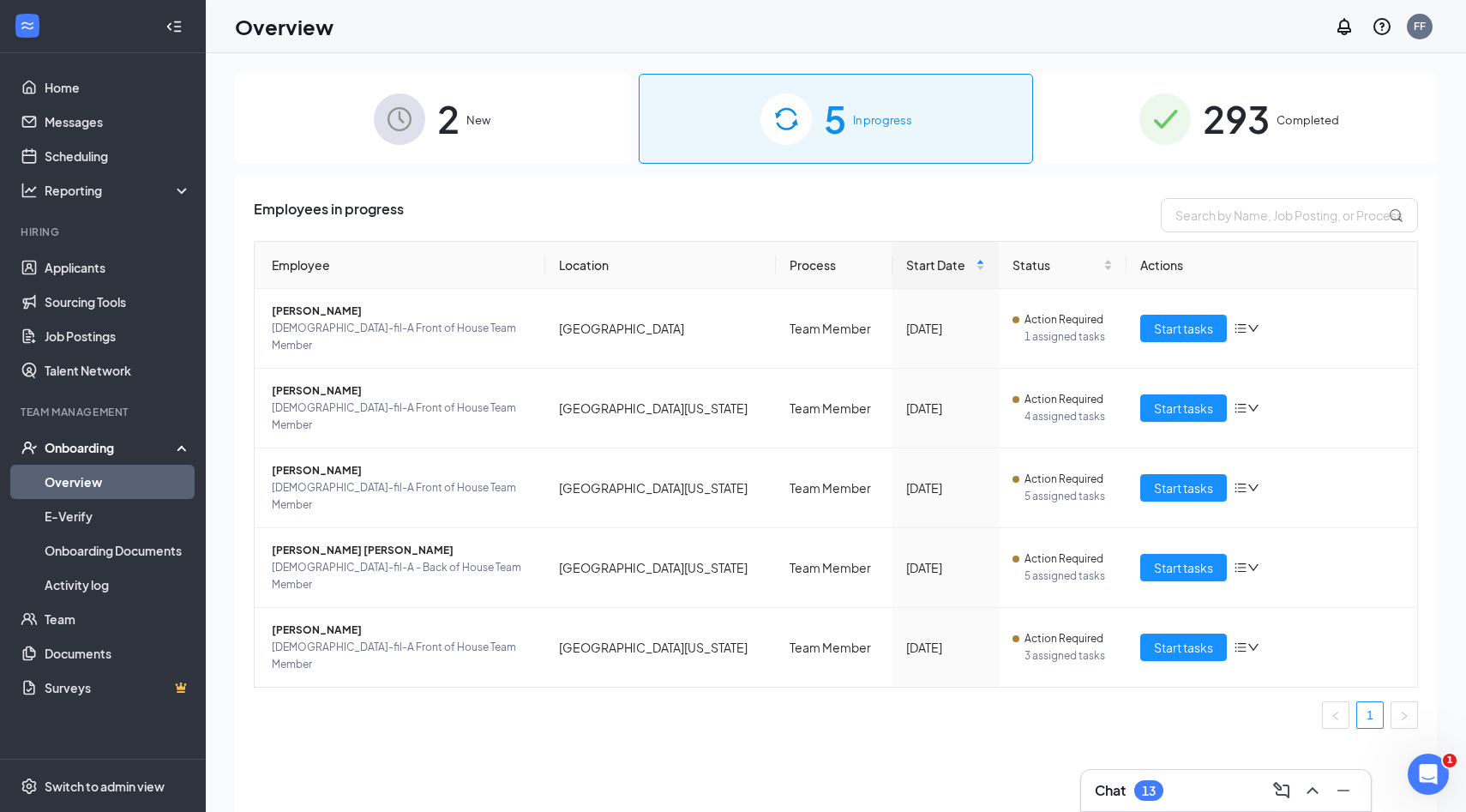
click at [1247, 190] on div "Employees in progress Employee Location Process Start Date Status Actions [PERS…" at bounding box center [836, 514] width 1202 height 681
click at [1247, 201] on input "text" at bounding box center [1289, 215] width 257 height 34
type input "[PERSON_NAME]"
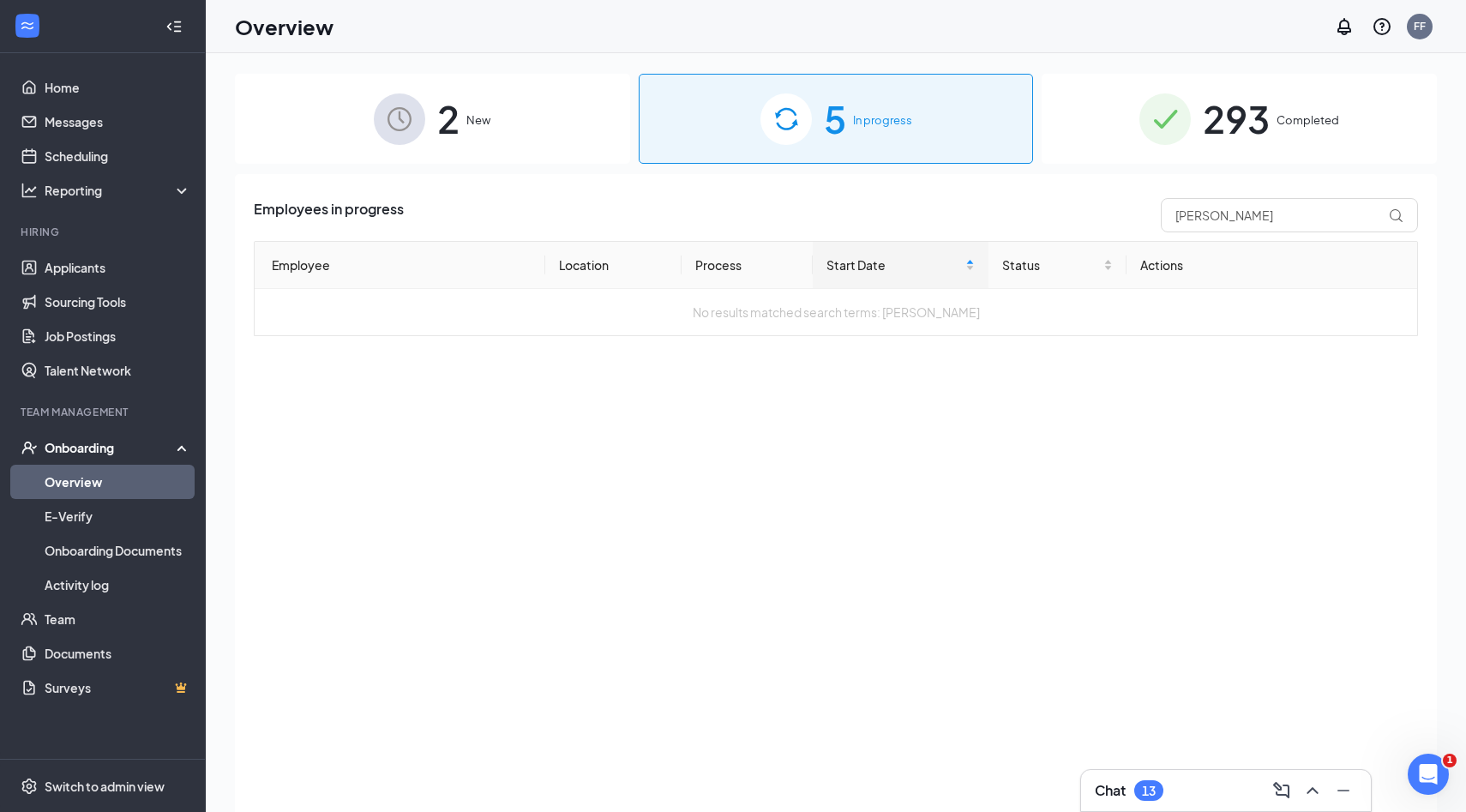
click at [1157, 126] on img at bounding box center [1165, 119] width 52 height 52
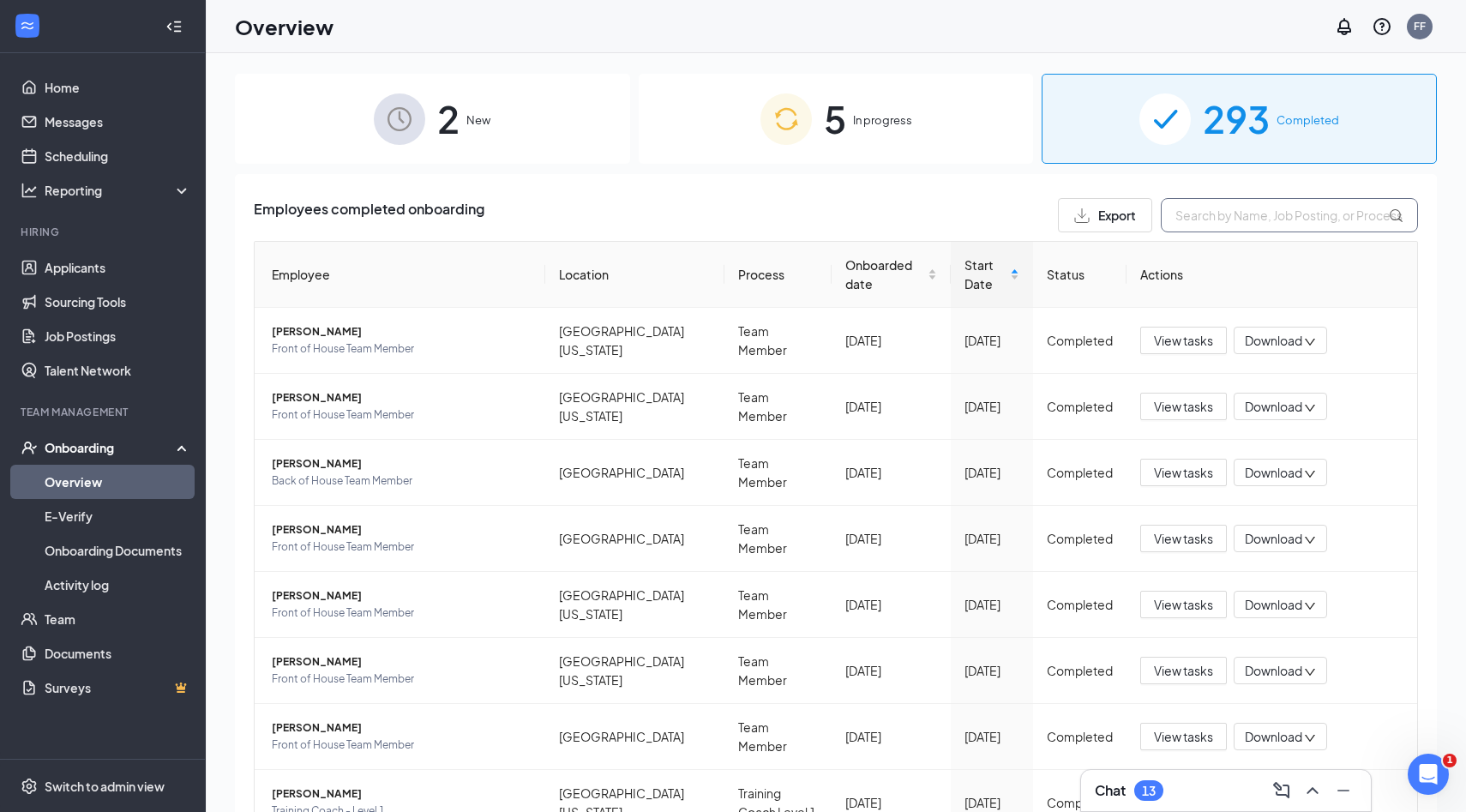
click at [1220, 228] on input "text" at bounding box center [1289, 215] width 257 height 34
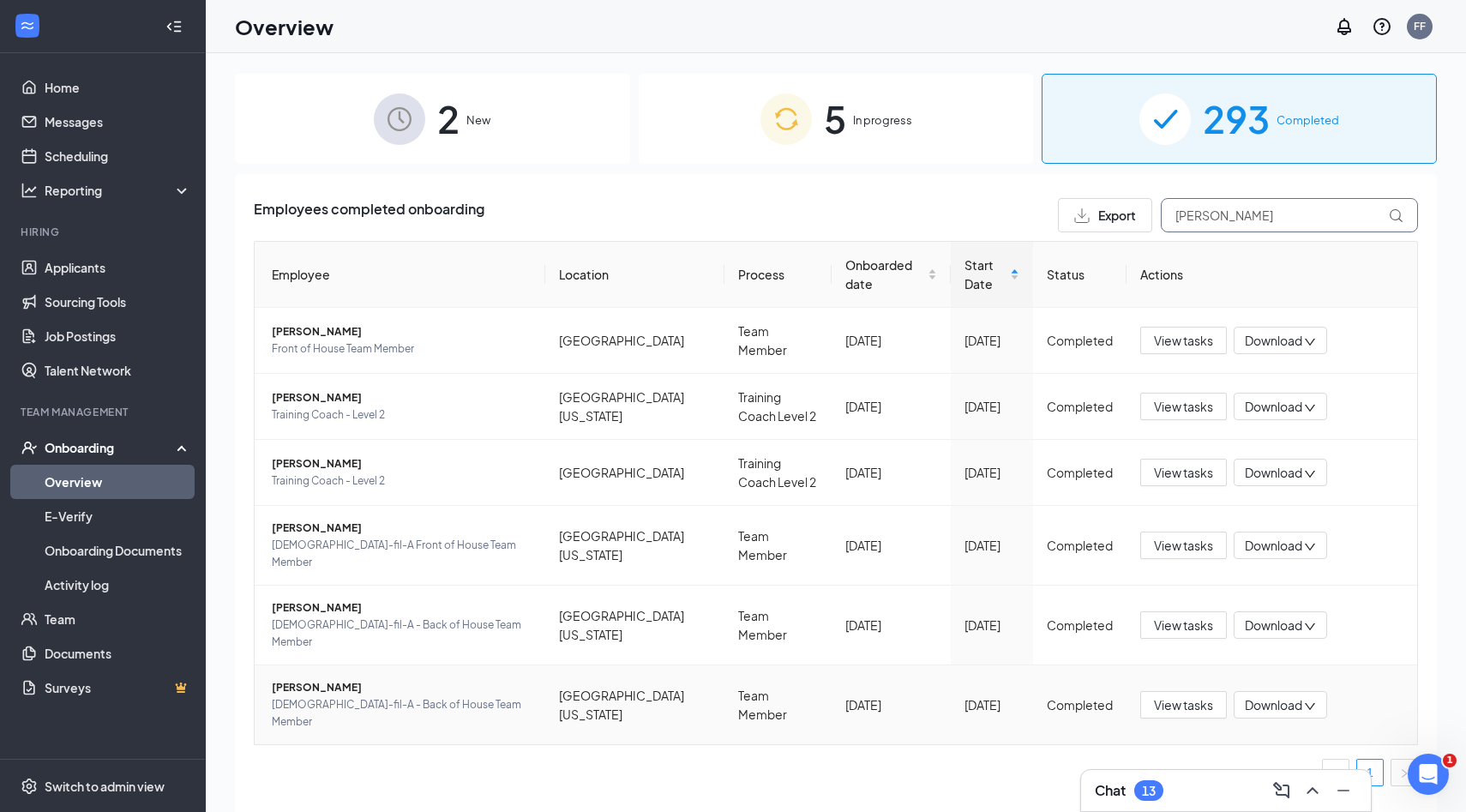
type input "[PERSON_NAME]"
click at [313, 679] on span "[PERSON_NAME]" at bounding box center [402, 688] width 260 height 18
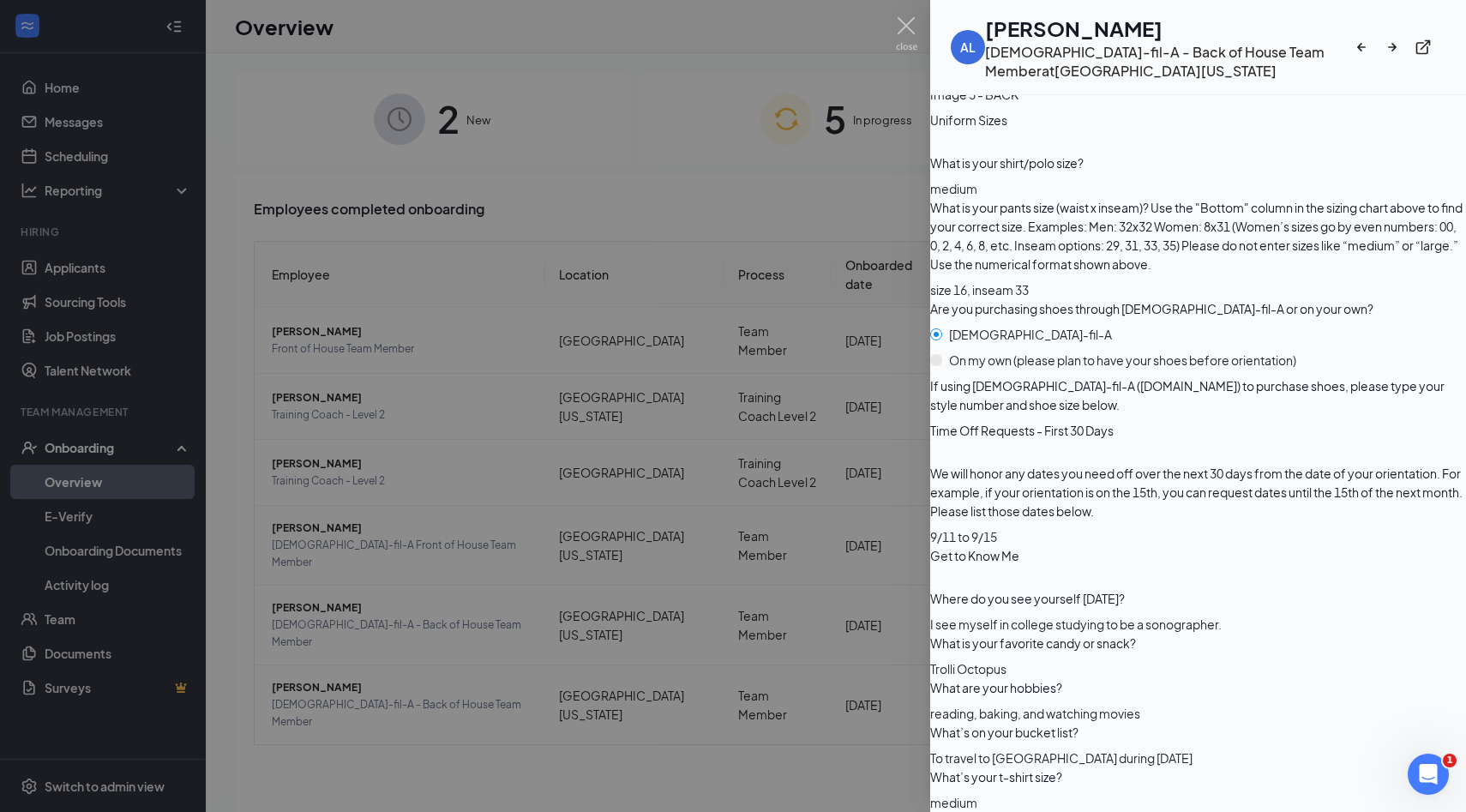
scroll to position [3049, 0]
click at [915, 24] on img at bounding box center [907, 34] width 22 height 33
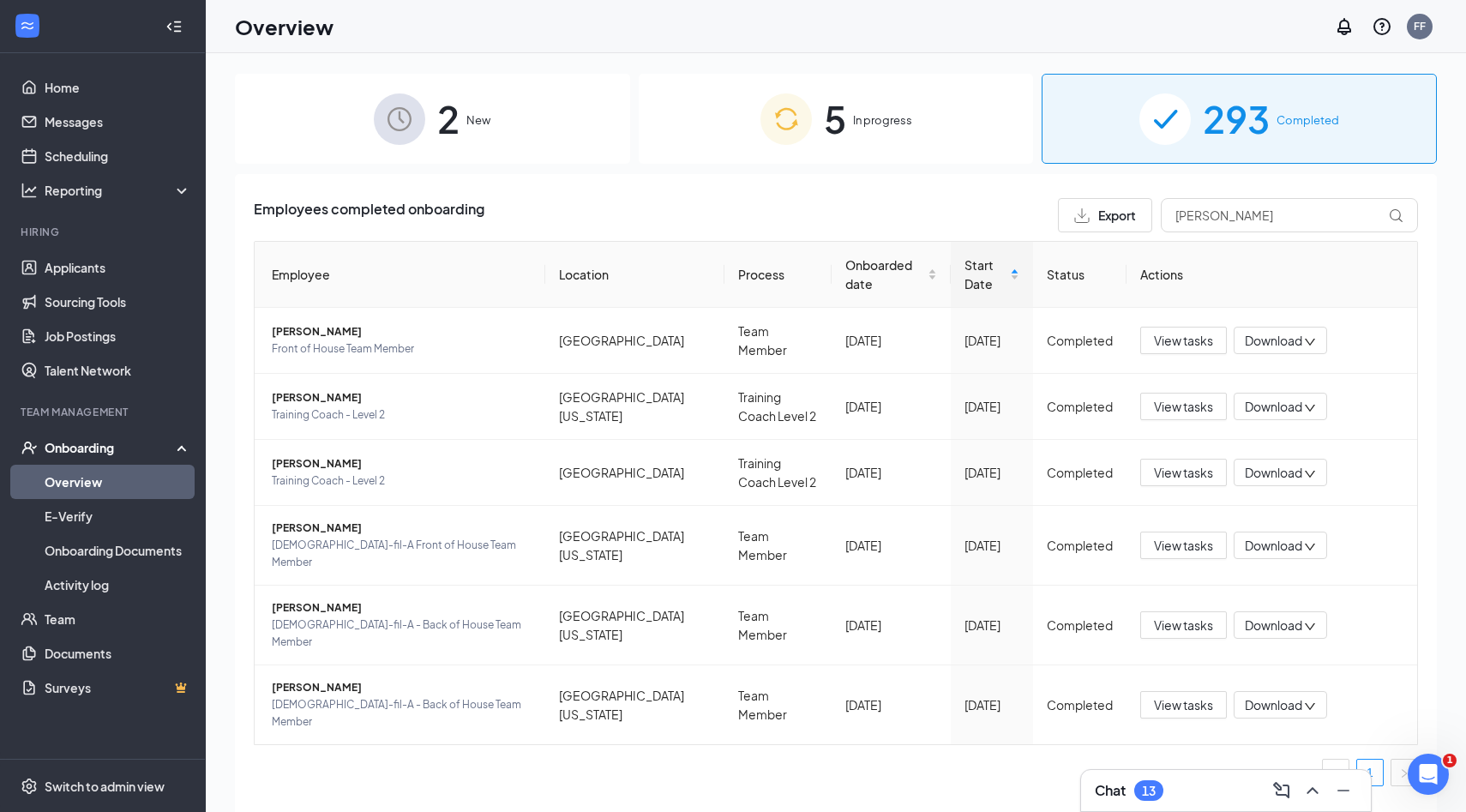
click at [927, 129] on div "5 In progress" at bounding box center [837, 118] width 395 height 90
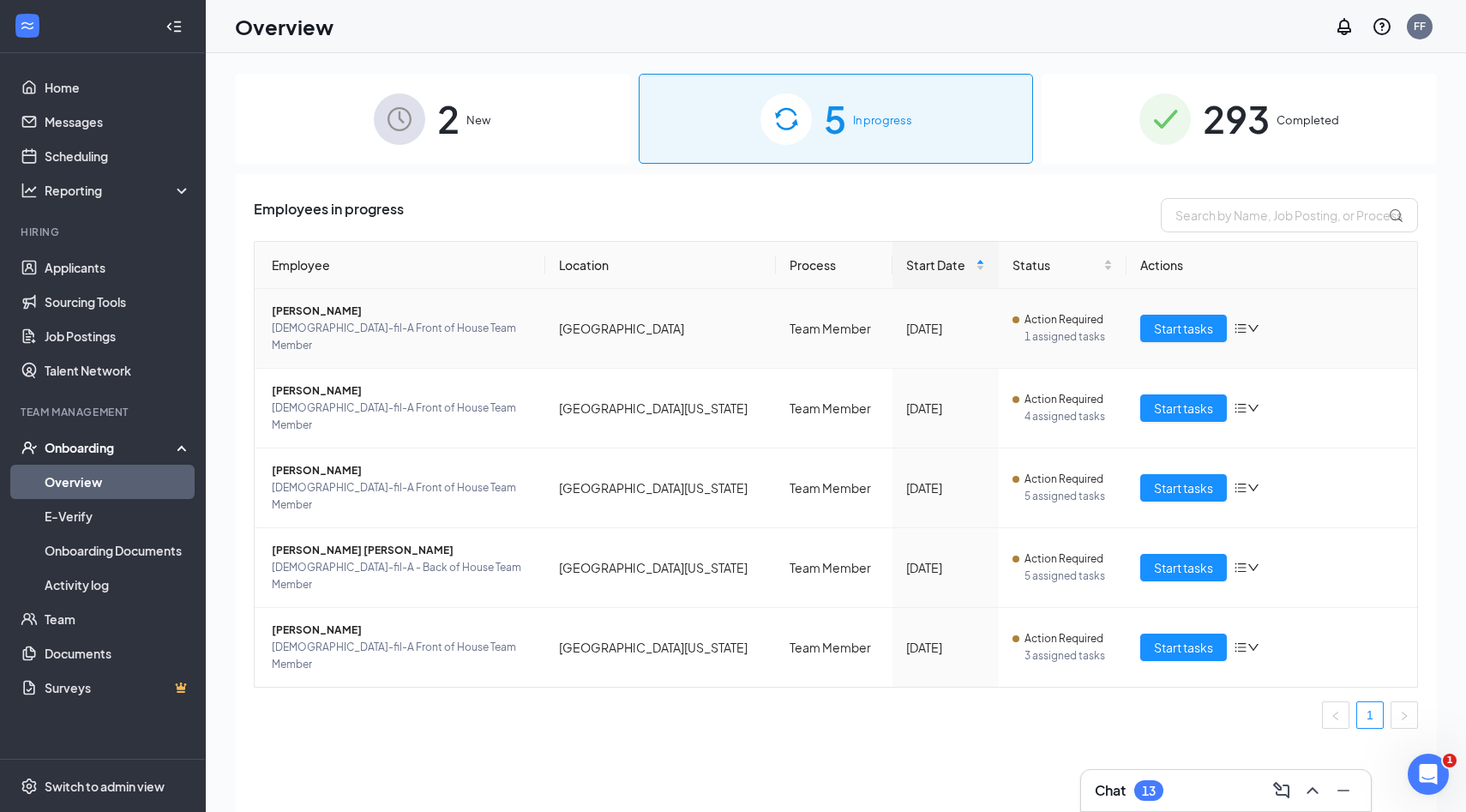
click at [314, 326] on span "[DEMOGRAPHIC_DATA]-fil-A Front of House Team Member" at bounding box center [402, 336] width 260 height 34
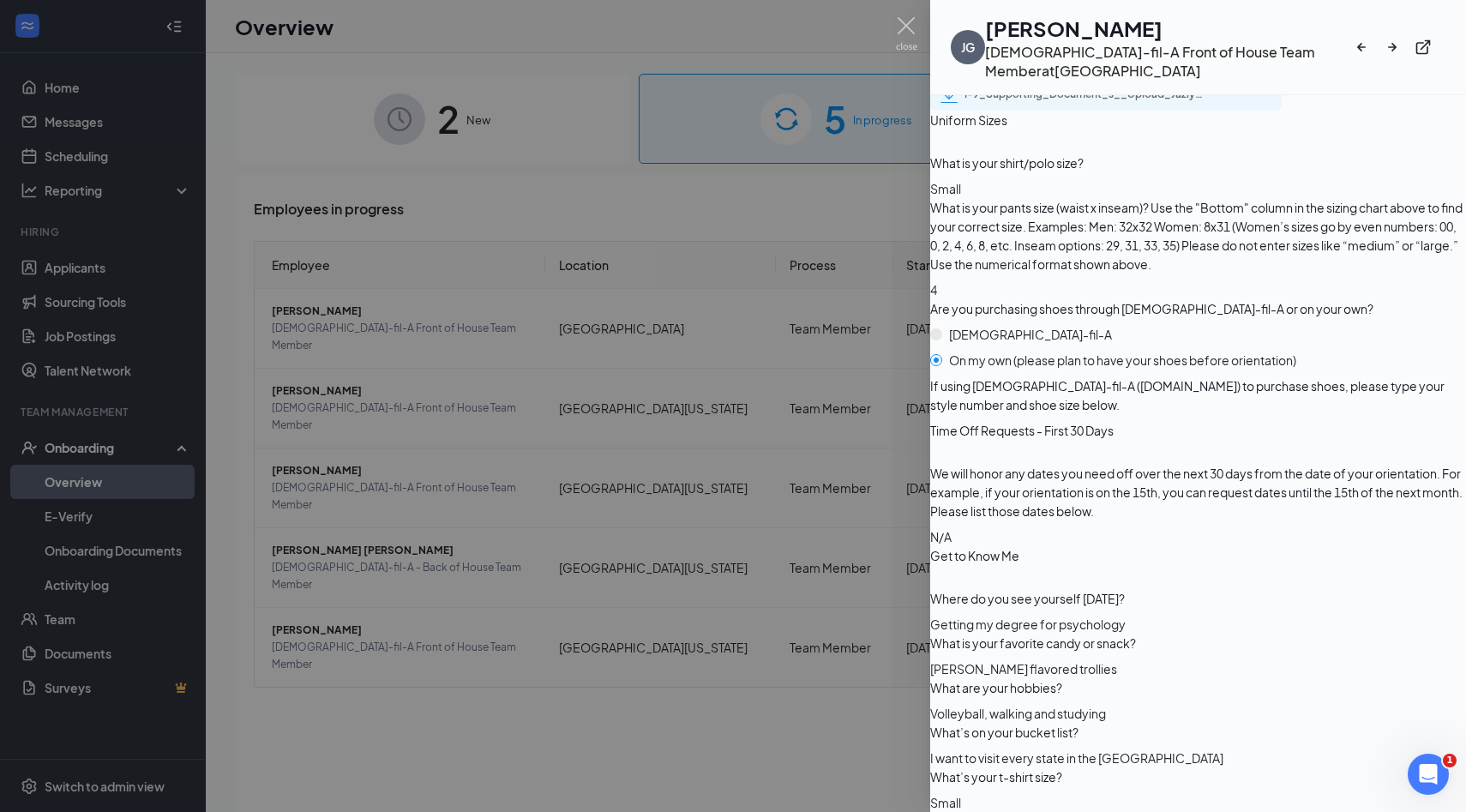
scroll to position [3073, 0]
click at [907, 27] on img at bounding box center [907, 34] width 22 height 33
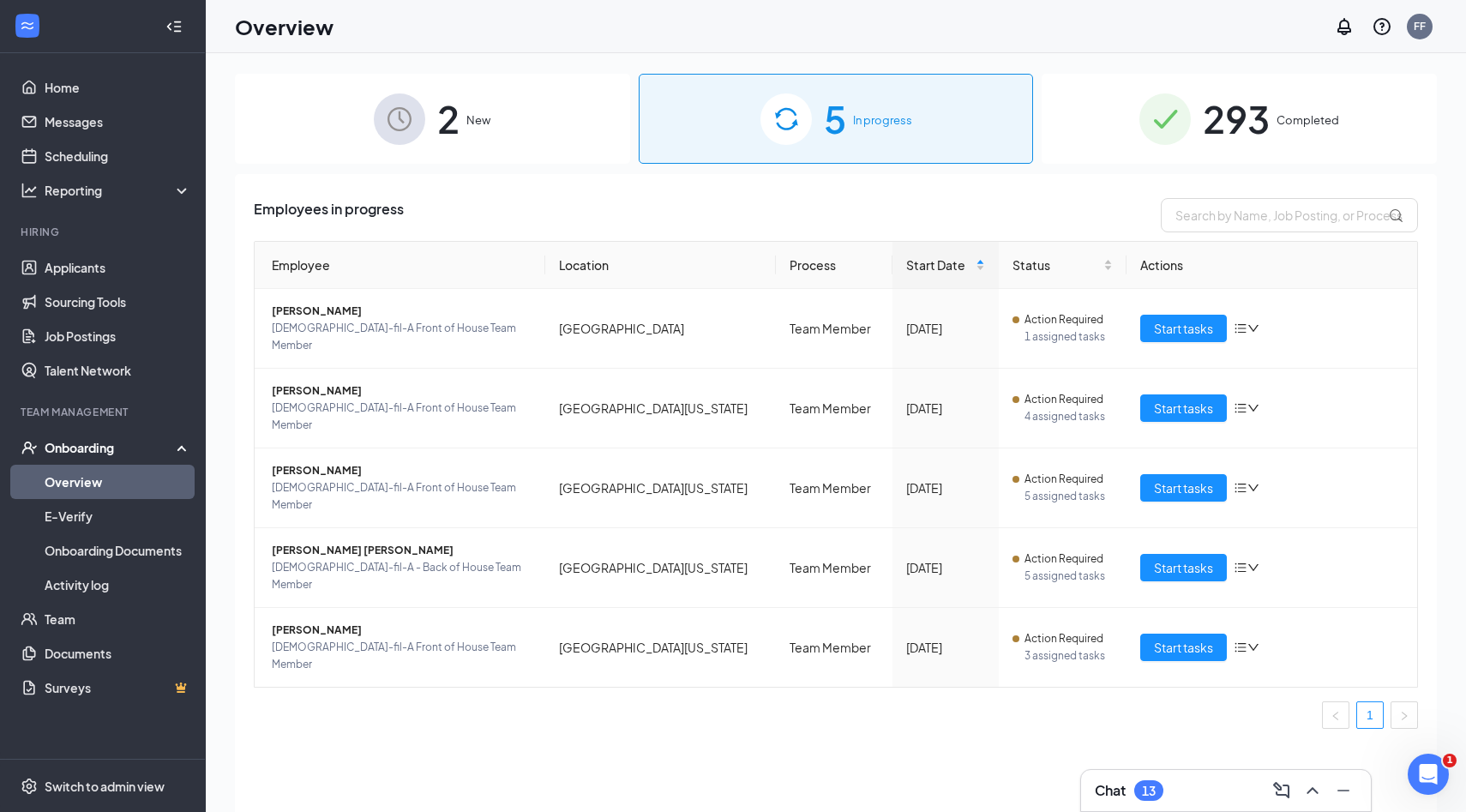
click at [1219, 783] on div "Chat 13" at bounding box center [1226, 791] width 262 height 27
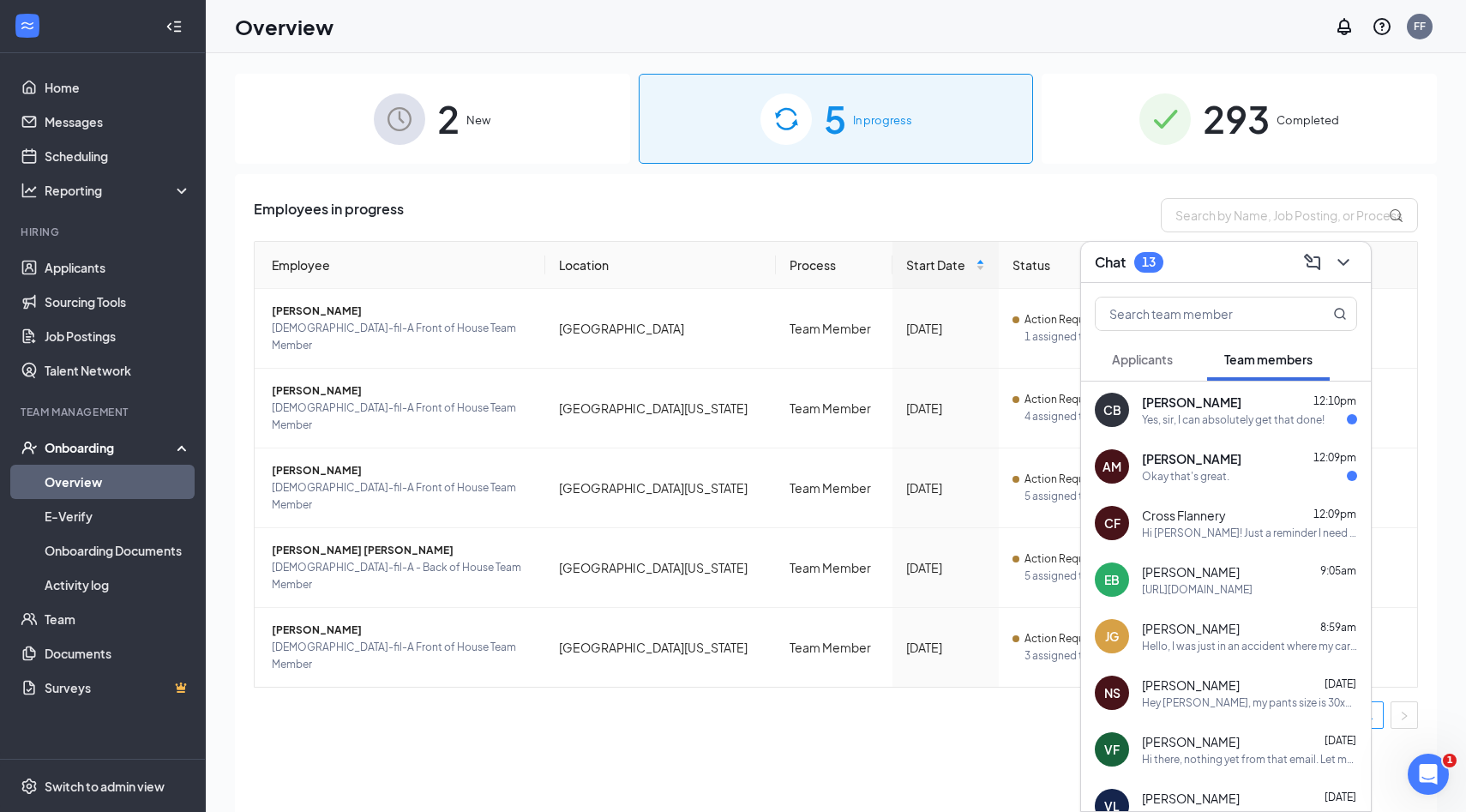
click at [1244, 643] on div "Hello, I was just in an accident where my car was totaled, I wanted to know if …" at bounding box center [1250, 646] width 215 height 15
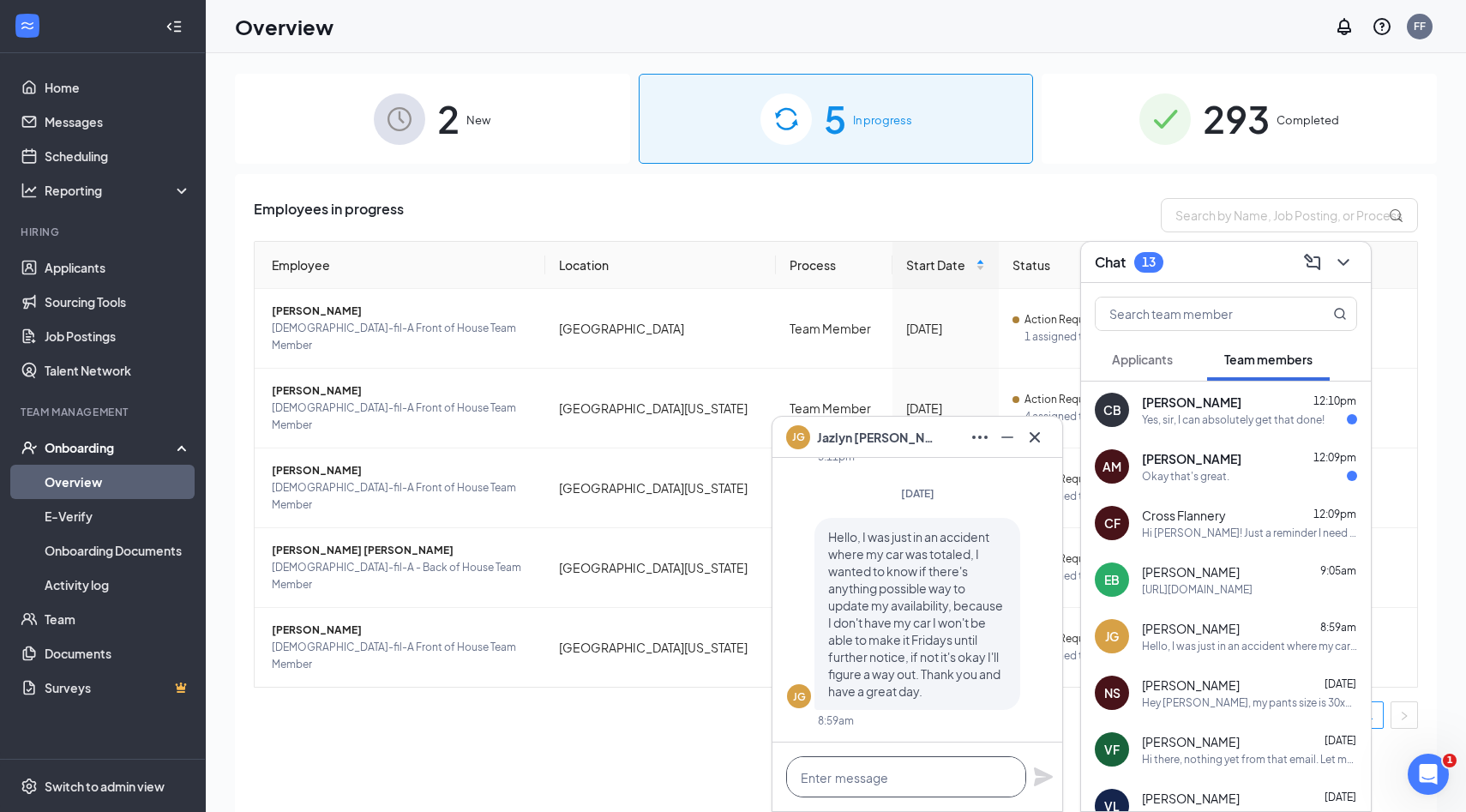
click at [913, 786] on textarea at bounding box center [907, 777] width 240 height 41
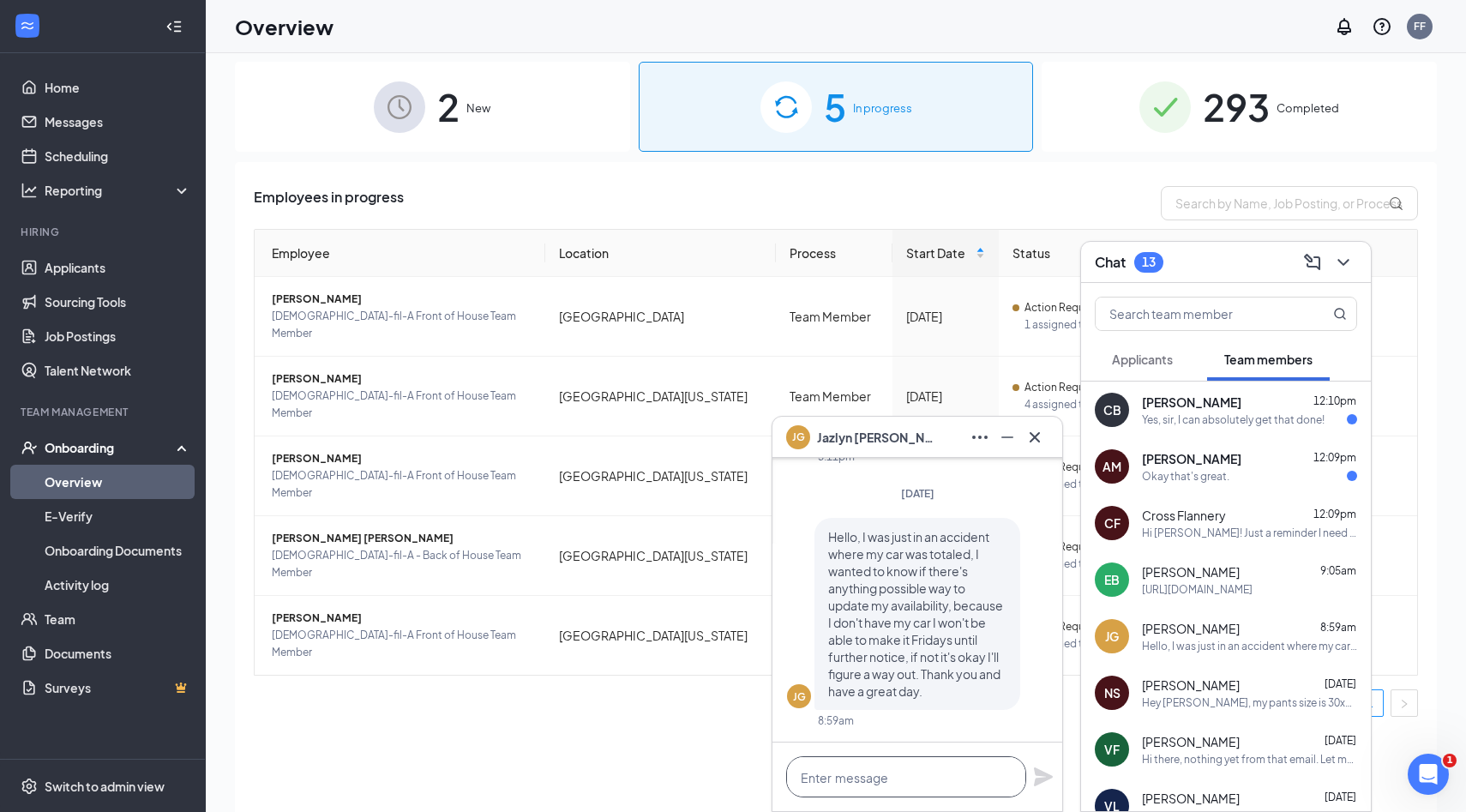
scroll to position [13, 0]
click at [1044, 430] on icon "Cross" at bounding box center [1034, 437] width 21 height 21
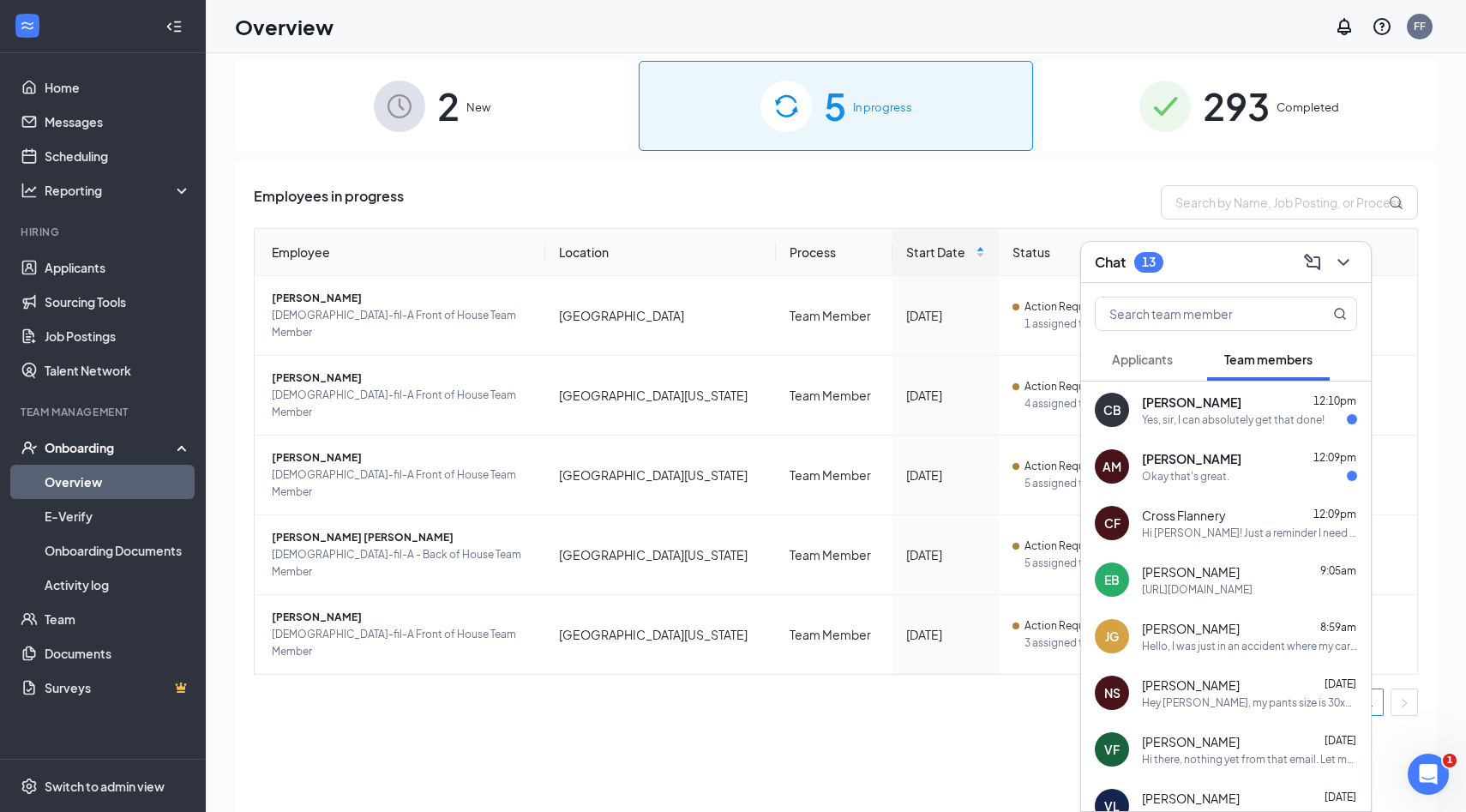
scroll to position [0, 0]
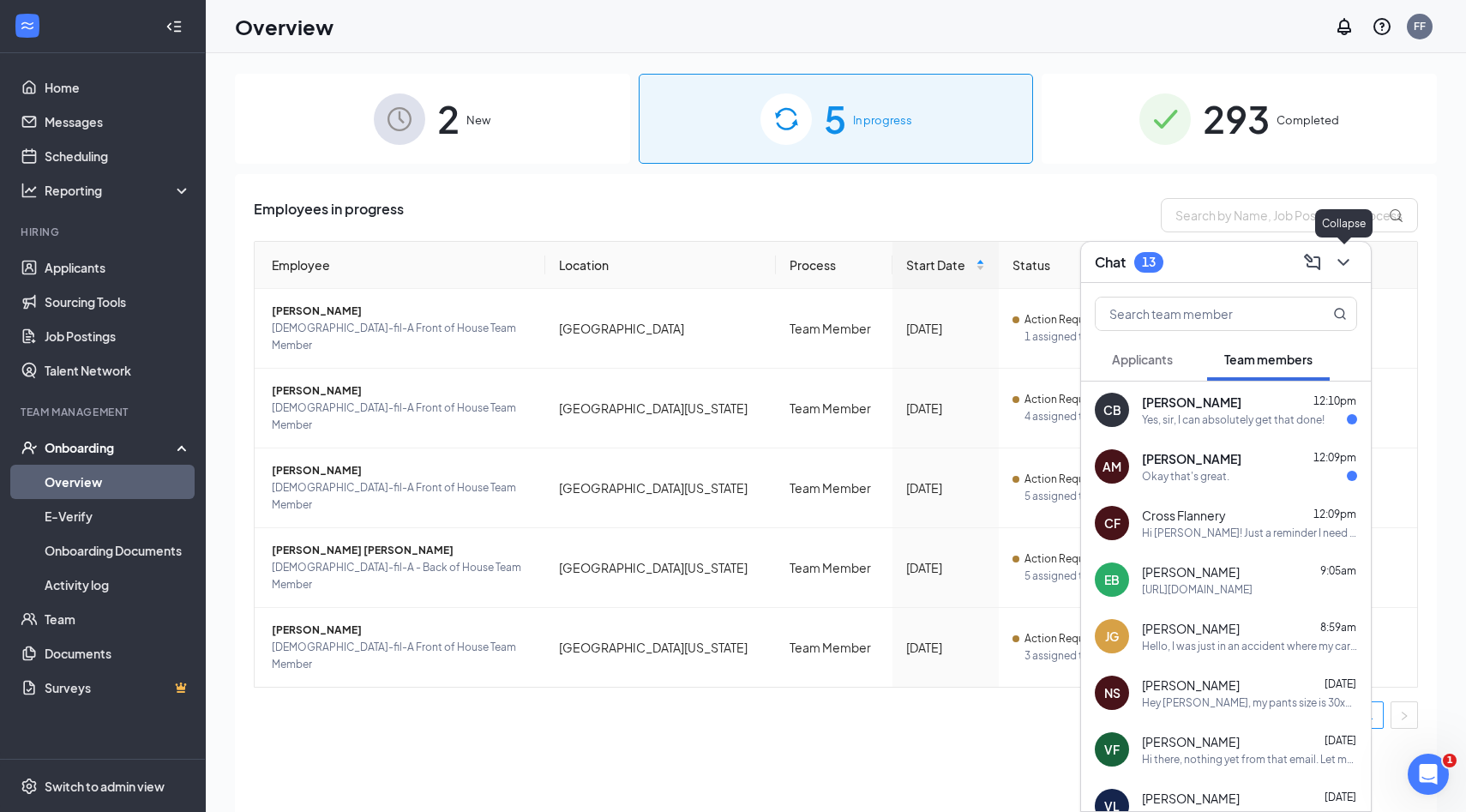
click at [1350, 269] on icon "ChevronDown" at bounding box center [1343, 262] width 21 height 21
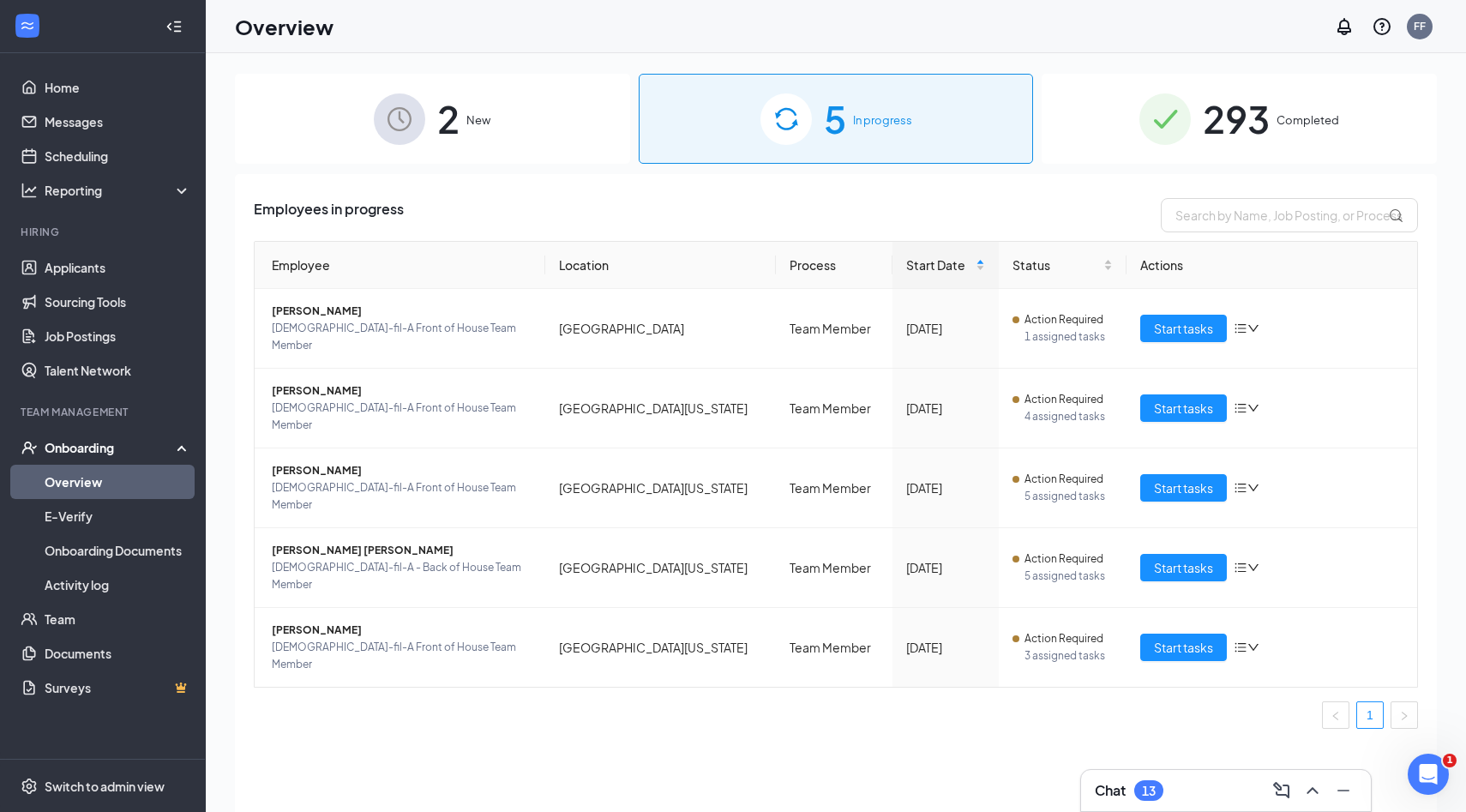
click at [1281, 123] on span "Completed" at bounding box center [1308, 120] width 63 height 18
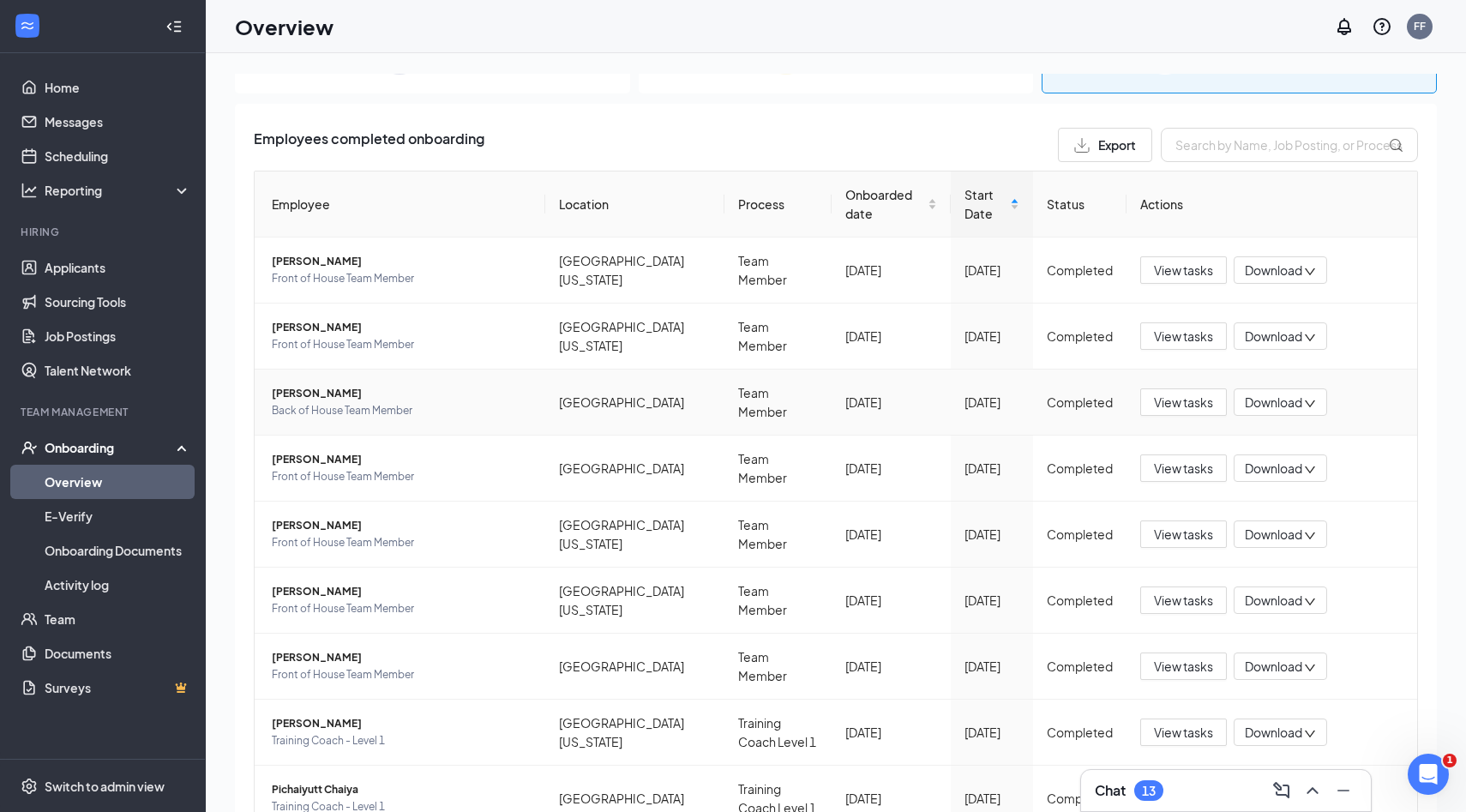
scroll to position [73, 0]
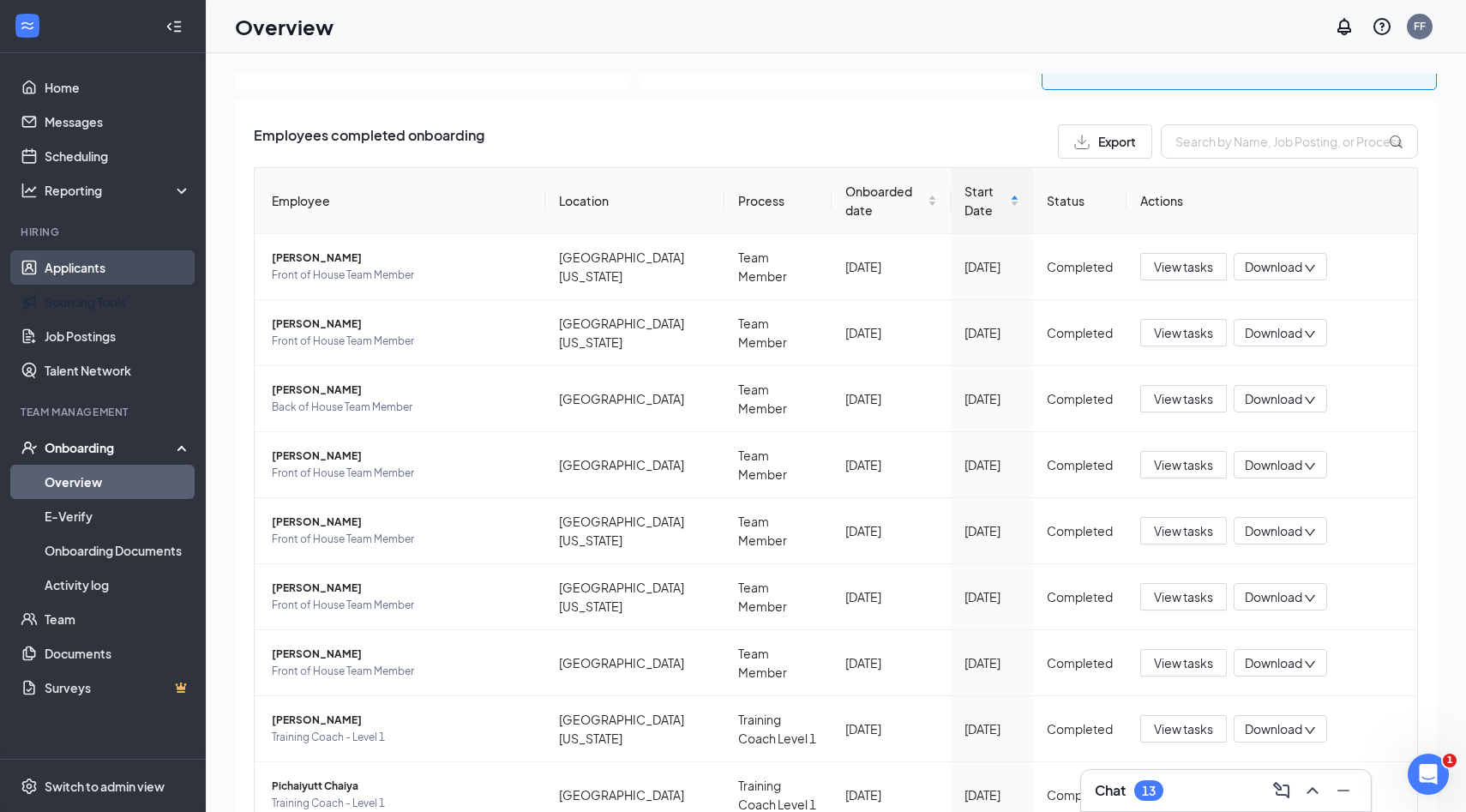
click at [111, 266] on link "Applicants" at bounding box center [118, 267] width 147 height 34
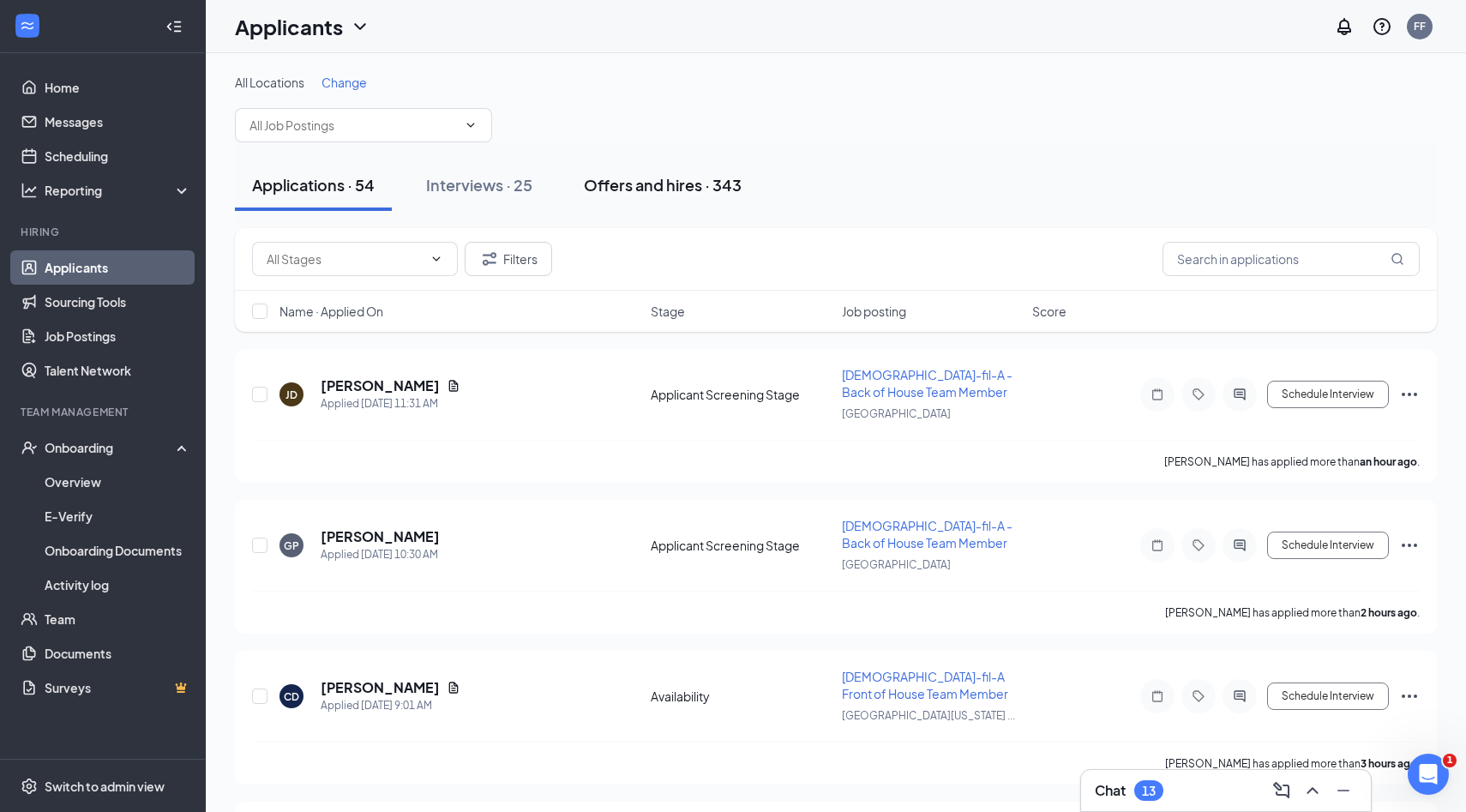
click at [688, 189] on div "Offers and hires · 343" at bounding box center [662, 185] width 157 height 21
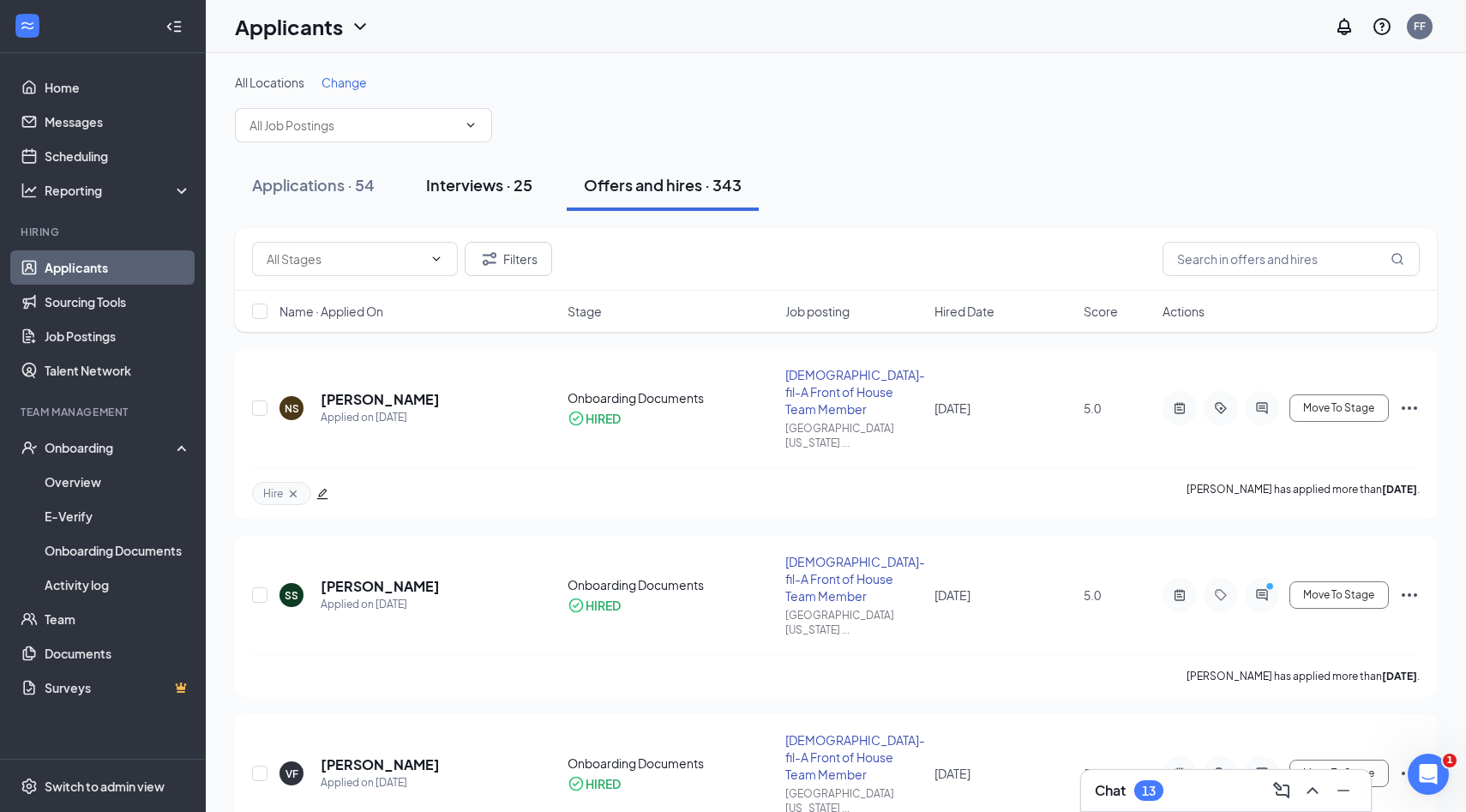
click at [504, 184] on div "Interviews · 25" at bounding box center [479, 185] width 107 height 21
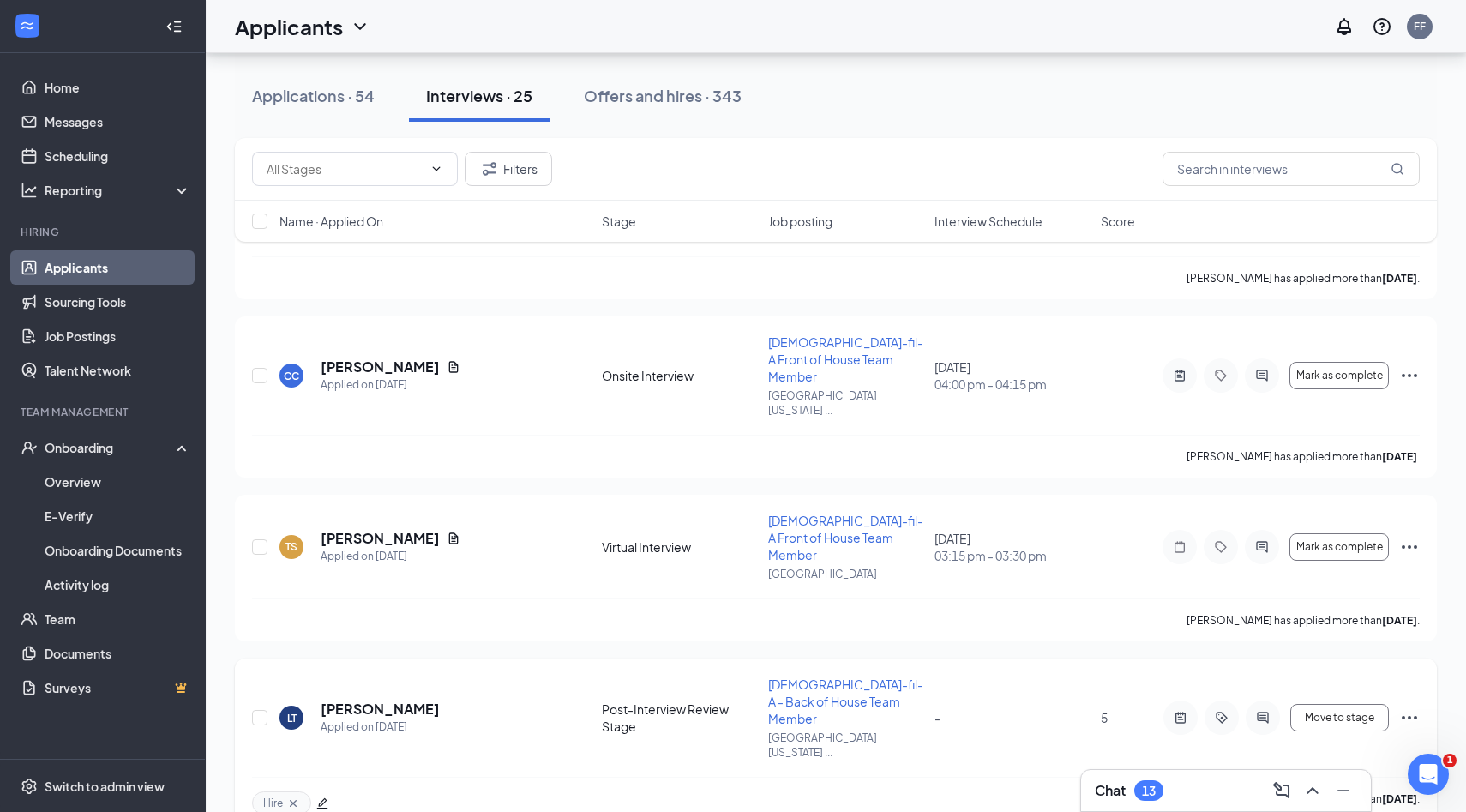
scroll to position [1060, 0]
click at [376, 698] on h5 "[PERSON_NAME]" at bounding box center [380, 706] width 119 height 19
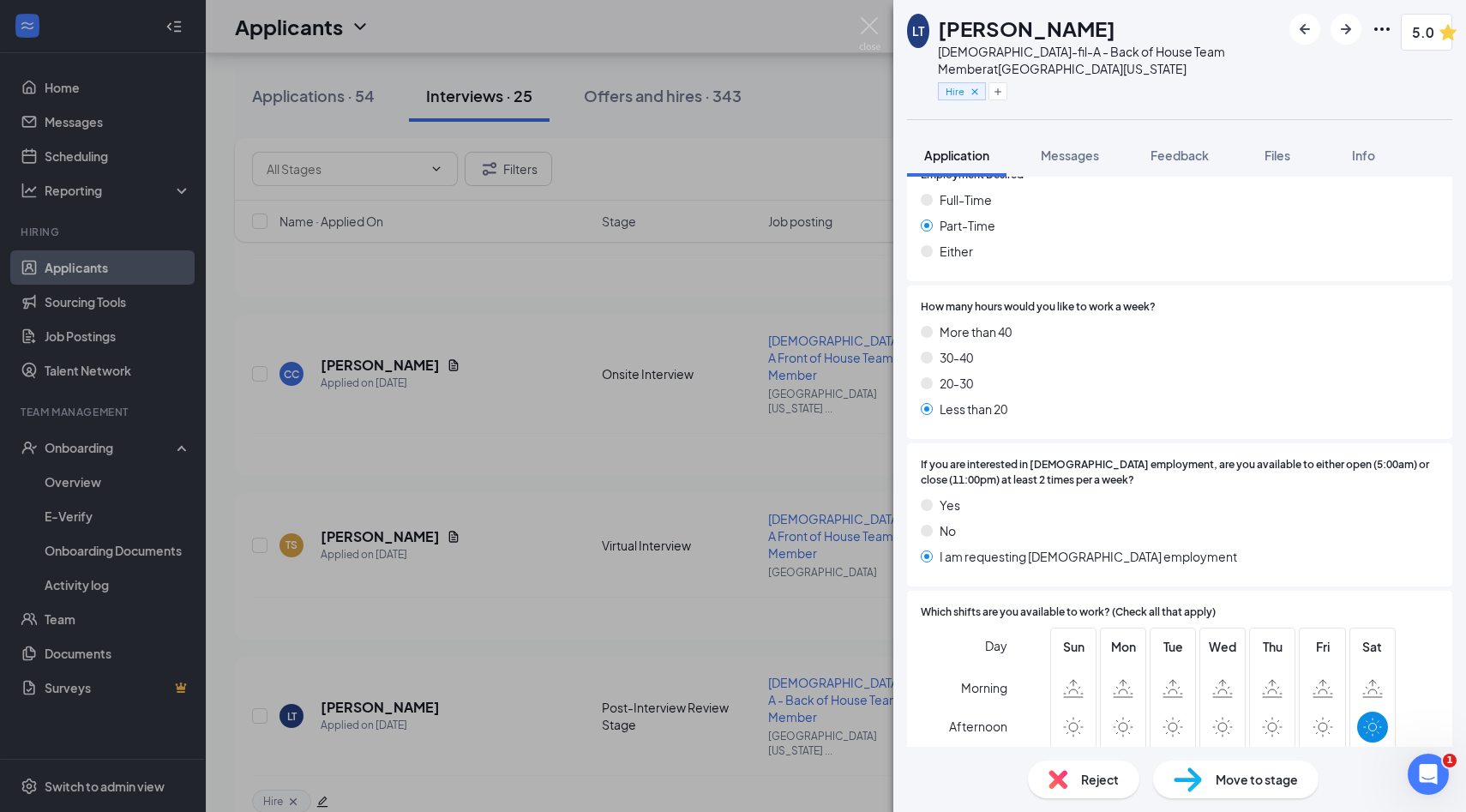
scroll to position [2462, 0]
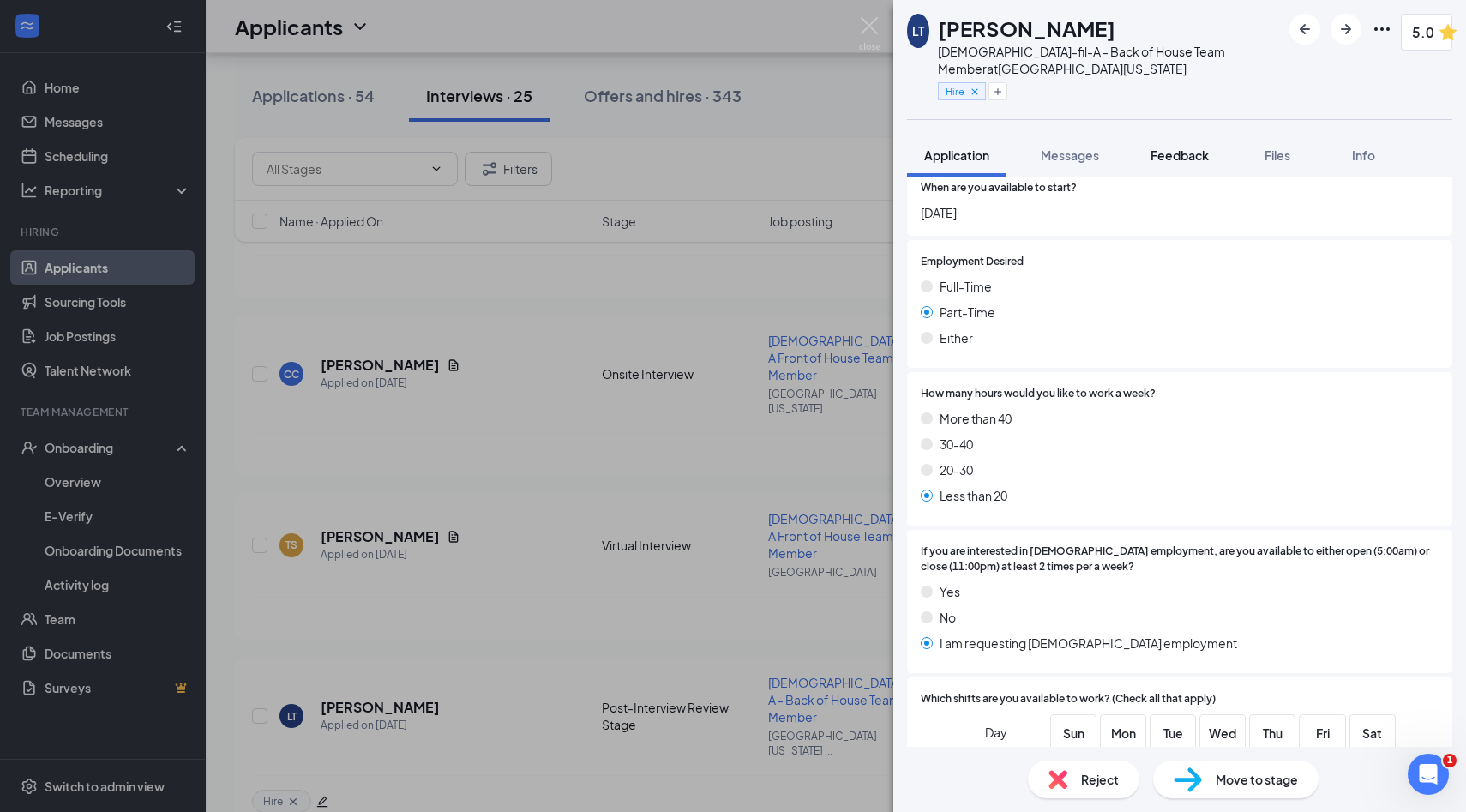
click at [1181, 152] on span "Feedback" at bounding box center [1180, 155] width 59 height 16
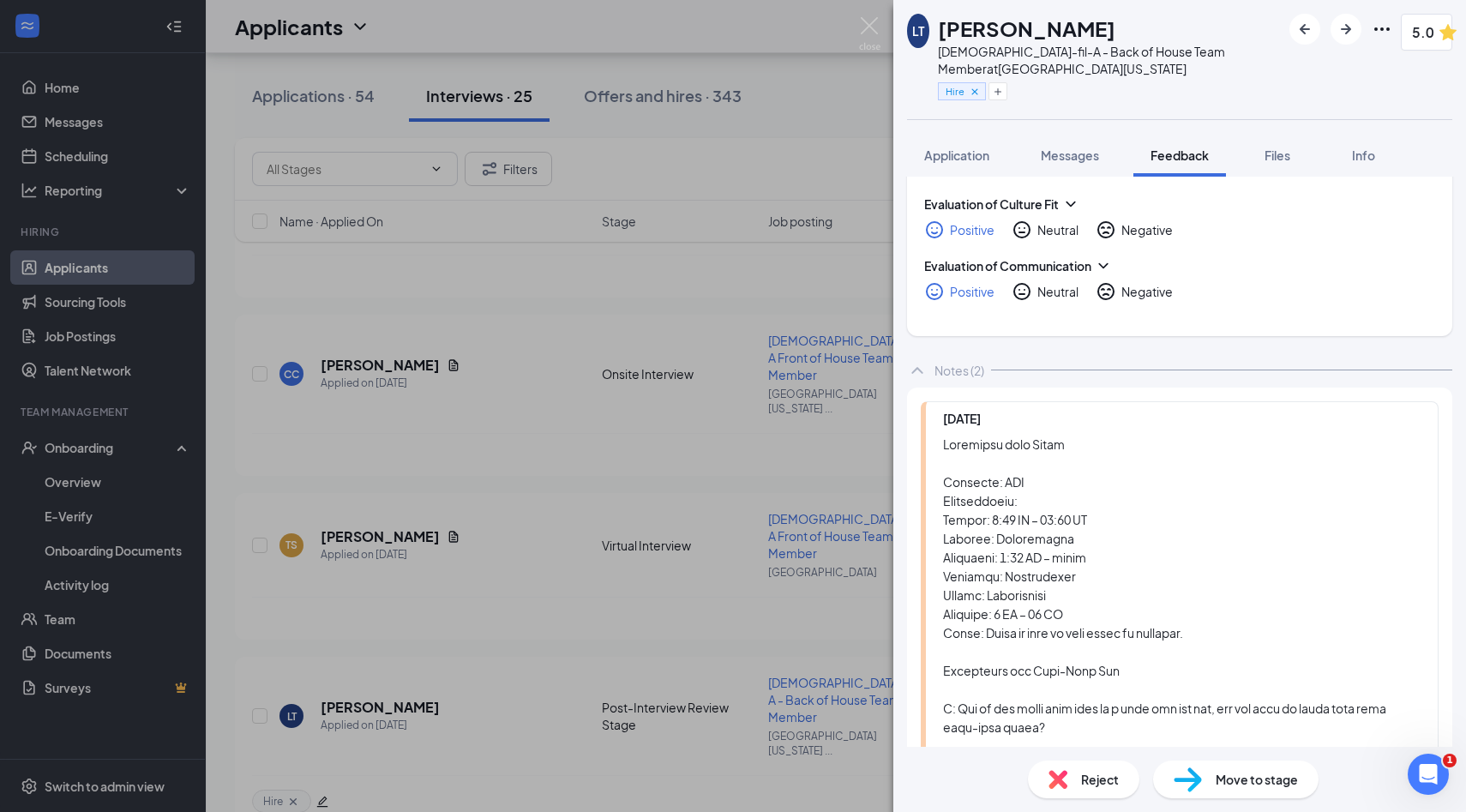
scroll to position [1638, 0]
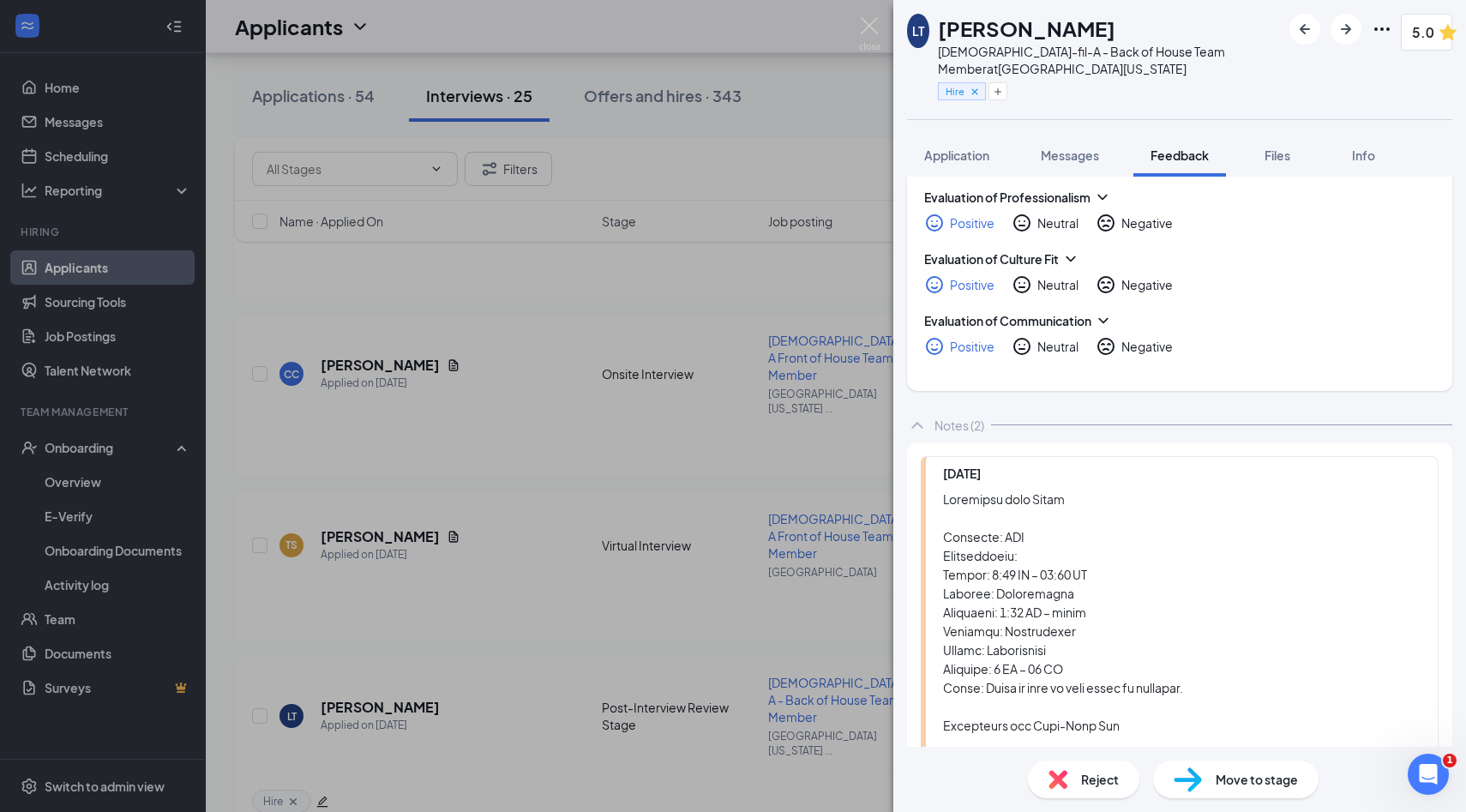
click at [1227, 776] on span "Move to stage" at bounding box center [1257, 779] width 82 height 19
type input "Offer Letter"
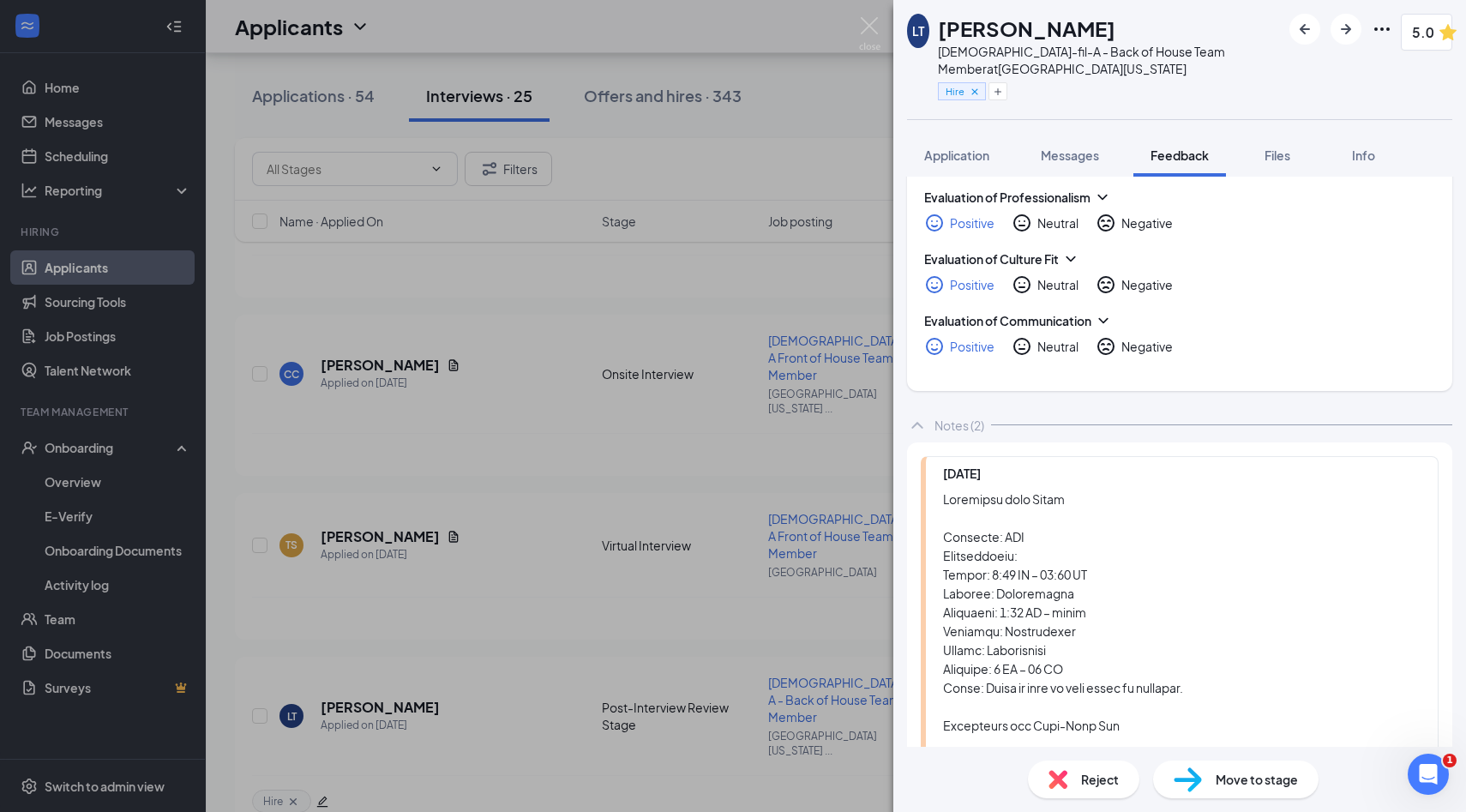
type input "$ 14"
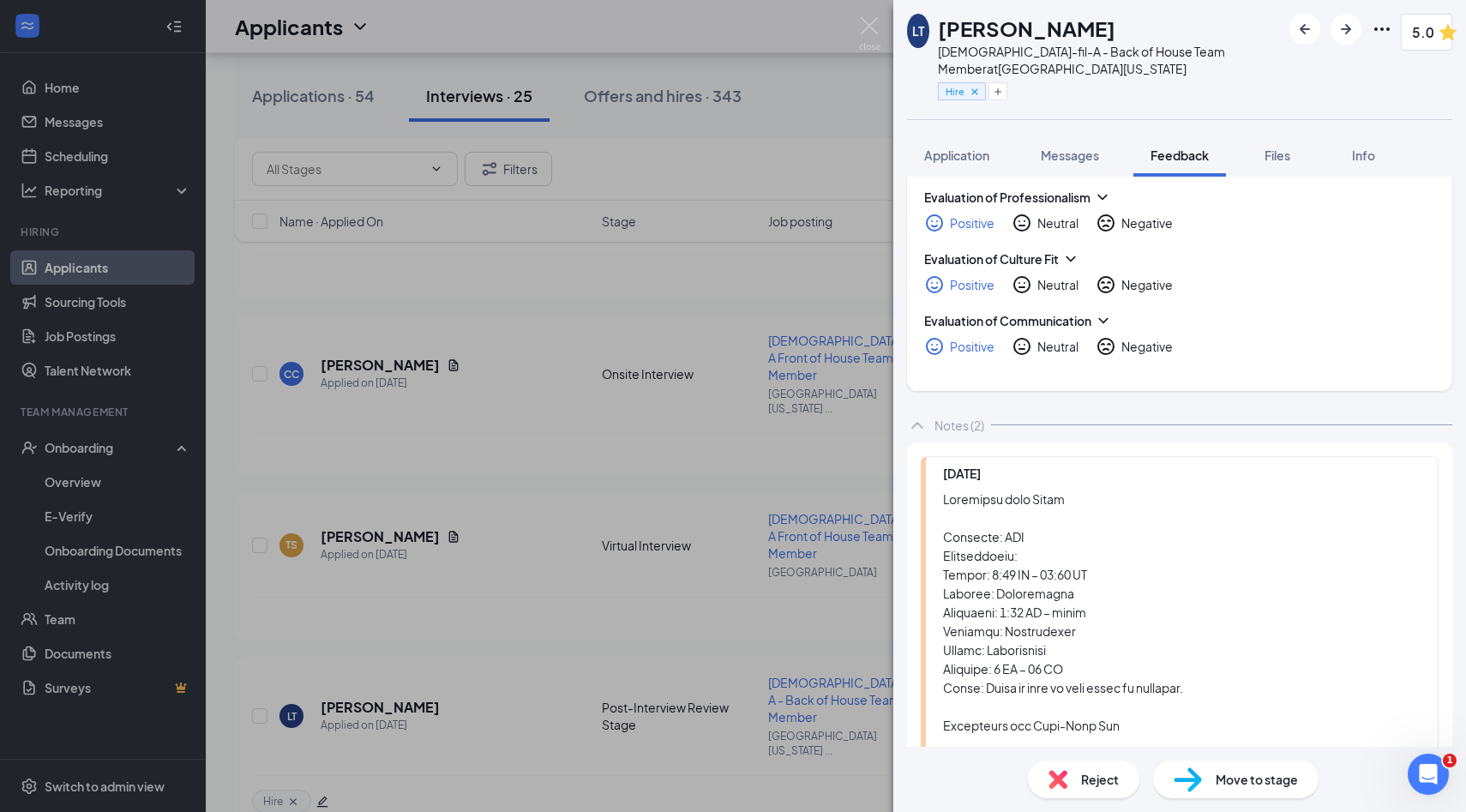
scroll to position [0, 375]
type input "003:00pm-11:00pm"
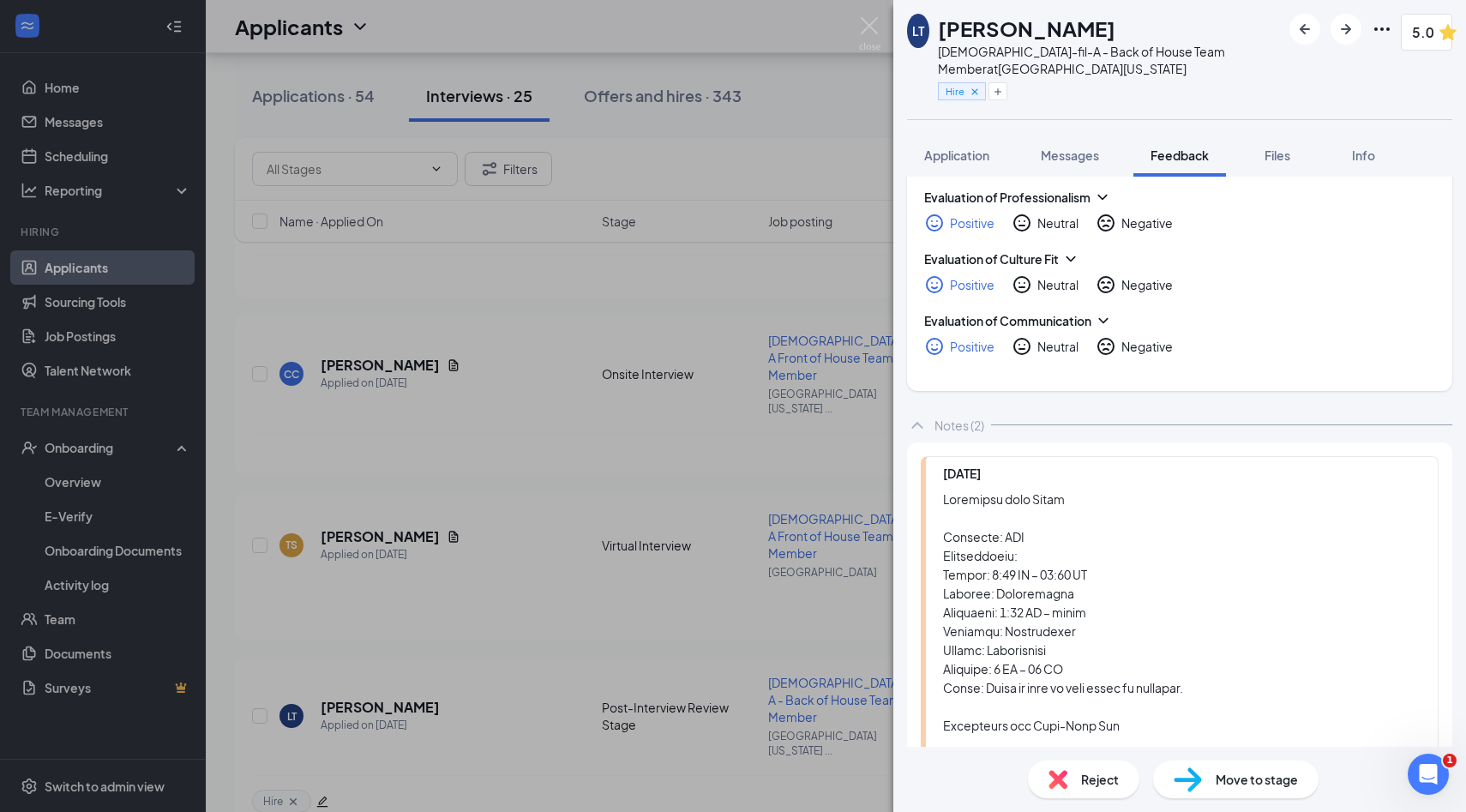
type input "03:00pm-11:00pm"
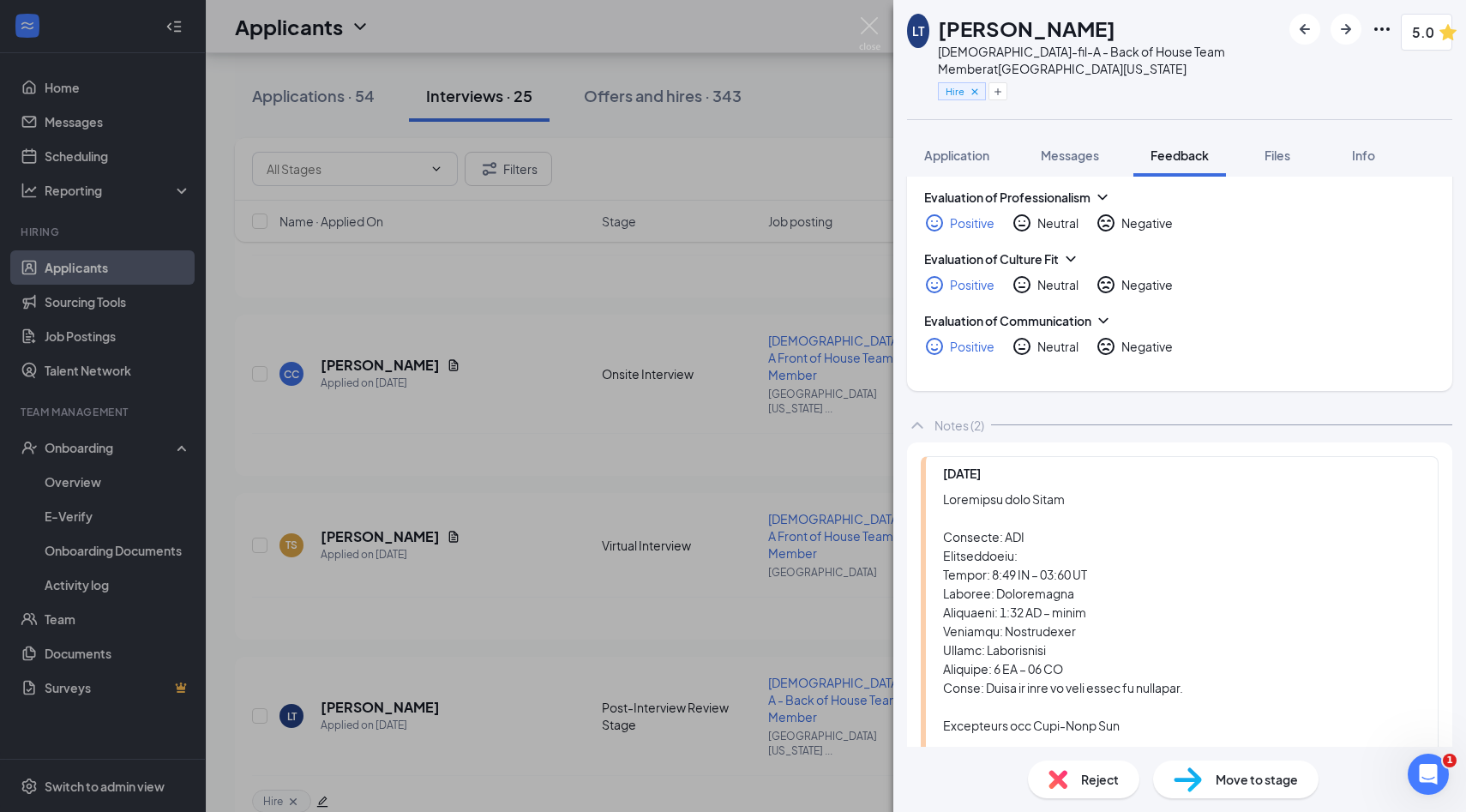
scroll to position [0, 789]
type input "05:00am-11:00pm"
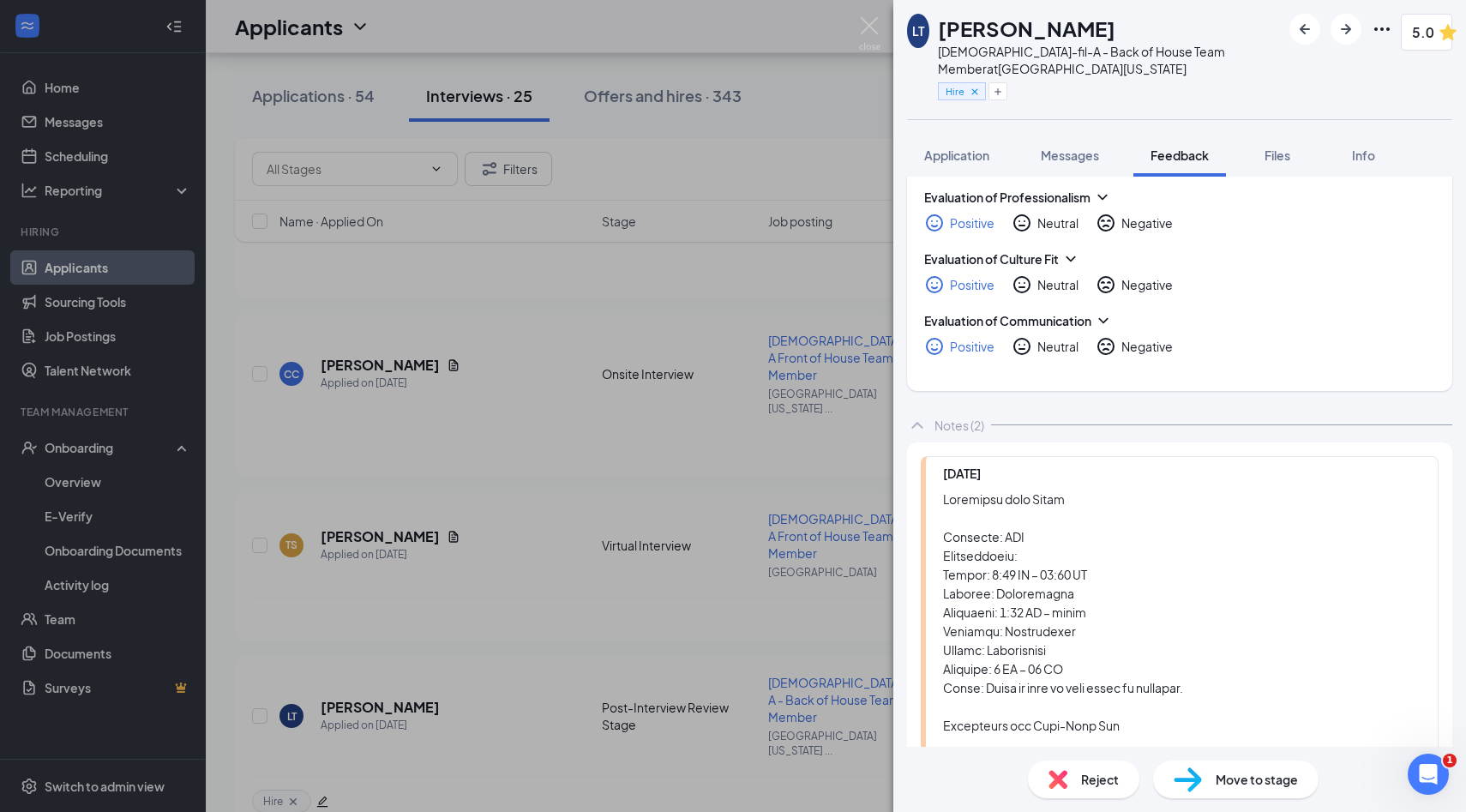
drag, startPoint x: 789, startPoint y: 455, endPoint x: 952, endPoint y: 465, distance: 163.3
type input "0"
type input "unavailable"
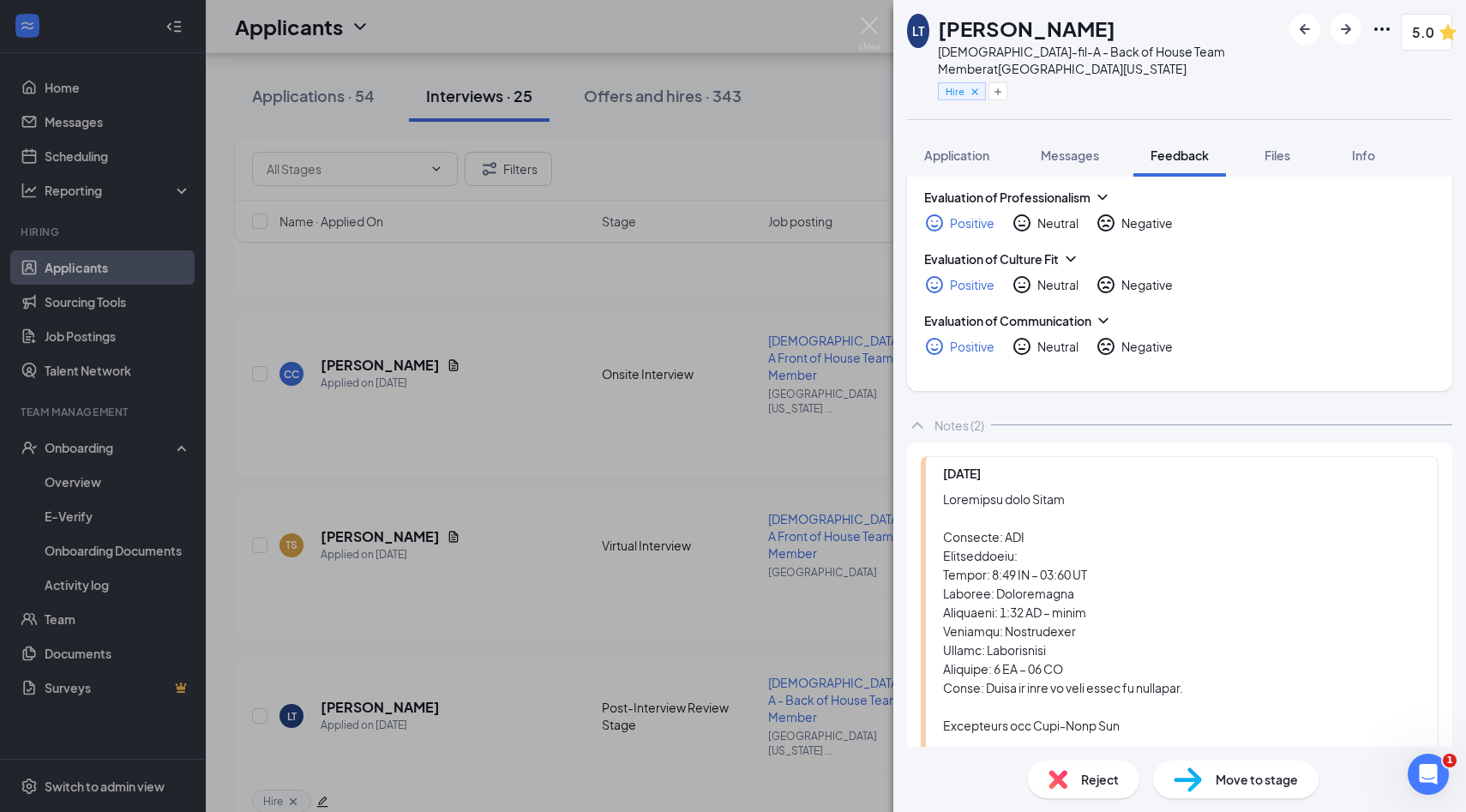
drag, startPoint x: 640, startPoint y: 452, endPoint x: 829, endPoint y: 493, distance: 193.4
type input "unavailable"
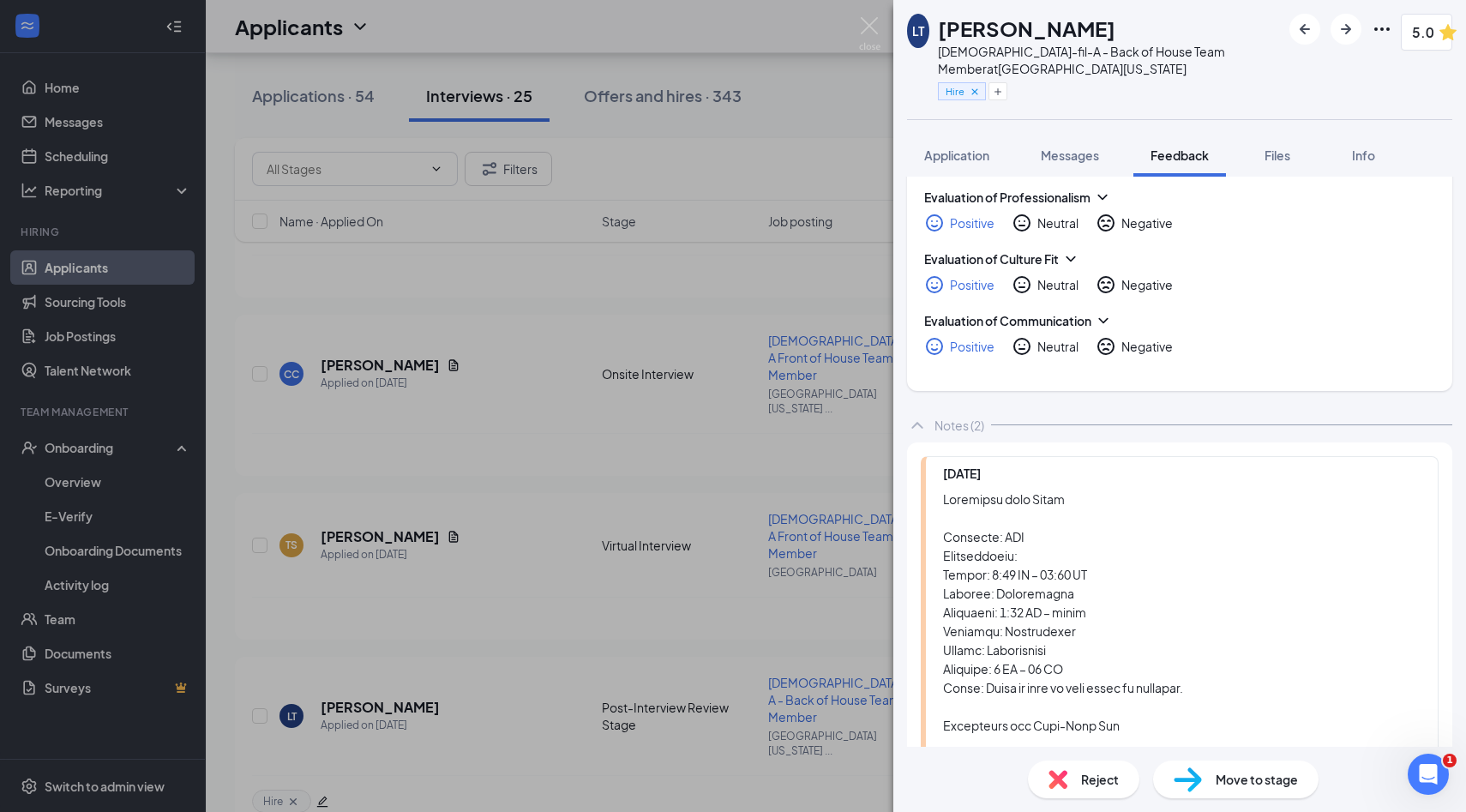
drag, startPoint x: 739, startPoint y: 453, endPoint x: 545, endPoint y: 441, distance: 194.4
type input "unavailable"
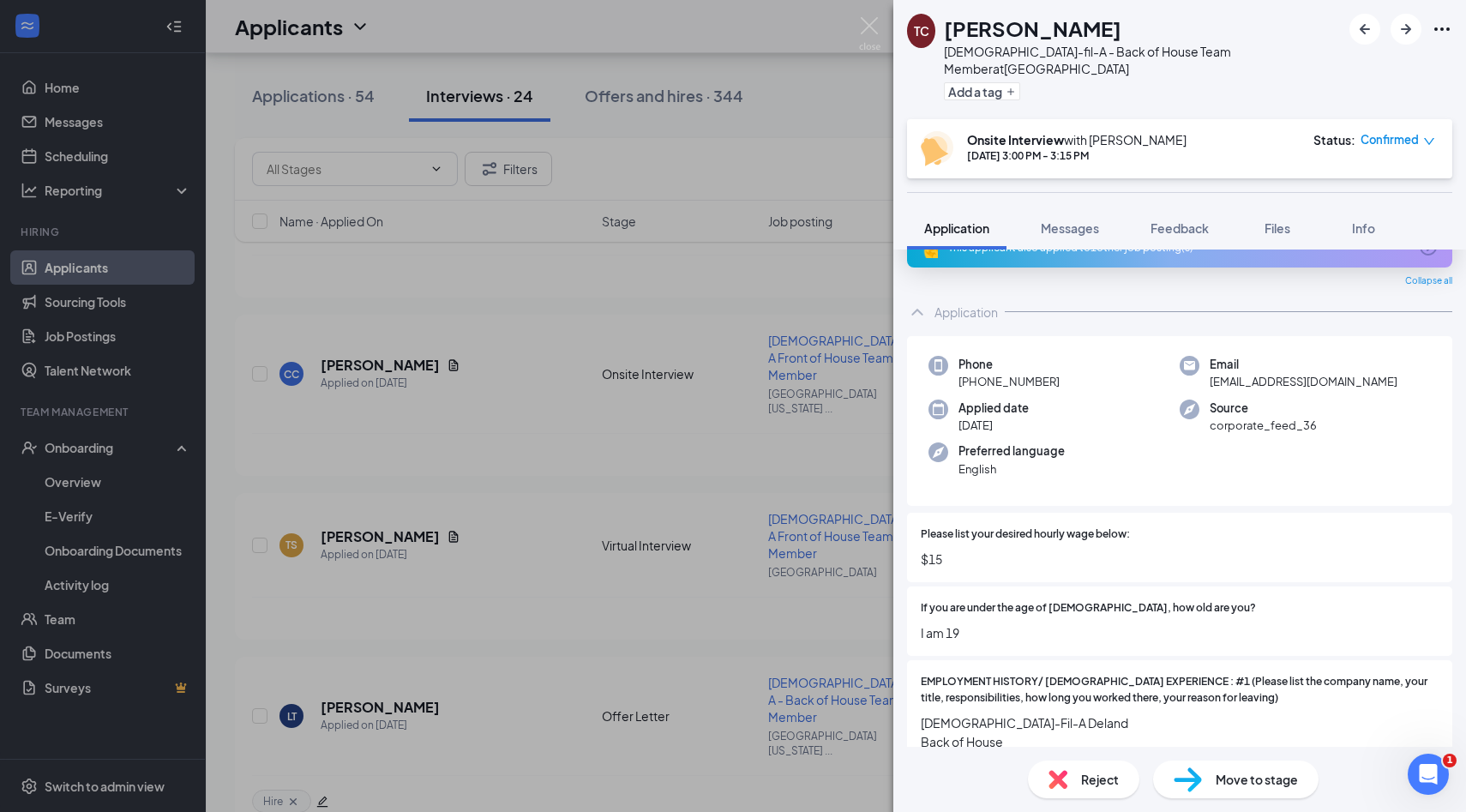
scroll to position [80, 0]
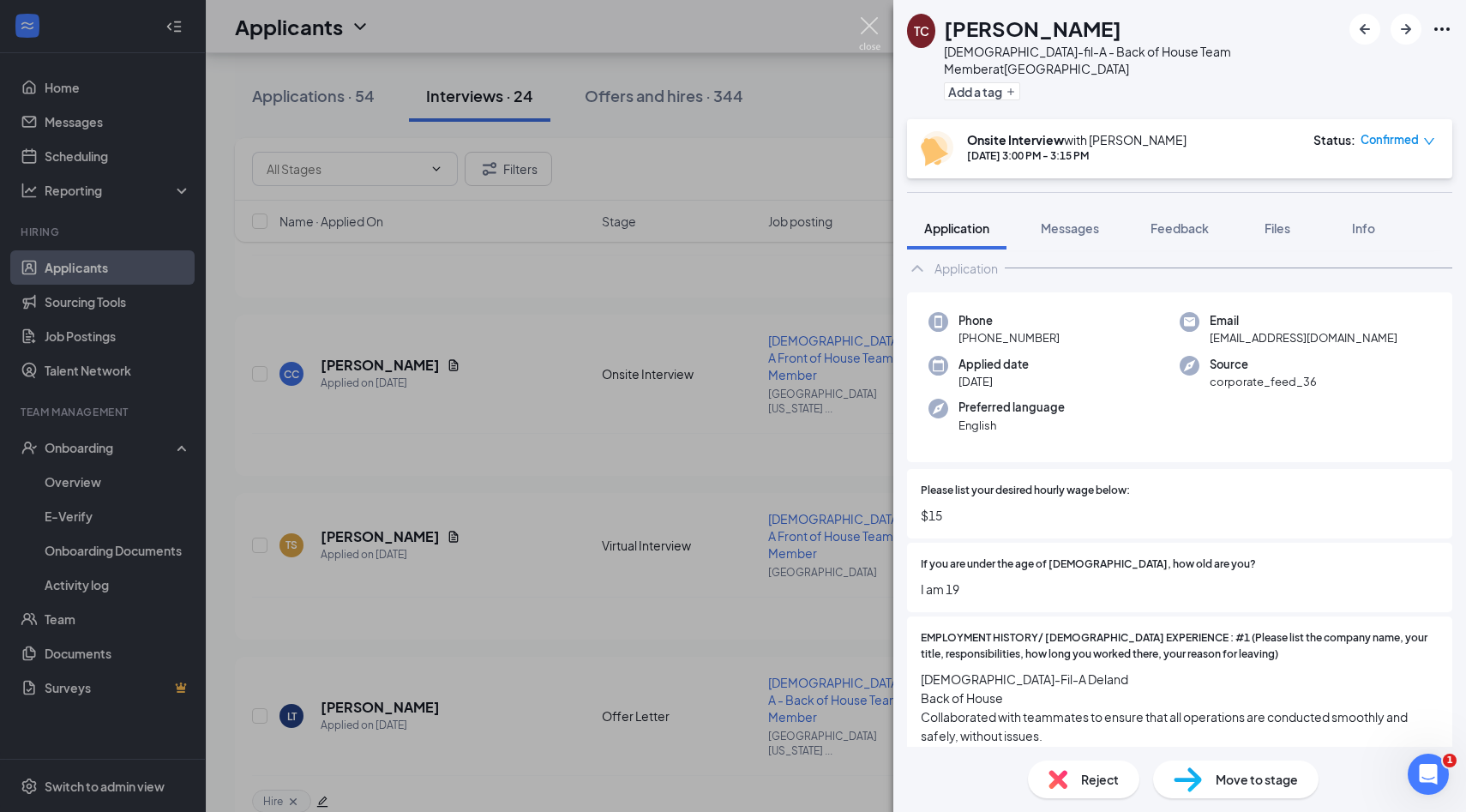
click at [874, 39] on img at bounding box center [870, 34] width 22 height 33
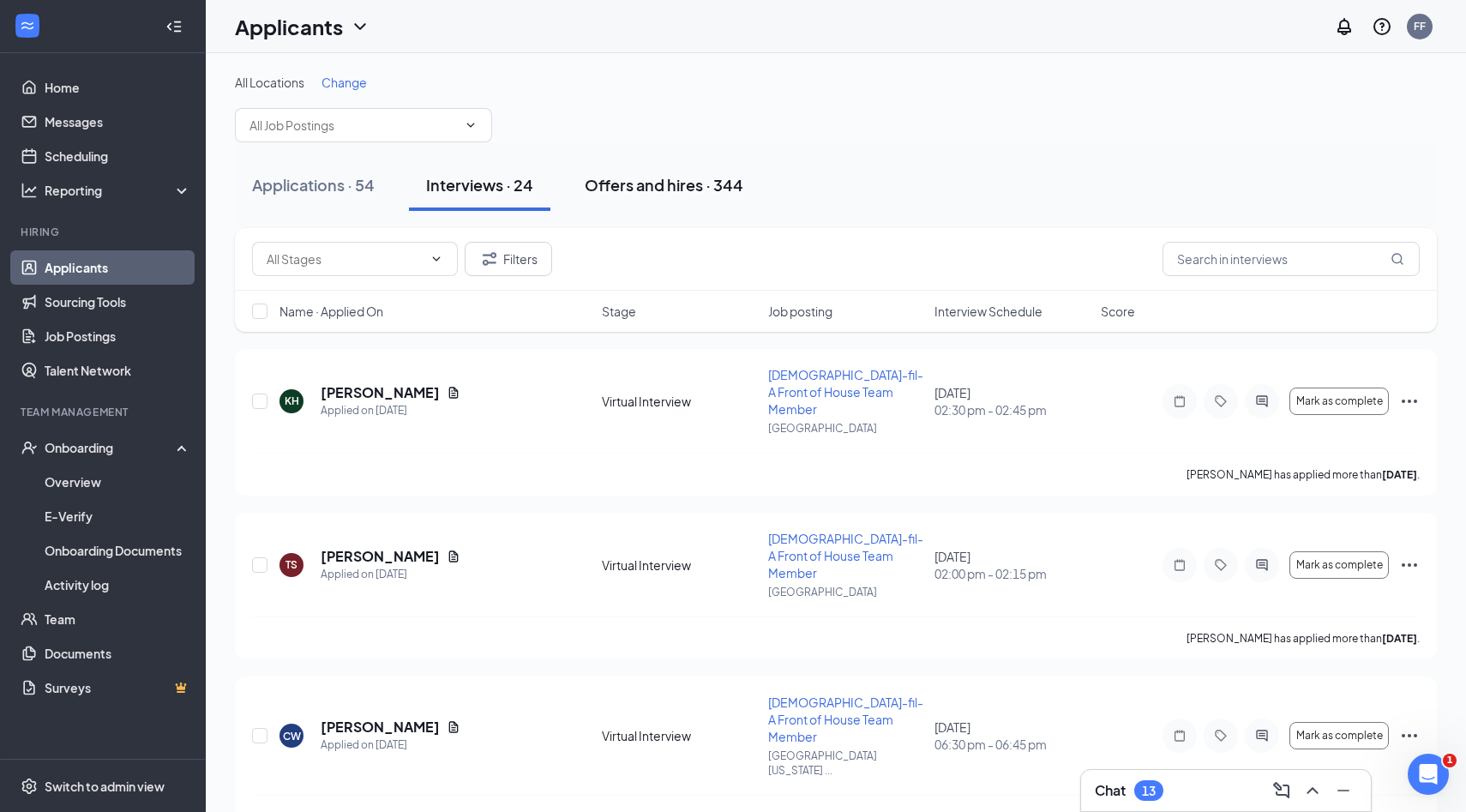
click at [634, 197] on button "Offers and hires · 344" at bounding box center [664, 185] width 193 height 52
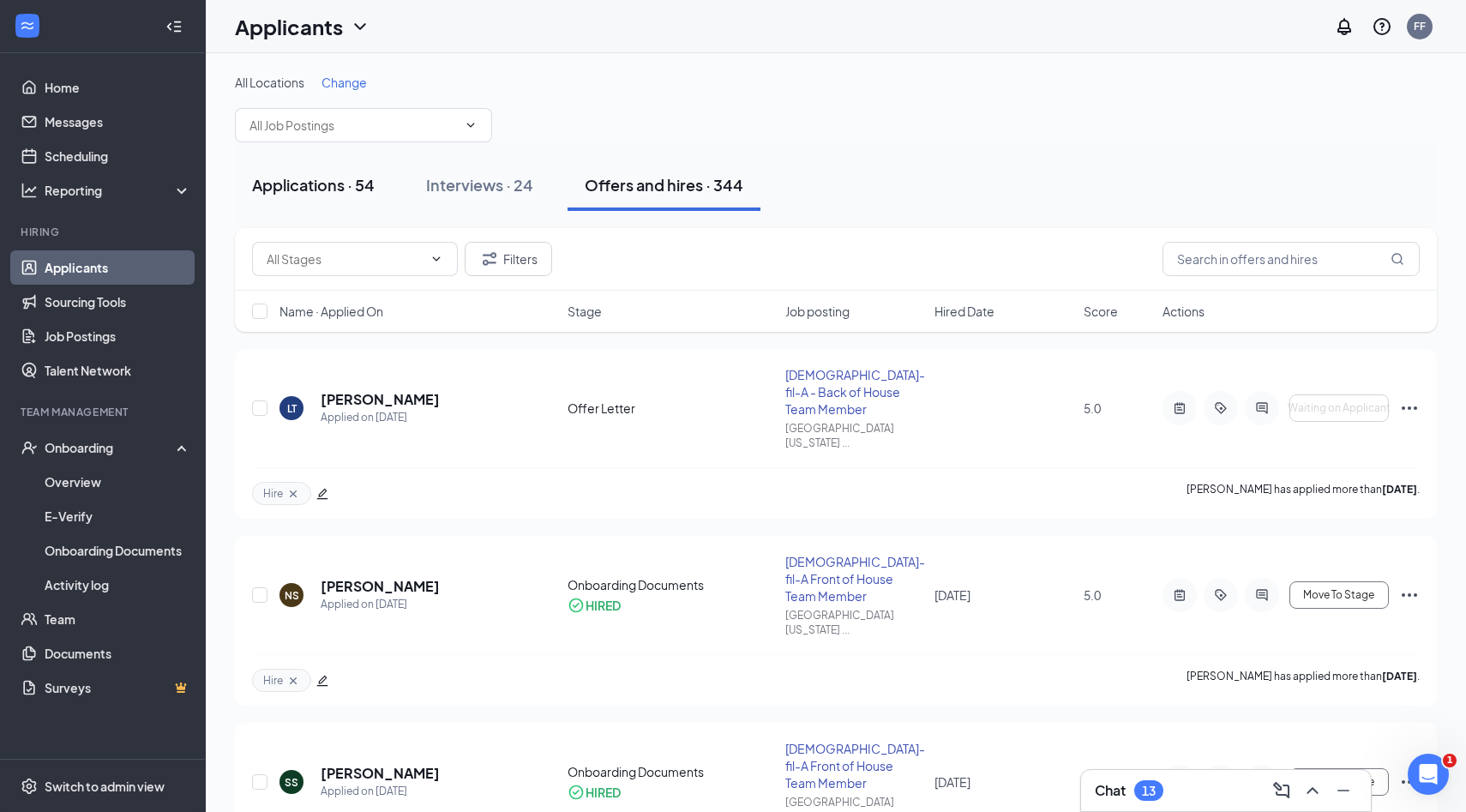
click at [341, 205] on button "Applications · 54" at bounding box center [313, 185] width 157 height 52
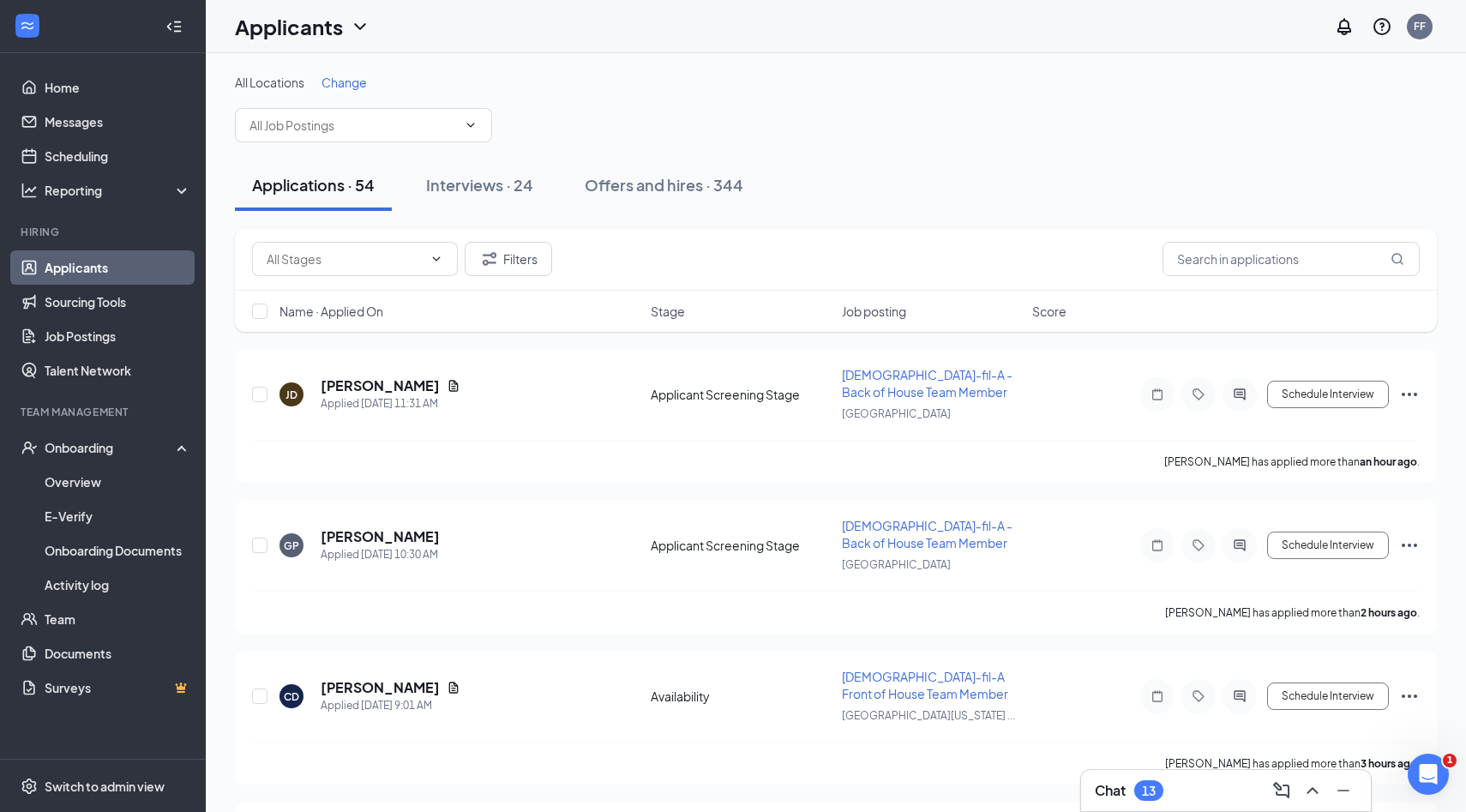
click at [359, 80] on span "Change" at bounding box center [344, 82] width 45 height 16
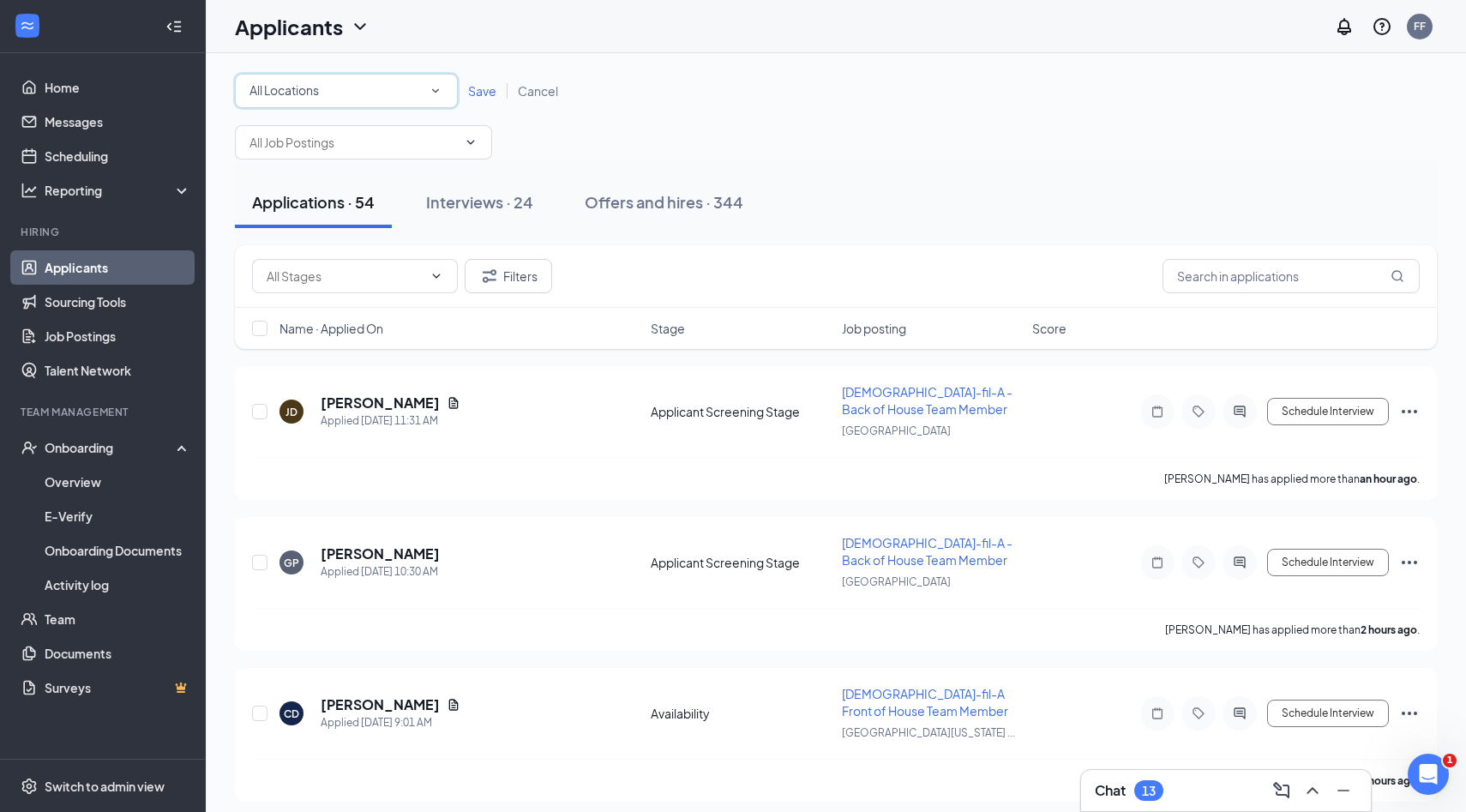
click at [371, 87] on div "All Locations" at bounding box center [346, 90] width 194 height 21
click at [348, 200] on span "[GEOGRAPHIC_DATA][US_STATE]" at bounding box center [335, 193] width 189 height 16
click at [482, 95] on span "Save" at bounding box center [482, 91] width 28 height 16
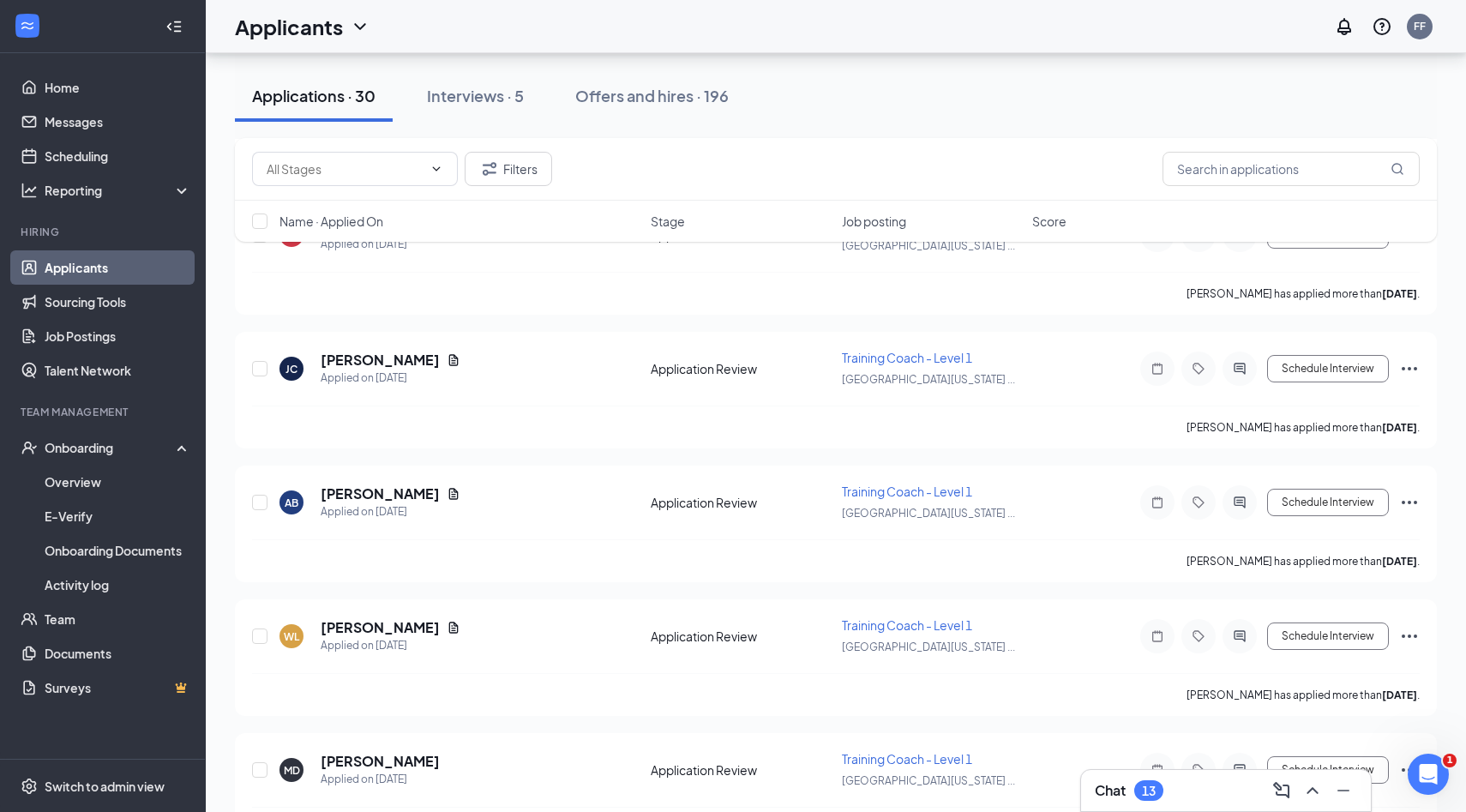
scroll to position [2623, 0]
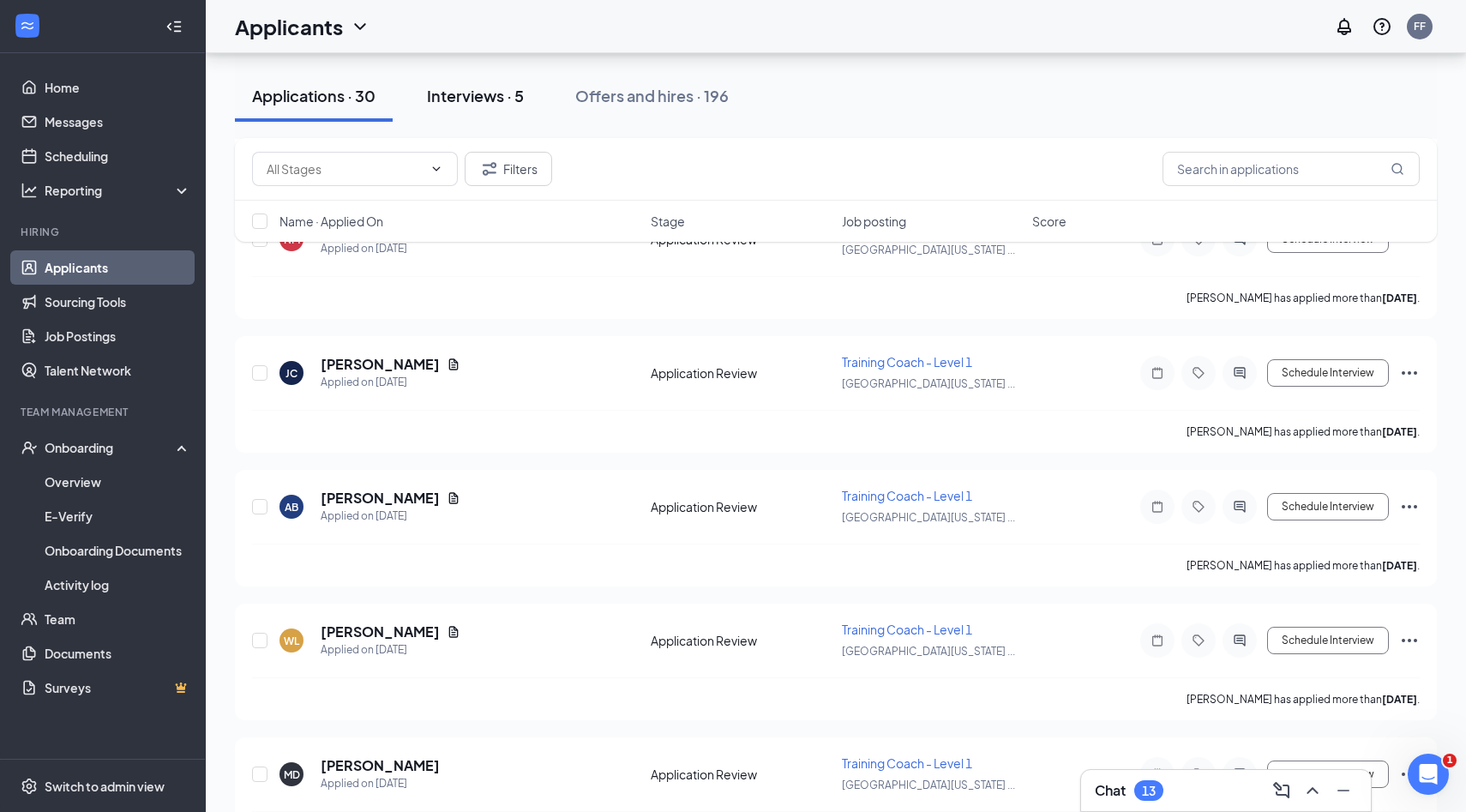
click at [514, 96] on div "Interviews · 5" at bounding box center [475, 96] width 97 height 21
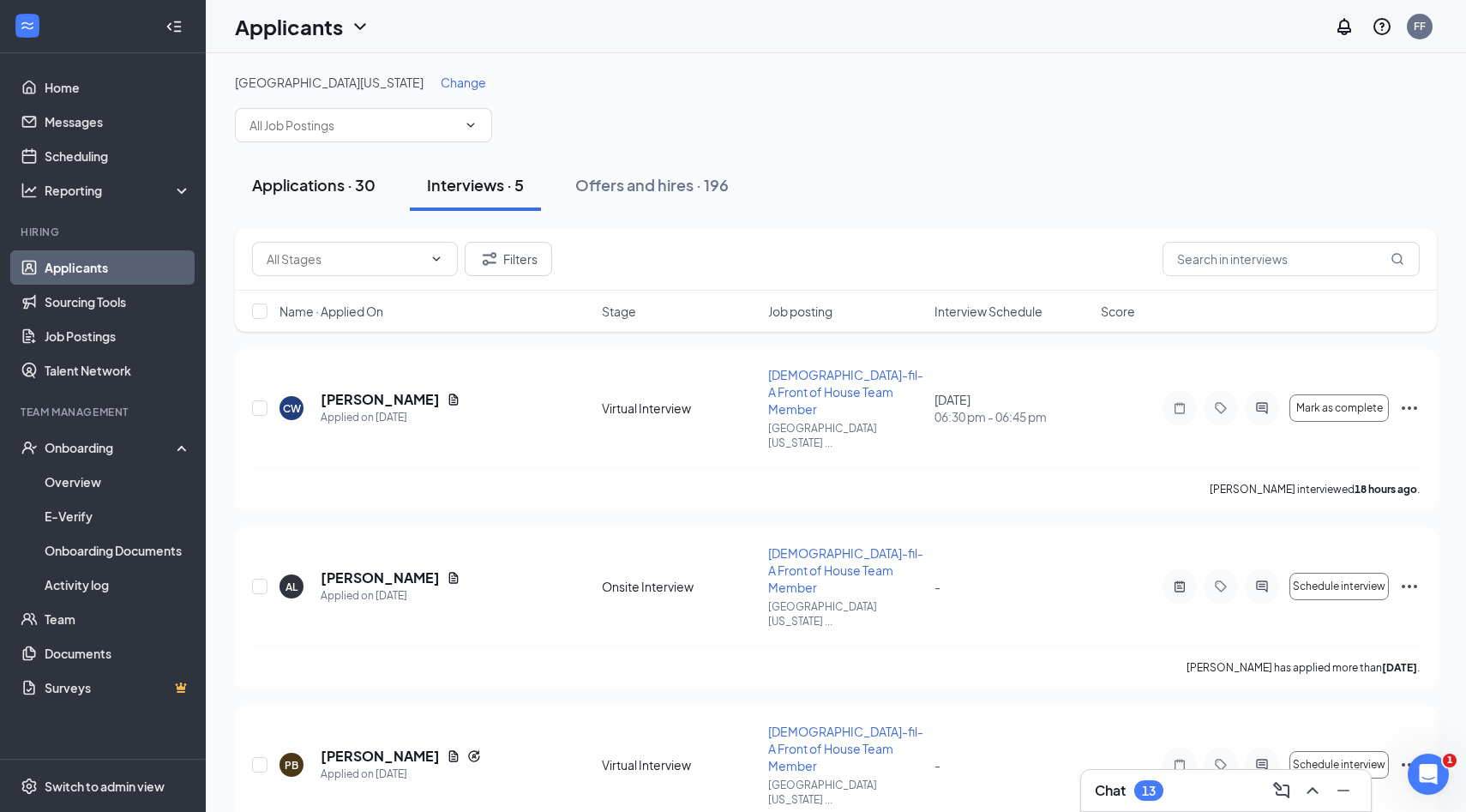
click at [371, 188] on div "Applications · 30" at bounding box center [314, 185] width 123 height 21
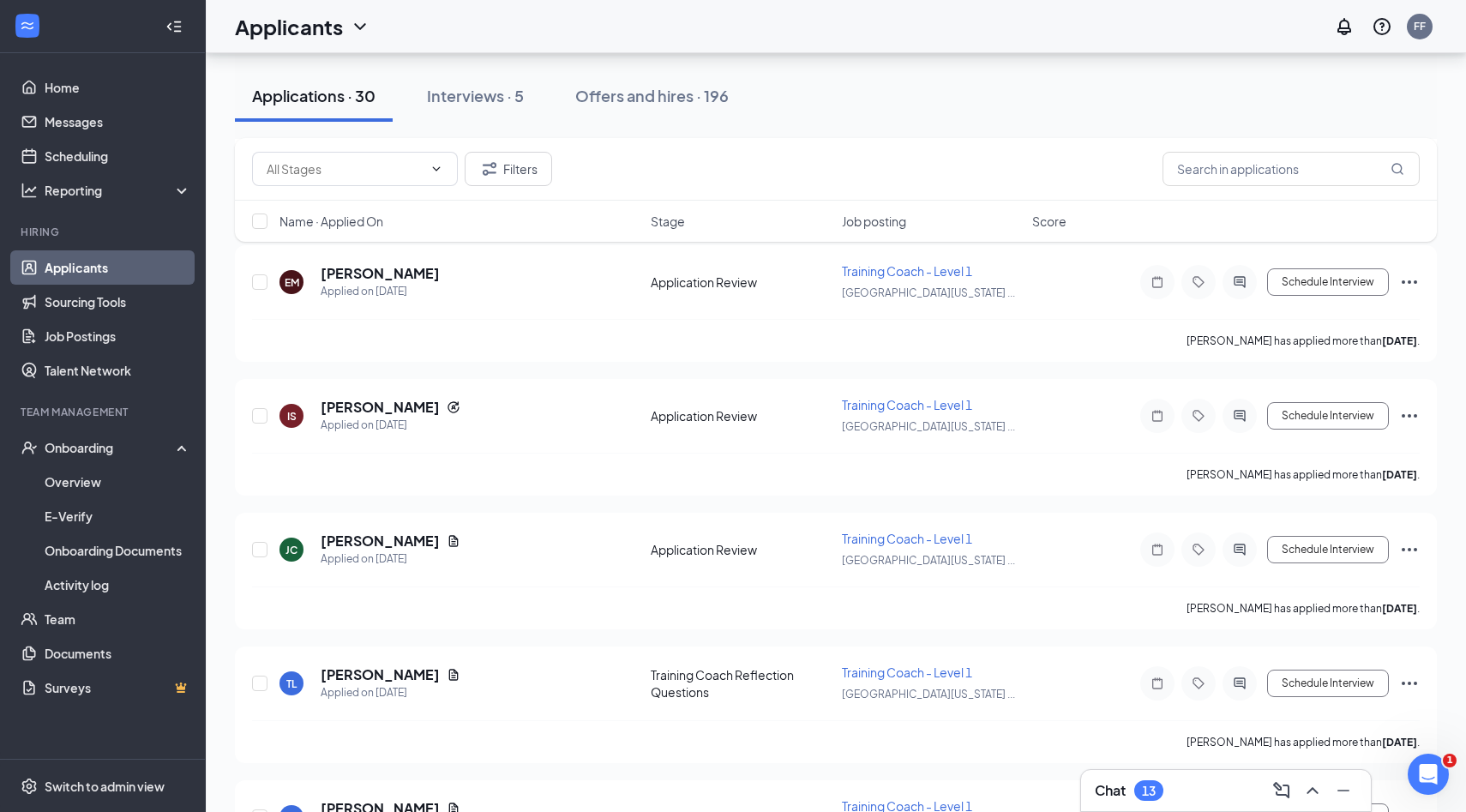
scroll to position [556, 0]
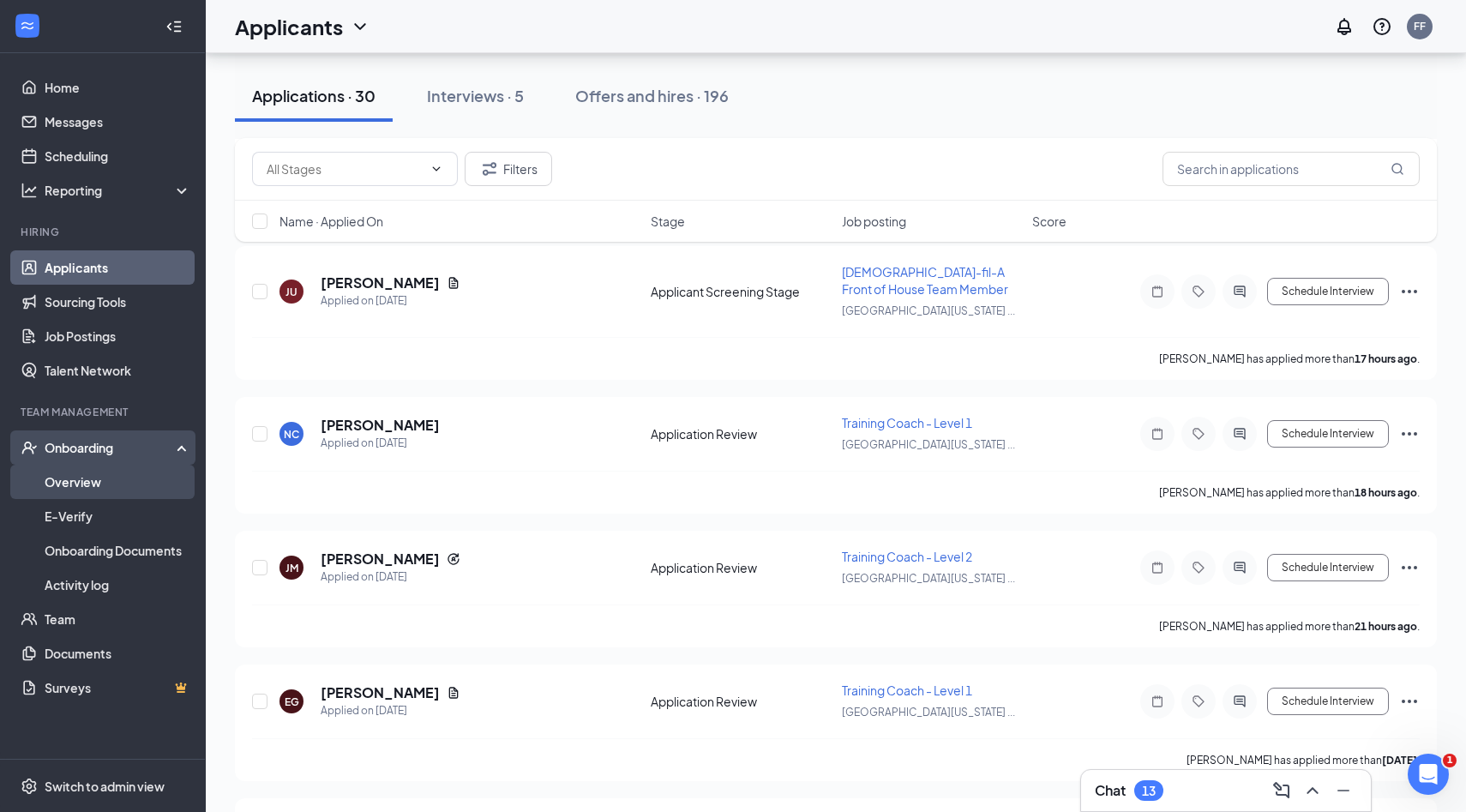
click at [102, 486] on link "Overview" at bounding box center [118, 482] width 147 height 34
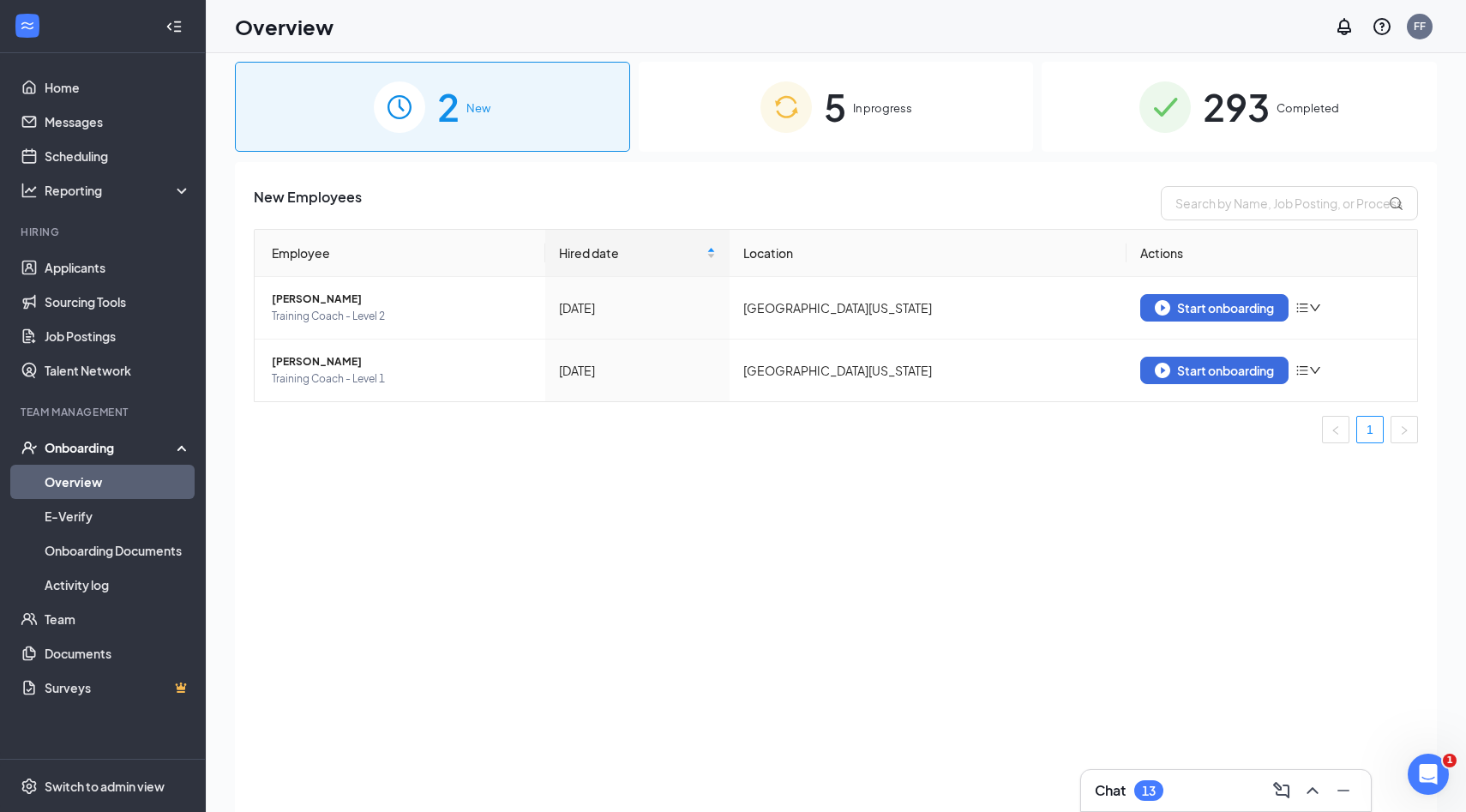
scroll to position [4, 0]
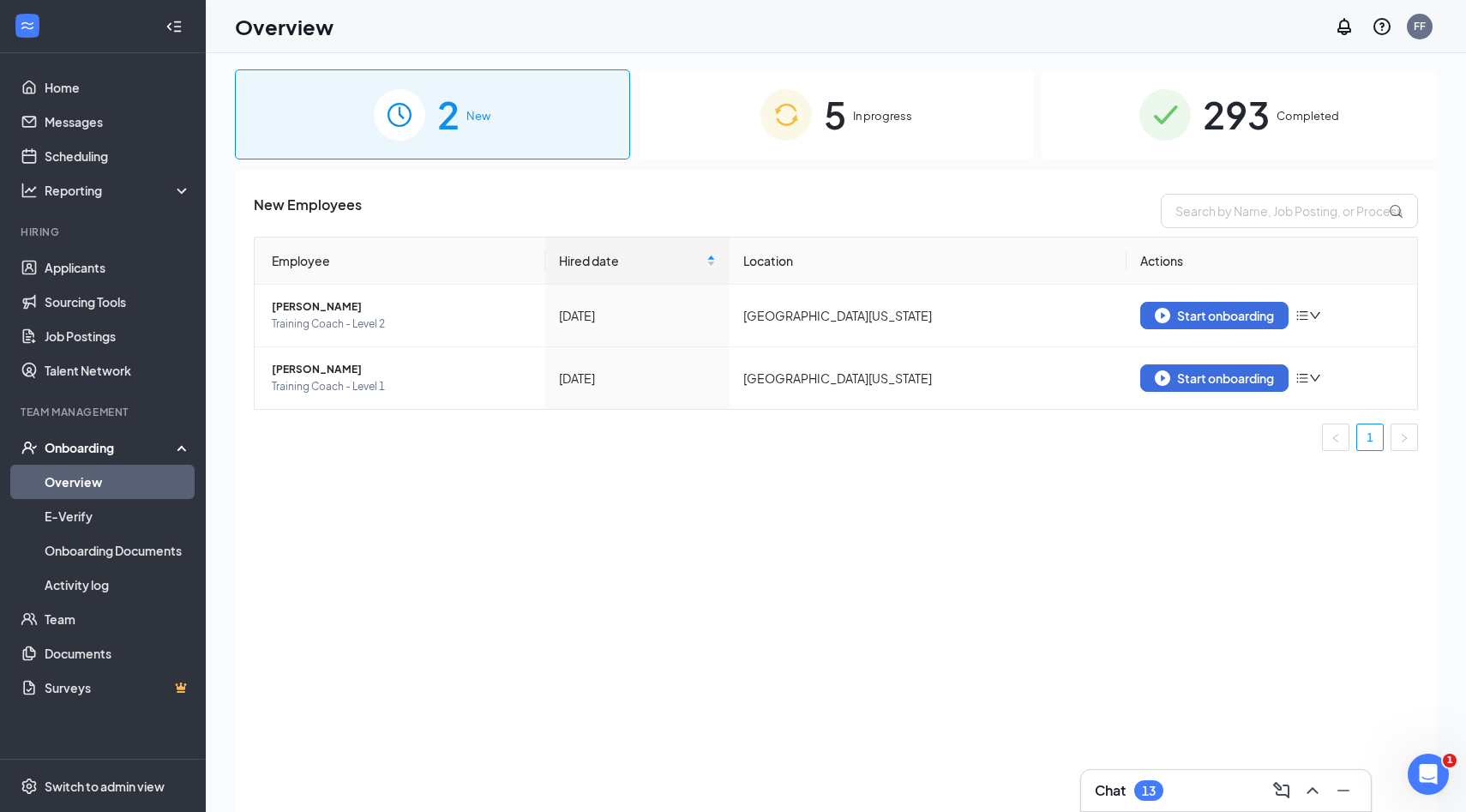
click at [846, 138] on div "5 In progress" at bounding box center [837, 114] width 395 height 90
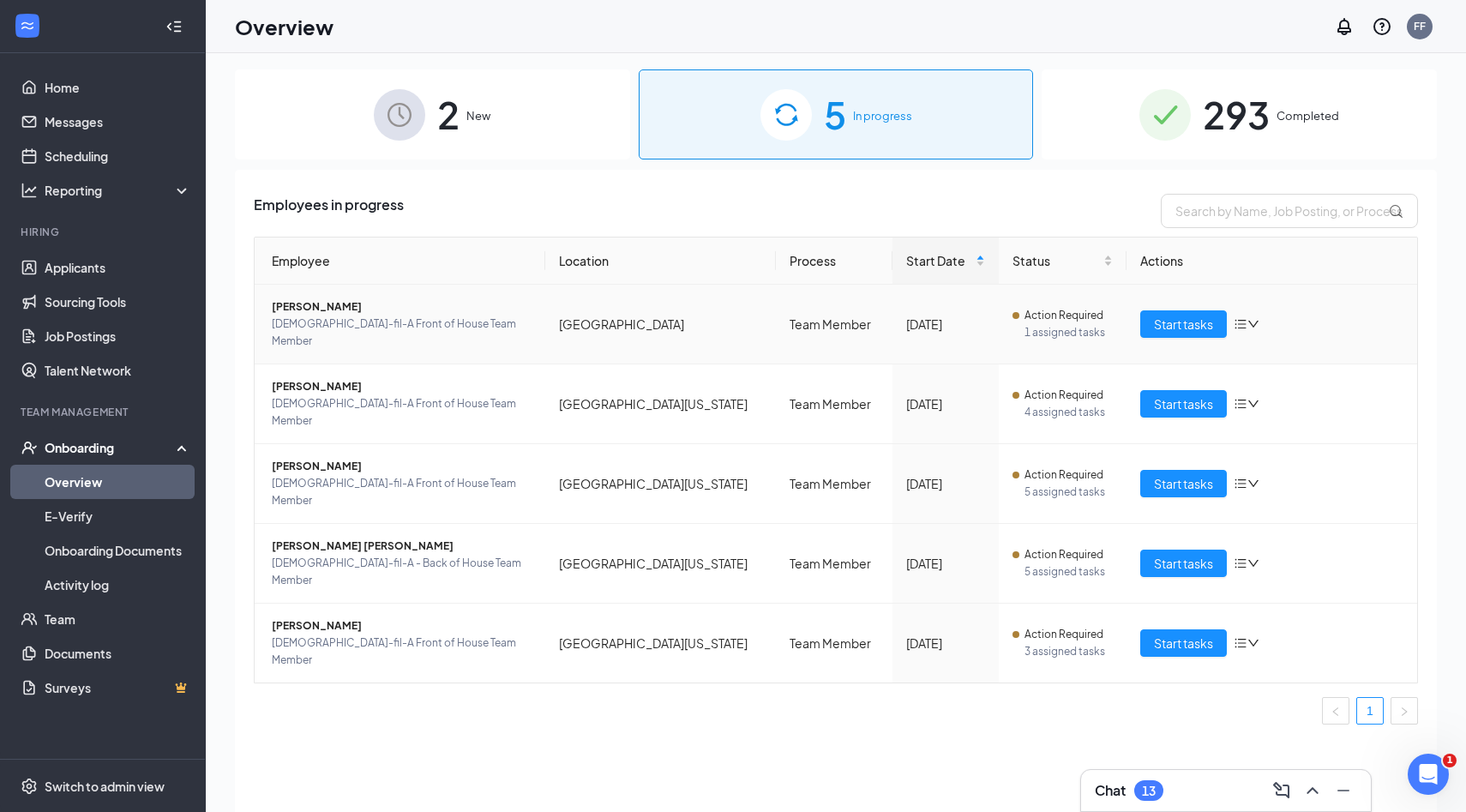
click at [341, 314] on span "[PERSON_NAME]" at bounding box center [402, 307] width 260 height 18
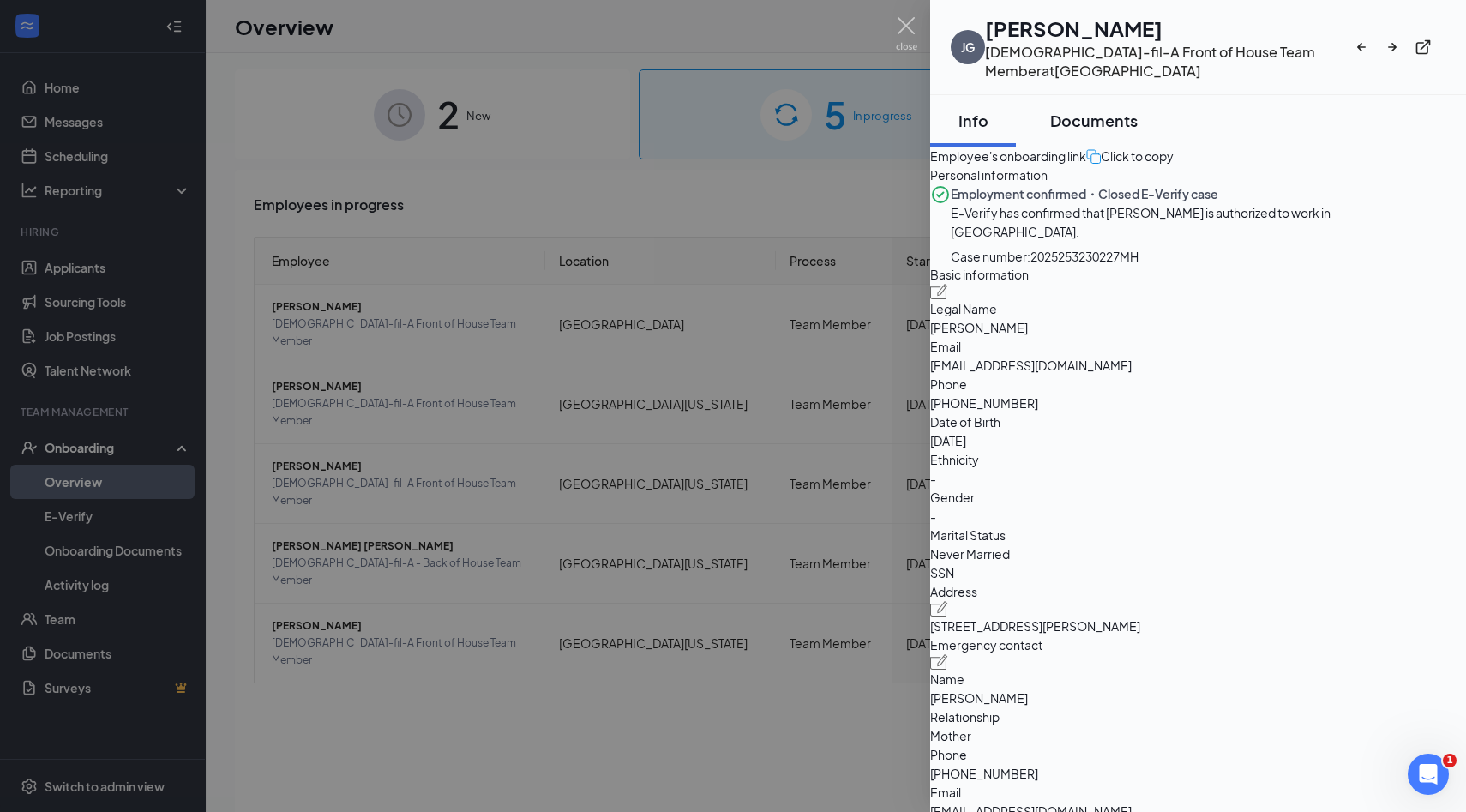
click at [1138, 109] on div "Documents" at bounding box center [1094, 120] width 87 height 21
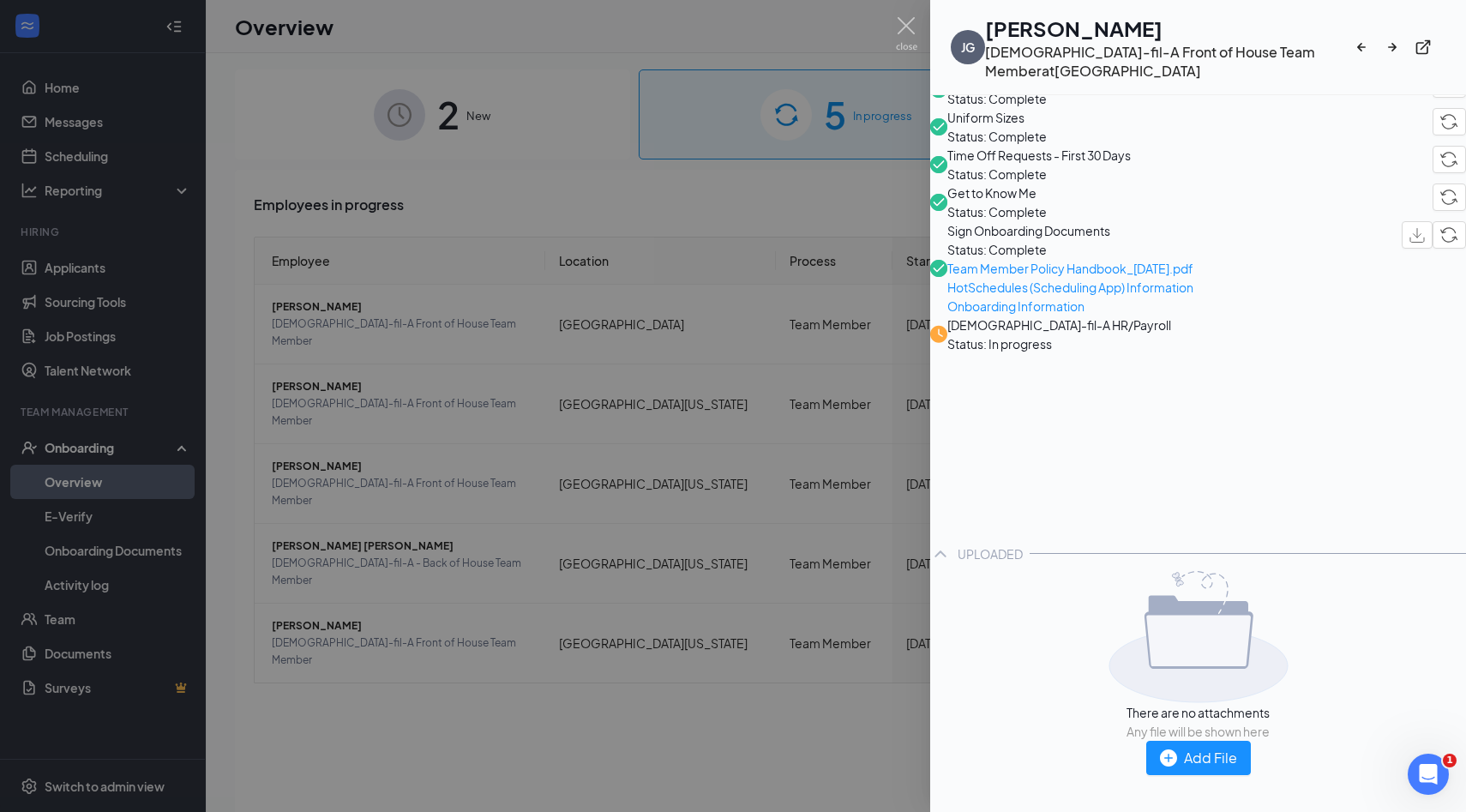
scroll to position [236, 0]
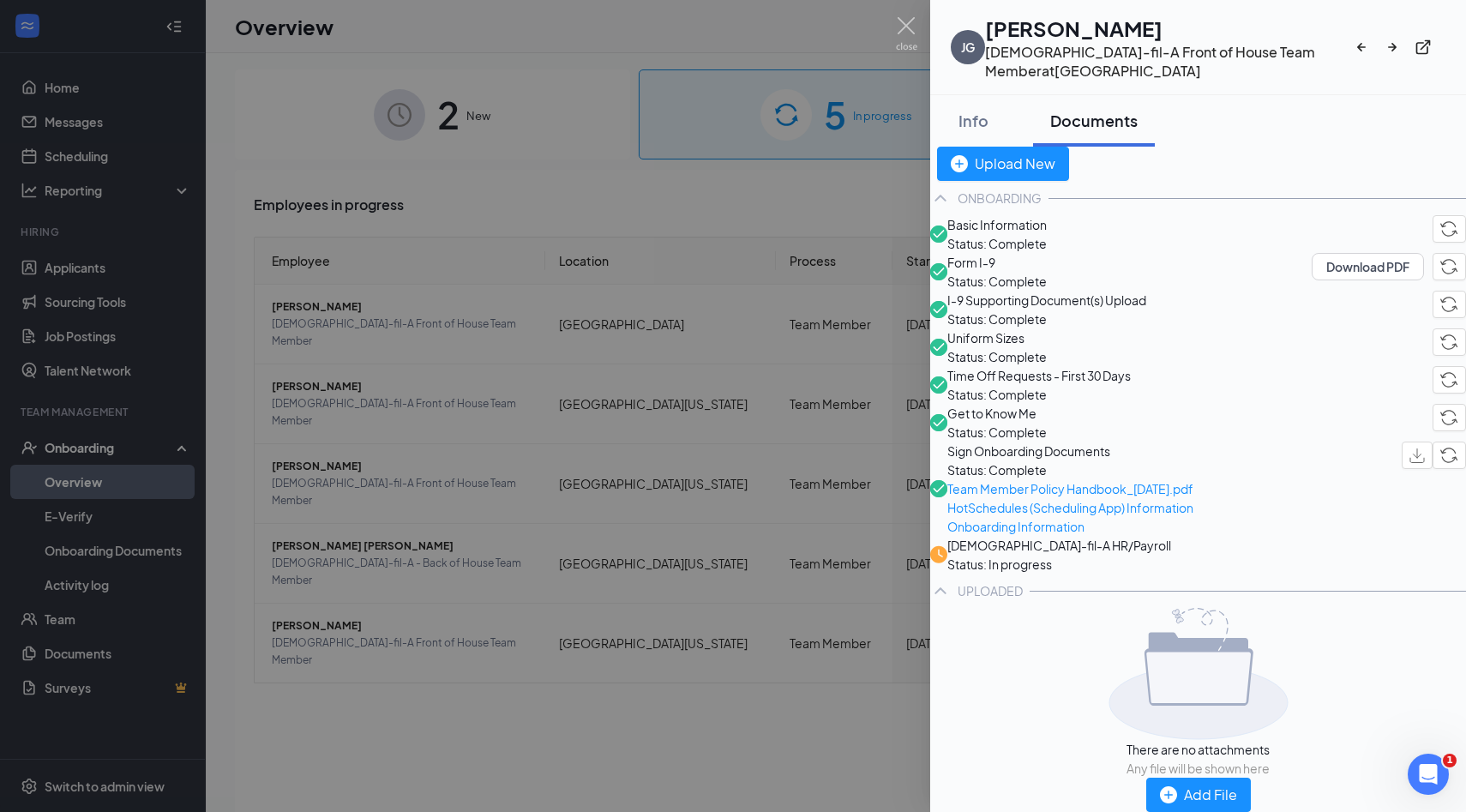
click at [1118, 535] on span "[DEMOGRAPHIC_DATA]-fil-A HR/Payroll" at bounding box center [1058, 544] width 224 height 19
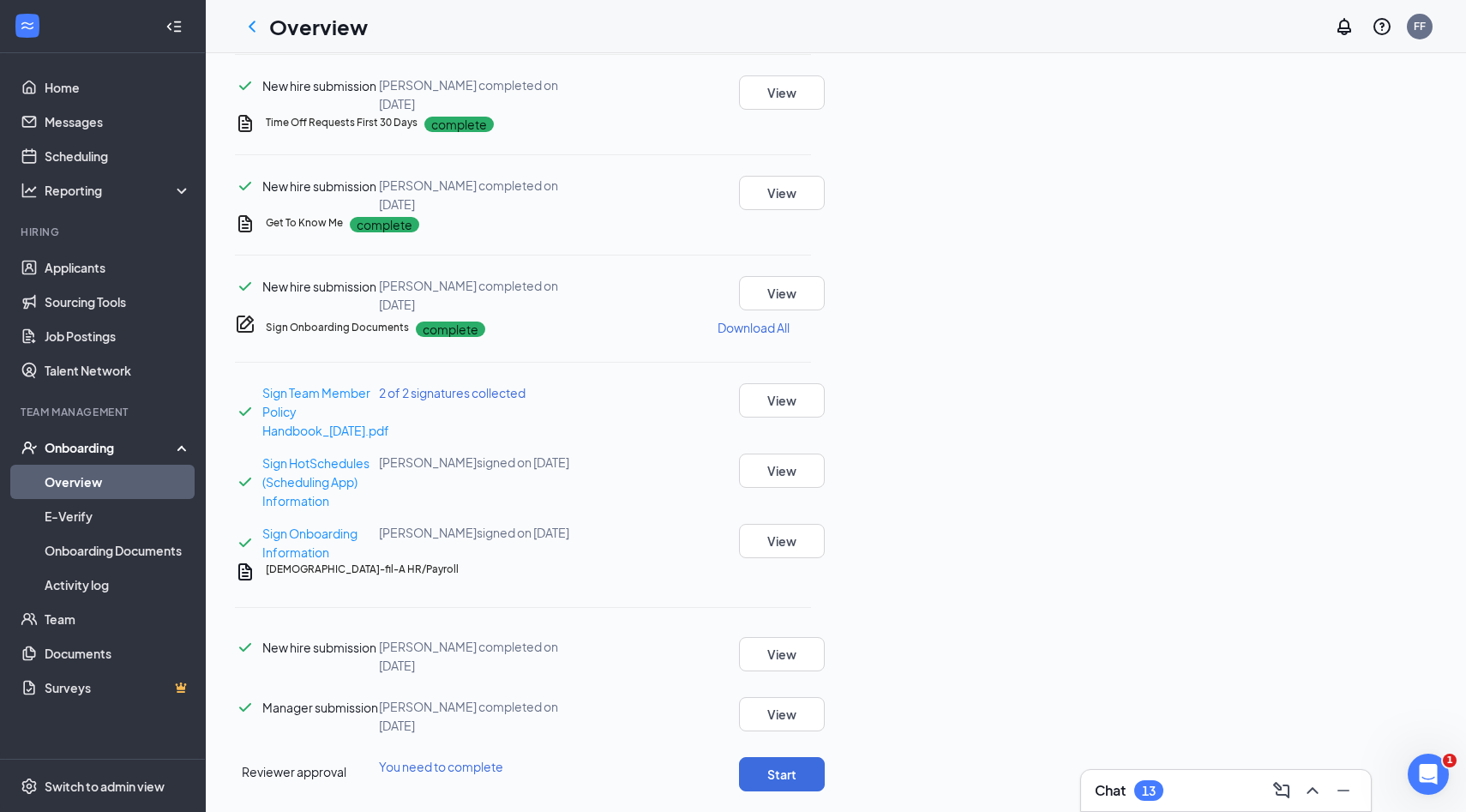
scroll to position [976, 0]
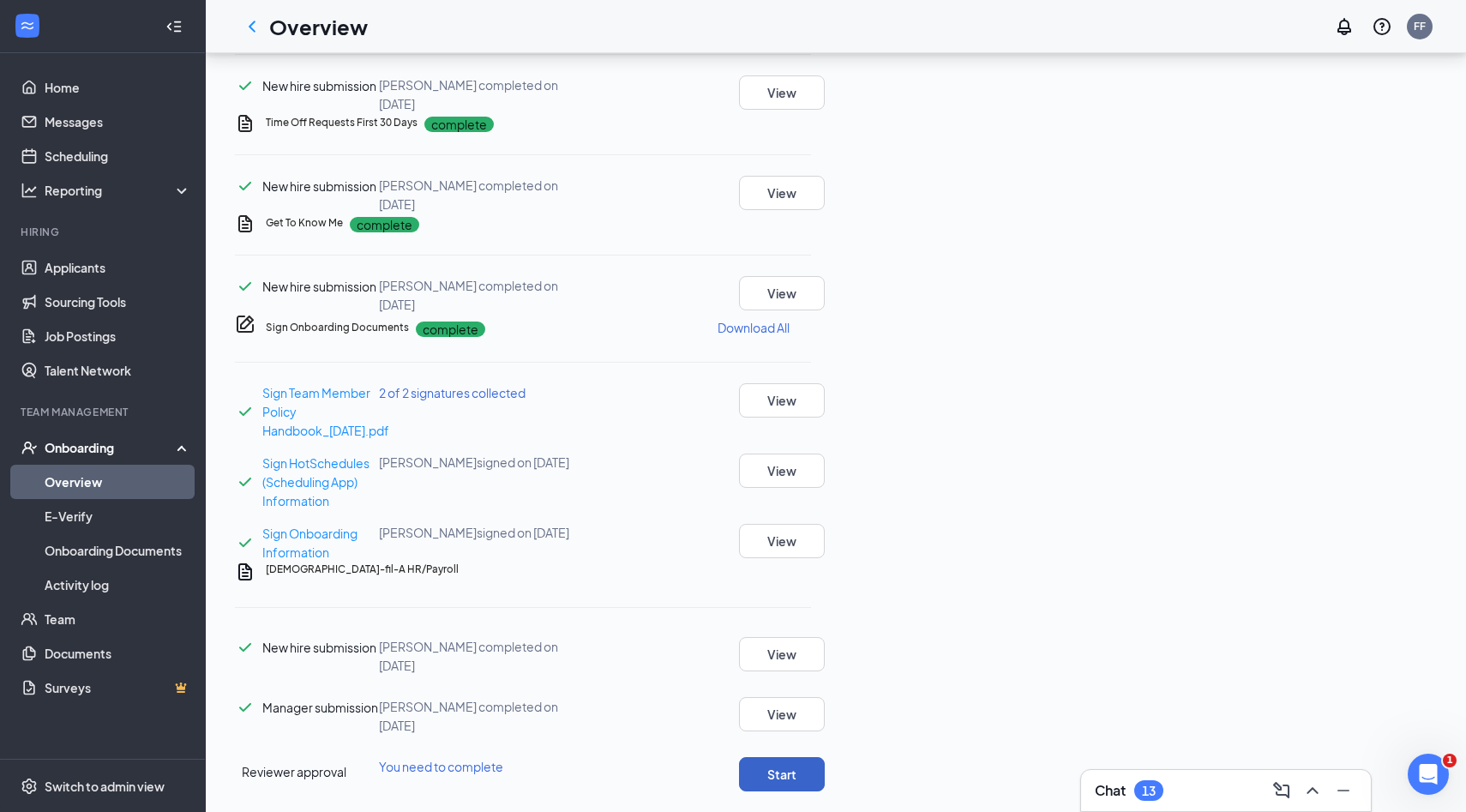
click at [825, 757] on button "Start" at bounding box center [782, 774] width 86 height 34
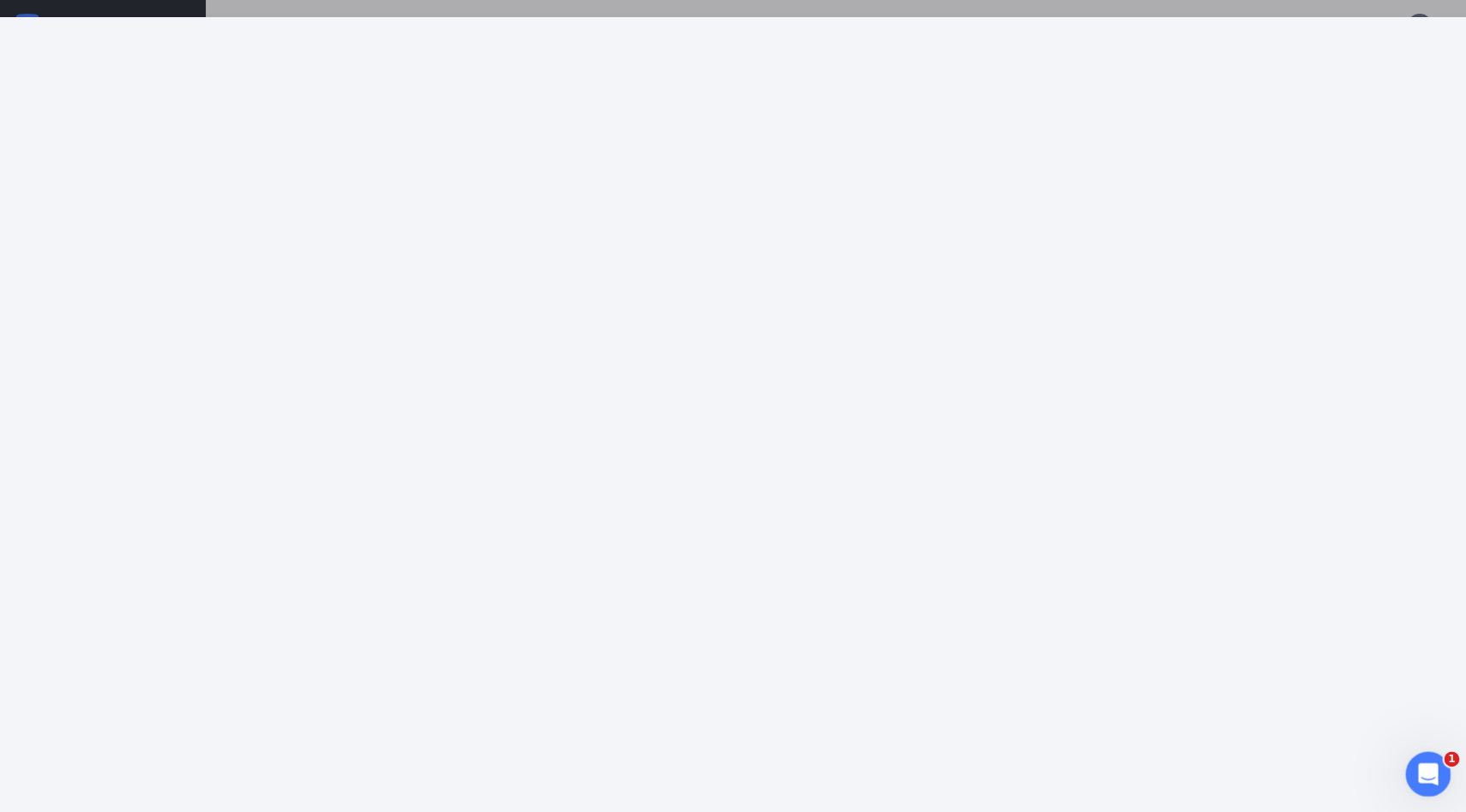
click at [1430, 772] on icon "Open Intercom Messenger" at bounding box center [1426, 772] width 28 height 28
click at [257, 809] on button "Tickets" at bounding box center [214, 775] width 86 height 68
click at [41, 705] on button "go back" at bounding box center [26, 704] width 32 height 32
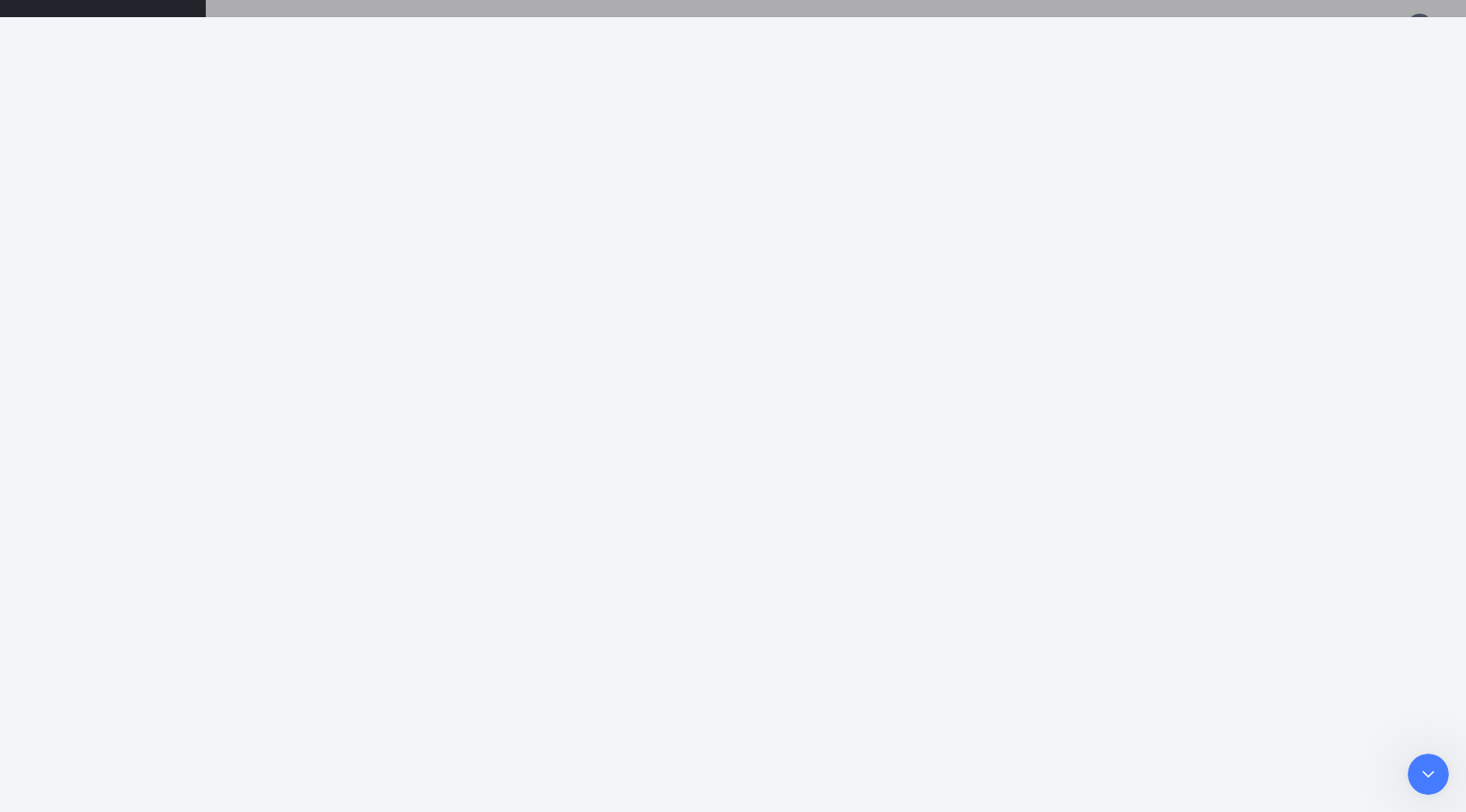
click at [171, 809] on button "1 Messages" at bounding box center [129, 775] width 86 height 68
click at [186, 787] on div "[PERSON_NAME] • 2h ago" at bounding box center [139, 785] width 156 height 18
type textarea "Hey [PERSON_NAME], The job posting I am looking at is [GEOGRAPHIC_DATA] FOH tea…"
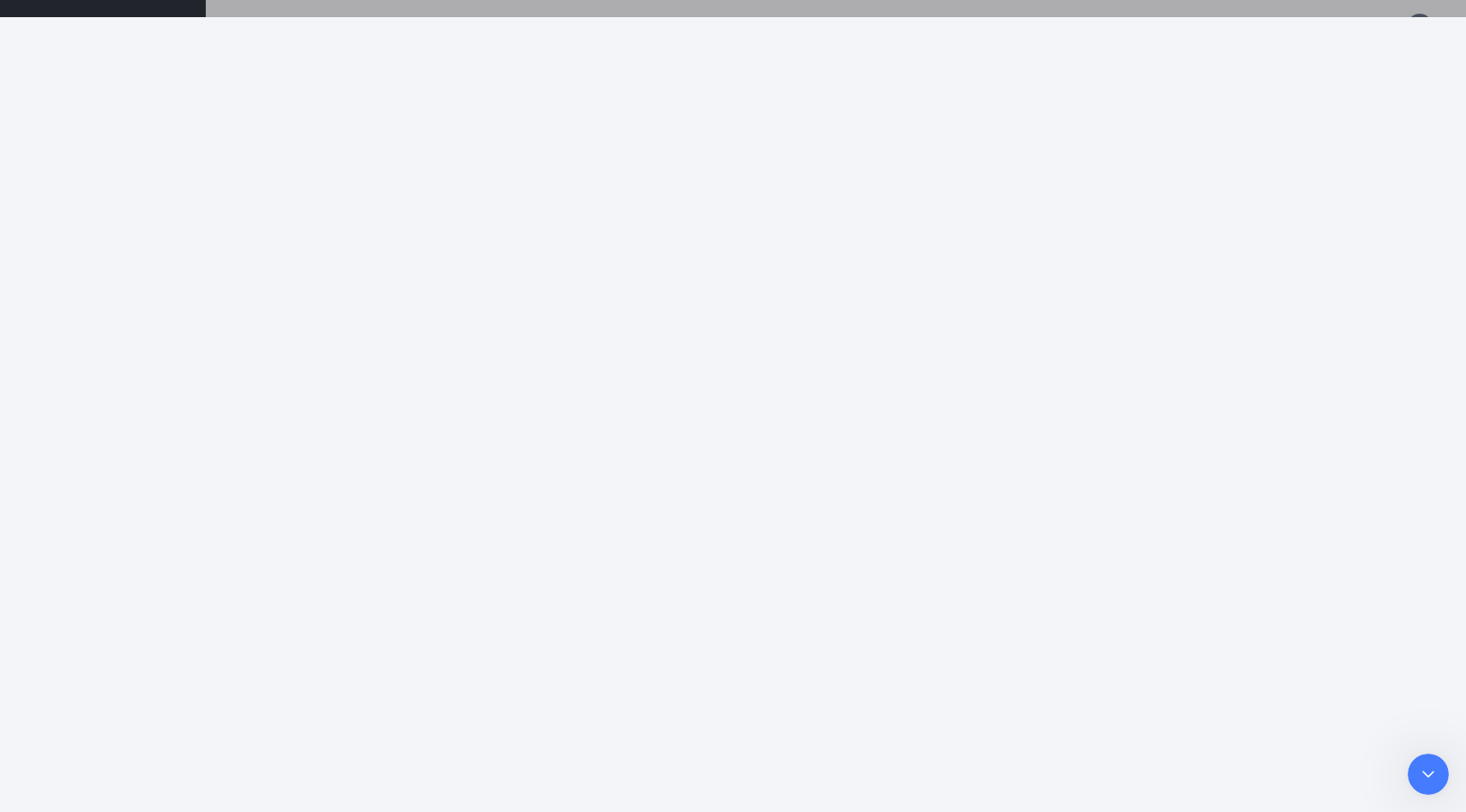
click at [24, 703] on icon "go back" at bounding box center [27, 704] width 14 height 14
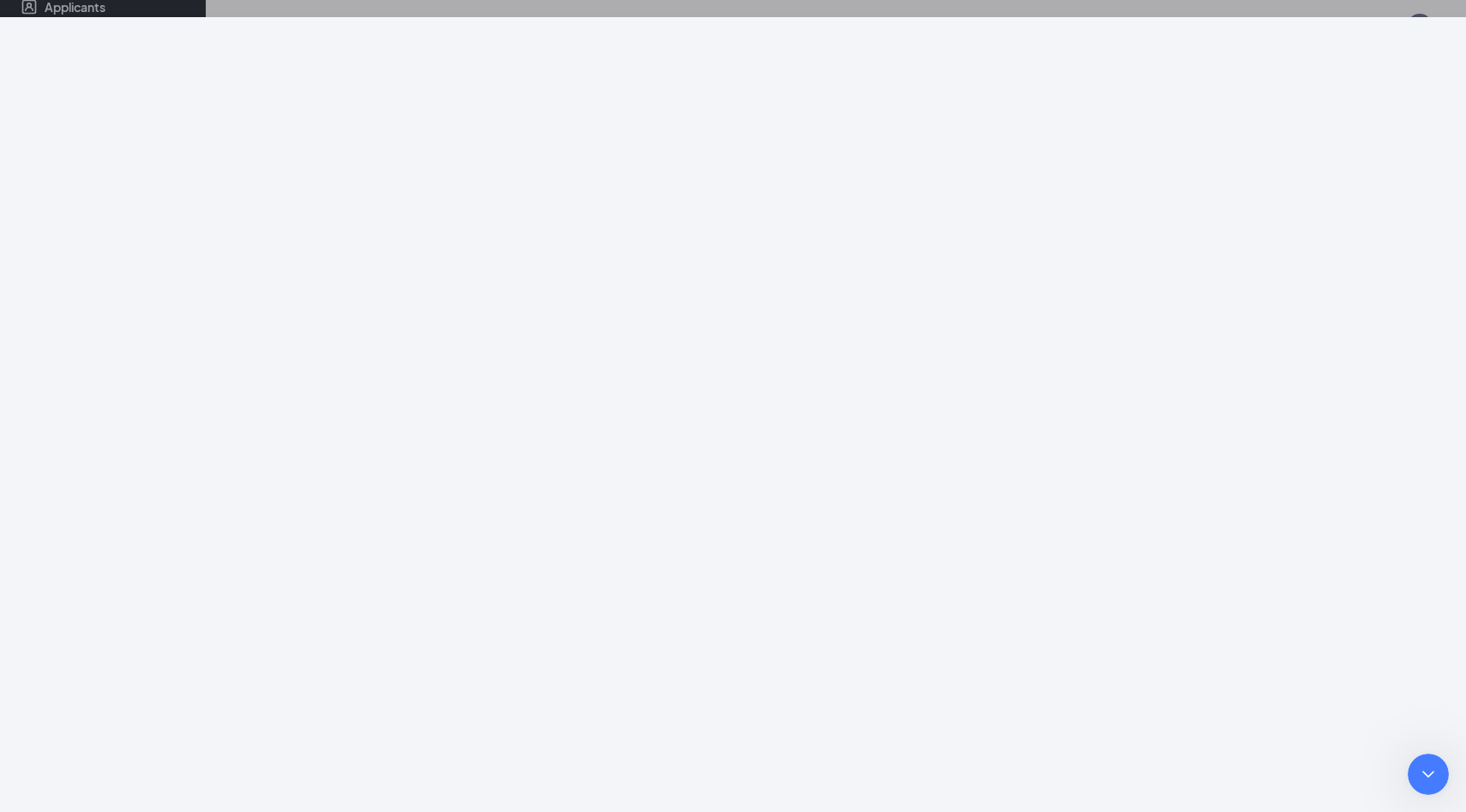
scroll to position [0, 0]
click at [257, 809] on div "Intercom messenger" at bounding box center [128, 746] width 257 height 129
click at [118, 760] on textarea "Message…" at bounding box center [128, 746] width 228 height 29
click at [257, 809] on div "Intercom messenger" at bounding box center [128, 746] width 257 height 129
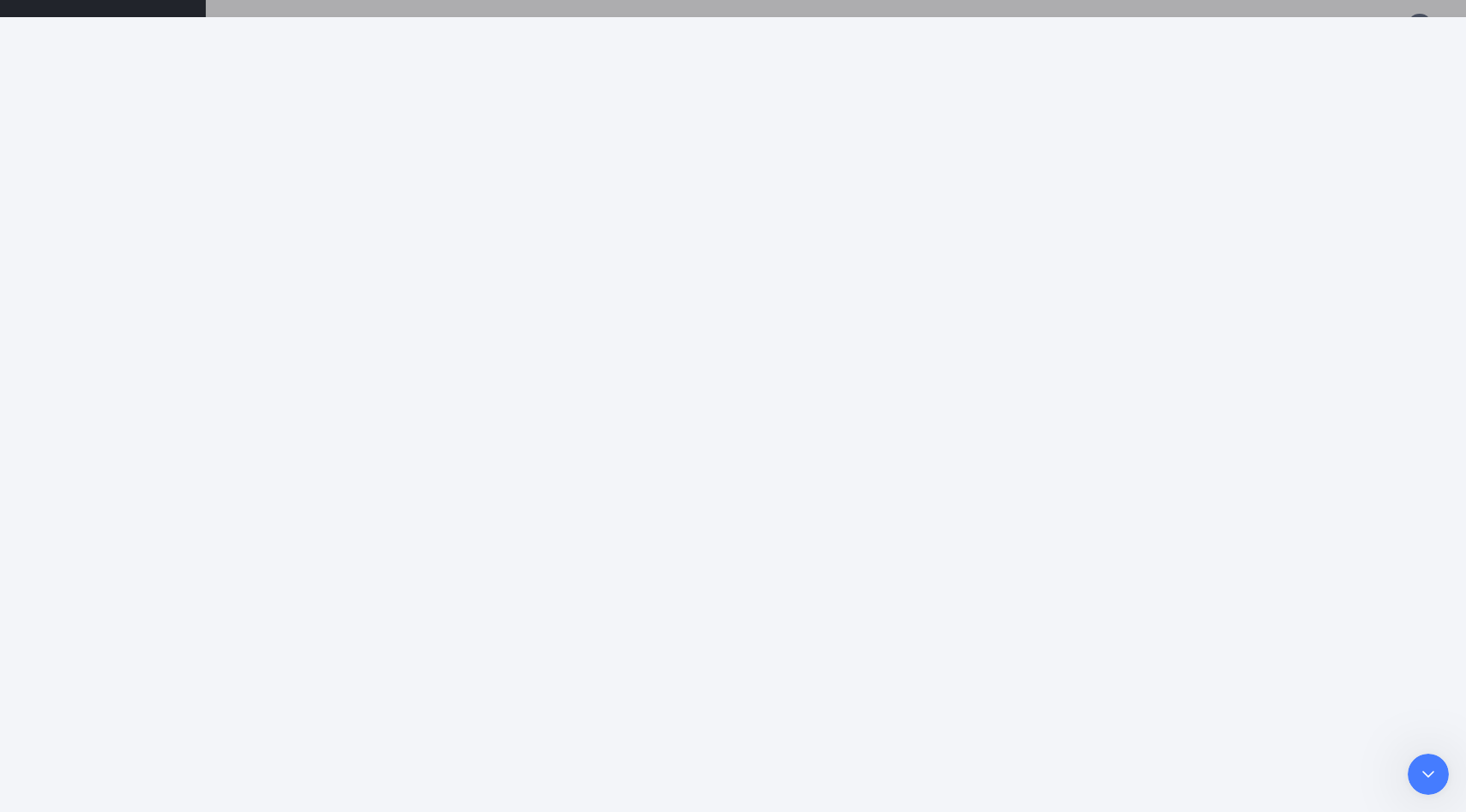
click at [257, 809] on div "Intercom messenger" at bounding box center [128, 746] width 257 height 129
click at [237, 703] on icon "Close" at bounding box center [231, 703] width 14 height 14
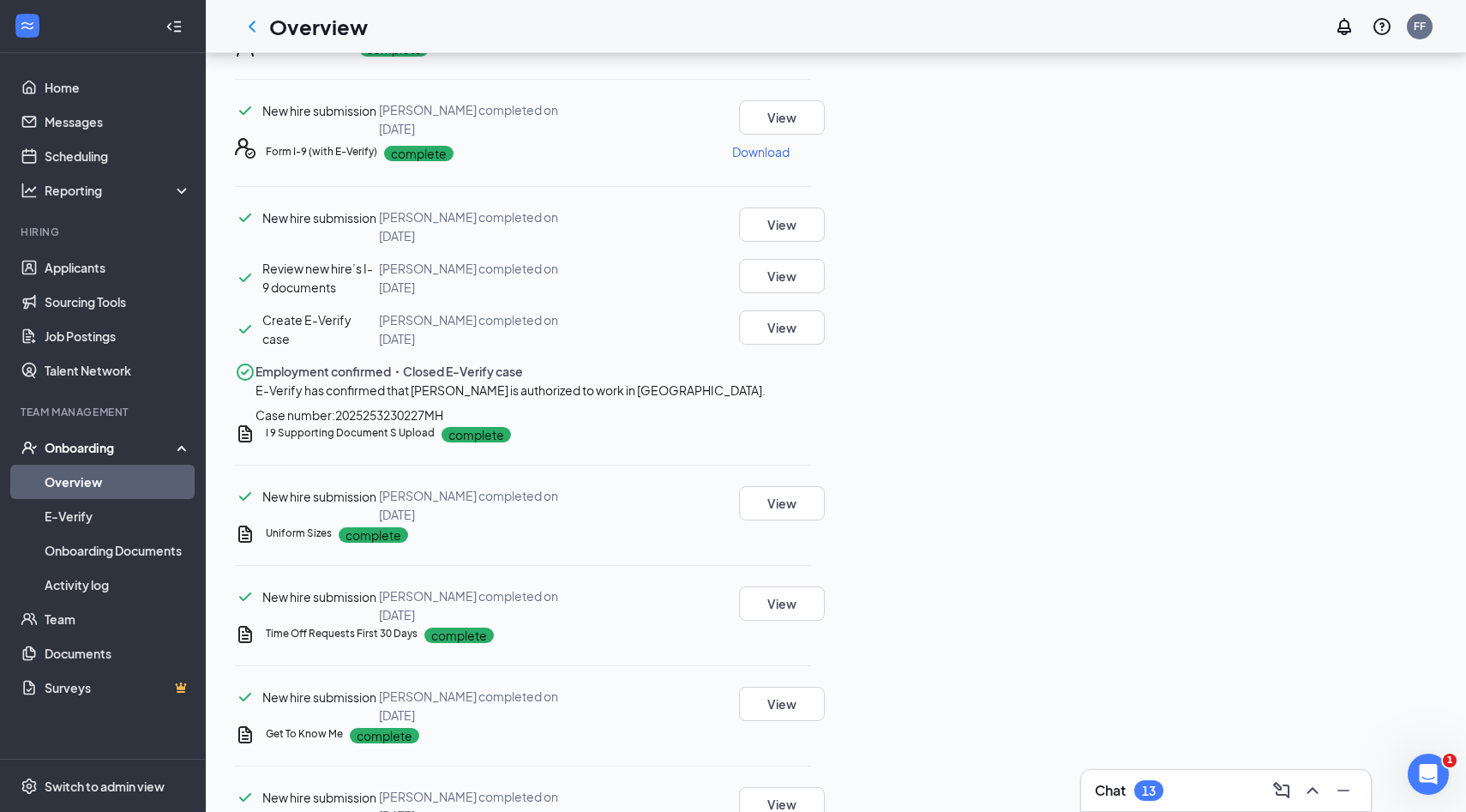
scroll to position [112, 0]
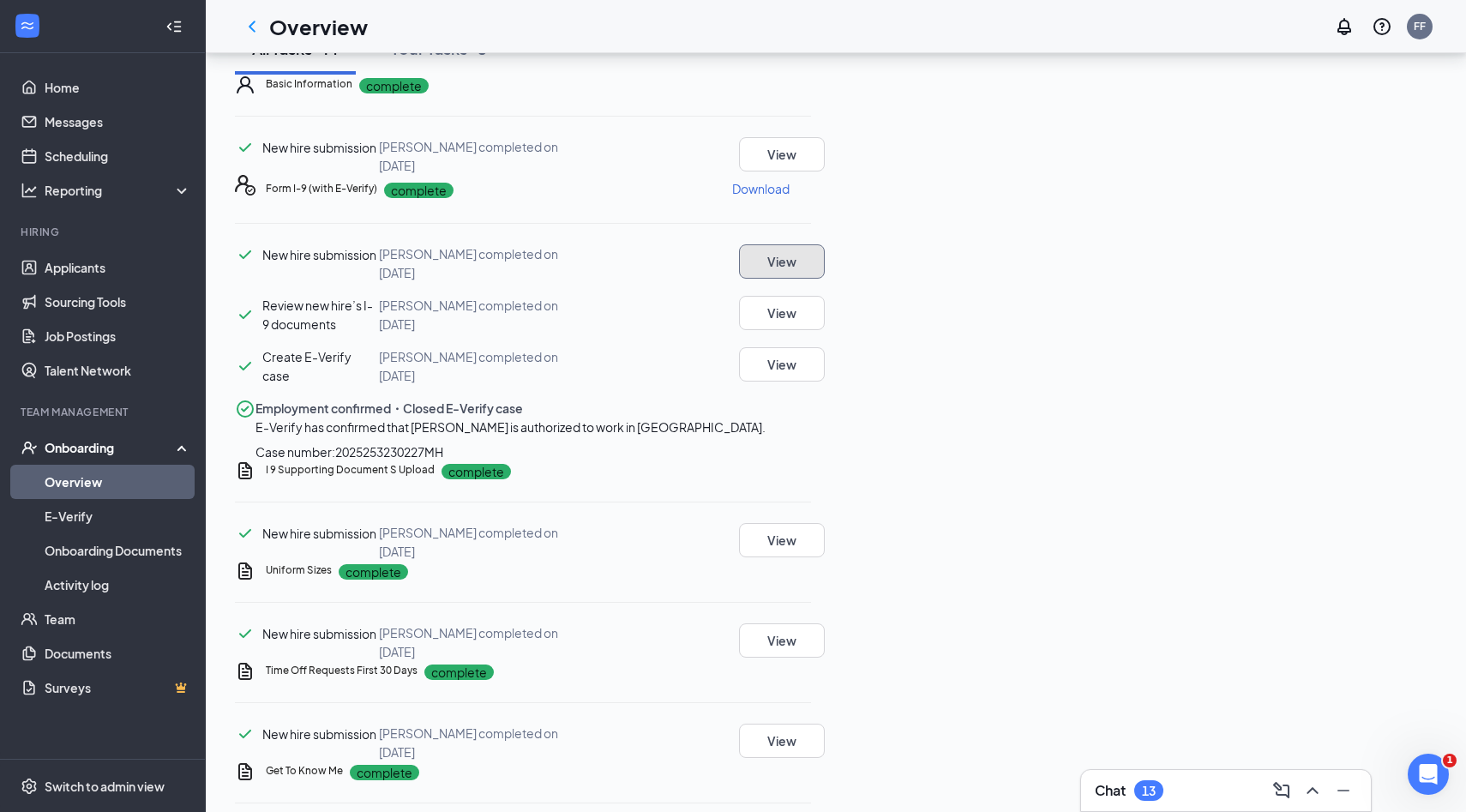
click at [825, 278] on button "View" at bounding box center [782, 261] width 86 height 34
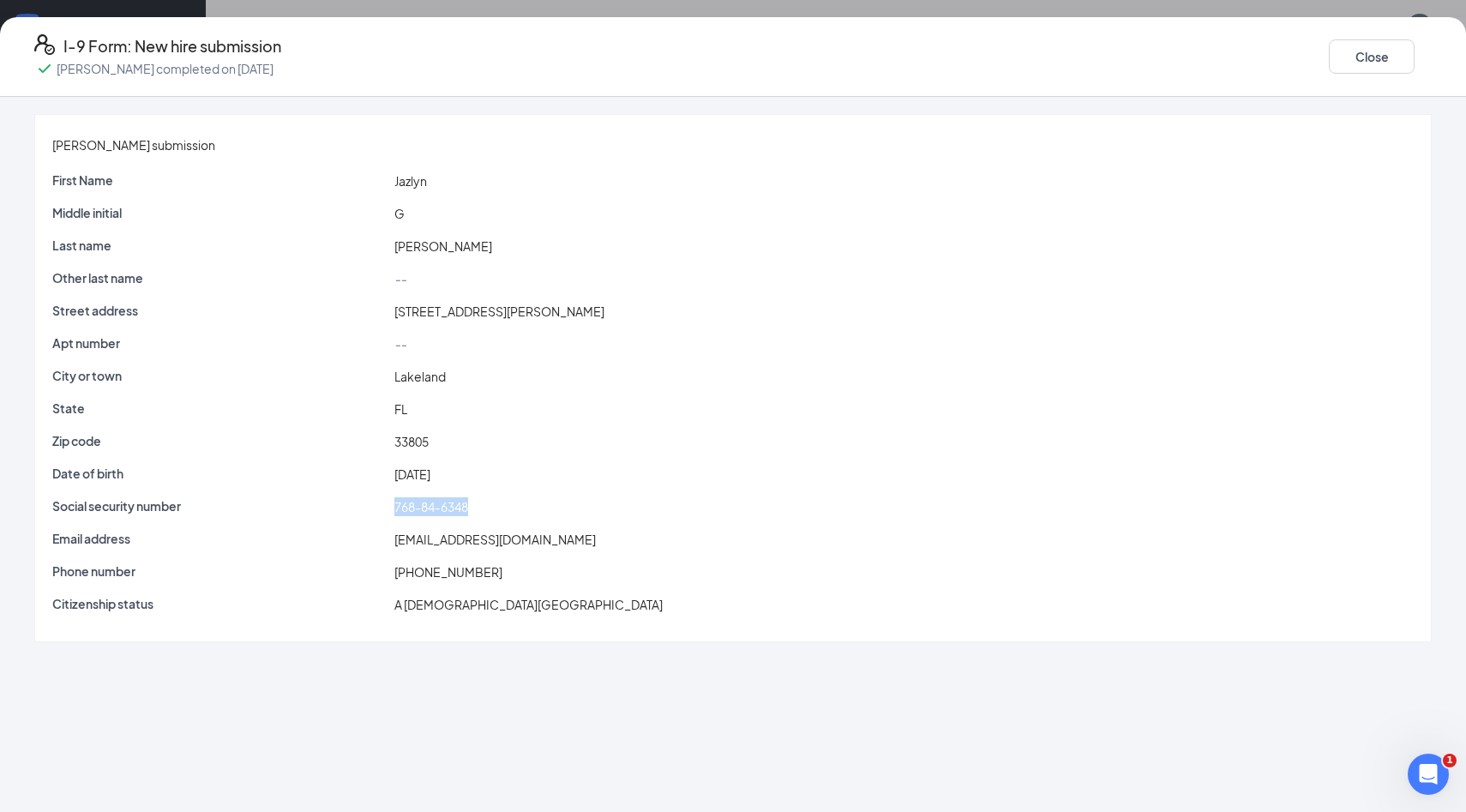
drag, startPoint x: 463, startPoint y: 493, endPoint x: 570, endPoint y: 495, distance: 107.0
click at [570, 497] on div "768-84-6348" at bounding box center [904, 506] width 1026 height 19
copy span "768-84-6348"
click at [1329, 52] on button "Close" at bounding box center [1372, 56] width 86 height 34
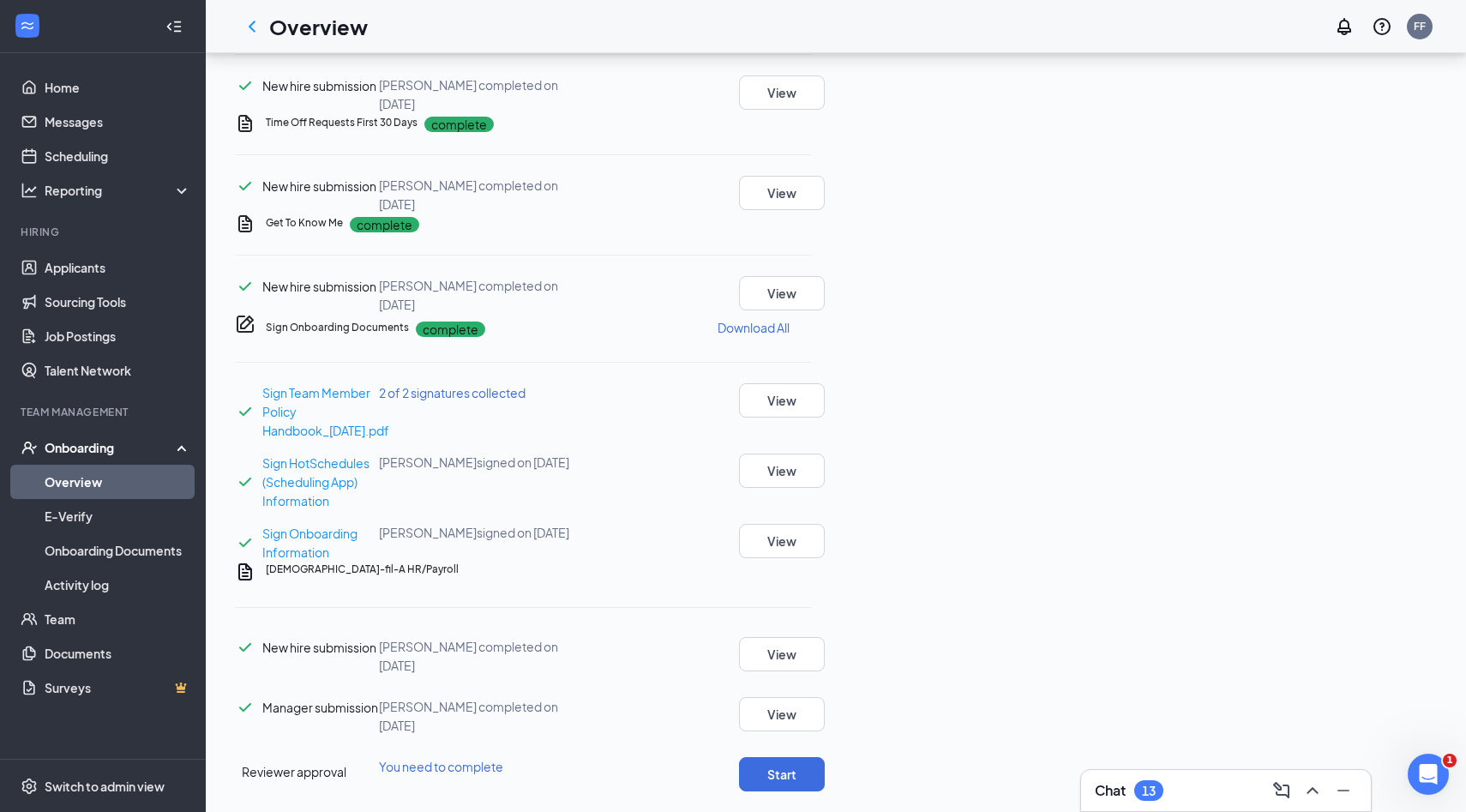
scroll to position [976, 0]
click at [825, 757] on button "Start" at bounding box center [782, 774] width 86 height 34
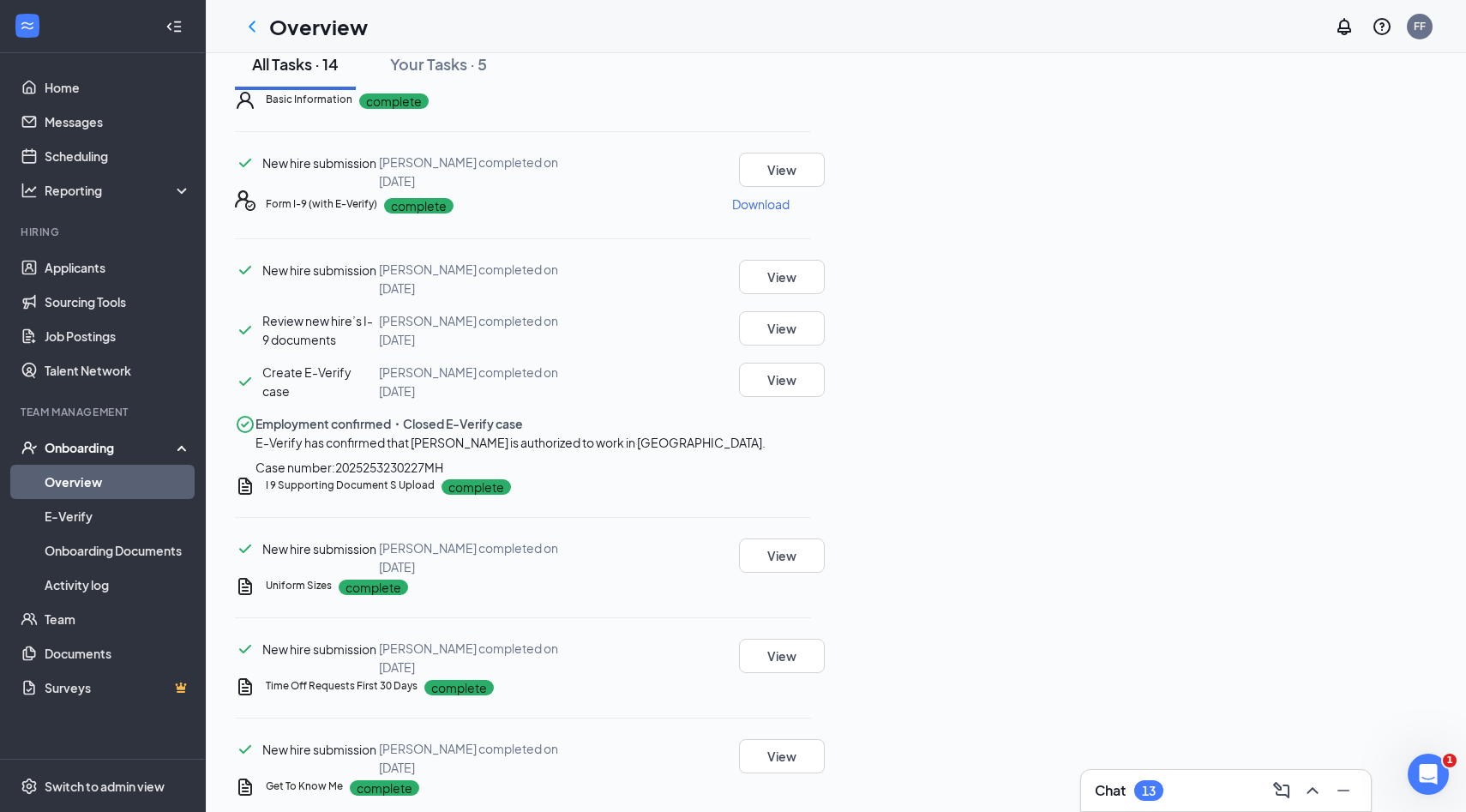
scroll to position [0, 0]
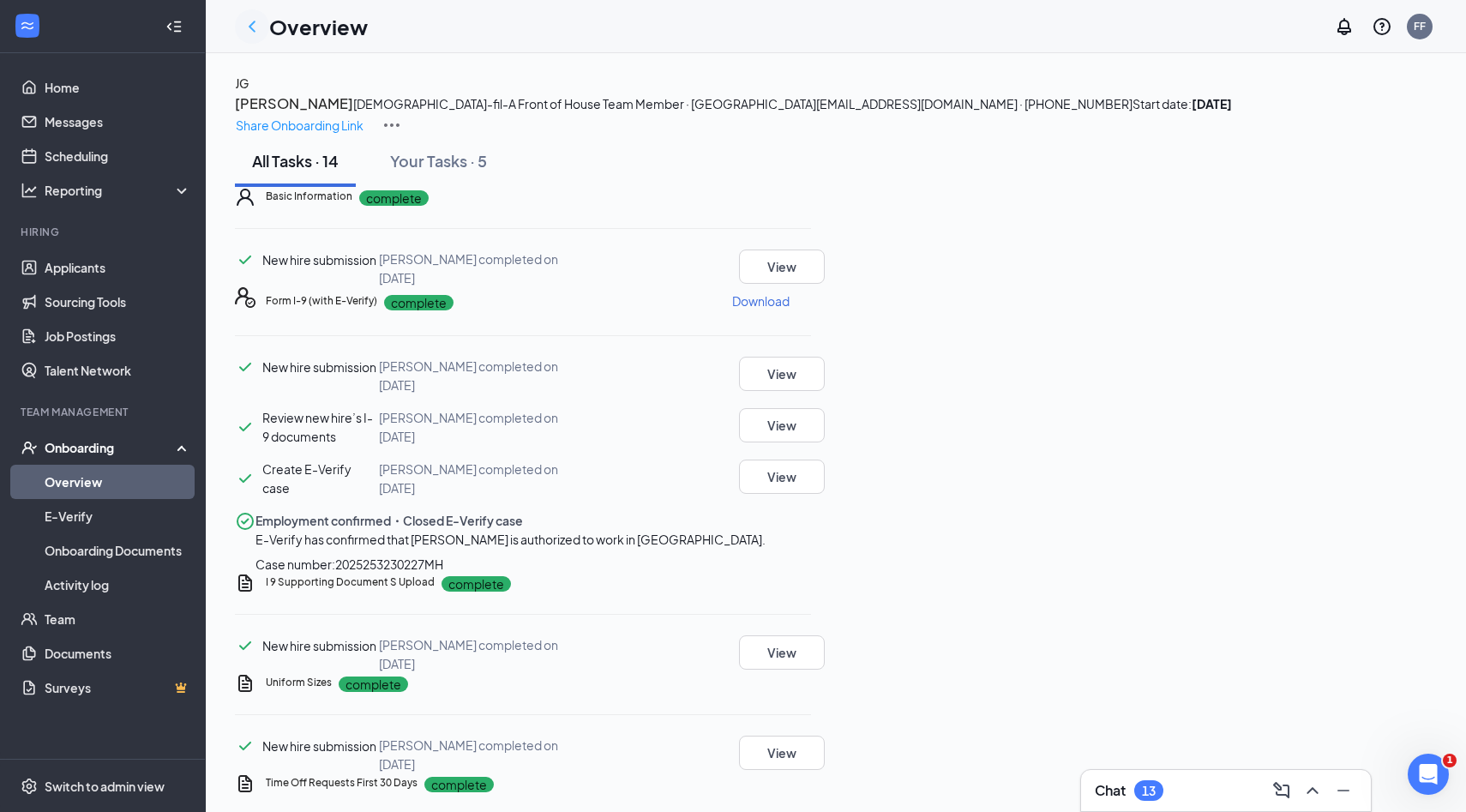
click at [249, 26] on icon "ChevronLeft" at bounding box center [251, 25] width 7 height 11
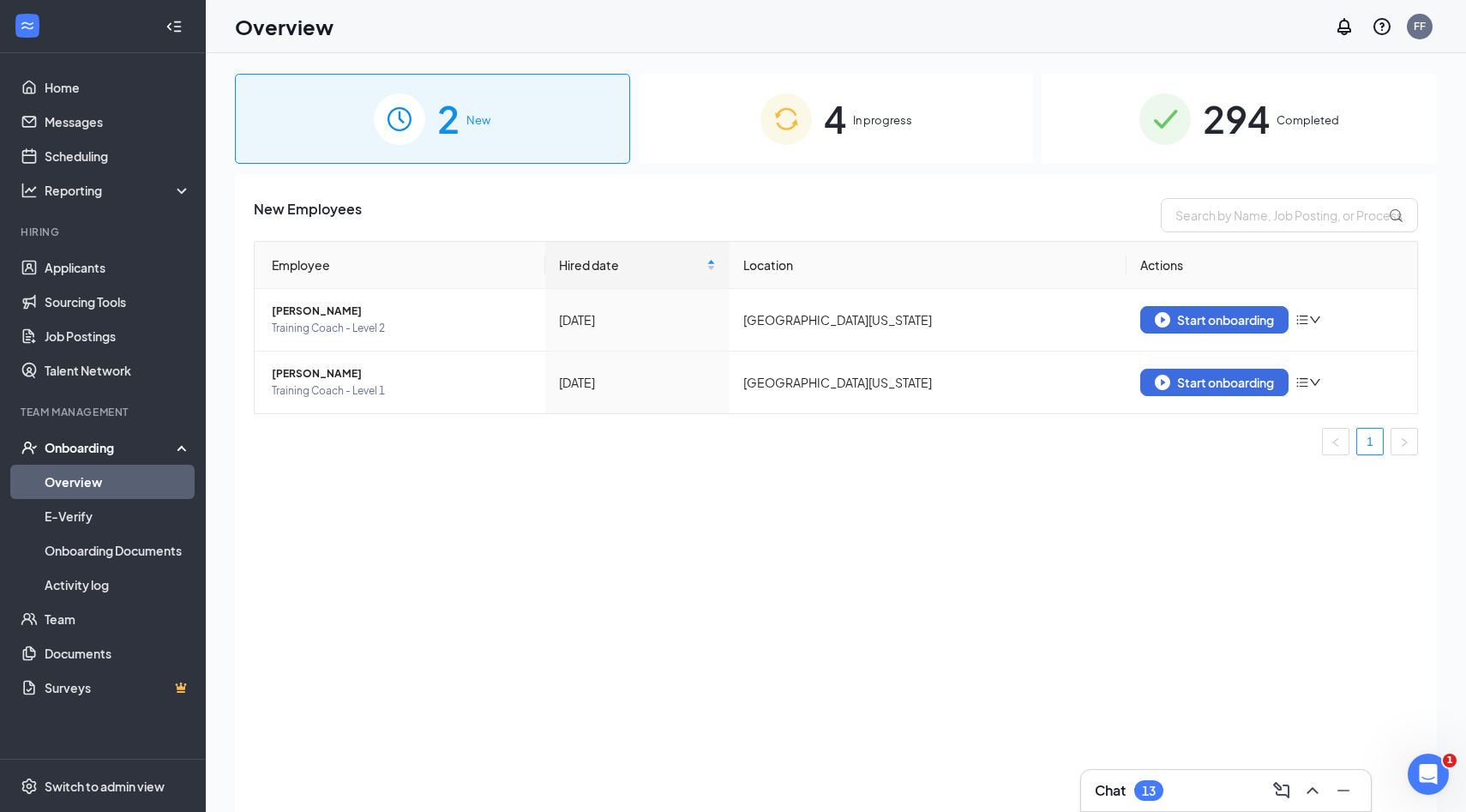
click at [1145, 794] on div "13" at bounding box center [1149, 791] width 14 height 15
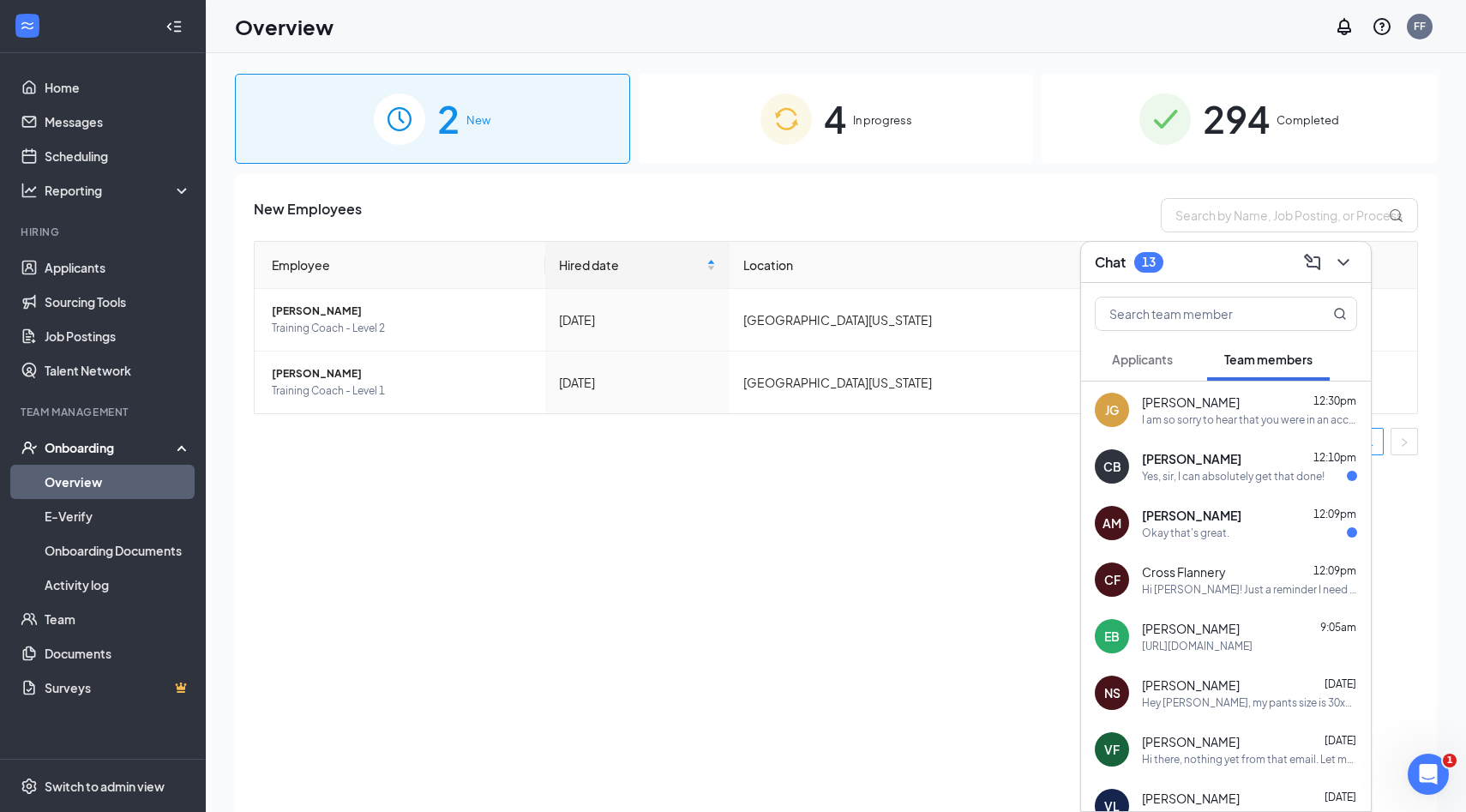
click at [1230, 408] on div "[PERSON_NAME] 12:30pm" at bounding box center [1250, 403] width 215 height 18
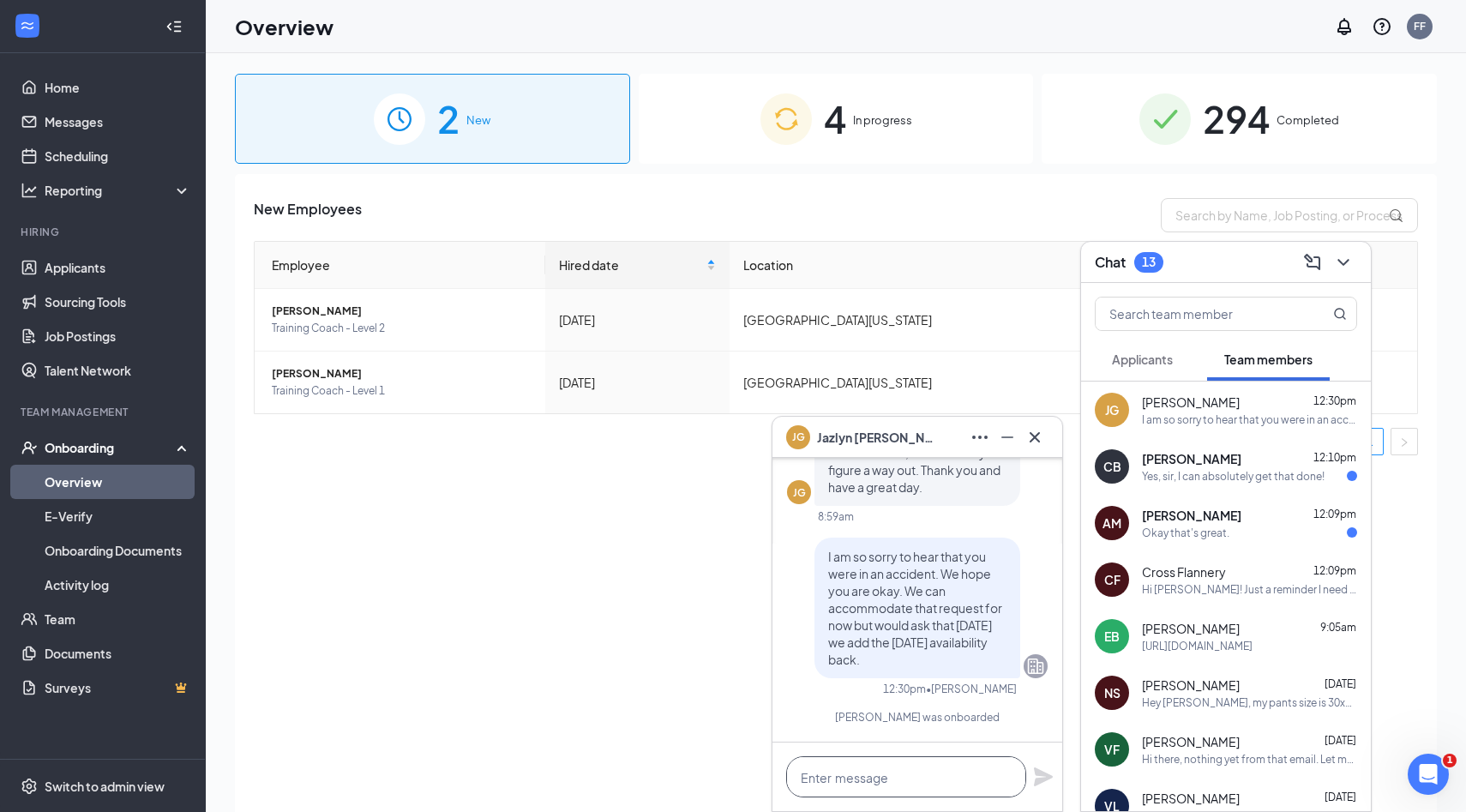
click at [927, 783] on textarea at bounding box center [907, 777] width 240 height 41
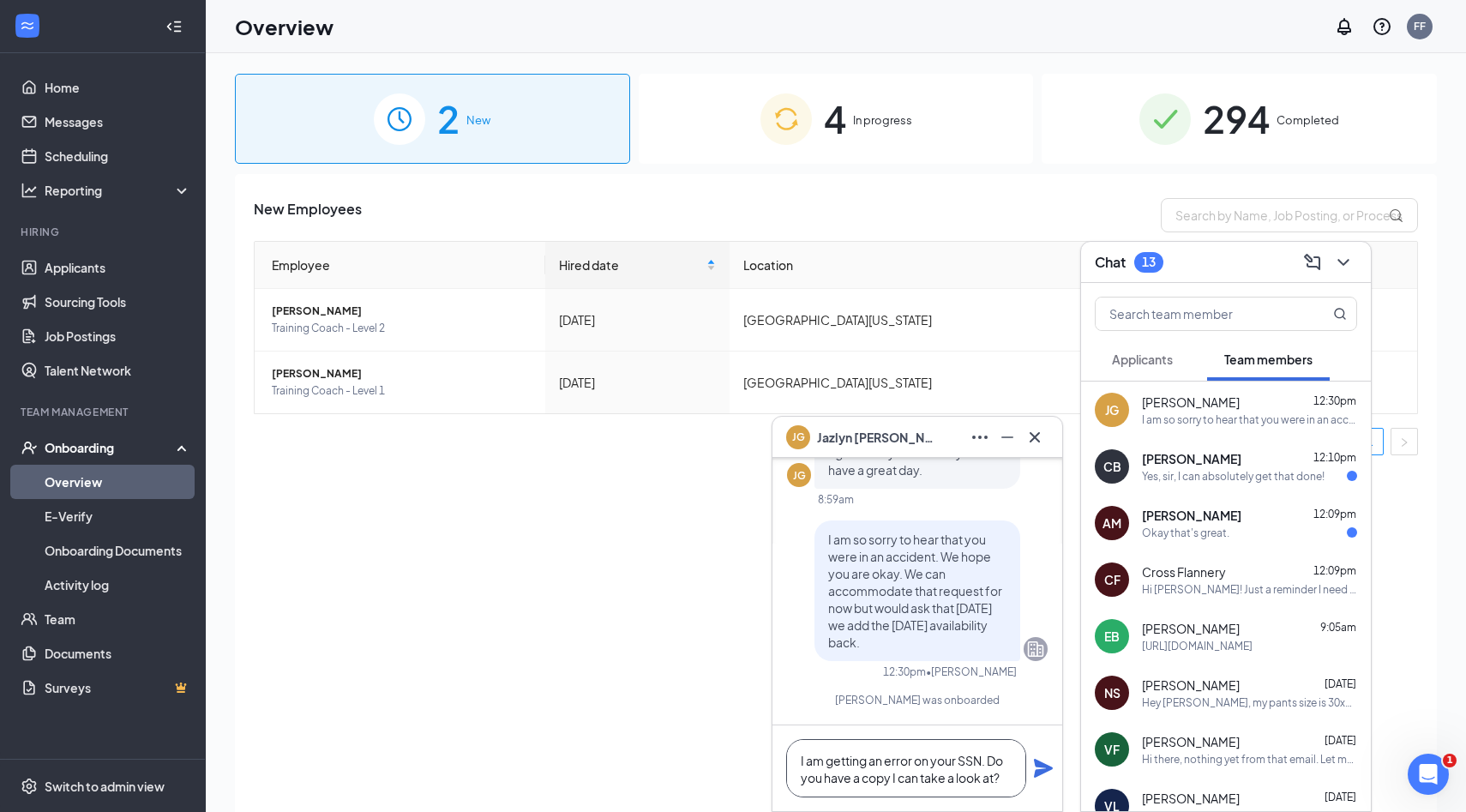
type textarea "I am getting an error on your SSN. Do you have a copy I can take a look at?"
click at [1041, 771] on icon "Plane" at bounding box center [1043, 767] width 19 height 19
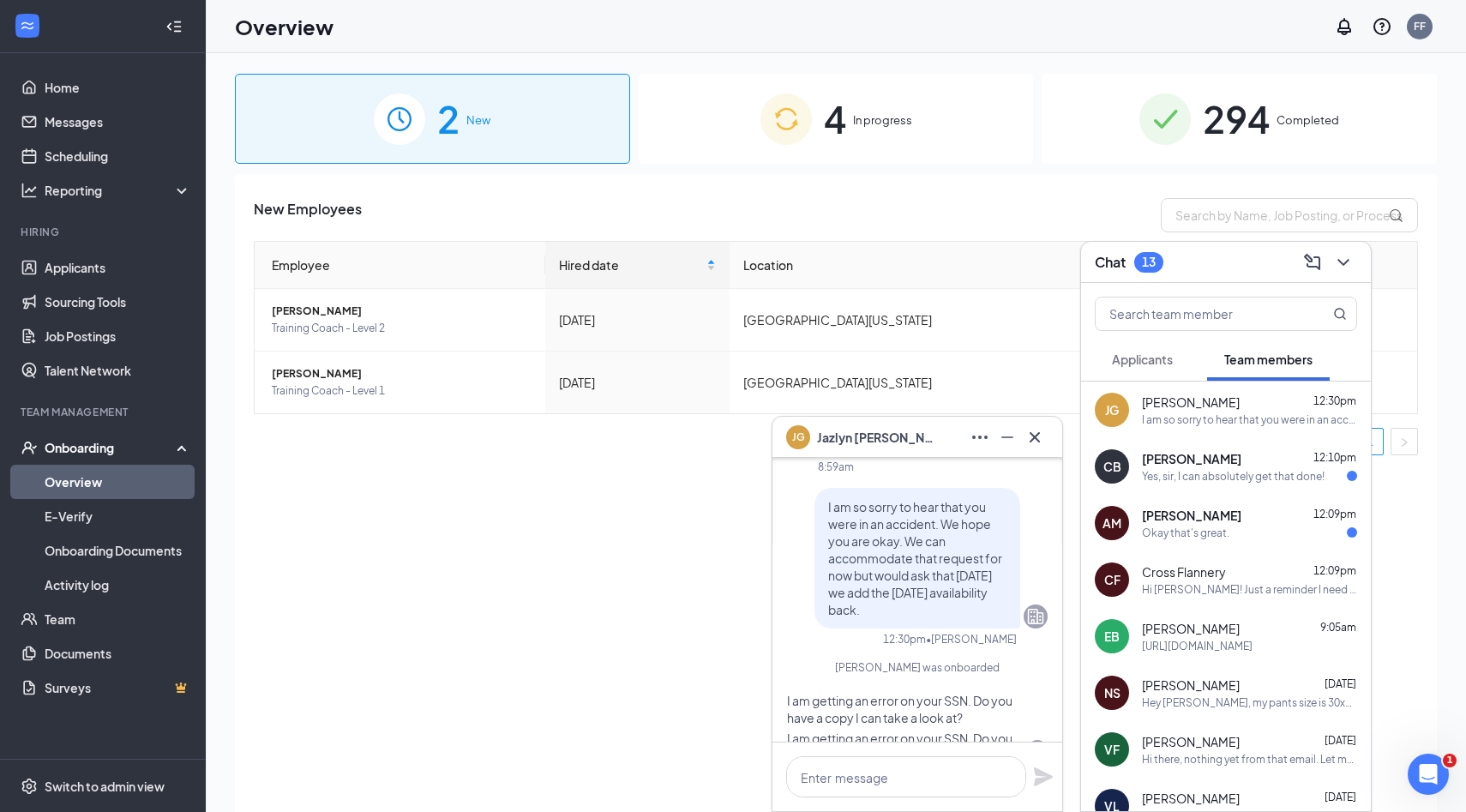
scroll to position [1578, 0]
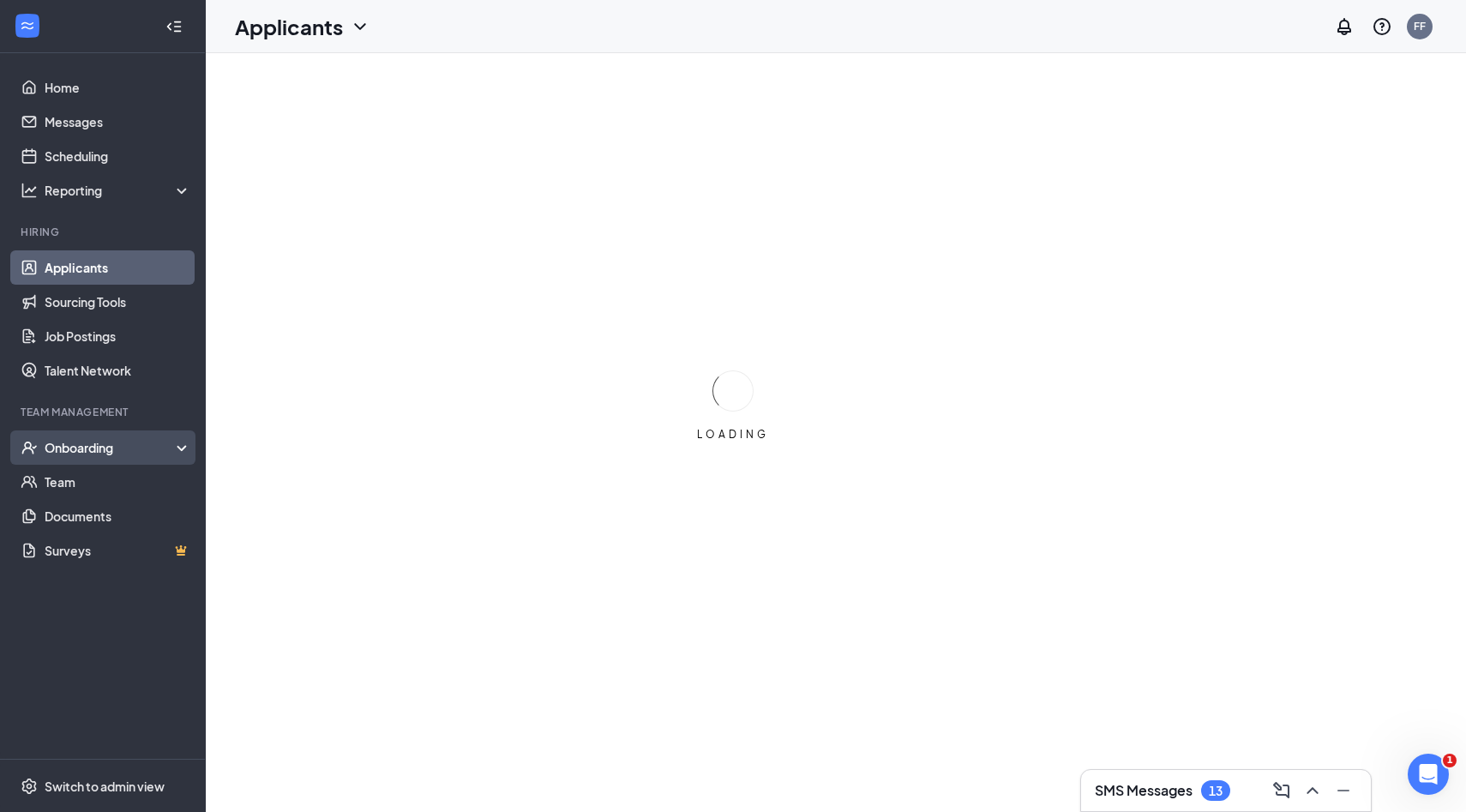
click at [117, 456] on div "Onboarding" at bounding box center [103, 447] width 206 height 34
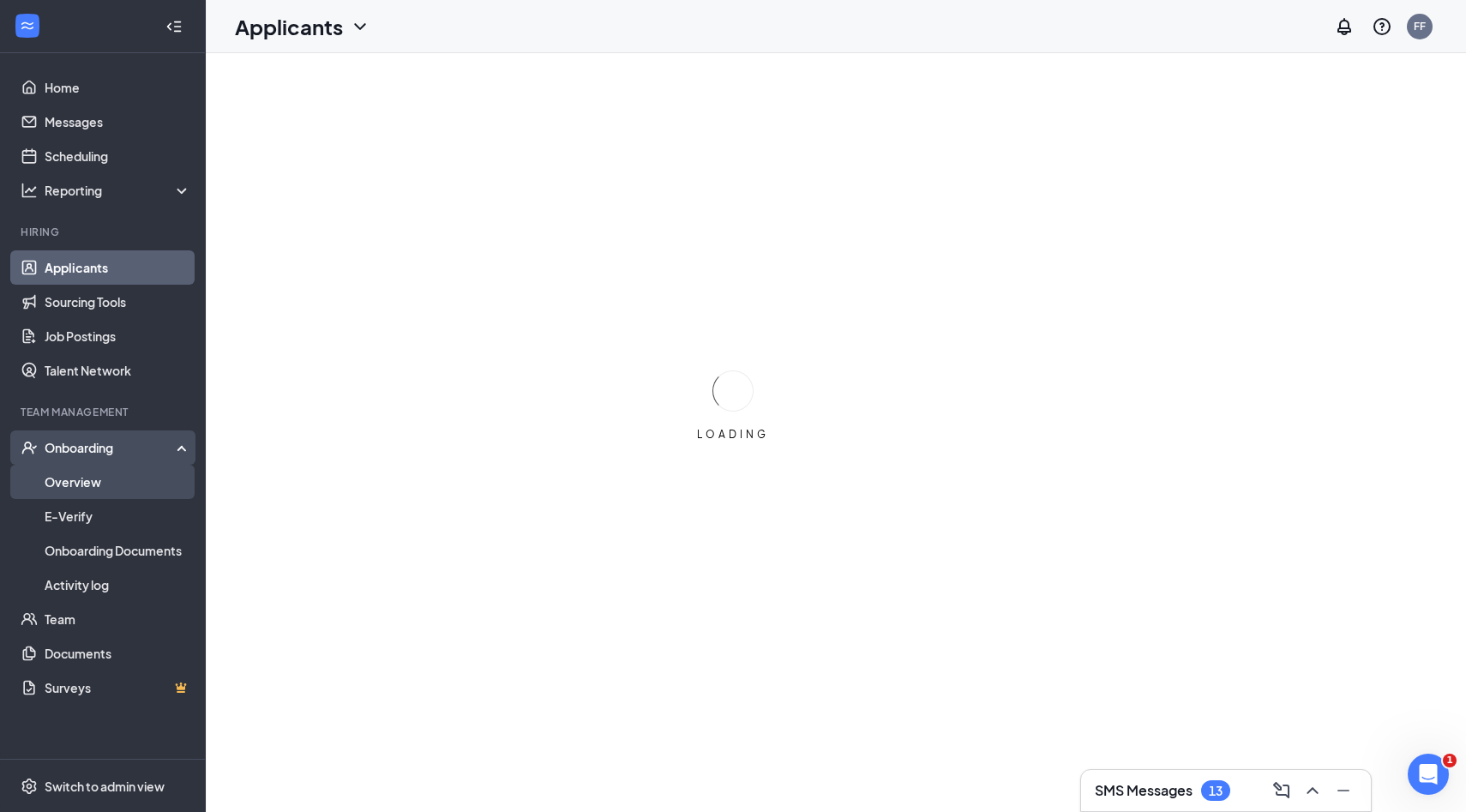
click at [116, 496] on link "Overview" at bounding box center [118, 482] width 147 height 34
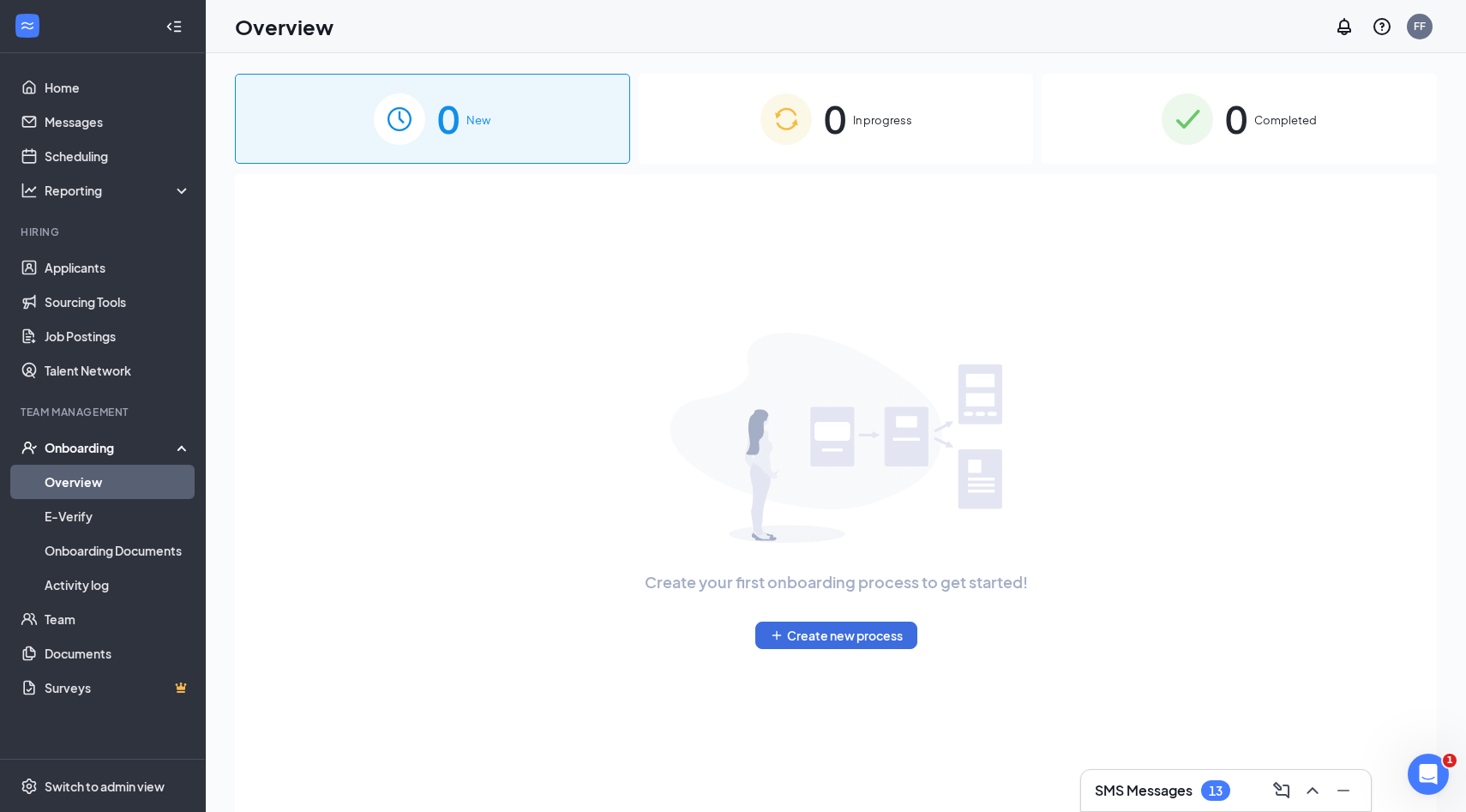
click at [1017, 118] on div "0 In progress" at bounding box center [837, 118] width 395 height 90
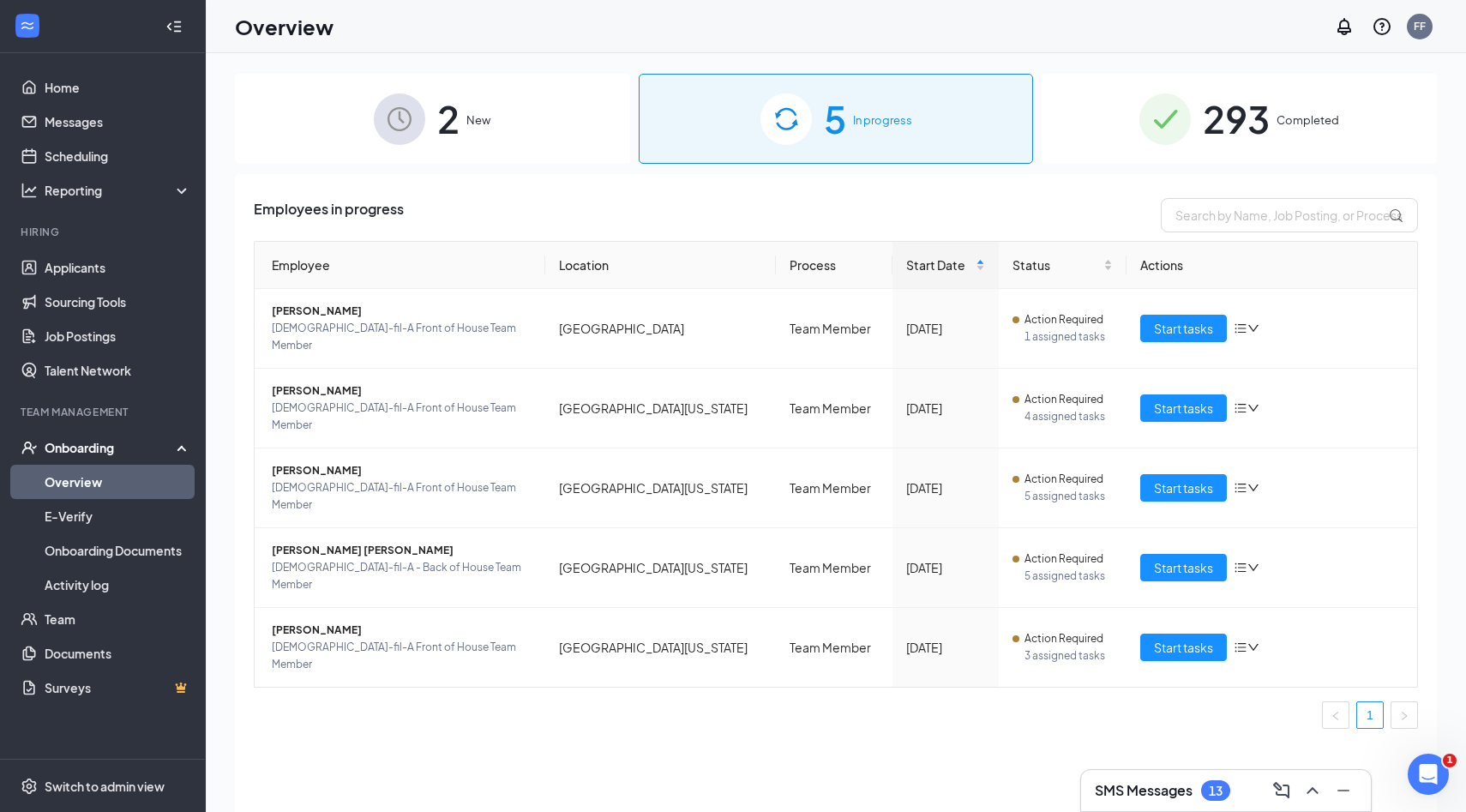
click at [1206, 124] on span "293" at bounding box center [1236, 118] width 66 height 60
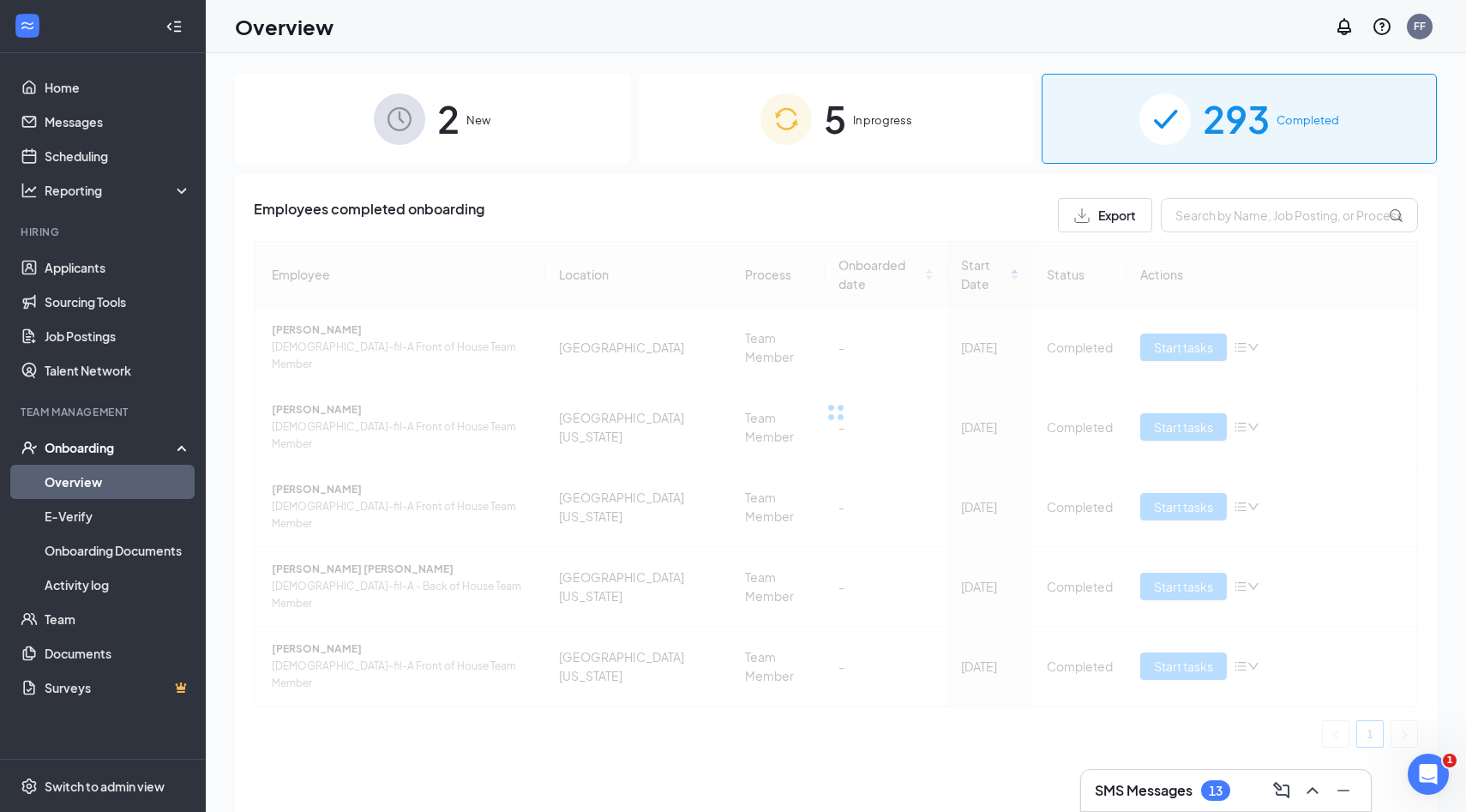
click at [1255, 238] on div "Employees completed onboarding Export Employee Location Process Onboarded date …" at bounding box center [836, 480] width 1164 height 563
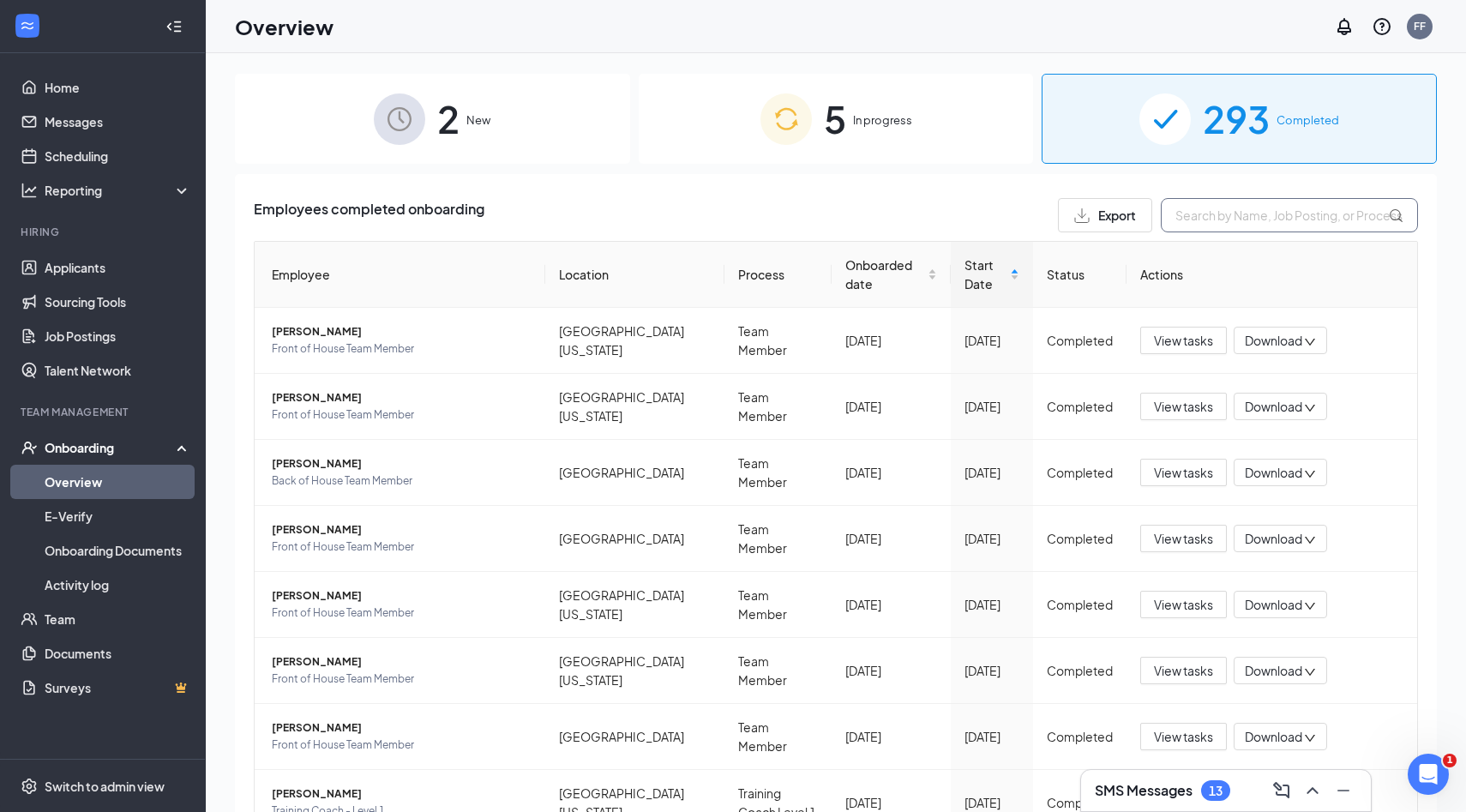
click at [1241, 213] on input "text" at bounding box center [1289, 215] width 257 height 34
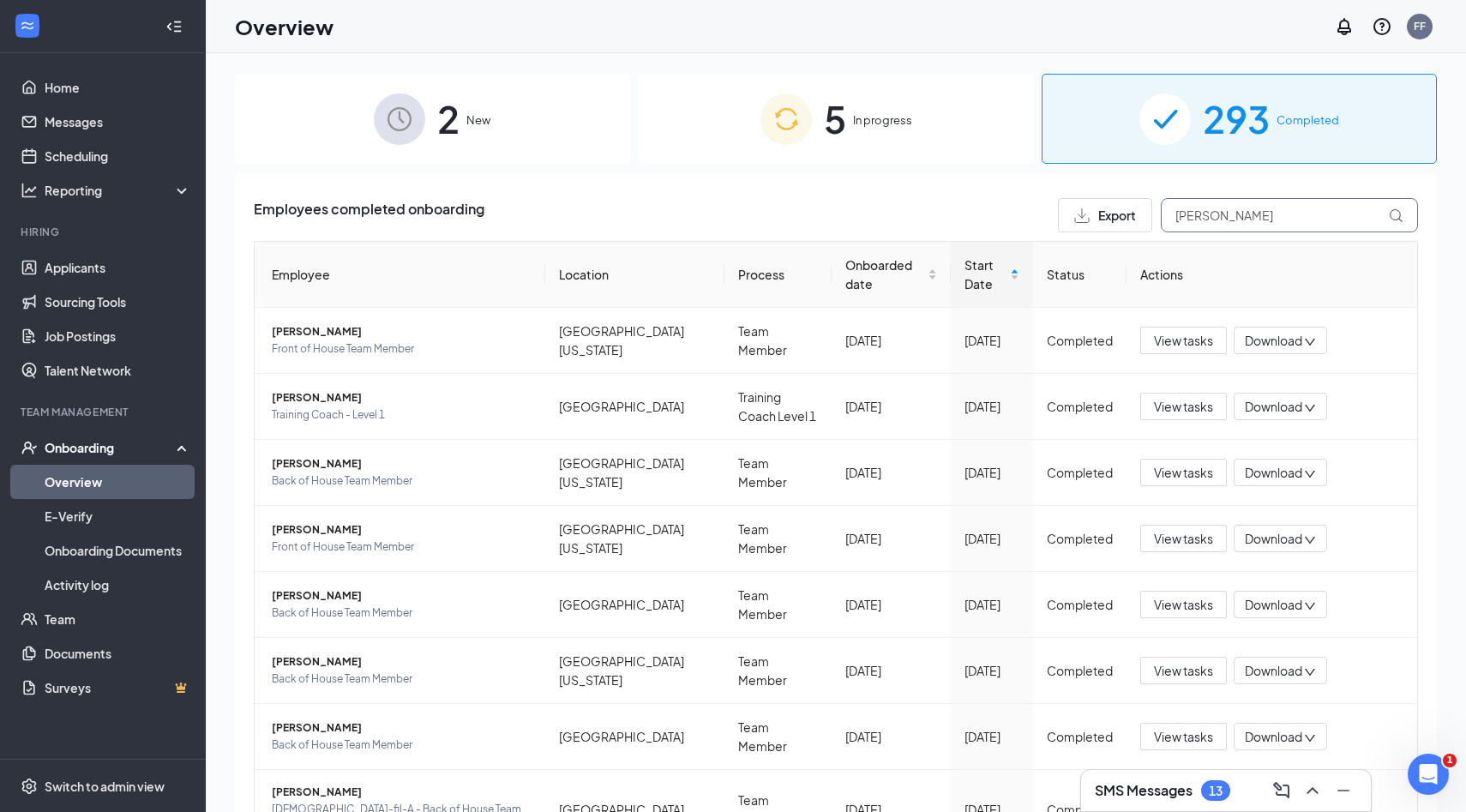
type input "J"
click at [932, 105] on div "5 In progress" at bounding box center [837, 118] width 395 height 90
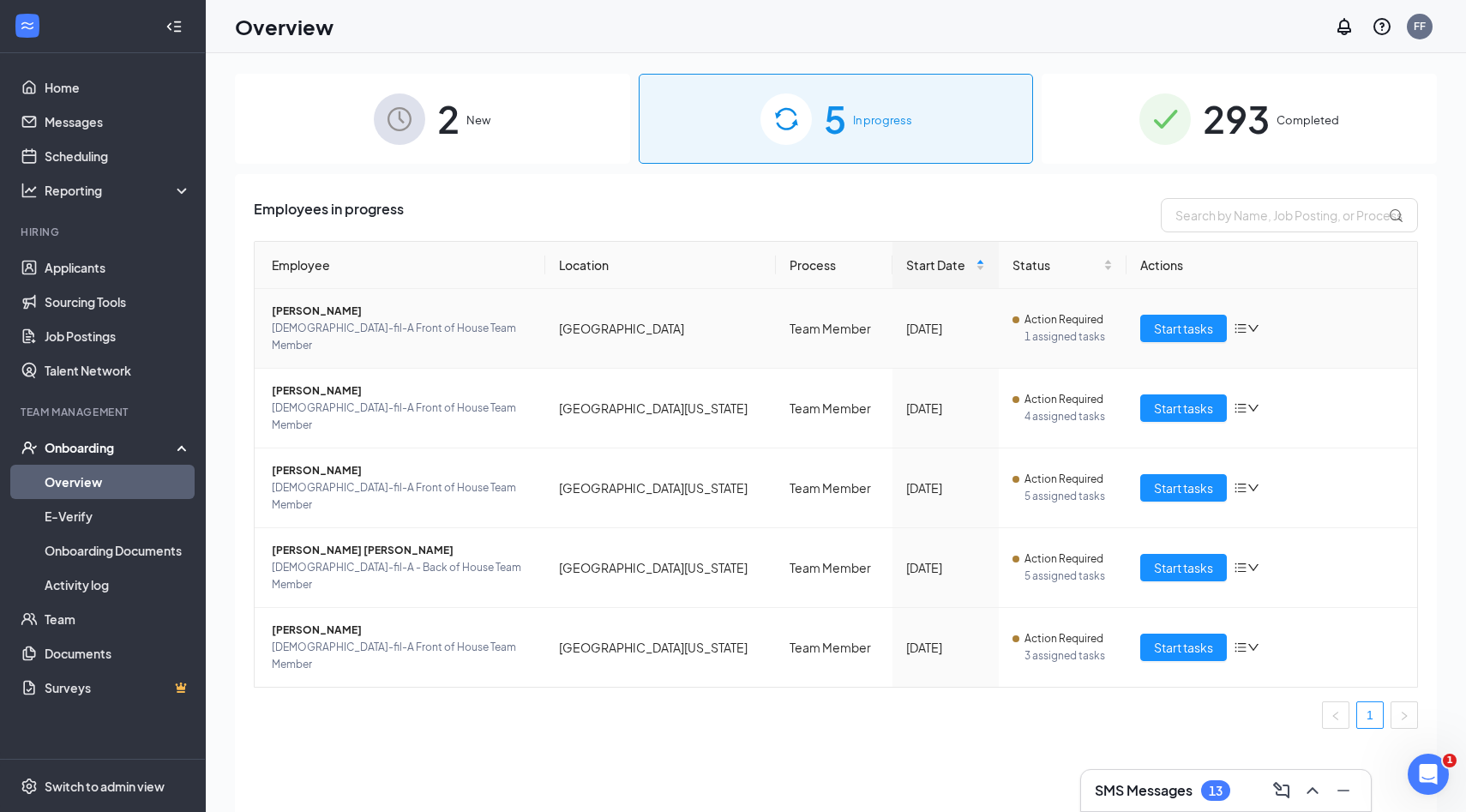
click at [439, 316] on span "[PERSON_NAME]" at bounding box center [402, 312] width 260 height 18
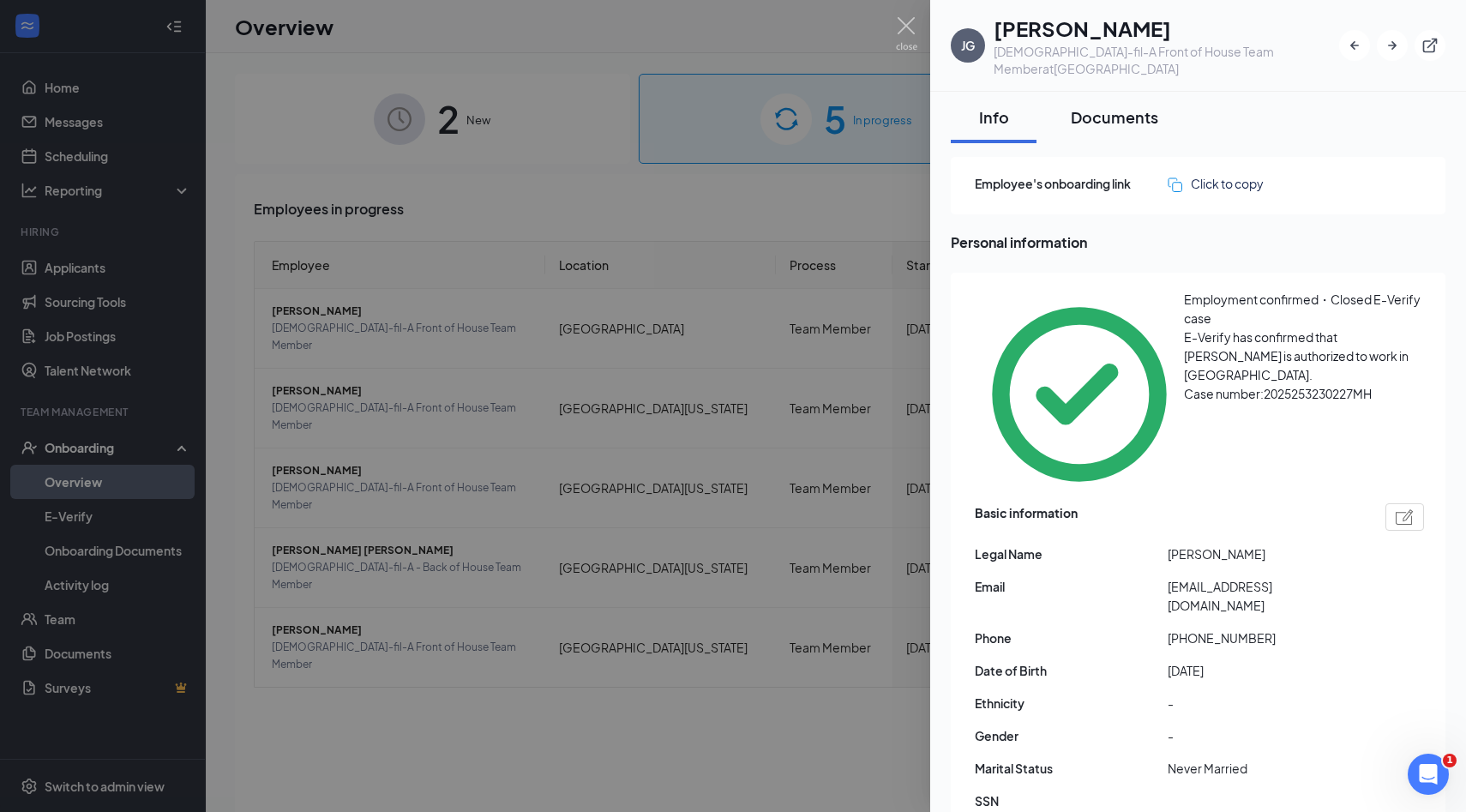
click at [1136, 107] on div "Documents" at bounding box center [1114, 117] width 87 height 21
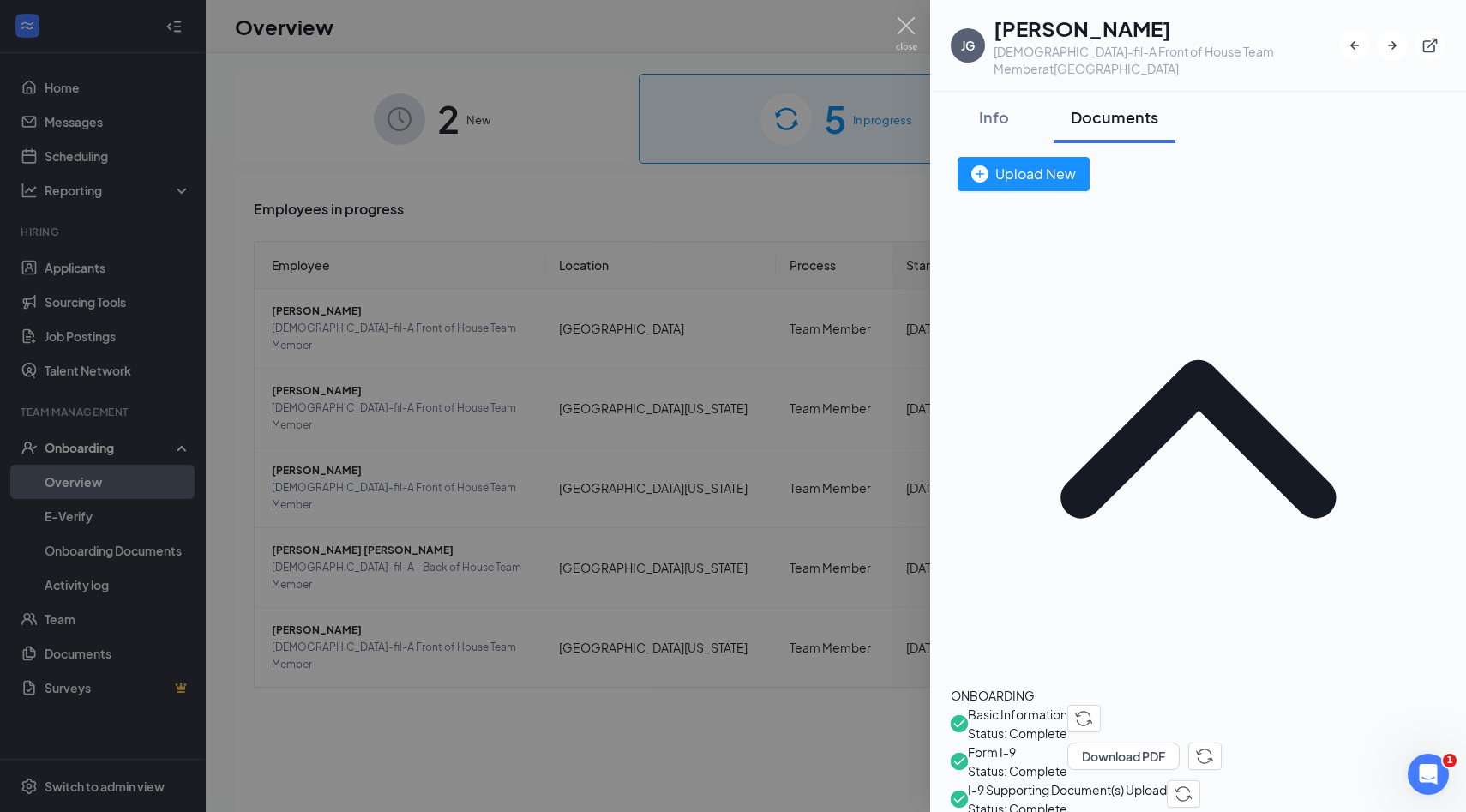
click at [1081, 780] on span "I-9 Supporting Document(s) Upload" at bounding box center [1068, 789] width 199 height 19
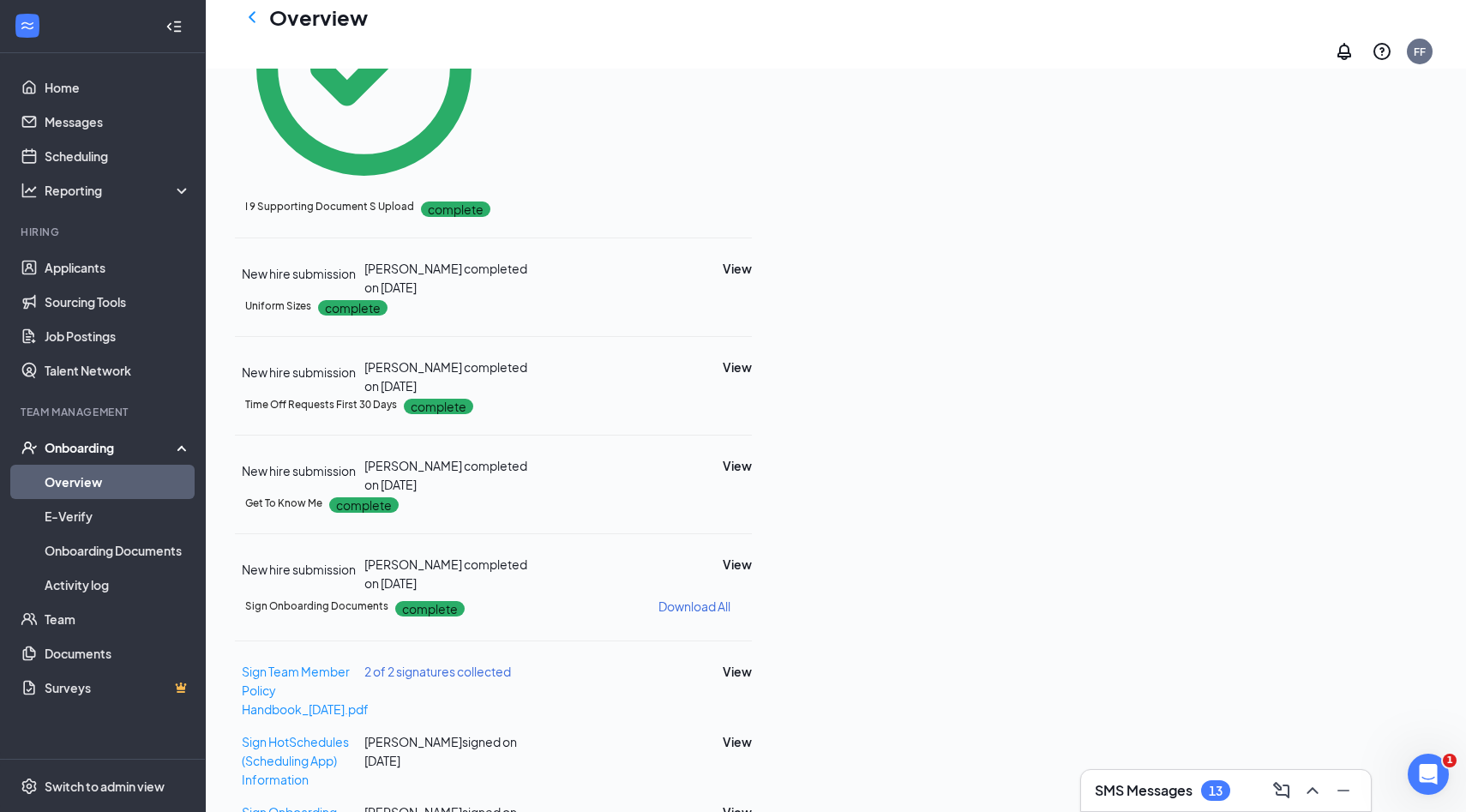
scroll to position [573, 0]
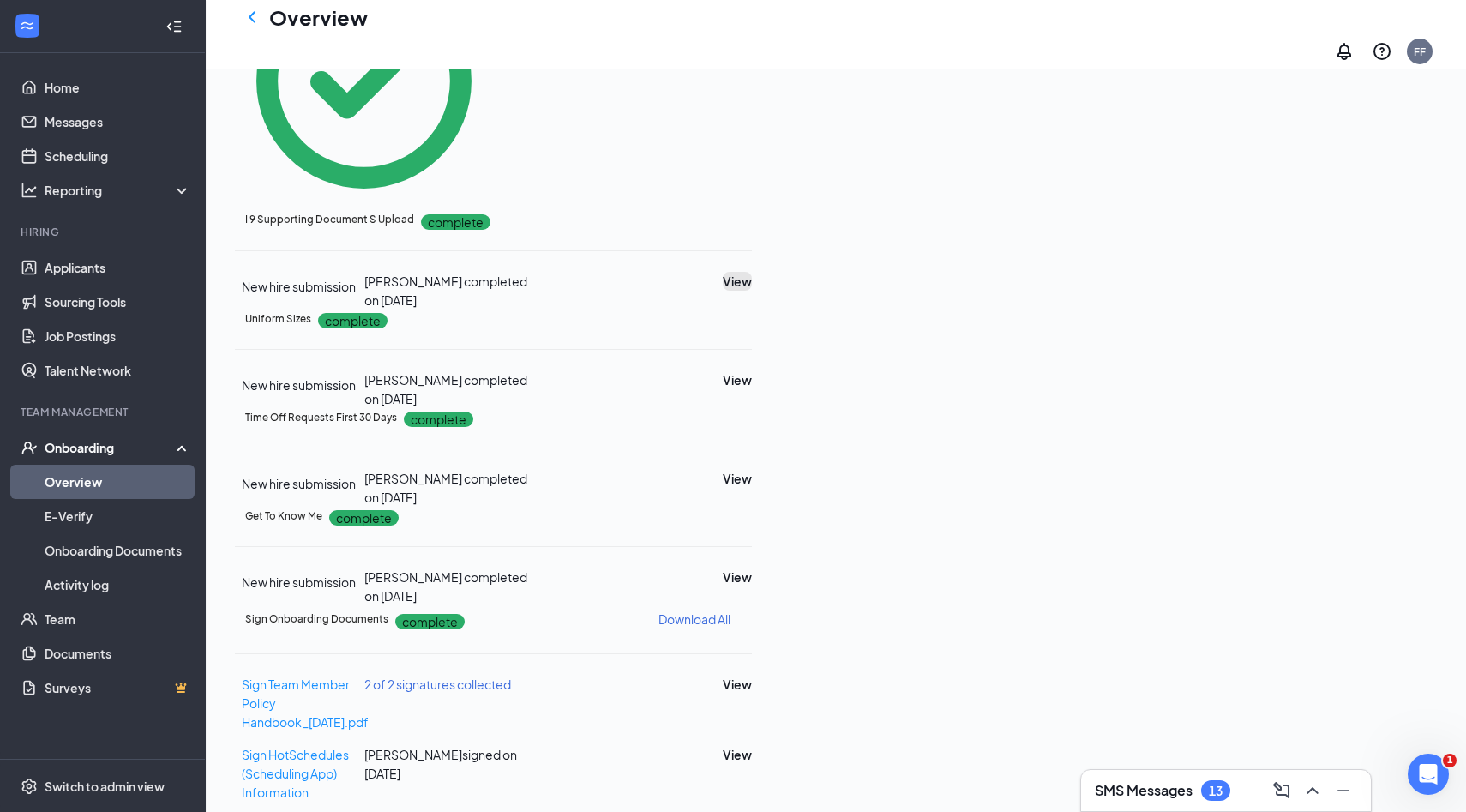
click at [752, 283] on button "View" at bounding box center [738, 280] width 29 height 19
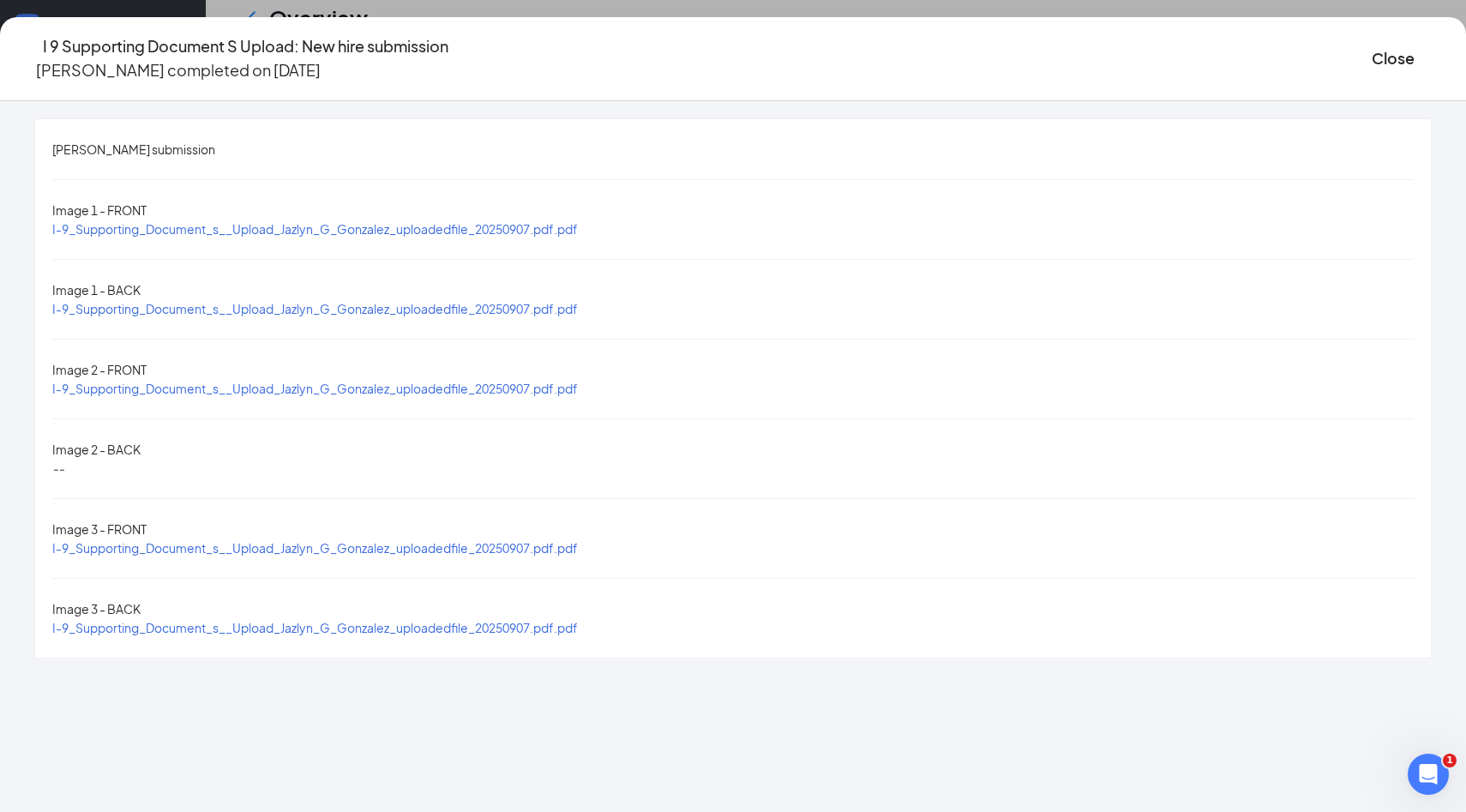
click at [578, 301] on span "I-9_Supporting_Document_s__Upload_Jazlyn_G_Gonzalez_uploadedfile_20250907.pdf.p…" at bounding box center [316, 309] width 526 height 16
click at [548, 221] on span "I-9_Supporting_Document_s__Upload_Jazlyn_G_Gonzalez_uploadedfile_20250907.pdf.p…" at bounding box center [316, 229] width 526 height 16
click at [578, 381] on span "I-9_Supporting_Document_s__Upload_Jazlyn_G_Gonzalez_uploadedfile_20250907.pdf.p…" at bounding box center [316, 389] width 526 height 16
click at [578, 540] on span "I-9_Supporting_Document_s__Upload_Jazlyn_G_Gonzalez_uploadedfile_20250907.pdf.p…" at bounding box center [316, 548] width 526 height 16
